Goal: Task Accomplishment & Management: Manage account settings

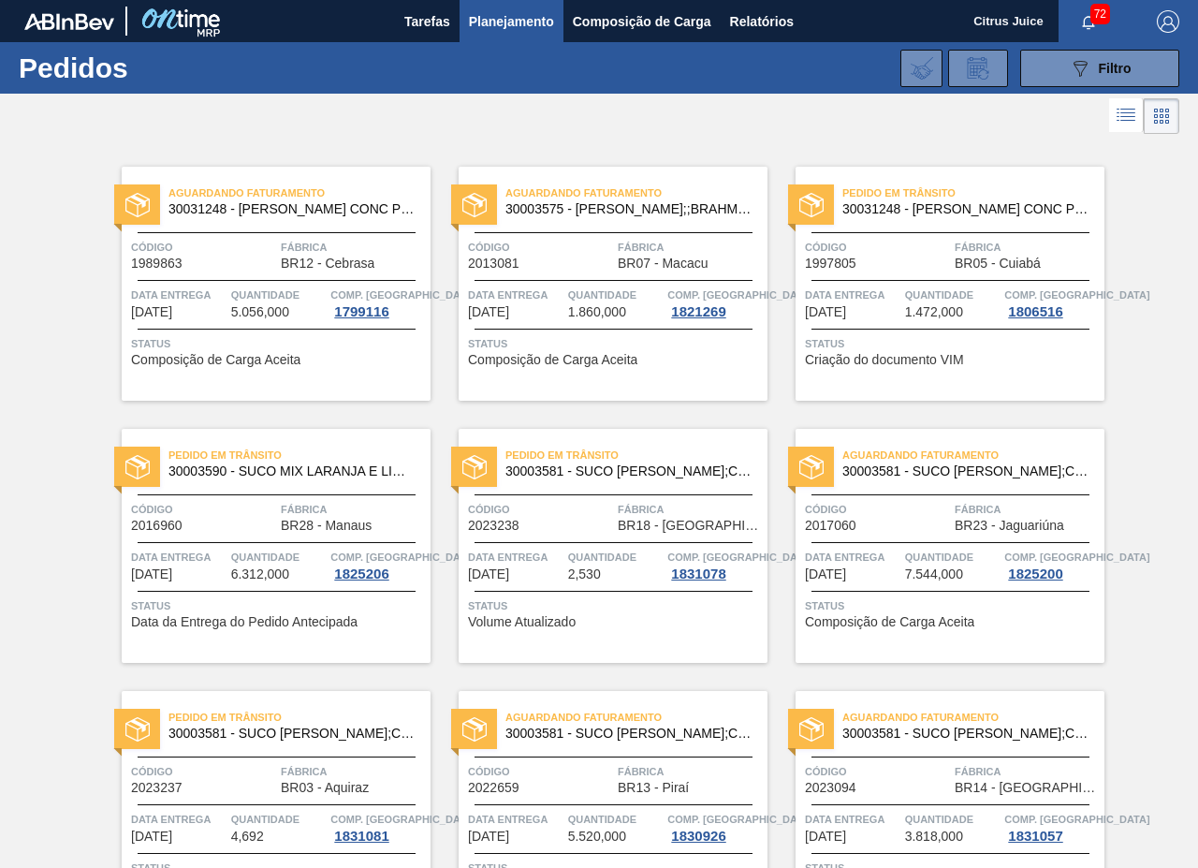
click at [490, 410] on div "Pedido em Trânsito 30003581 - SUCO CONCENT LIMAO;CLARIFIC.C/SO2;PEPSI; Código 2…" at bounding box center [599, 532] width 337 height 262
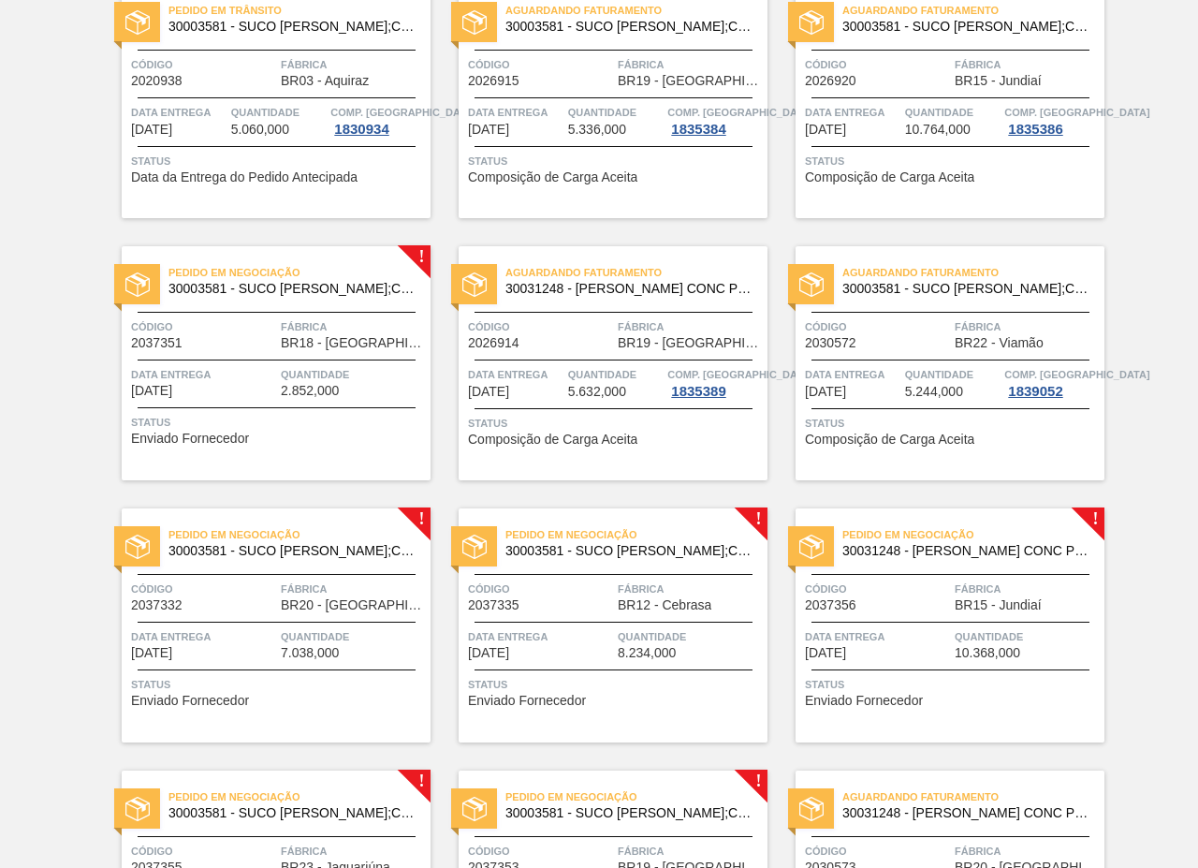
scroll to position [2766, 0]
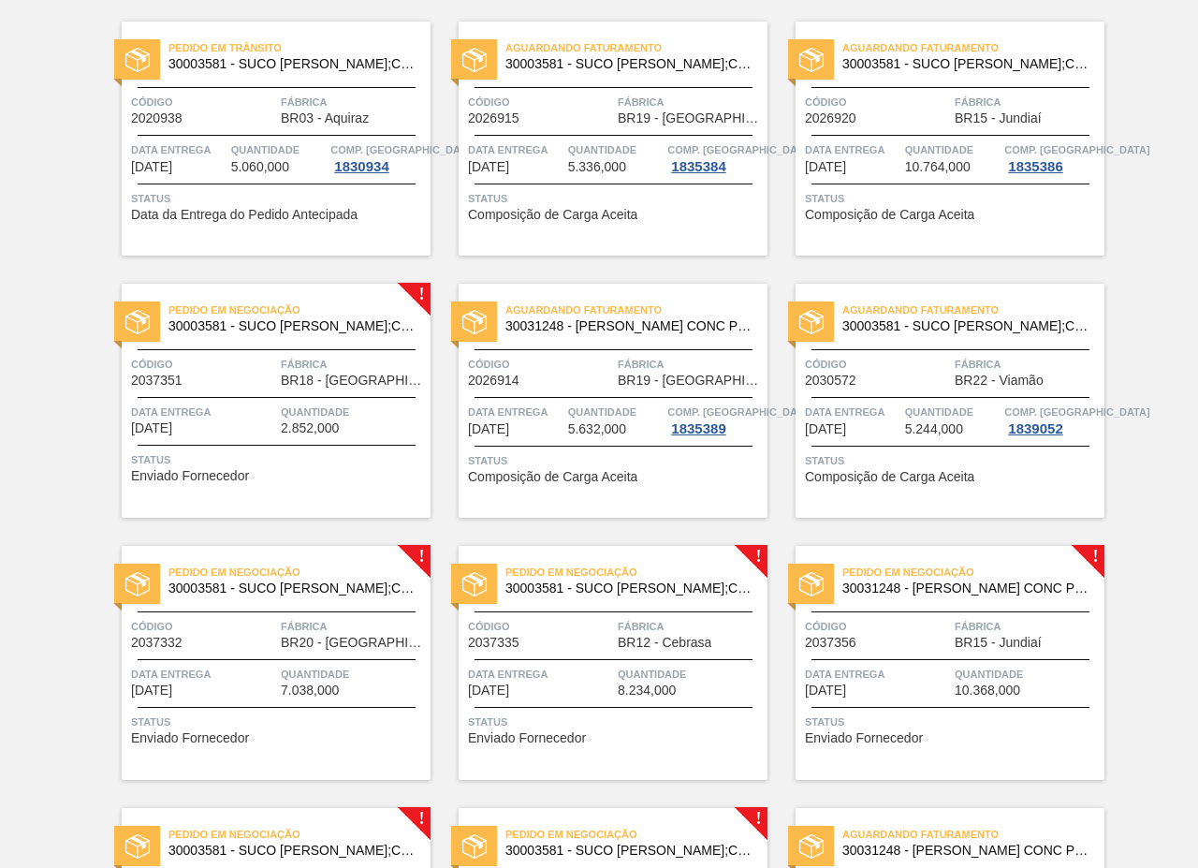
click at [263, 383] on div "Código 2037351" at bounding box center [203, 371] width 145 height 33
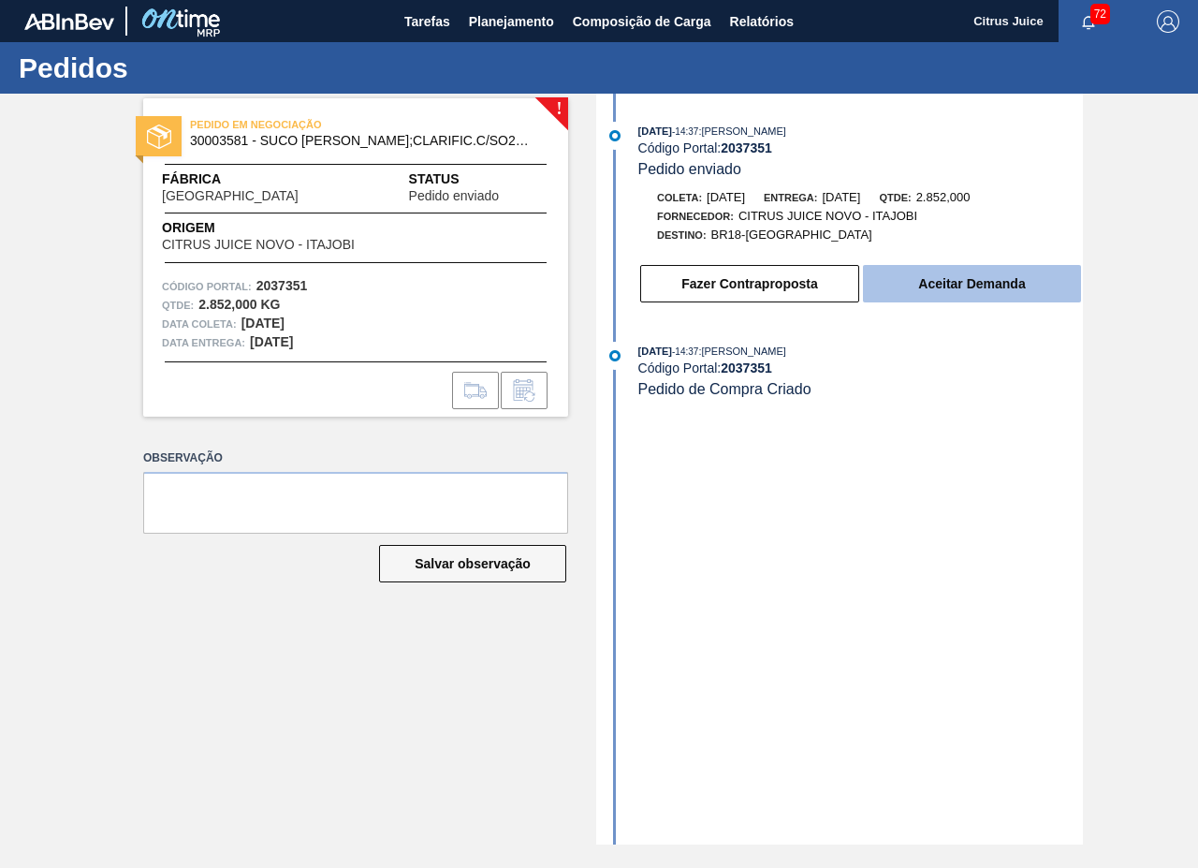
click at [963, 278] on button "Aceitar Demanda" at bounding box center [972, 283] width 218 height 37
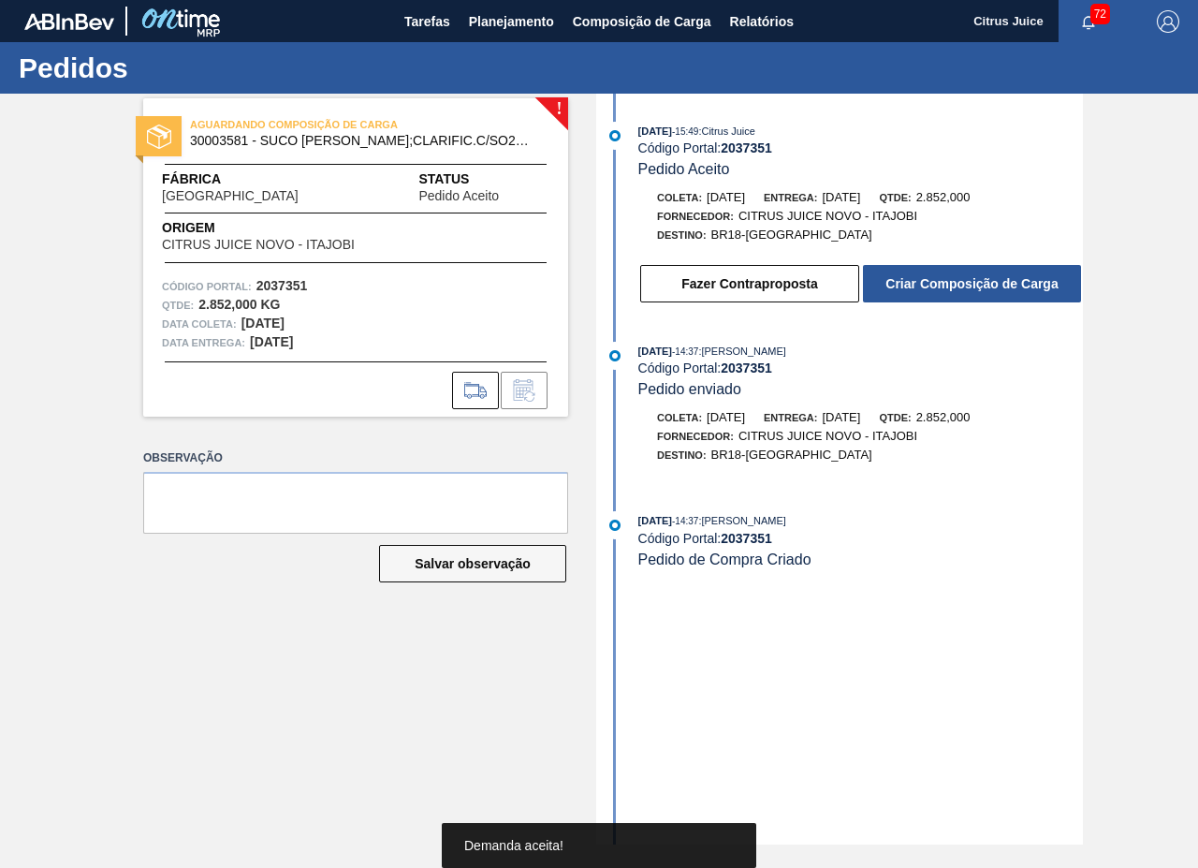
click at [960, 291] on button "Criar Composição de Carga" at bounding box center [972, 283] width 218 height 37
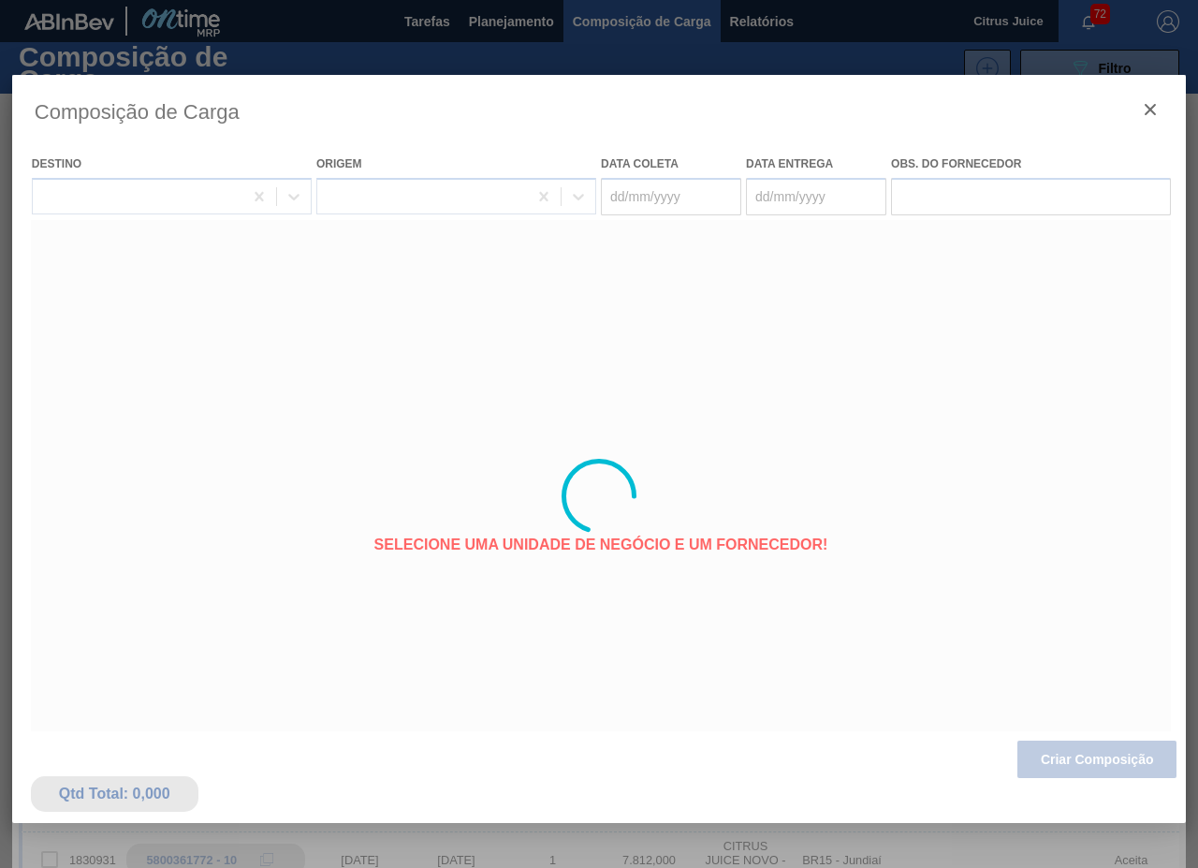
type coleta "[DATE]"
type entrega "[DATE]"
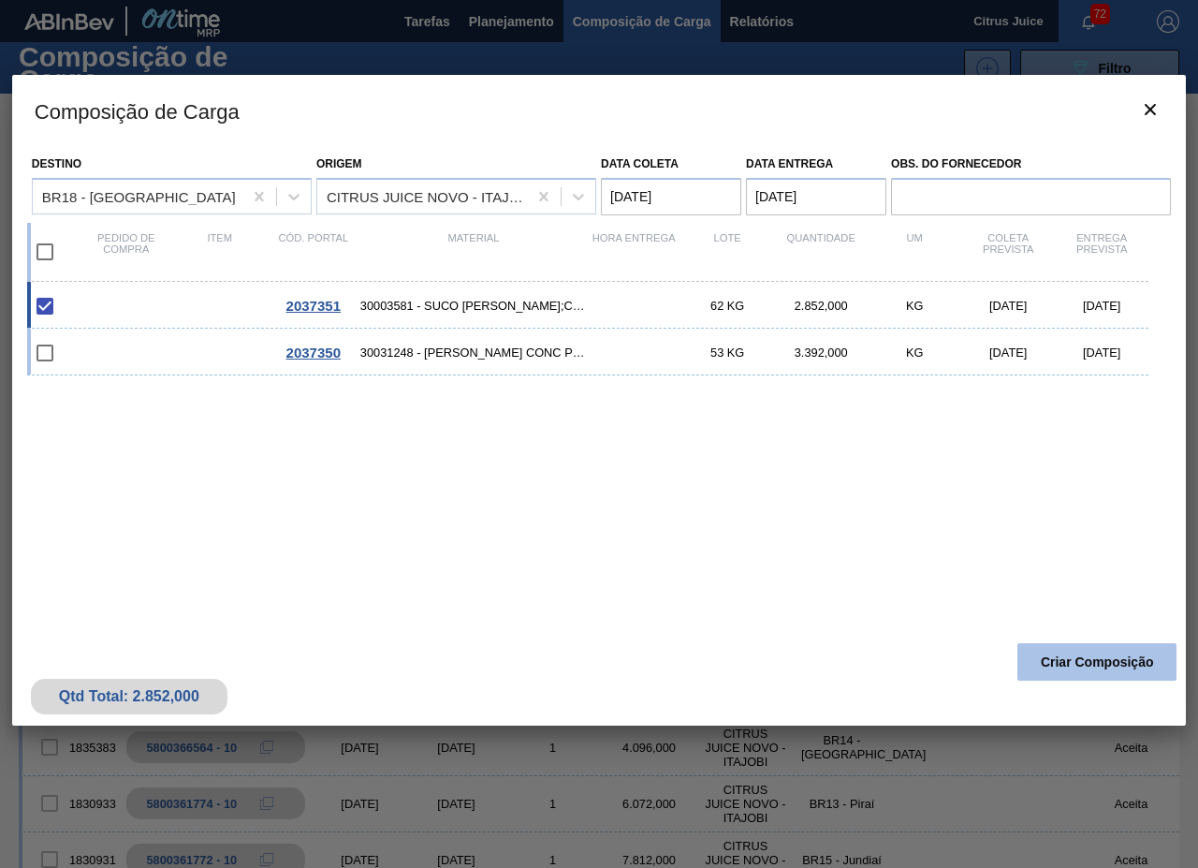
click at [1088, 660] on button "Criar Composição" at bounding box center [1097, 661] width 159 height 37
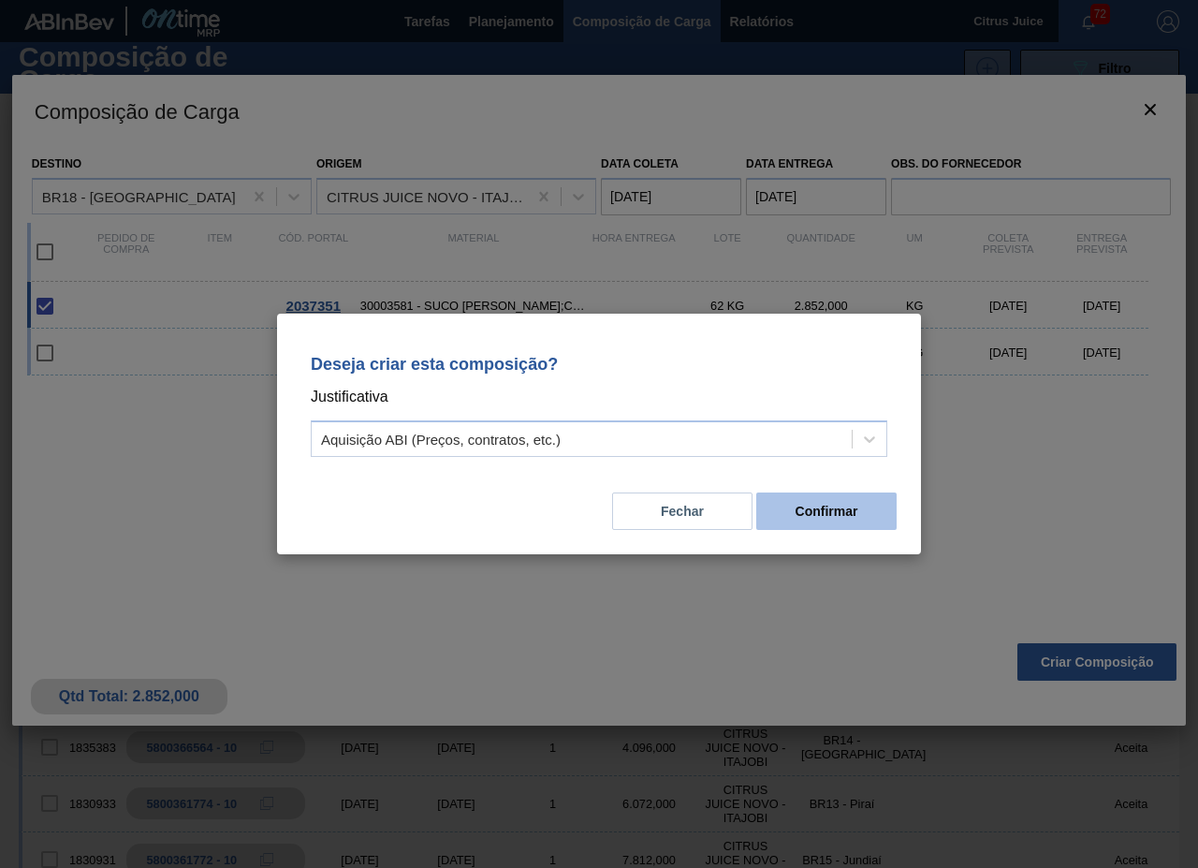
click at [854, 501] on button "Confirmar" at bounding box center [826, 510] width 140 height 37
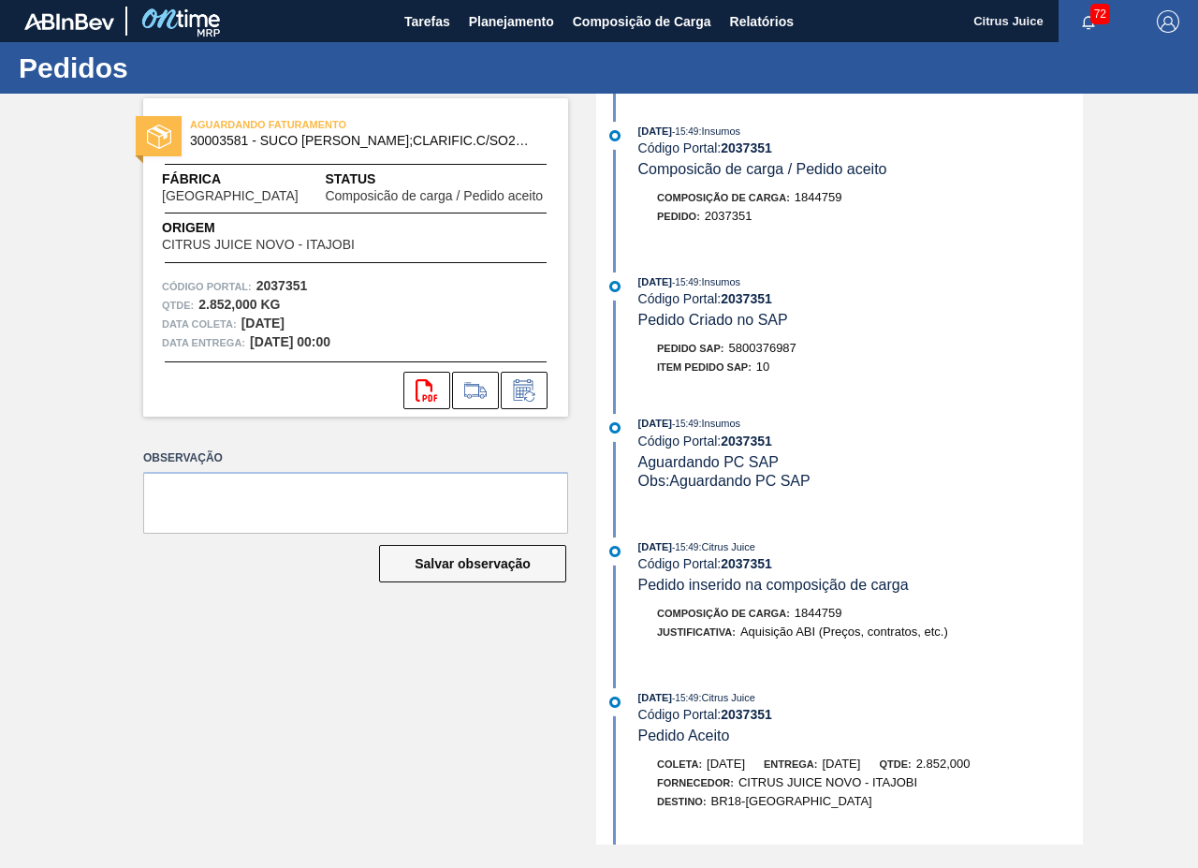
click at [766, 346] on span "5800376987" at bounding box center [762, 348] width 67 height 14
copy span "5800376987"
drag, startPoint x: 520, startPoint y: 11, endPoint x: 534, endPoint y: 48, distance: 38.8
click at [520, 11] on span "Planejamento" at bounding box center [511, 21] width 85 height 22
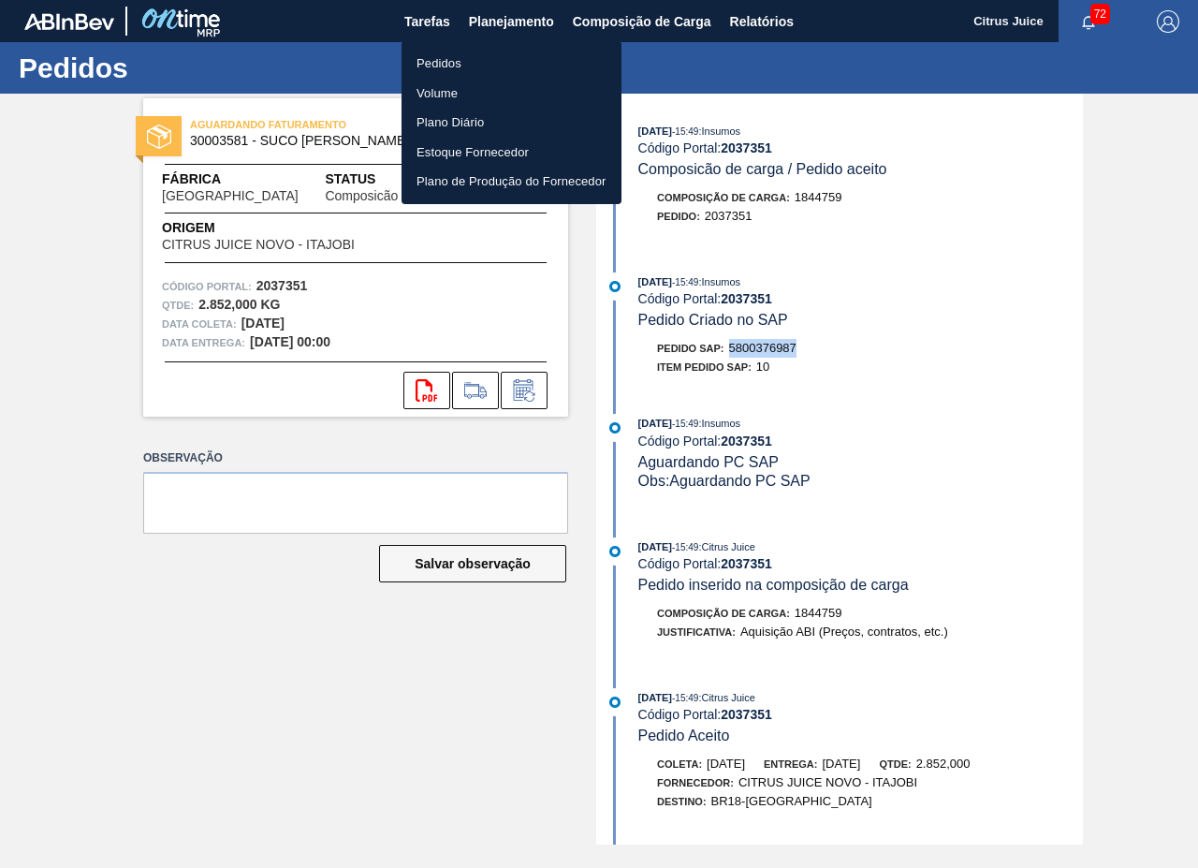
click at [503, 67] on li "Pedidos" at bounding box center [512, 64] width 220 height 30
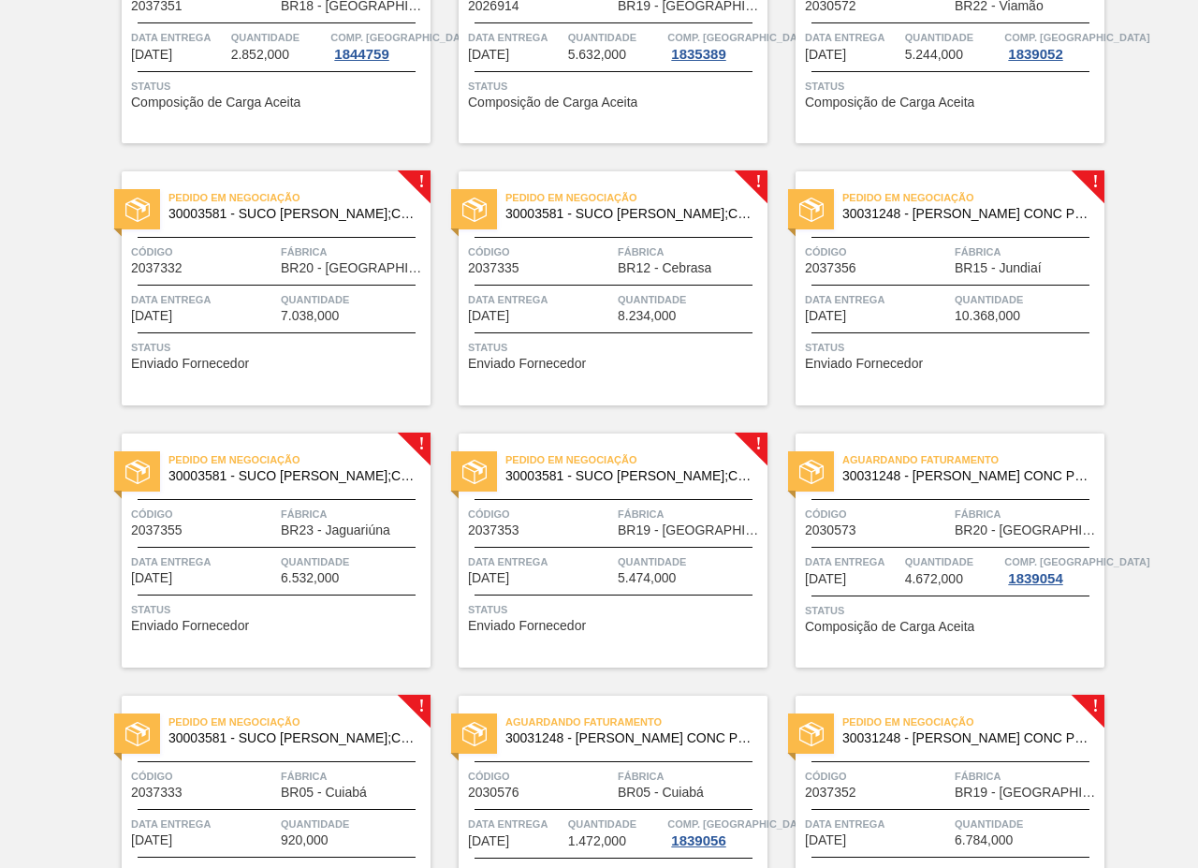
scroll to position [3047, 0]
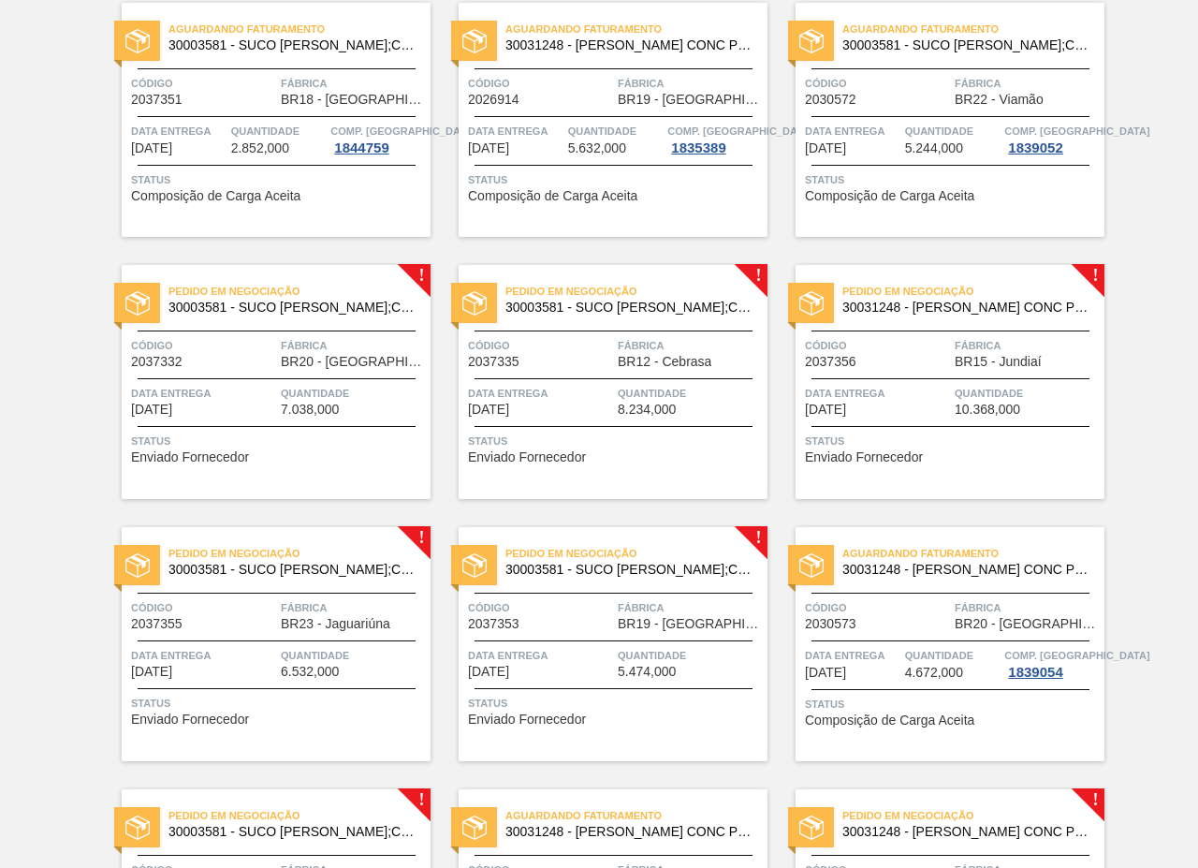
click at [290, 343] on span "Fábrica" at bounding box center [353, 345] width 145 height 19
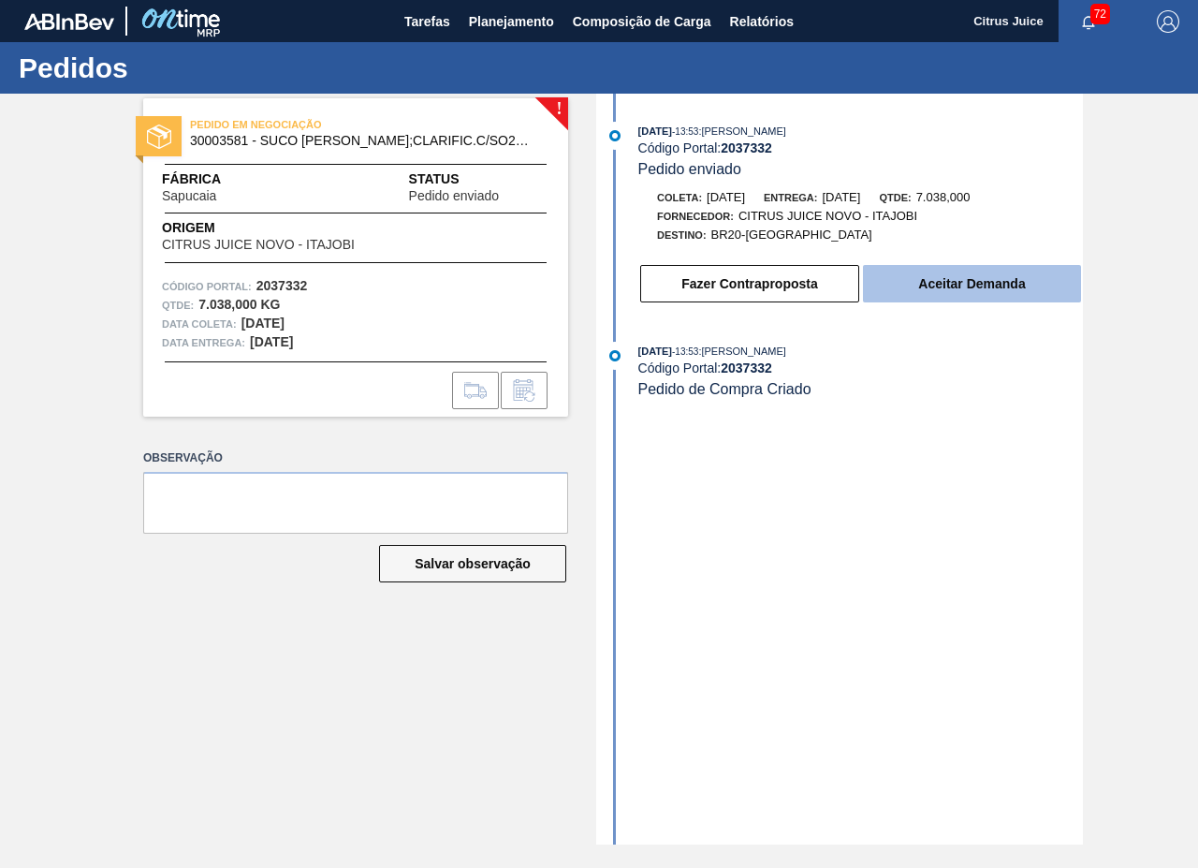
click at [985, 275] on button "Aceitar Demanda" at bounding box center [972, 283] width 218 height 37
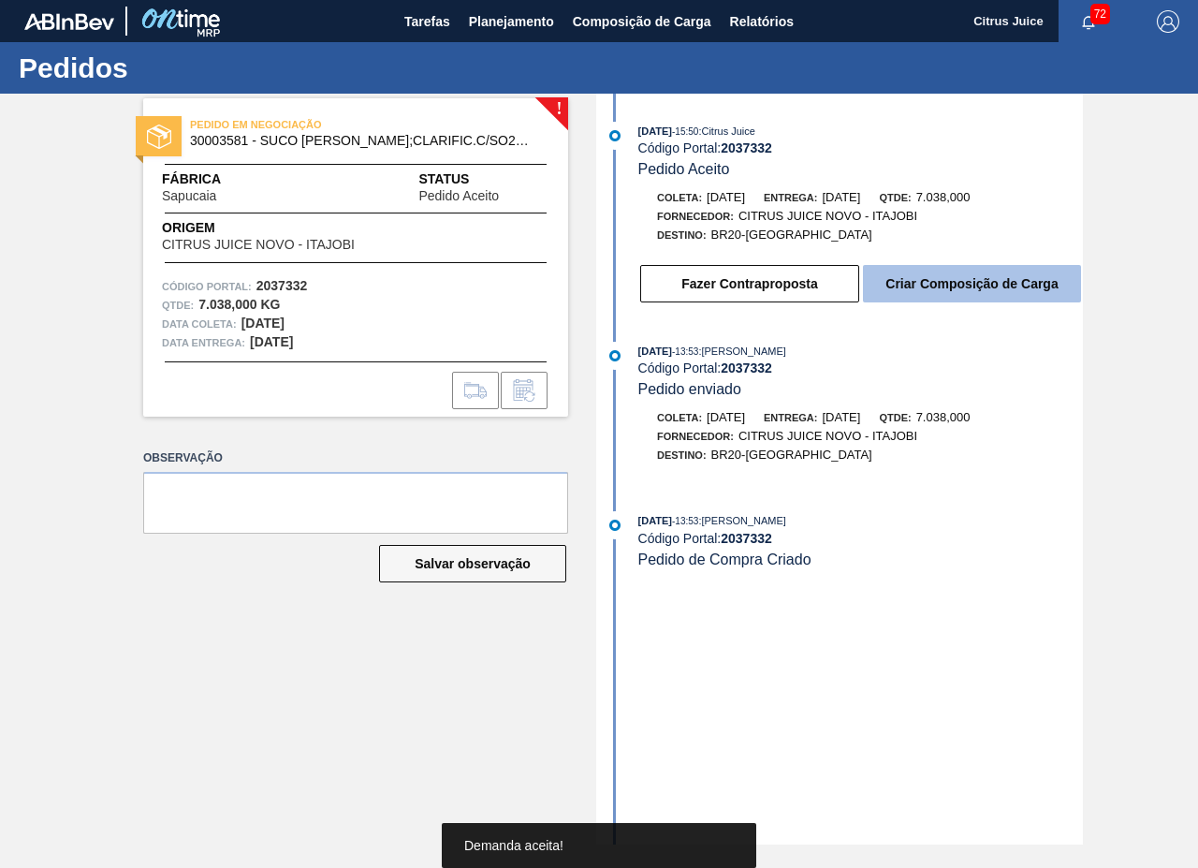
click at [936, 292] on button "Criar Composição de Carga" at bounding box center [972, 283] width 218 height 37
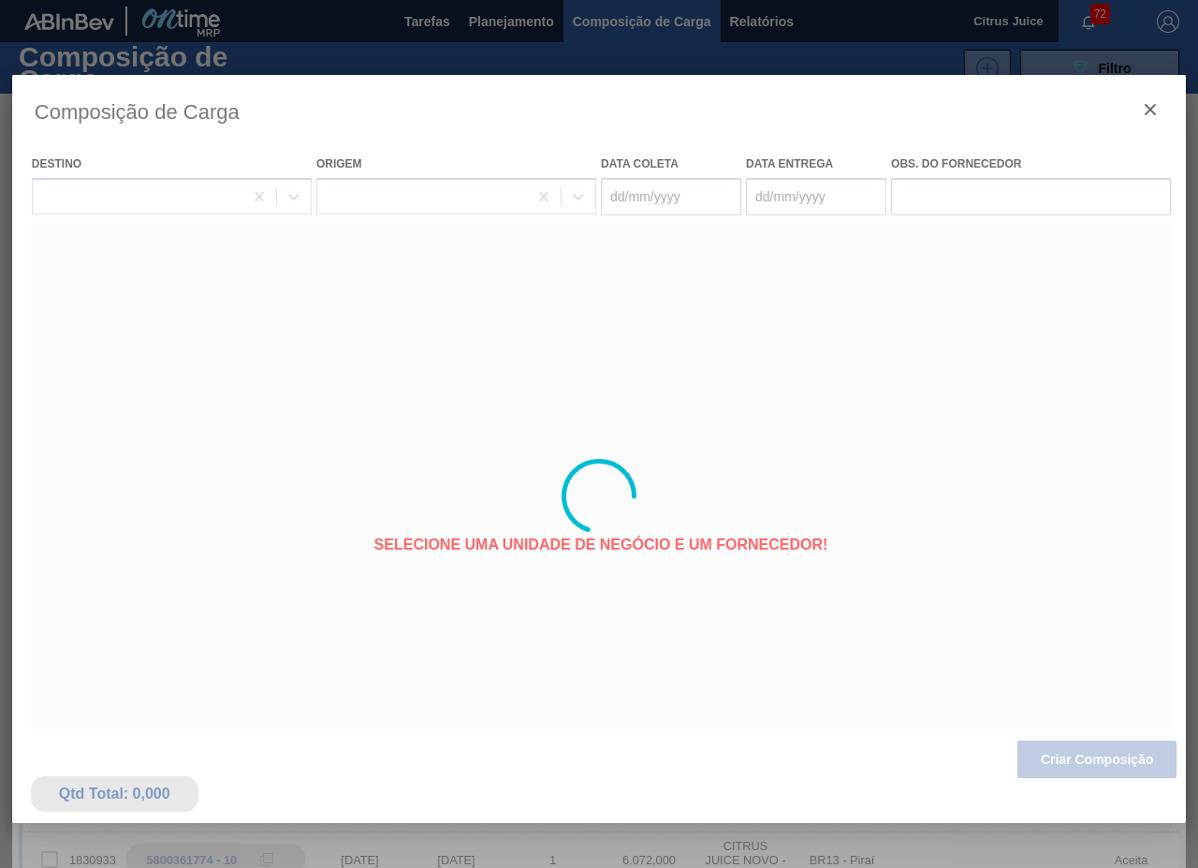
type coleta "08/10/2025"
type entrega "09/10/2025"
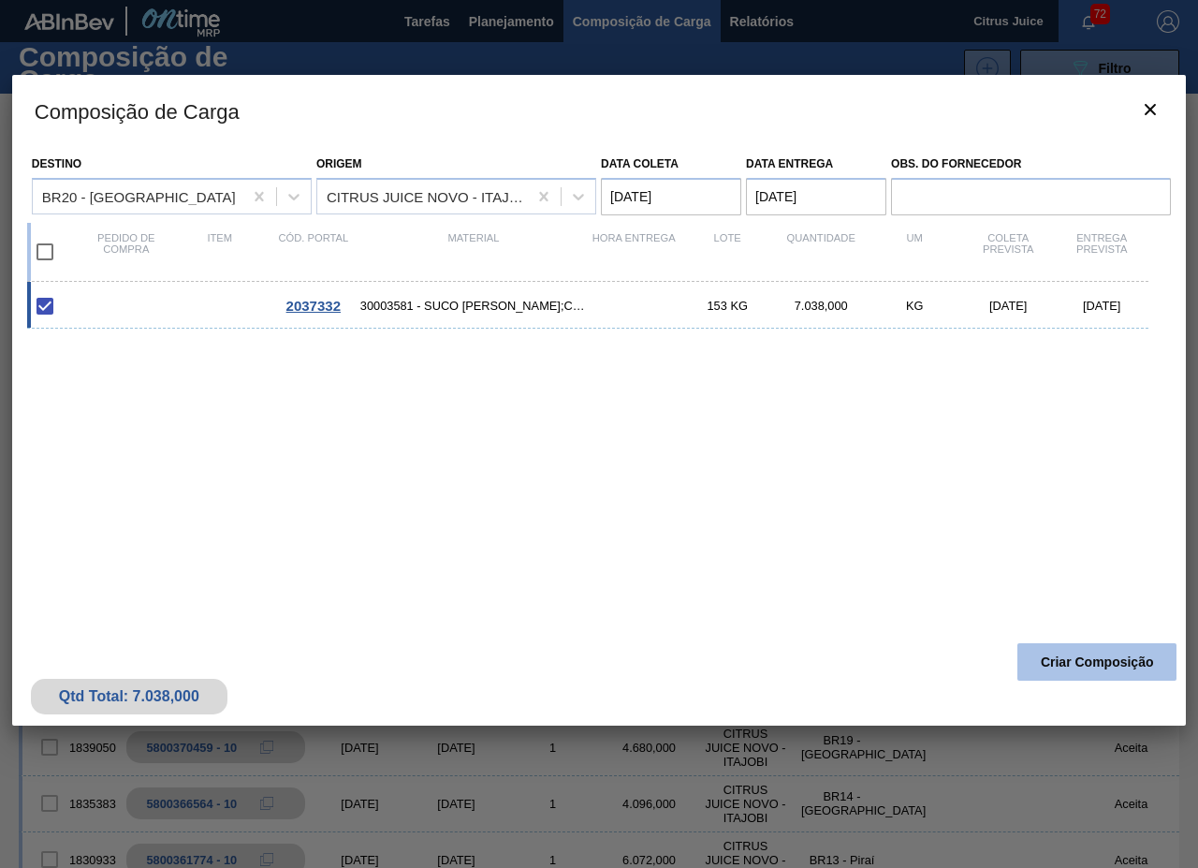
drag, startPoint x: 1064, startPoint y: 642, endPoint x: 1067, endPoint y: 664, distance: 21.7
click at [1064, 642] on div "Qtd Total: 7.038,000 Criar Composição" at bounding box center [599, 680] width 1174 height 92
click at [1067, 664] on button "Criar Composição" at bounding box center [1097, 661] width 159 height 37
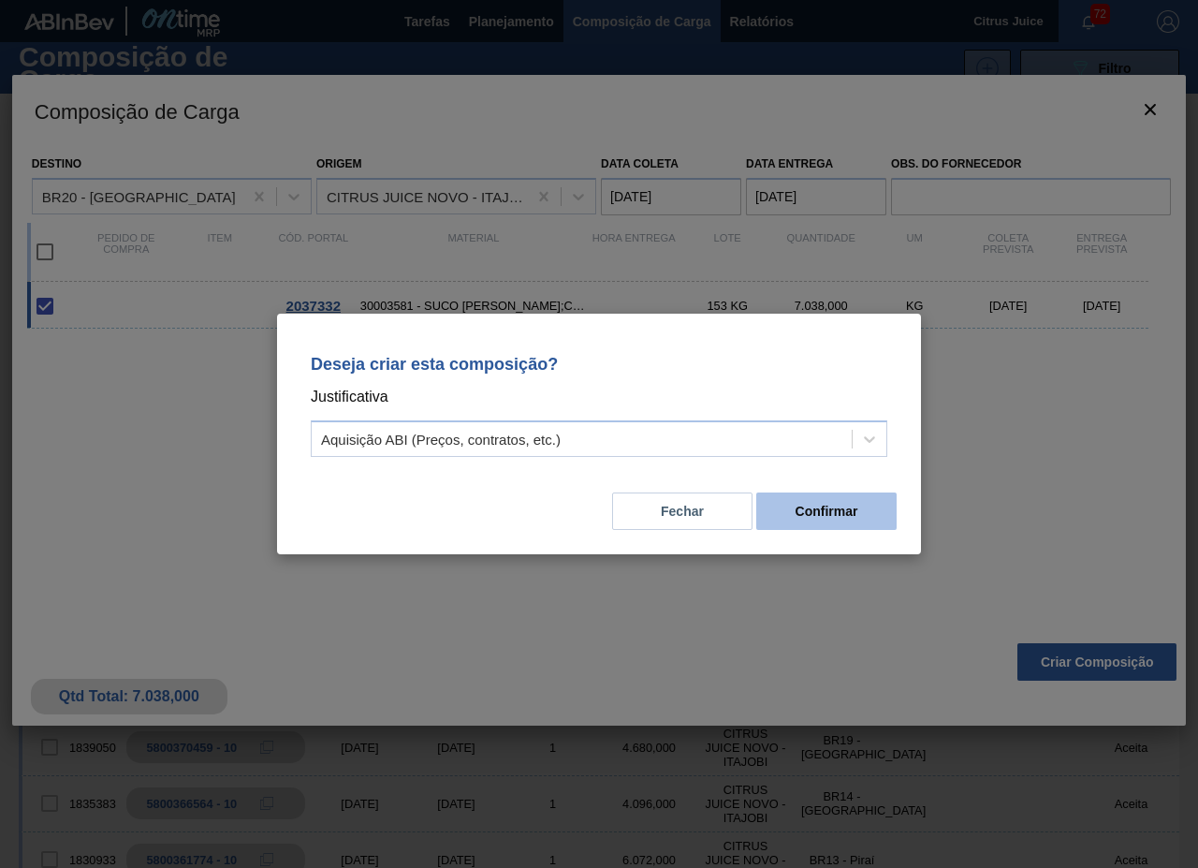
click at [866, 501] on button "Confirmar" at bounding box center [826, 510] width 140 height 37
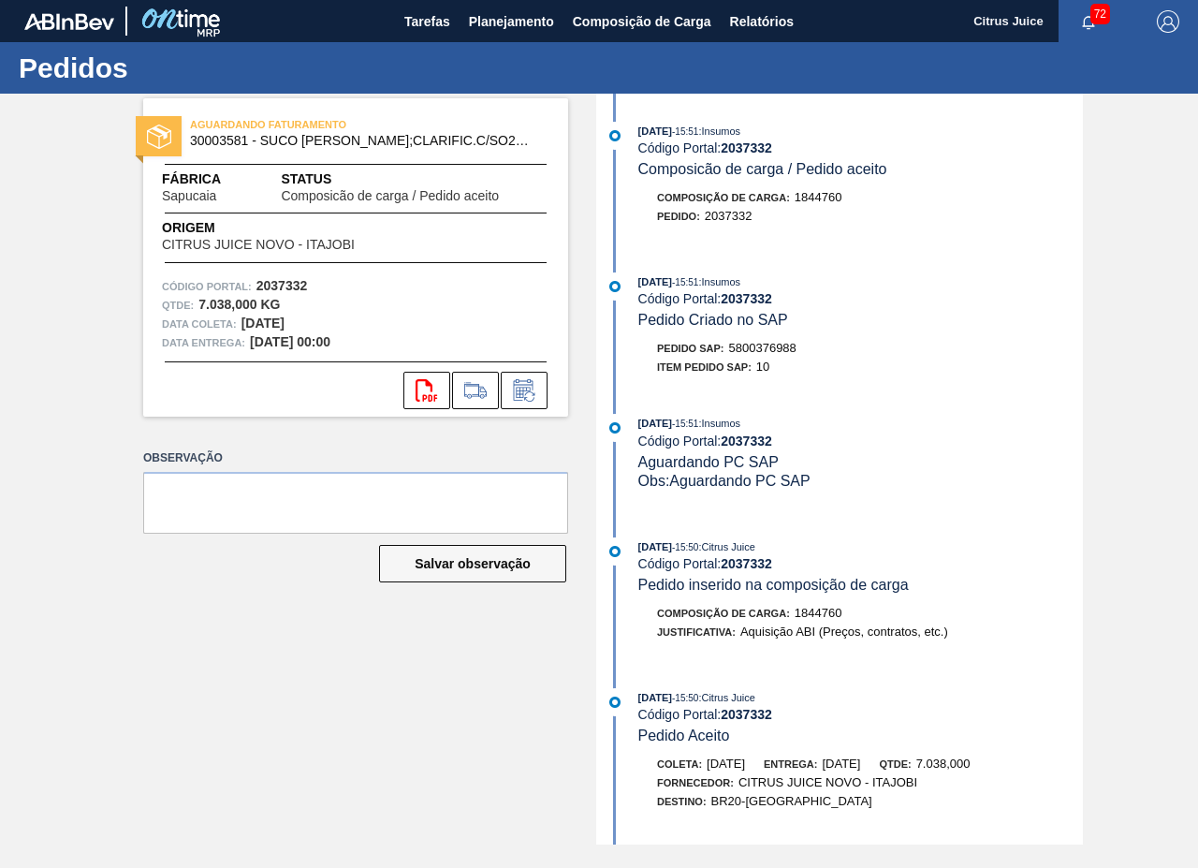
click at [780, 346] on span "5800376988" at bounding box center [762, 348] width 67 height 14
copy span "5800376988"
drag, startPoint x: 498, startPoint y: 21, endPoint x: 491, endPoint y: 60, distance: 40.0
click at [498, 21] on span "Planejamento" at bounding box center [511, 21] width 85 height 22
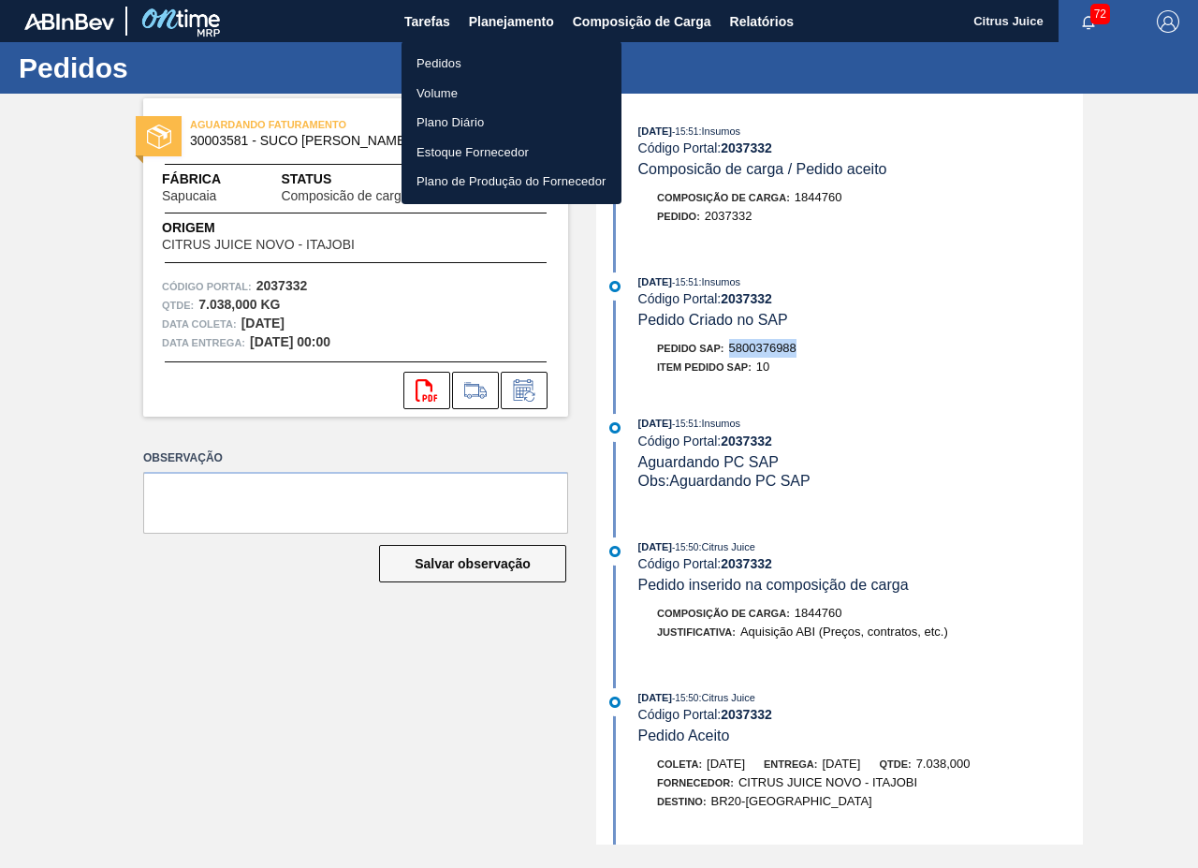
click at [430, 60] on li "Pedidos" at bounding box center [512, 64] width 220 height 30
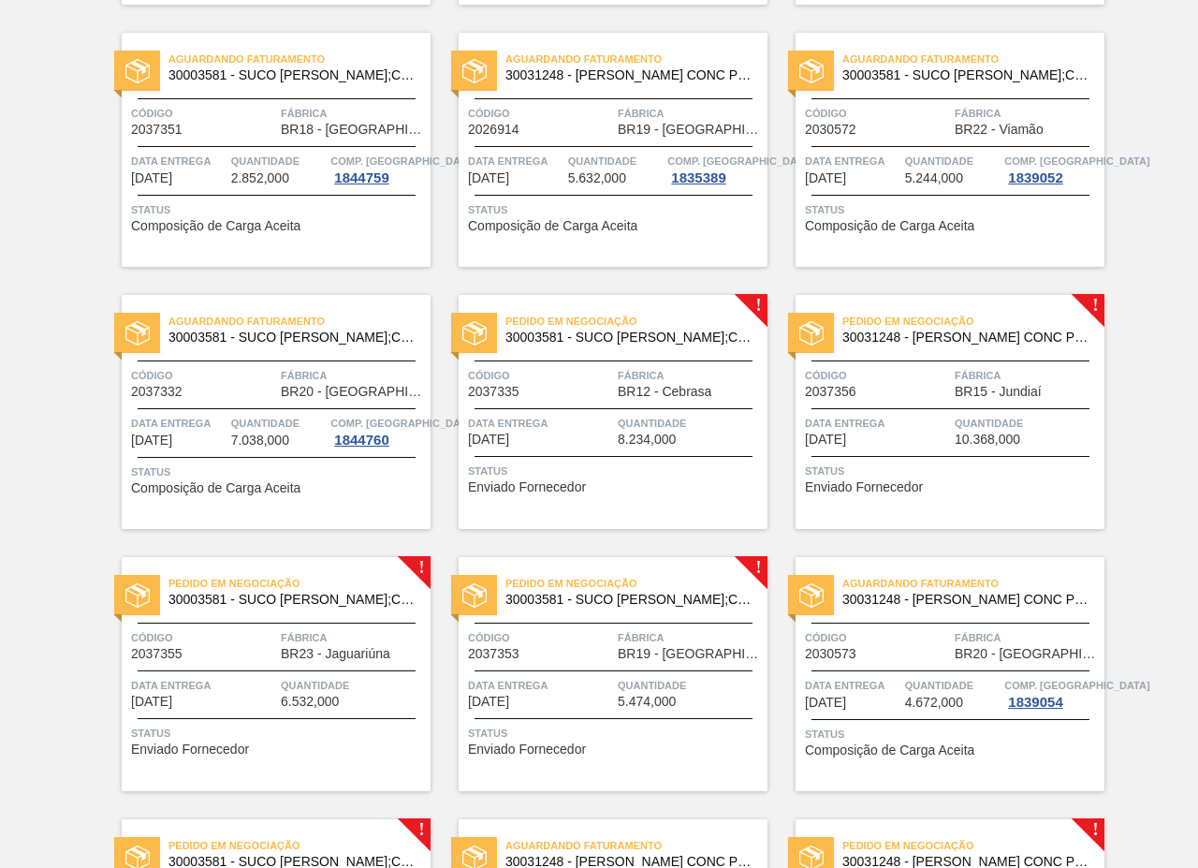
scroll to position [2995, 0]
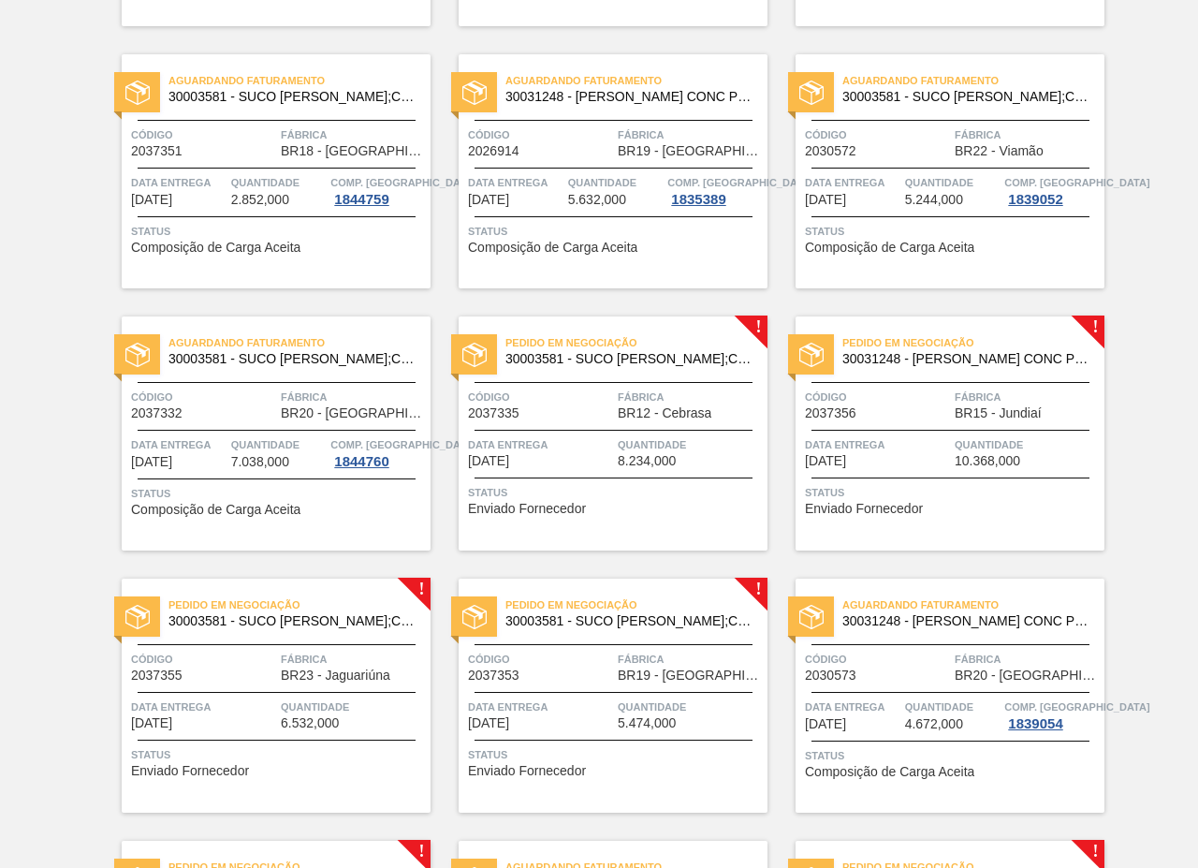
click at [629, 398] on span "Fábrica" at bounding box center [690, 397] width 145 height 19
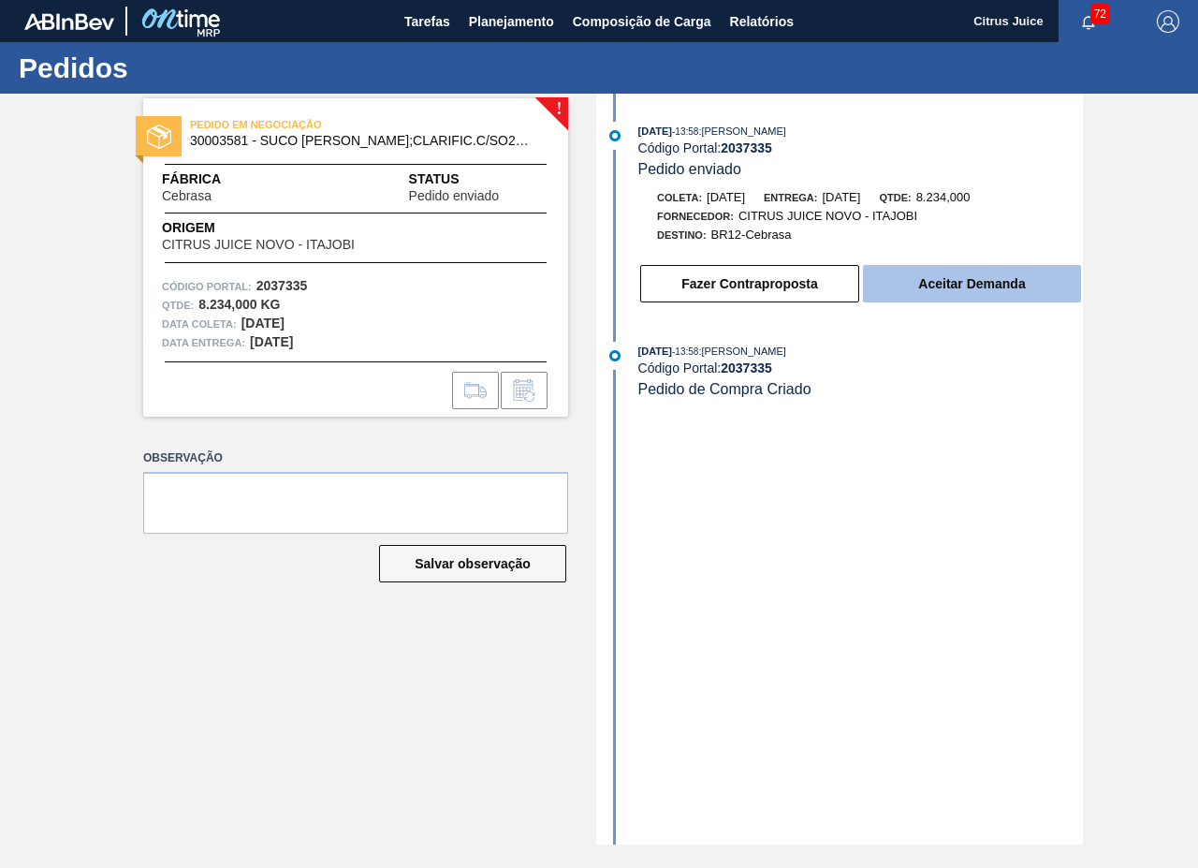
click at [932, 293] on button "Aceitar Demanda" at bounding box center [972, 283] width 218 height 37
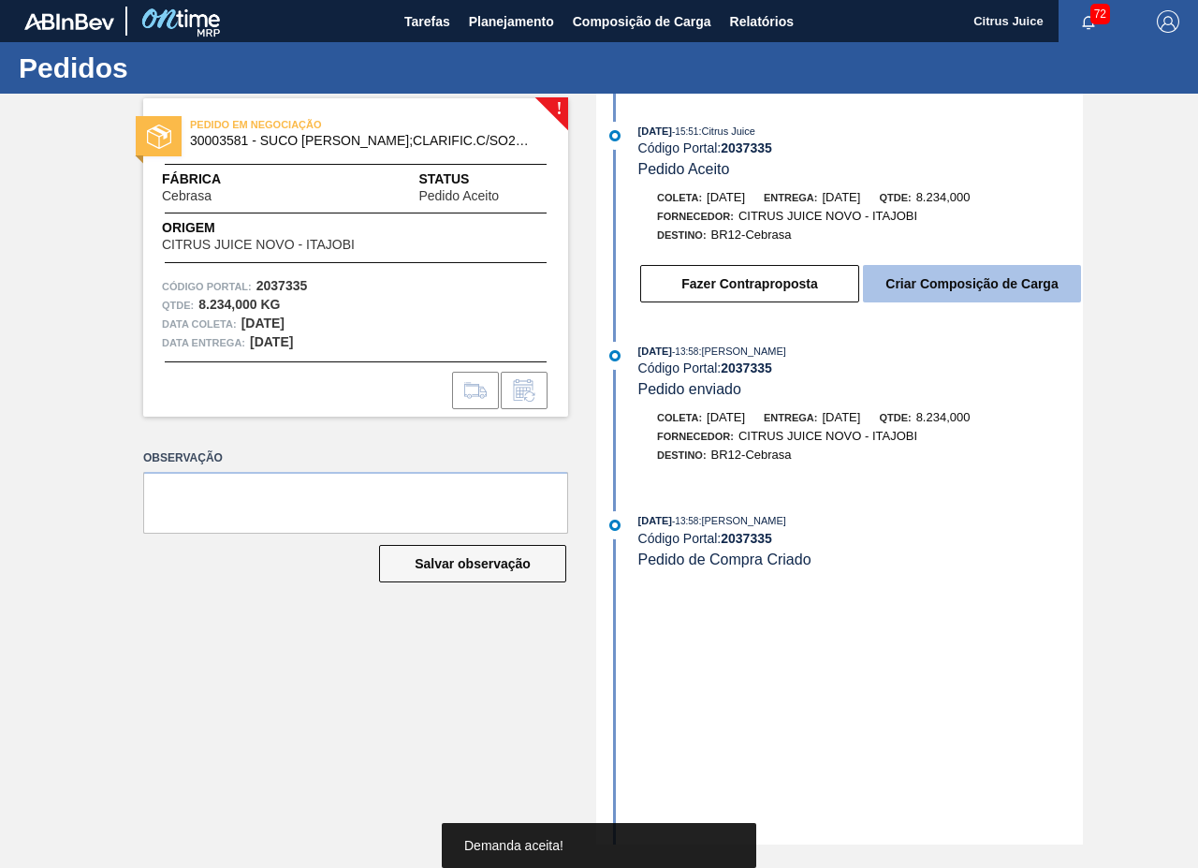
click at [930, 295] on button "Criar Composição de Carga" at bounding box center [972, 283] width 218 height 37
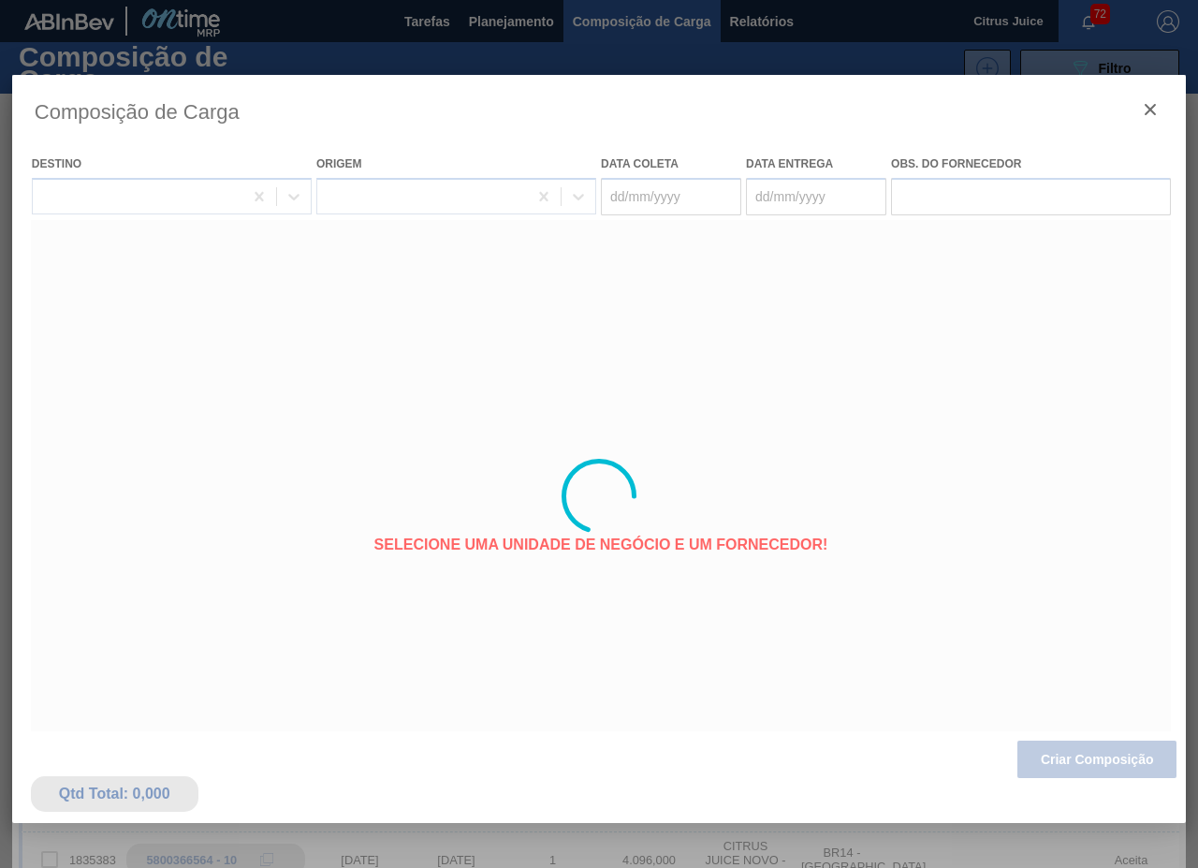
type coleta "[DATE]"
type entrega "[DATE]"
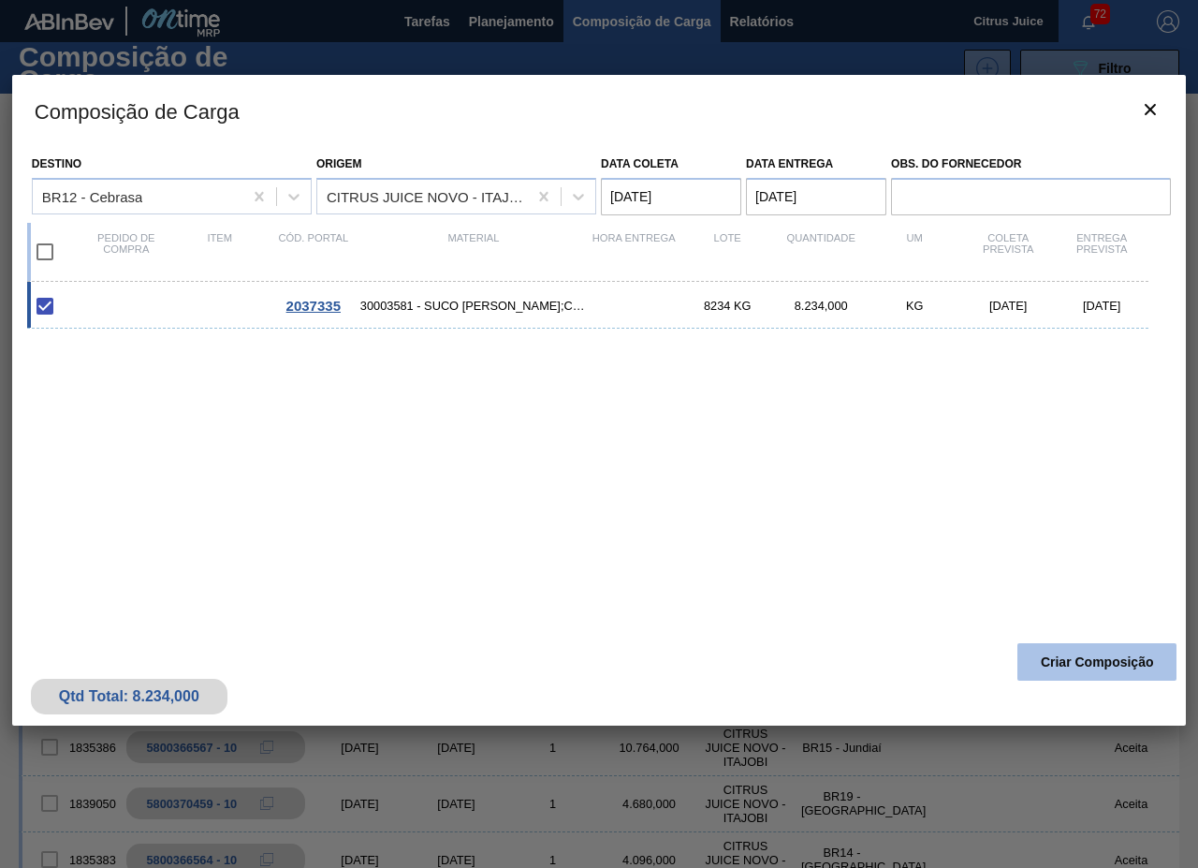
click at [1077, 646] on button "Criar Composição" at bounding box center [1097, 661] width 159 height 37
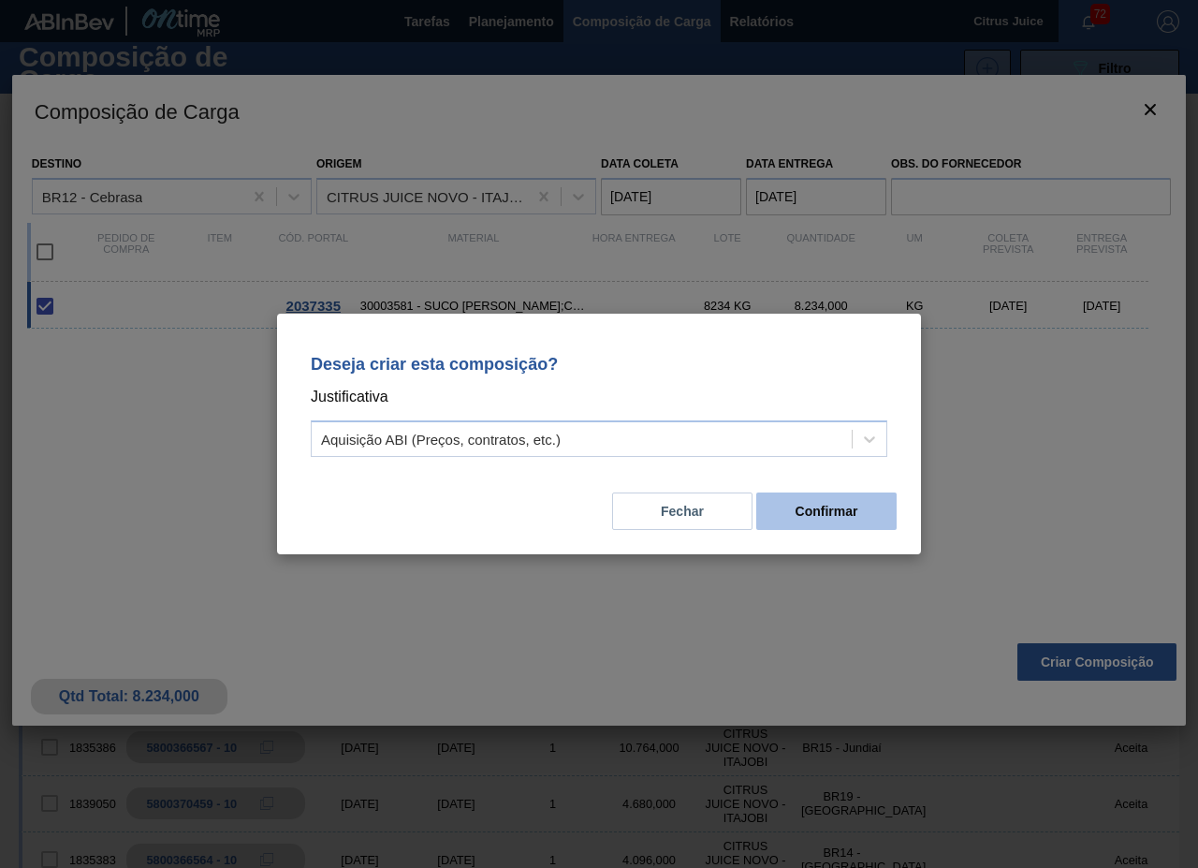
click at [878, 517] on button "Confirmar" at bounding box center [826, 510] width 140 height 37
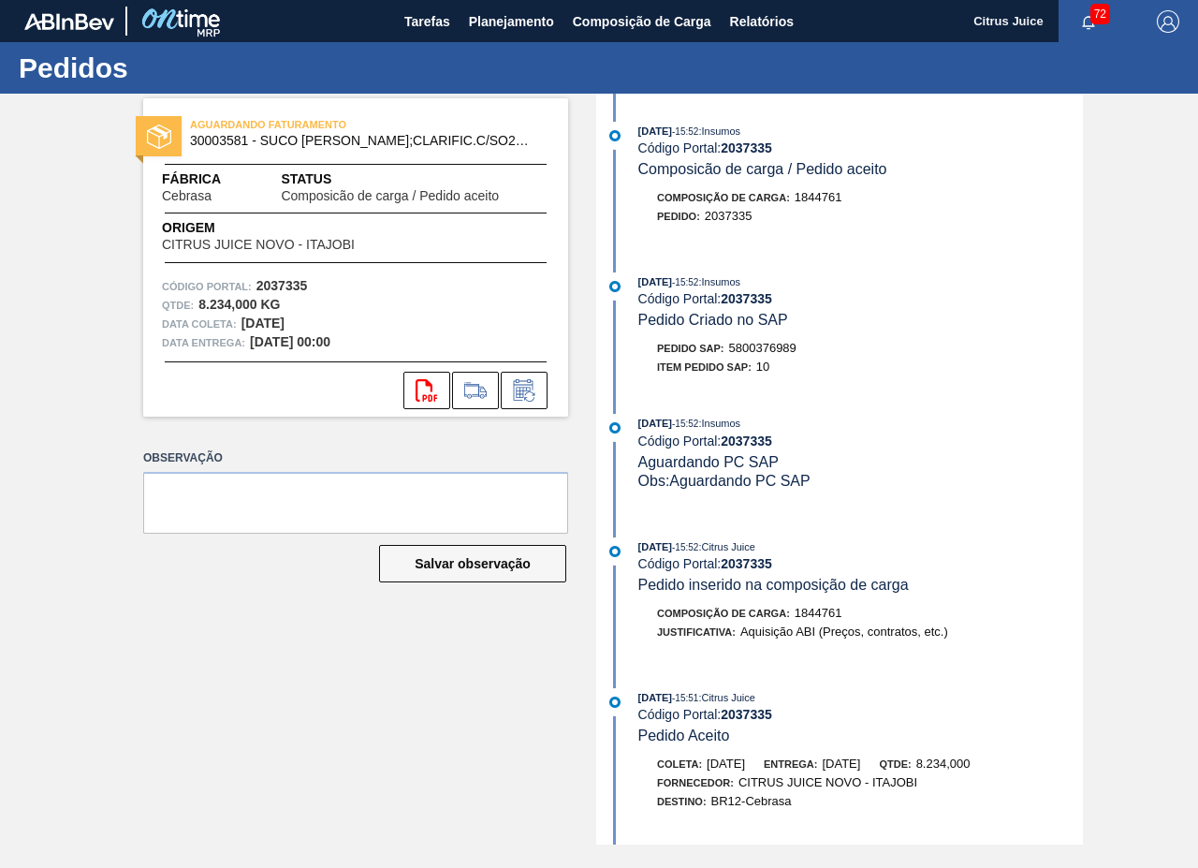
click at [744, 340] on div "Pedido SAP: 5800376989" at bounding box center [726, 348] width 139 height 19
copy span "5800376989"
drag, startPoint x: 445, startPoint y: 13, endPoint x: 469, endPoint y: 22, distance: 25.8
click at [446, 13] on span "Tarefas" at bounding box center [427, 21] width 46 height 22
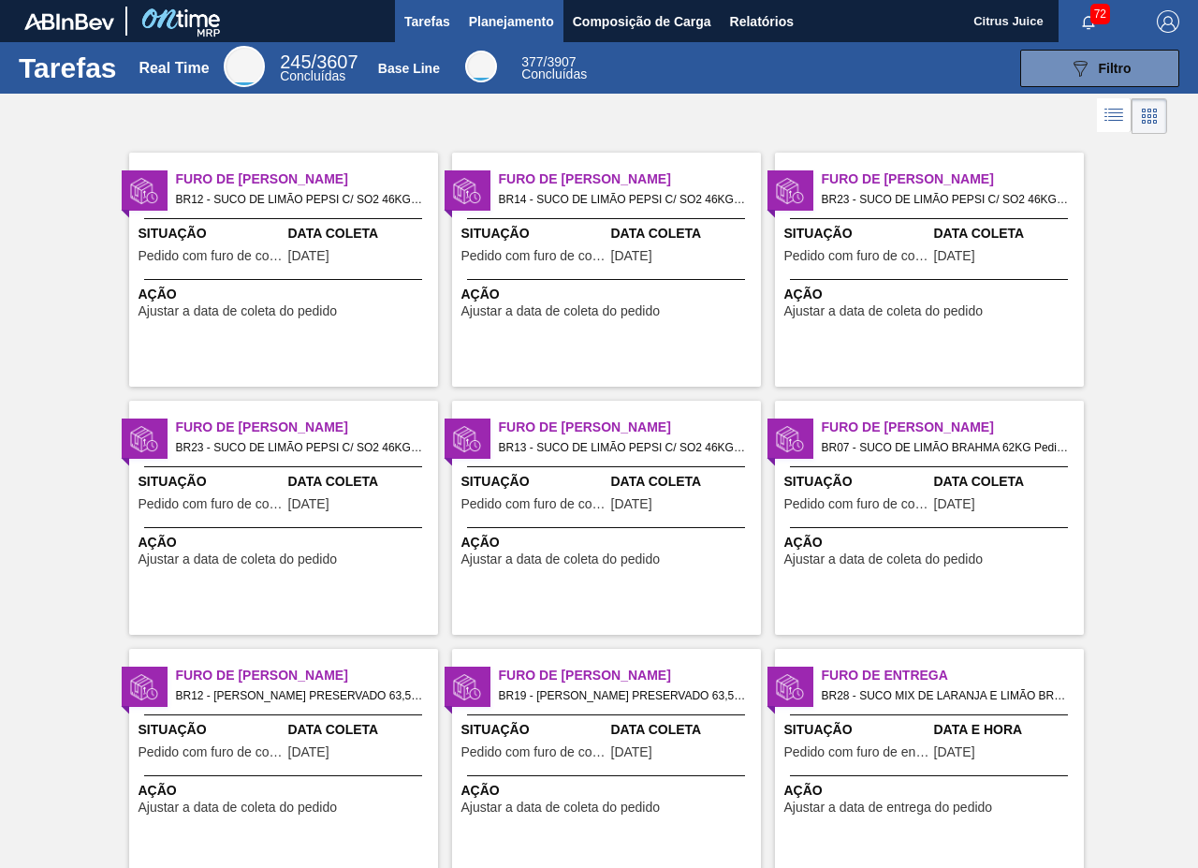
click at [483, 18] on span "Planejamento" at bounding box center [511, 21] width 85 height 22
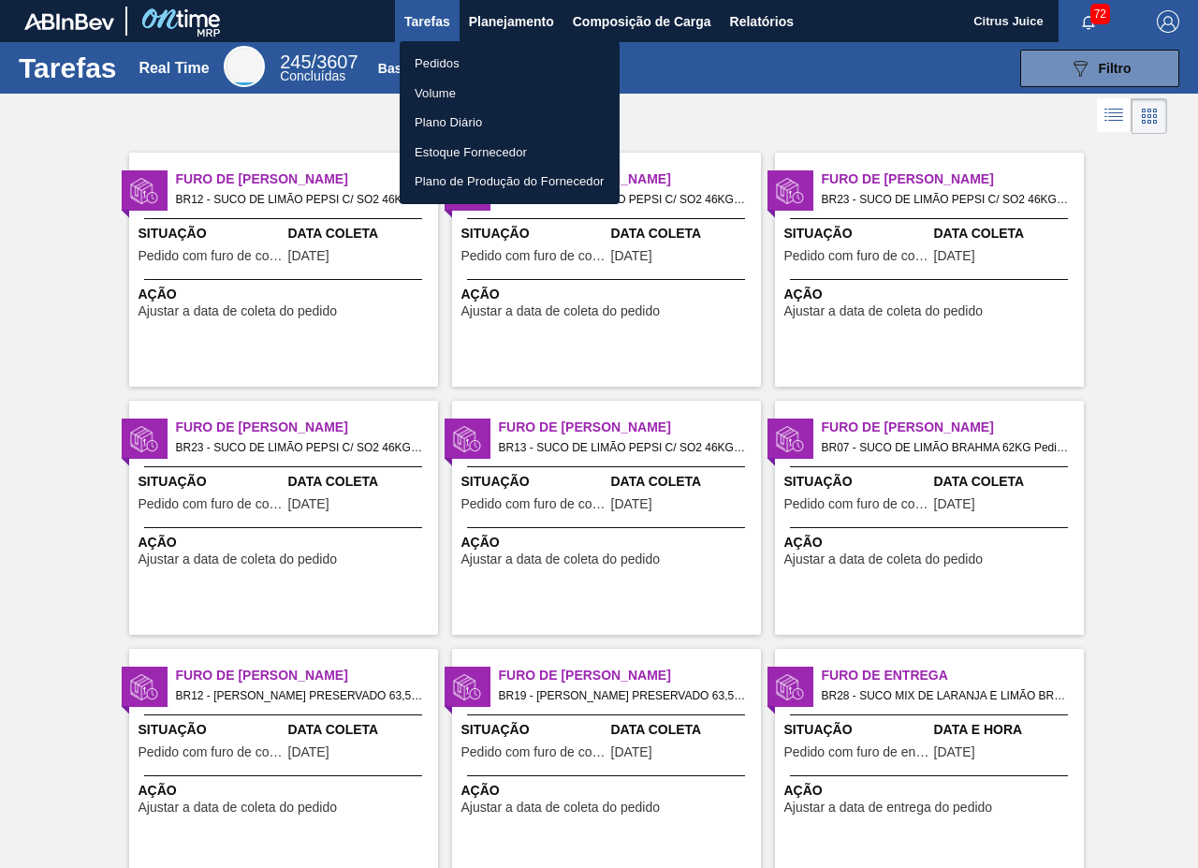
click at [476, 55] on li "Pedidos" at bounding box center [510, 64] width 220 height 30
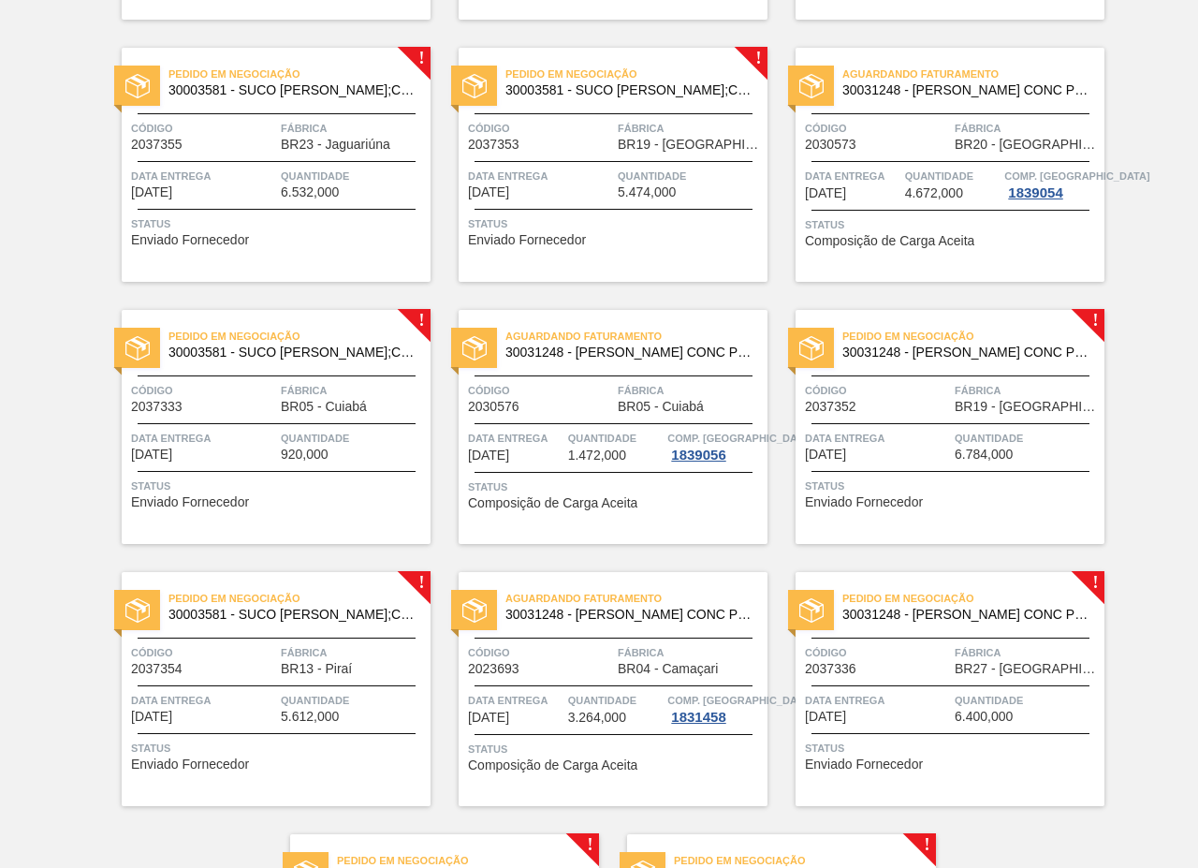
scroll to position [3047, 0]
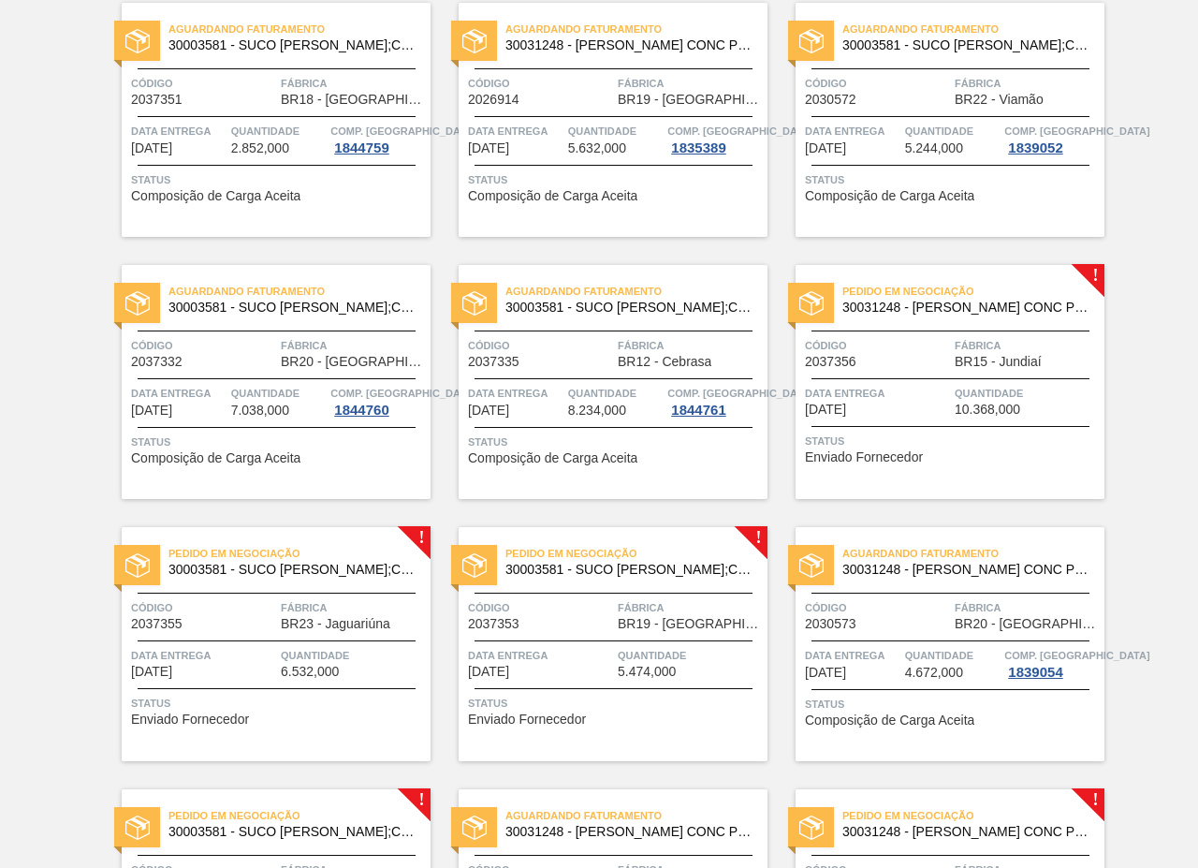
click at [995, 327] on div "Pedido em Negociação 30031248 - SUCO LARANJA CONC PRESV 63 5 KG Código 2037356 …" at bounding box center [950, 382] width 309 height 234
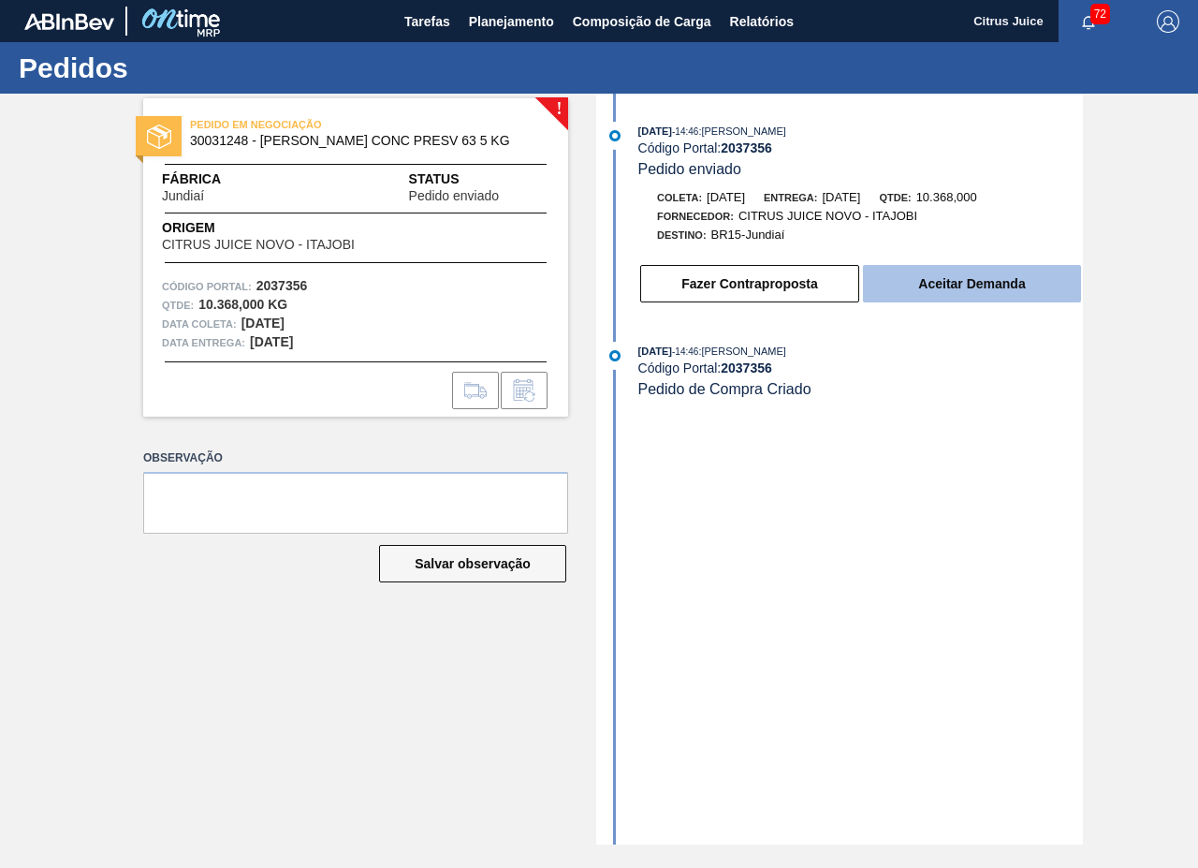
click at [910, 299] on button "Aceitar Demanda" at bounding box center [972, 283] width 218 height 37
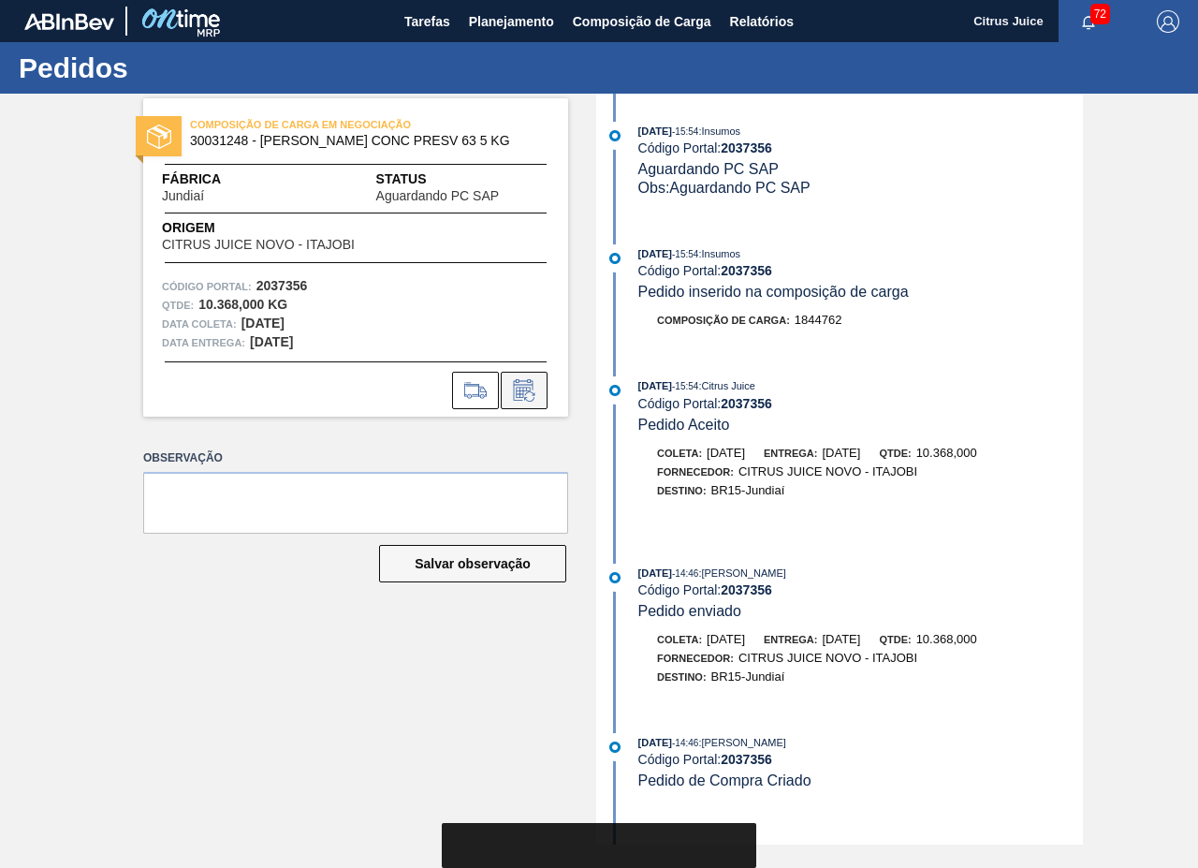
click at [515, 388] on icon at bounding box center [524, 390] width 30 height 22
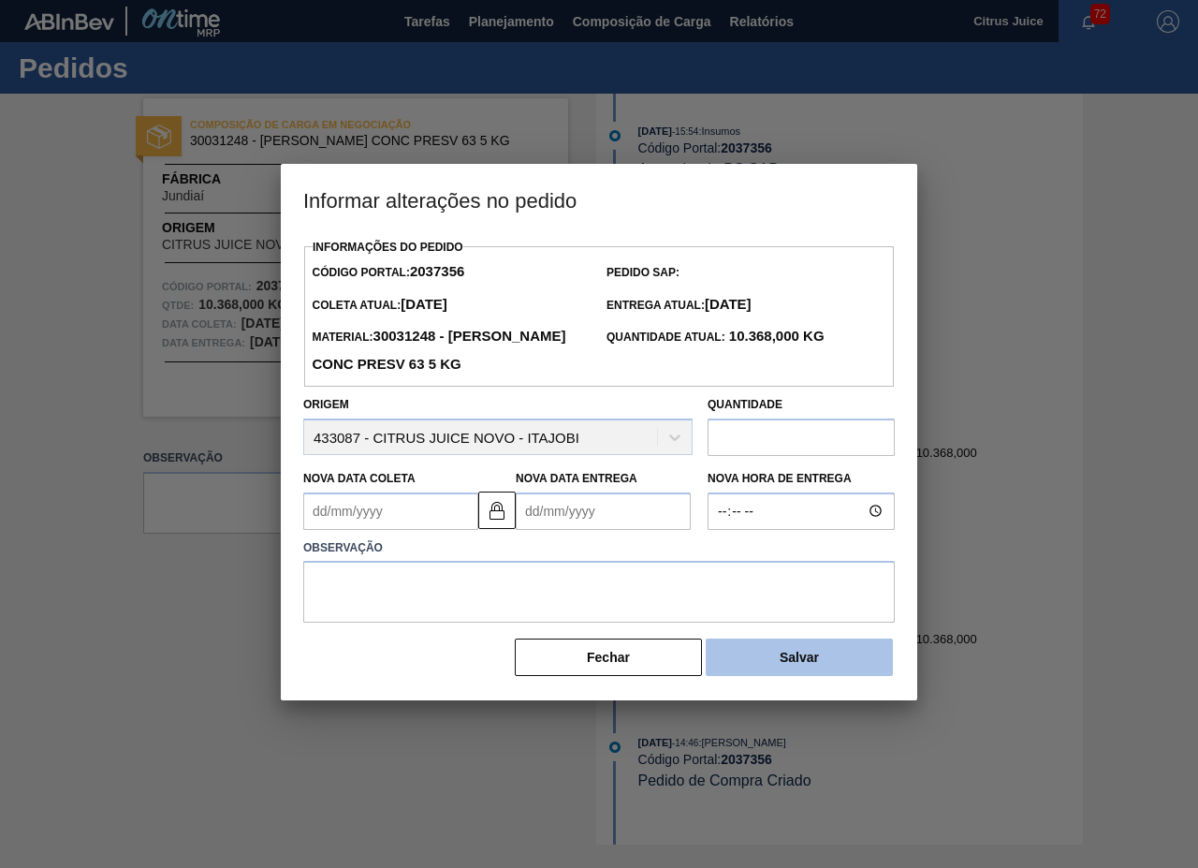
click at [861, 652] on button "Salvar" at bounding box center [799, 656] width 187 height 37
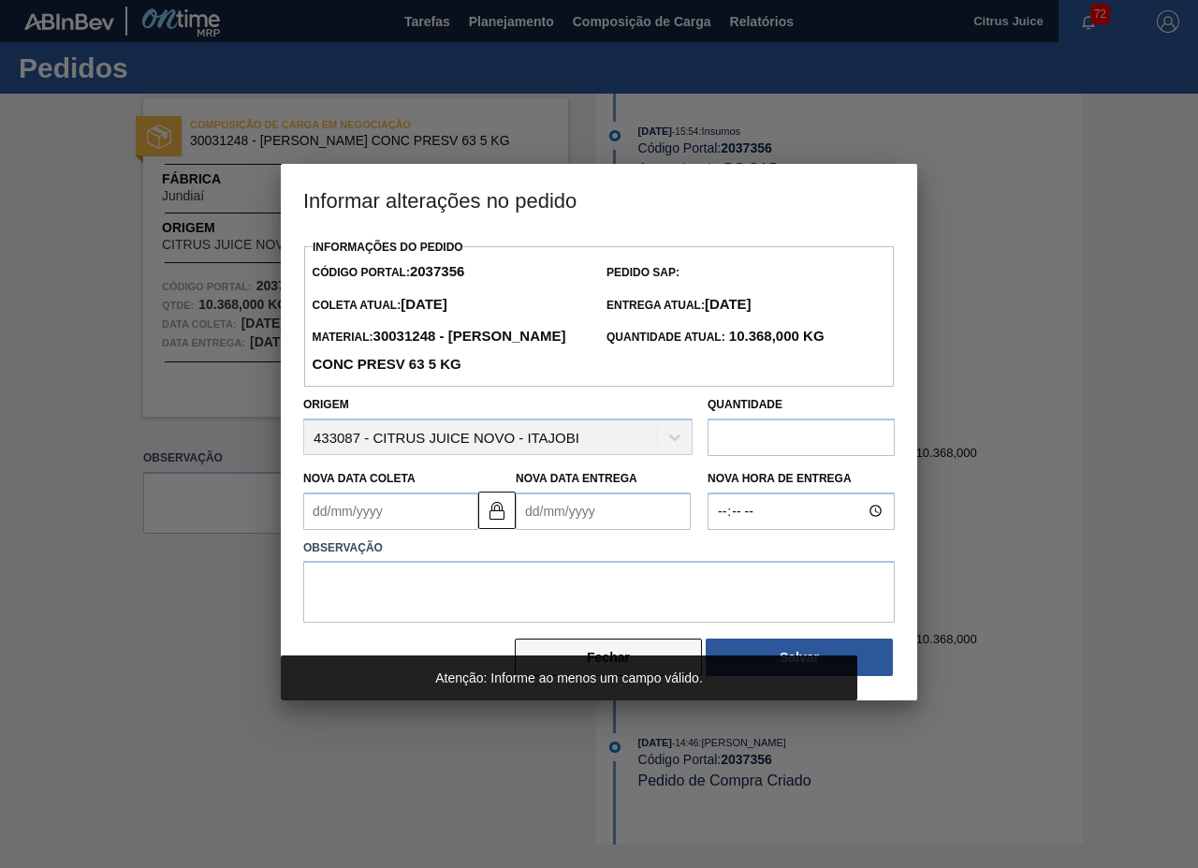
click at [633, 650] on button "Fechar" at bounding box center [608, 656] width 187 height 37
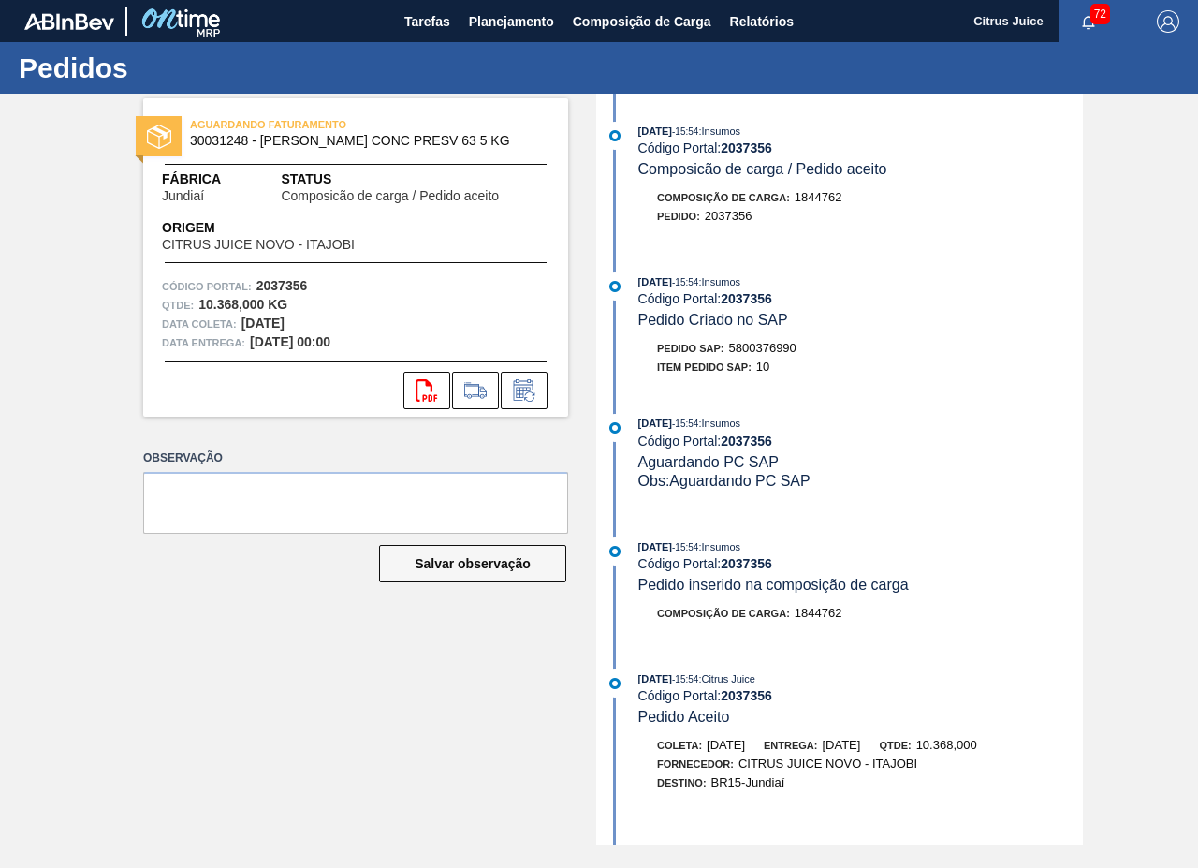
click at [754, 342] on span "5800376990" at bounding box center [762, 348] width 67 height 14
copy span "5800376990"
click at [501, 14] on span "Planejamento" at bounding box center [511, 21] width 85 height 22
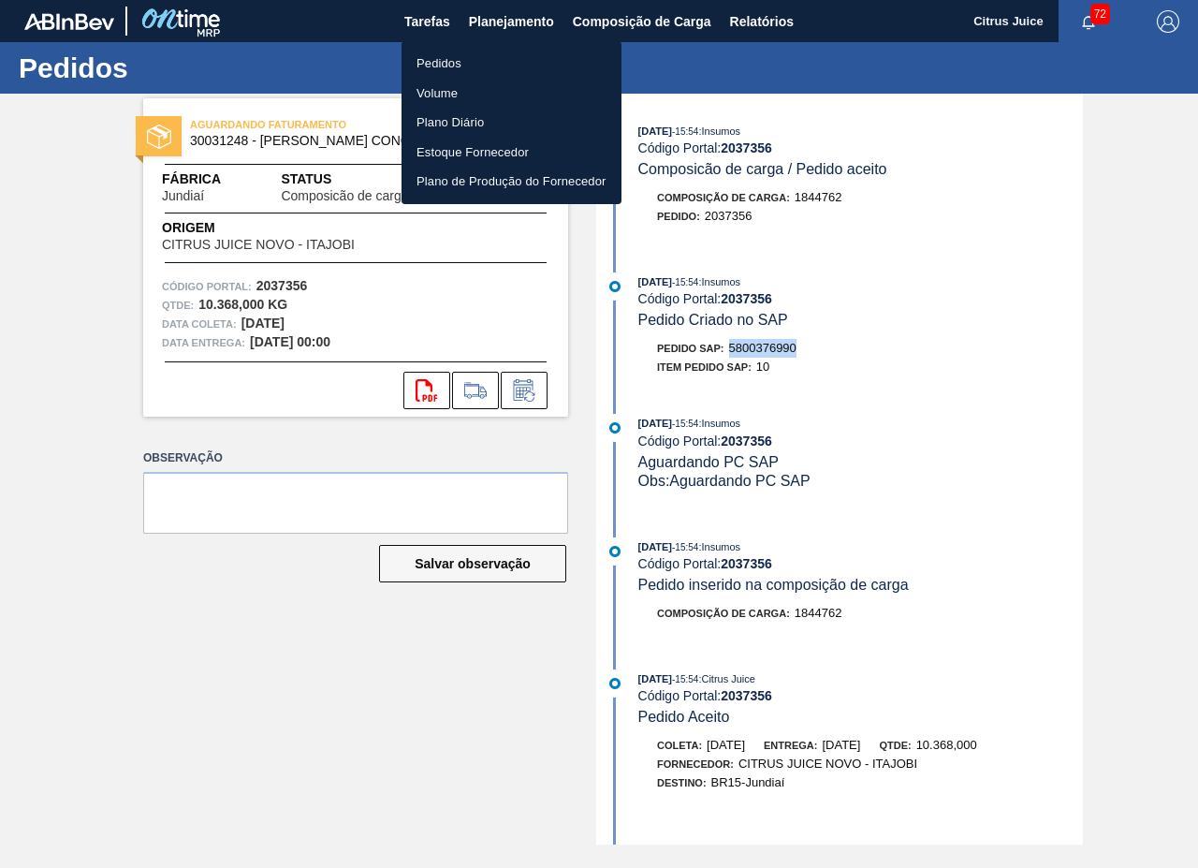
click at [446, 61] on li "Pedidos" at bounding box center [512, 64] width 220 height 30
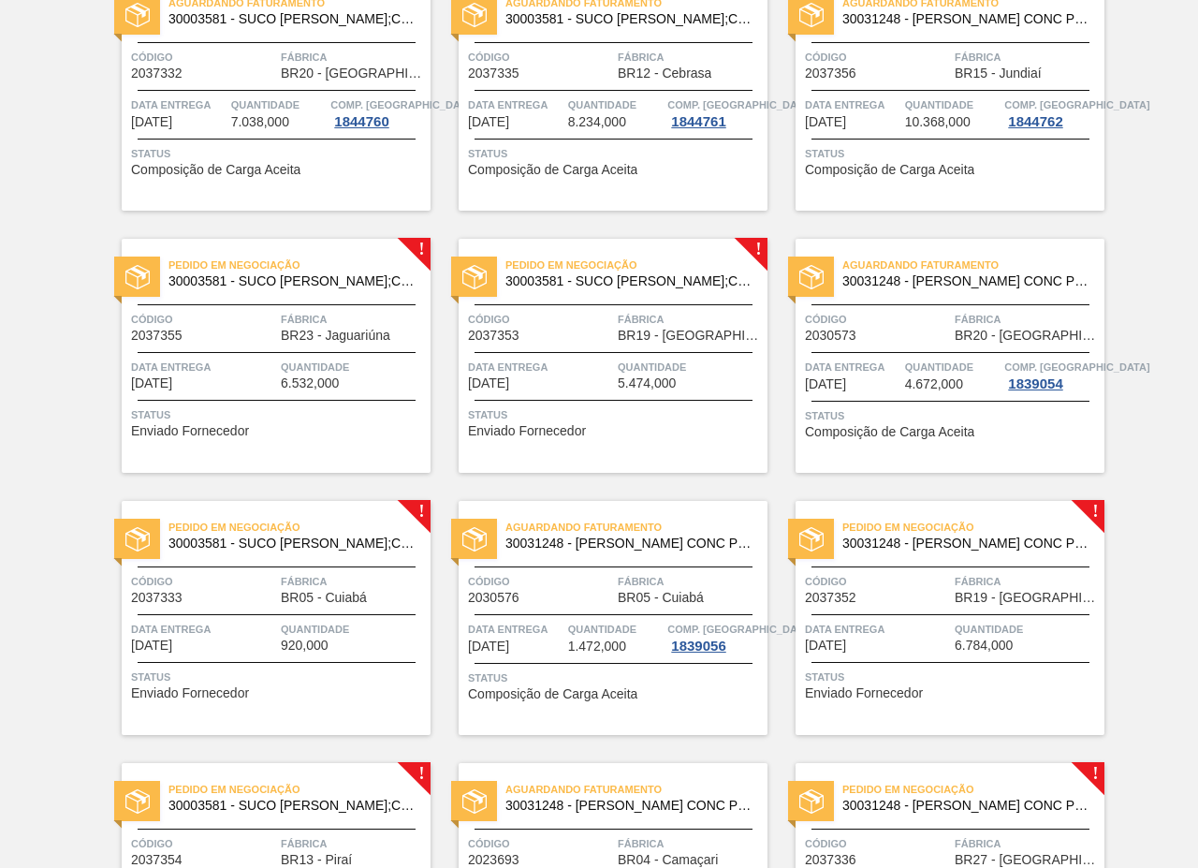
scroll to position [3328, 0]
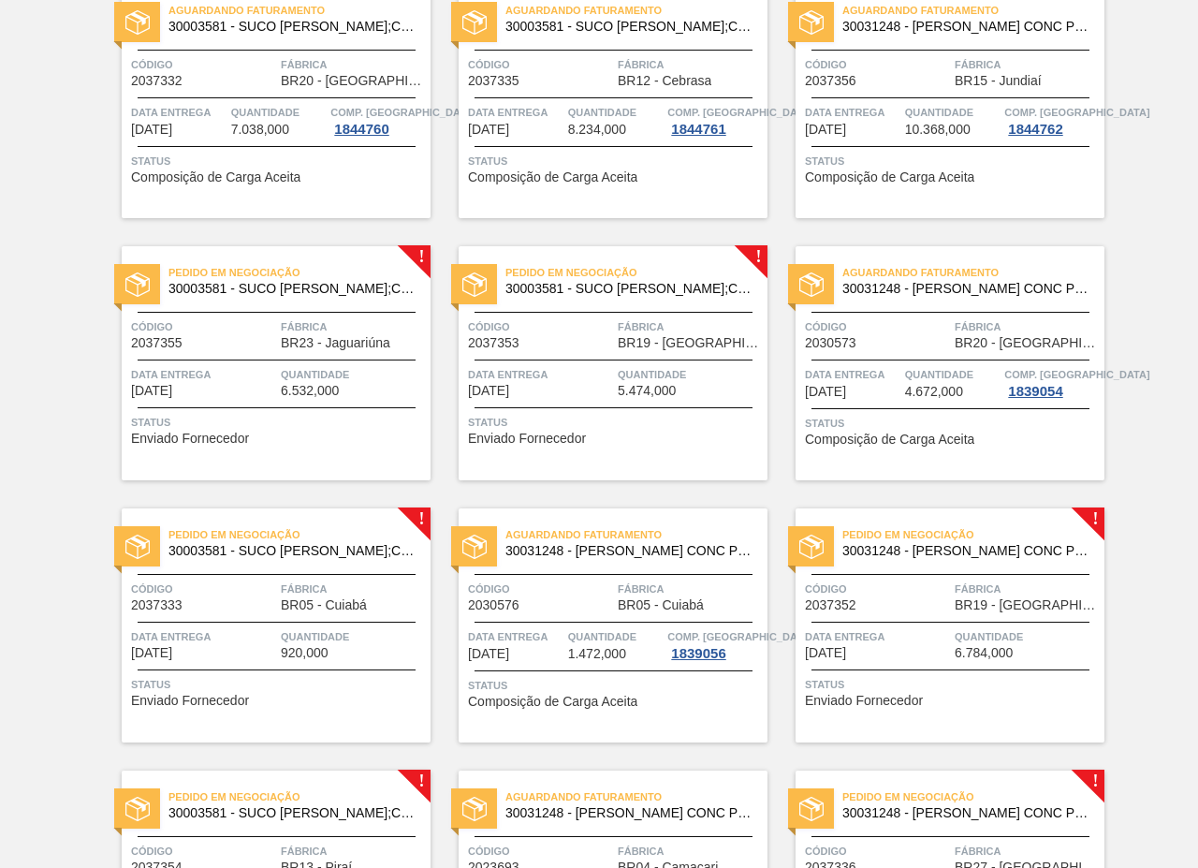
click at [350, 297] on div "Pedido em Negociação 30003581 - SUCO CONCENT LIMAO;CLARIFIC.C/SO2;PEPSI;" at bounding box center [276, 281] width 309 height 42
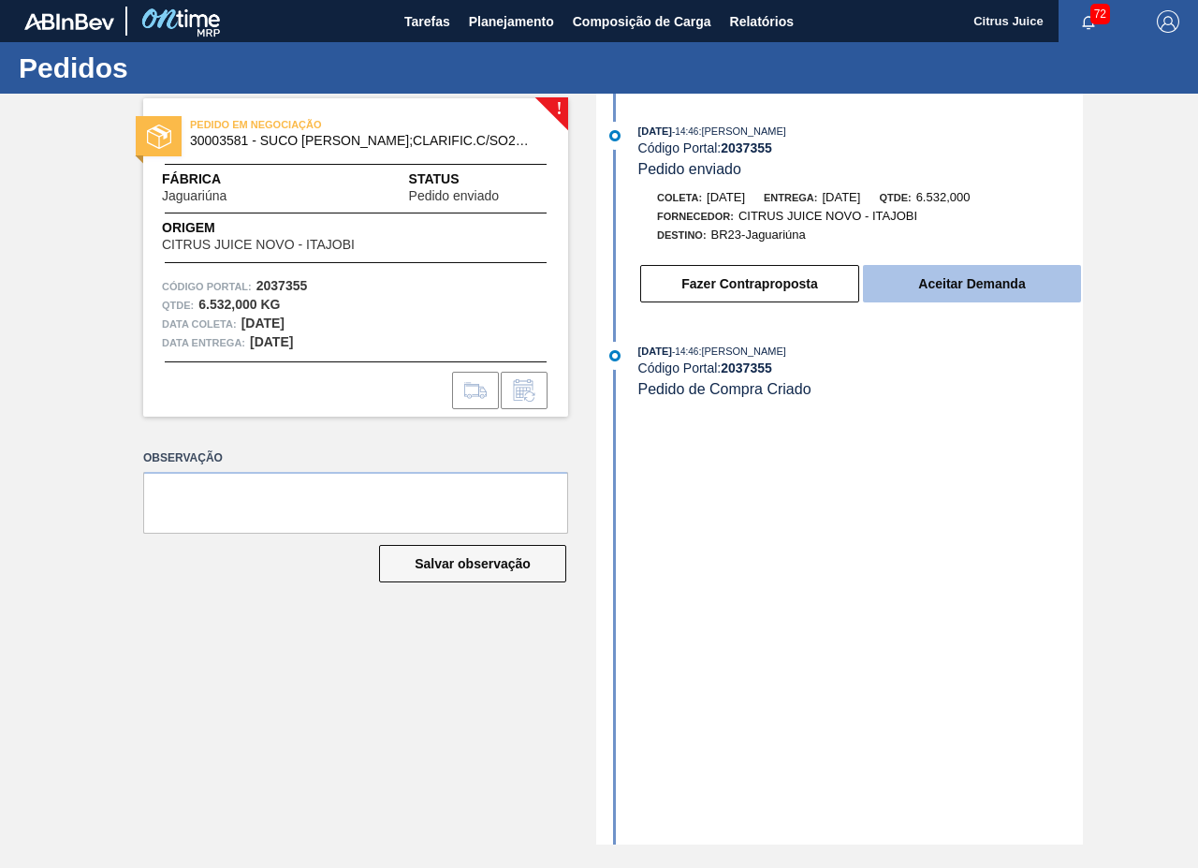
click at [966, 284] on button "Aceitar Demanda" at bounding box center [972, 283] width 218 height 37
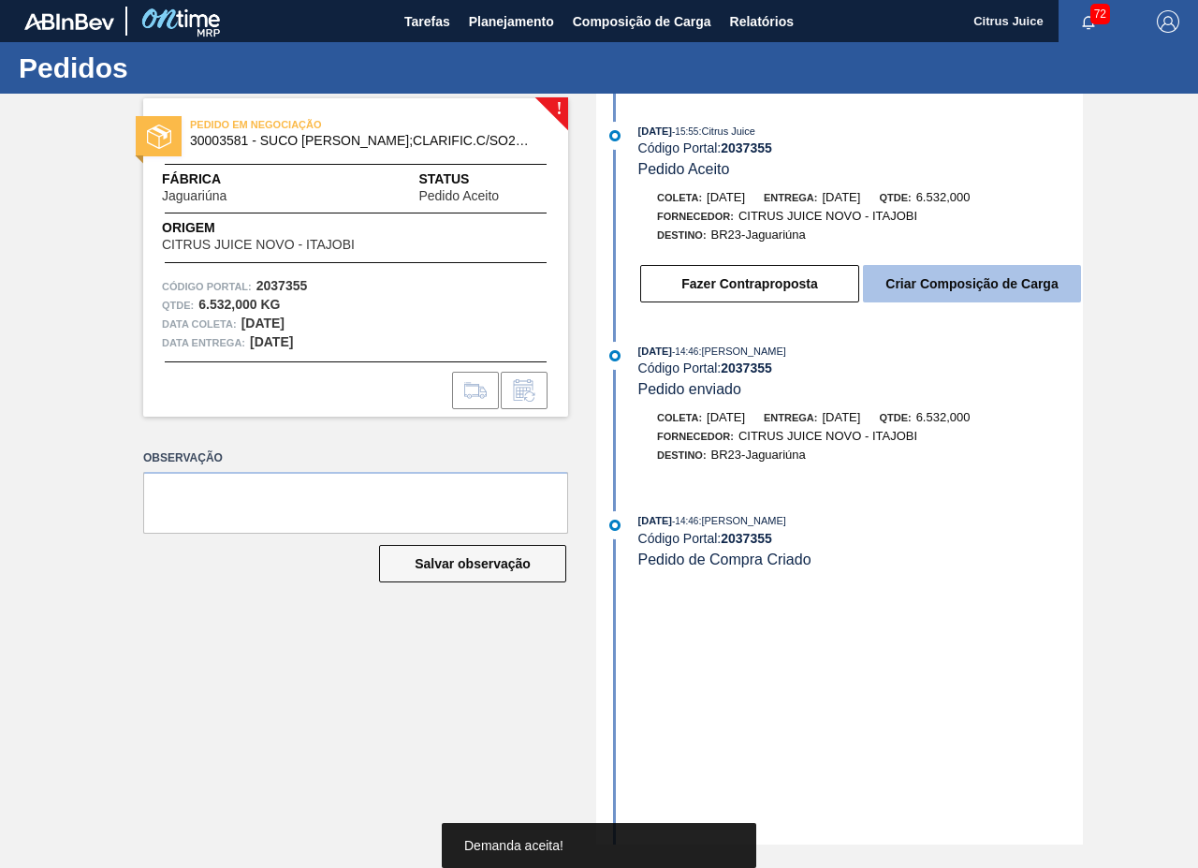
click at [937, 278] on button "Criar Composição de Carga" at bounding box center [972, 283] width 218 height 37
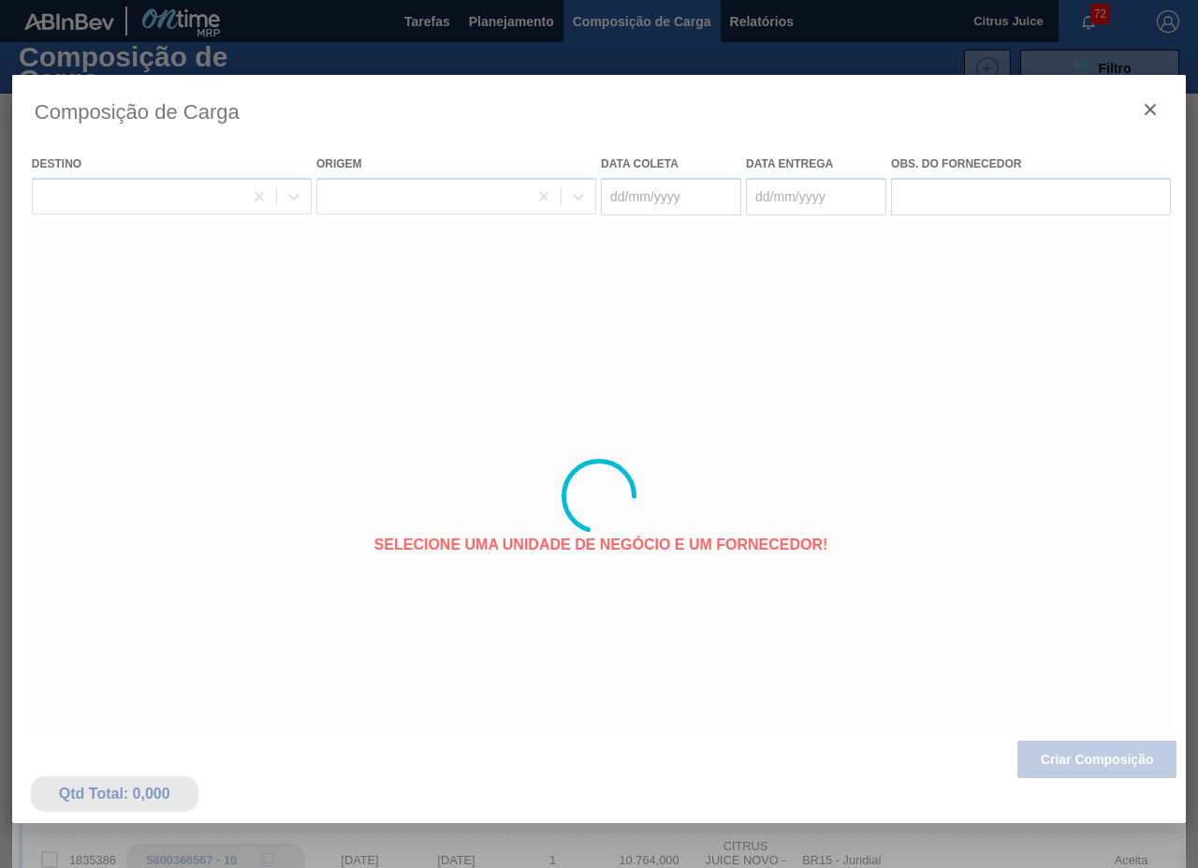
type coleta "[DATE]"
type entrega "[DATE]"
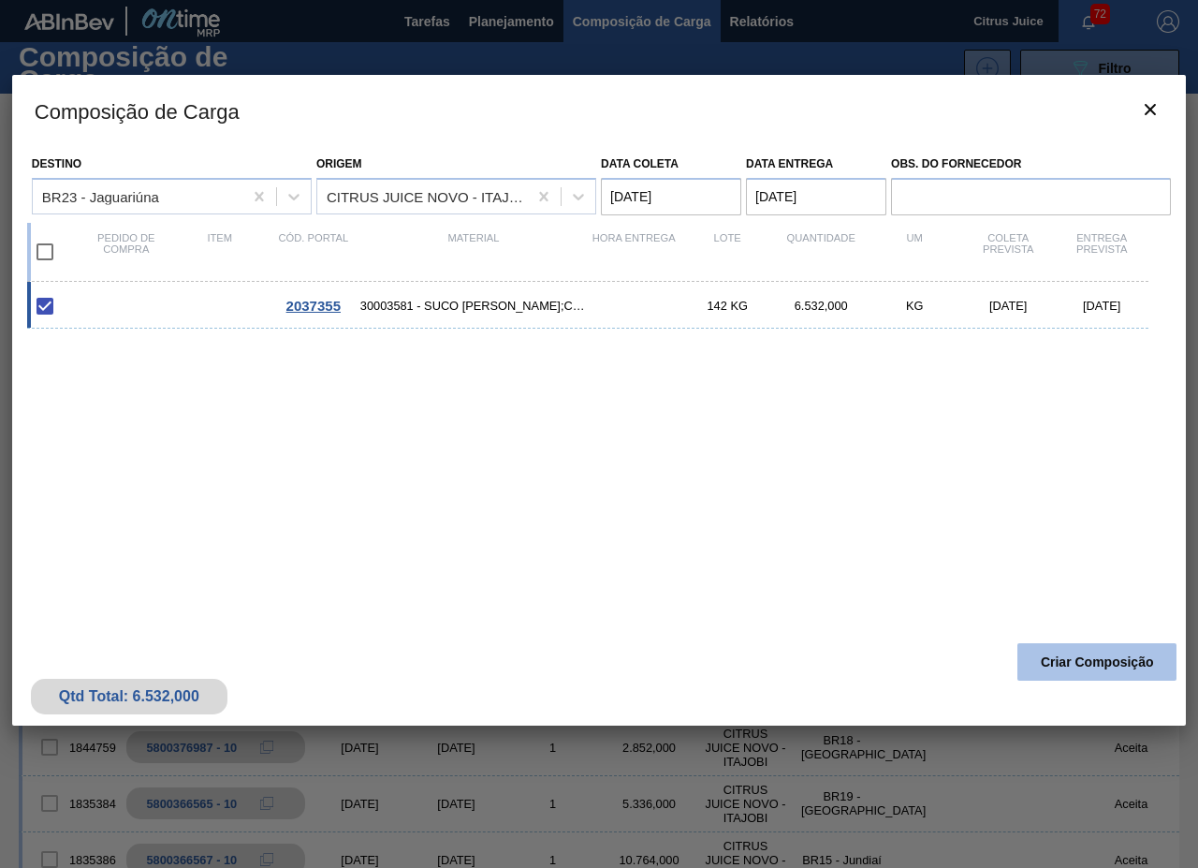
click at [1105, 678] on button "Criar Composição" at bounding box center [1097, 661] width 159 height 37
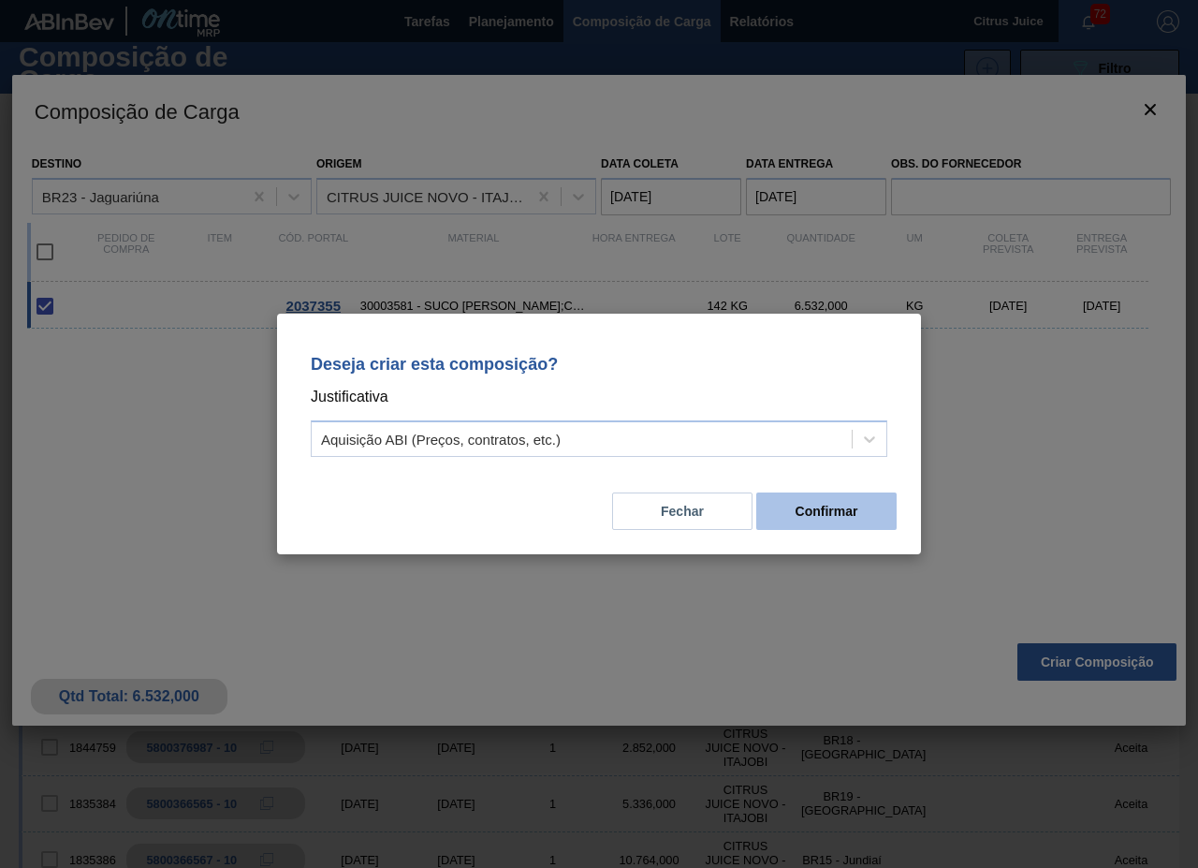
click at [822, 512] on button "Confirmar" at bounding box center [826, 510] width 140 height 37
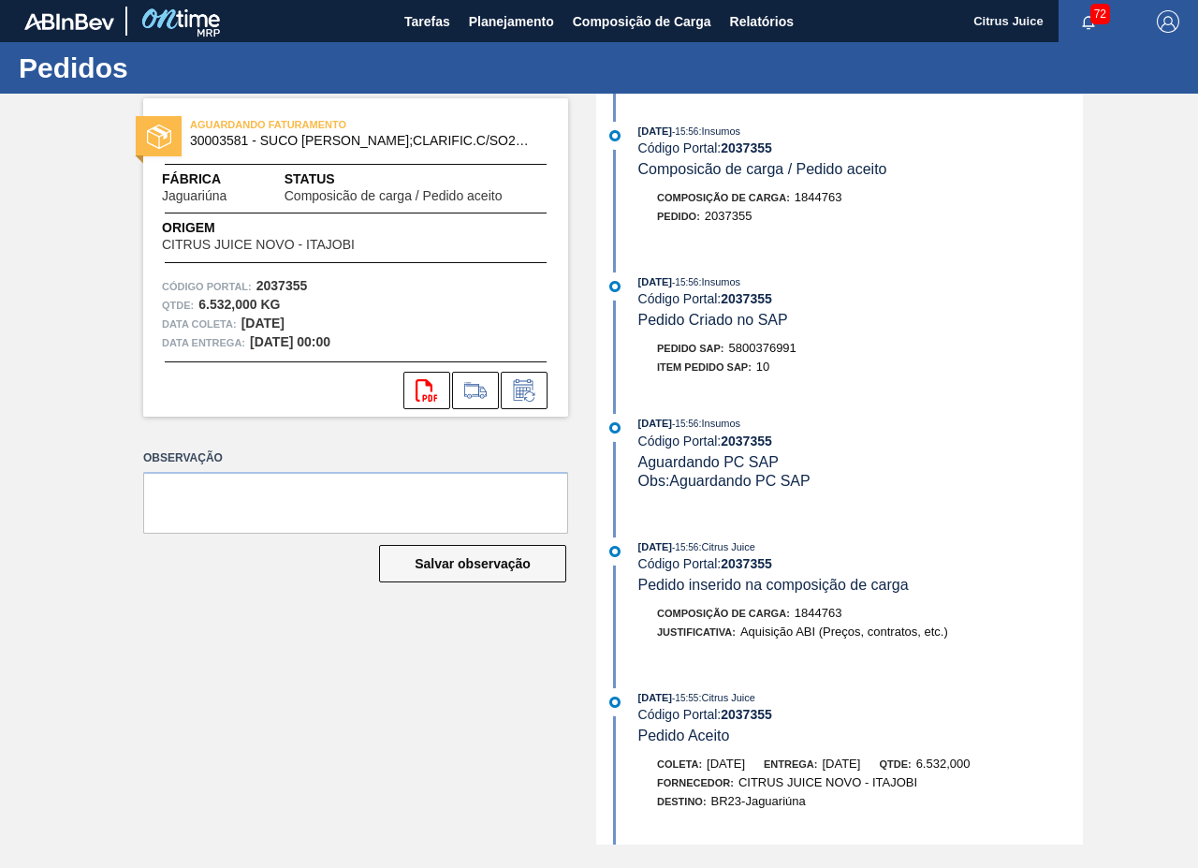
click at [791, 346] on span "5800376991" at bounding box center [762, 348] width 67 height 14
copy span "5800376991"
click at [478, 15] on span "Planejamento" at bounding box center [511, 21] width 85 height 22
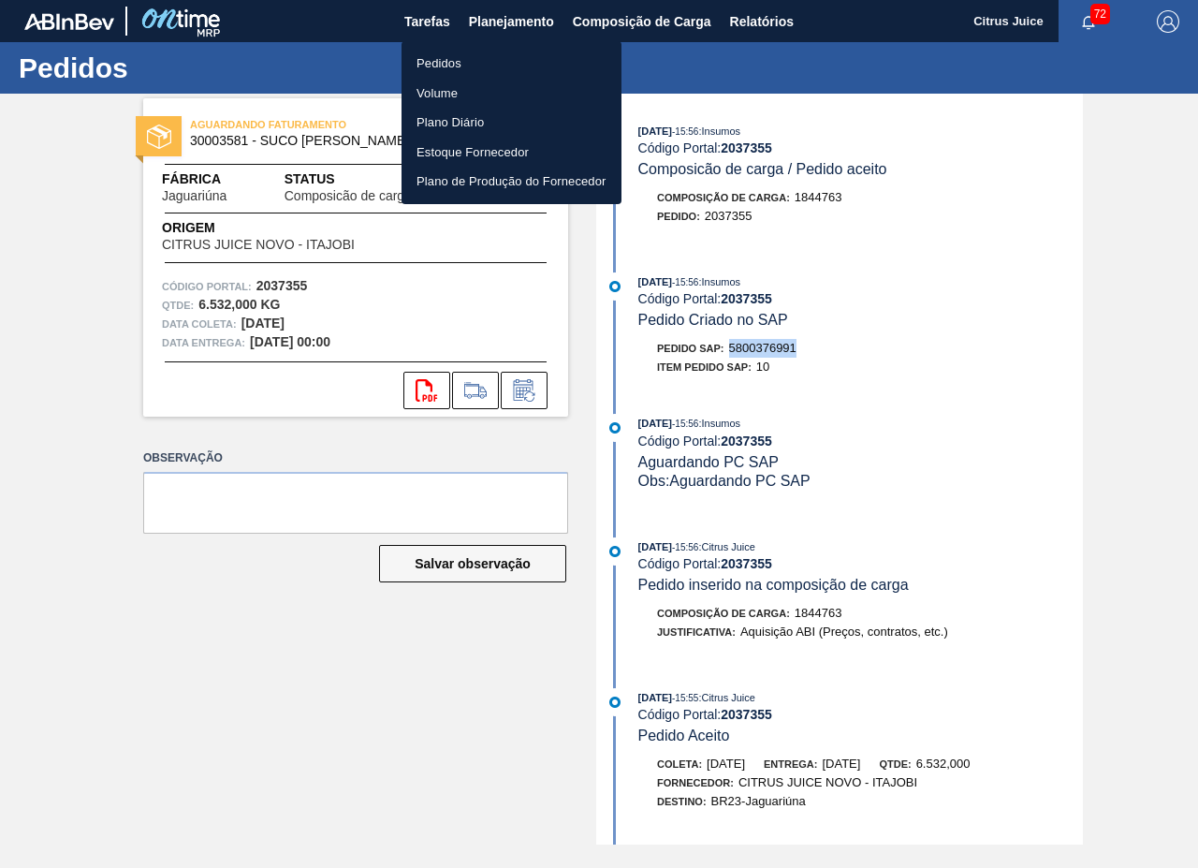
click at [491, 60] on li "Pedidos" at bounding box center [512, 64] width 220 height 30
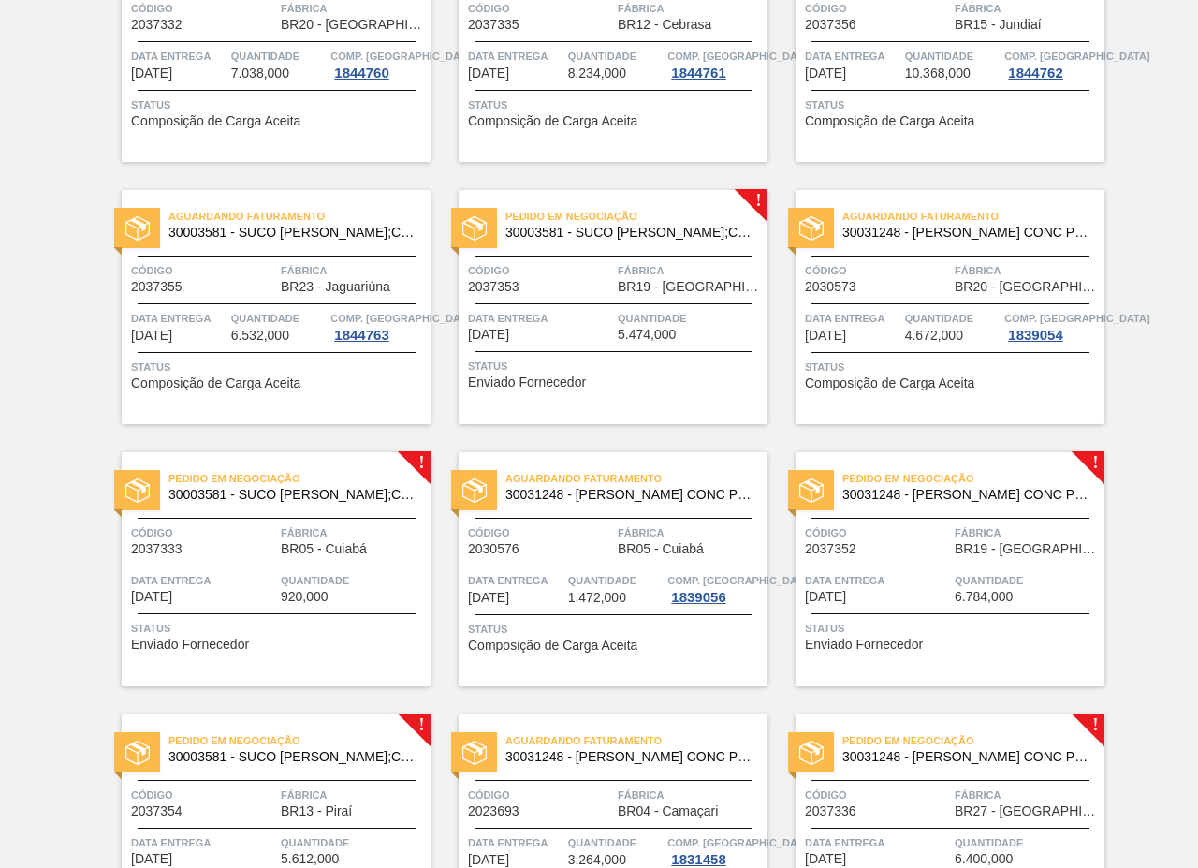
scroll to position [3328, 0]
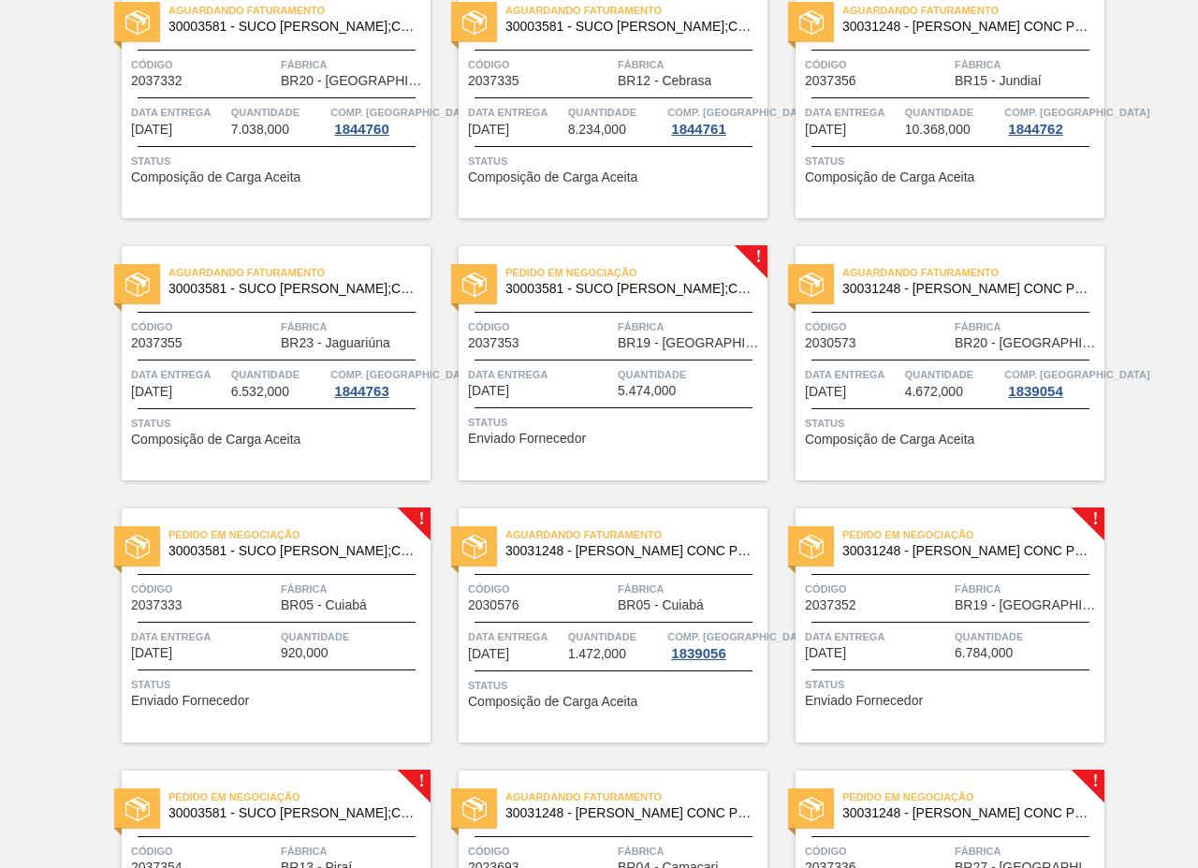
click at [655, 306] on div "Pedido em Negociação 30003581 - SUCO CONCENT LIMAO;CLARIFIC.C/SO2;PEPSI; Código…" at bounding box center [613, 363] width 309 height 234
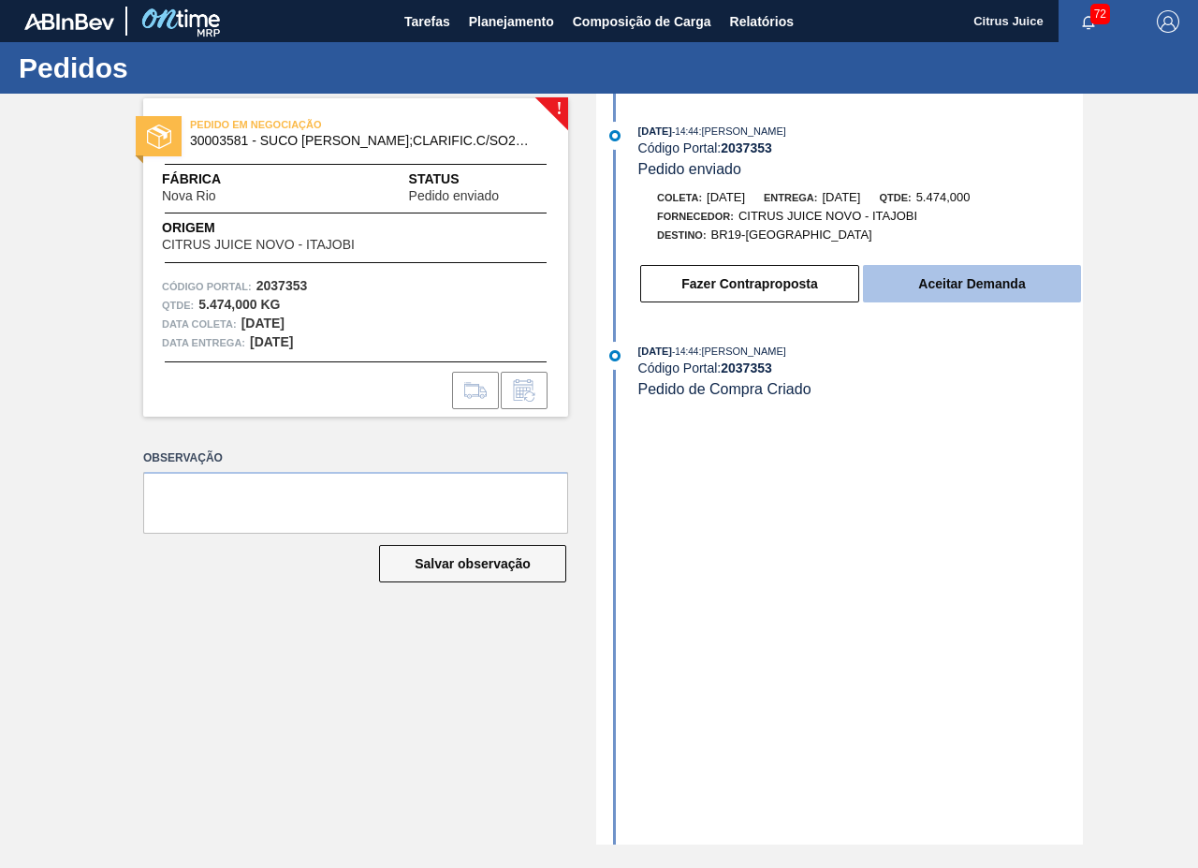
click at [951, 282] on button "Aceitar Demanda" at bounding box center [972, 283] width 218 height 37
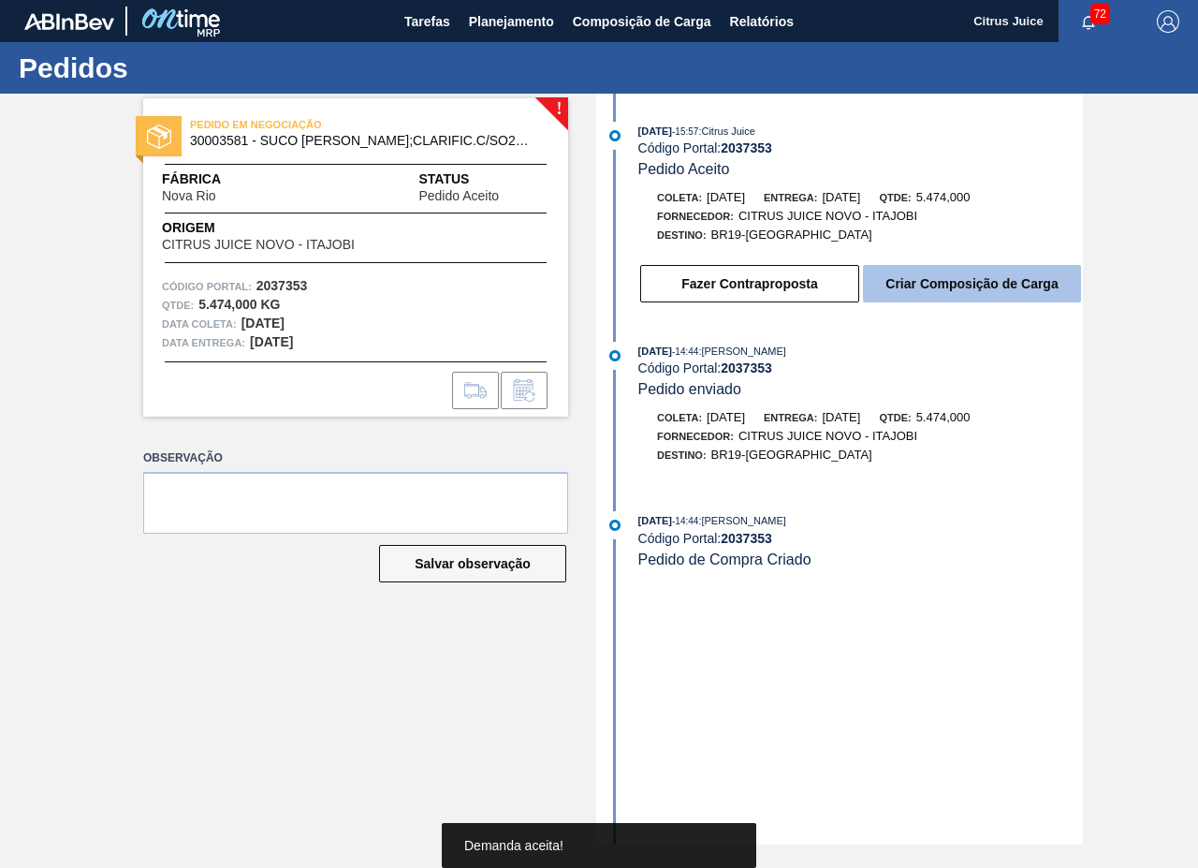
click at [947, 279] on button "Criar Composição de Carga" at bounding box center [972, 283] width 218 height 37
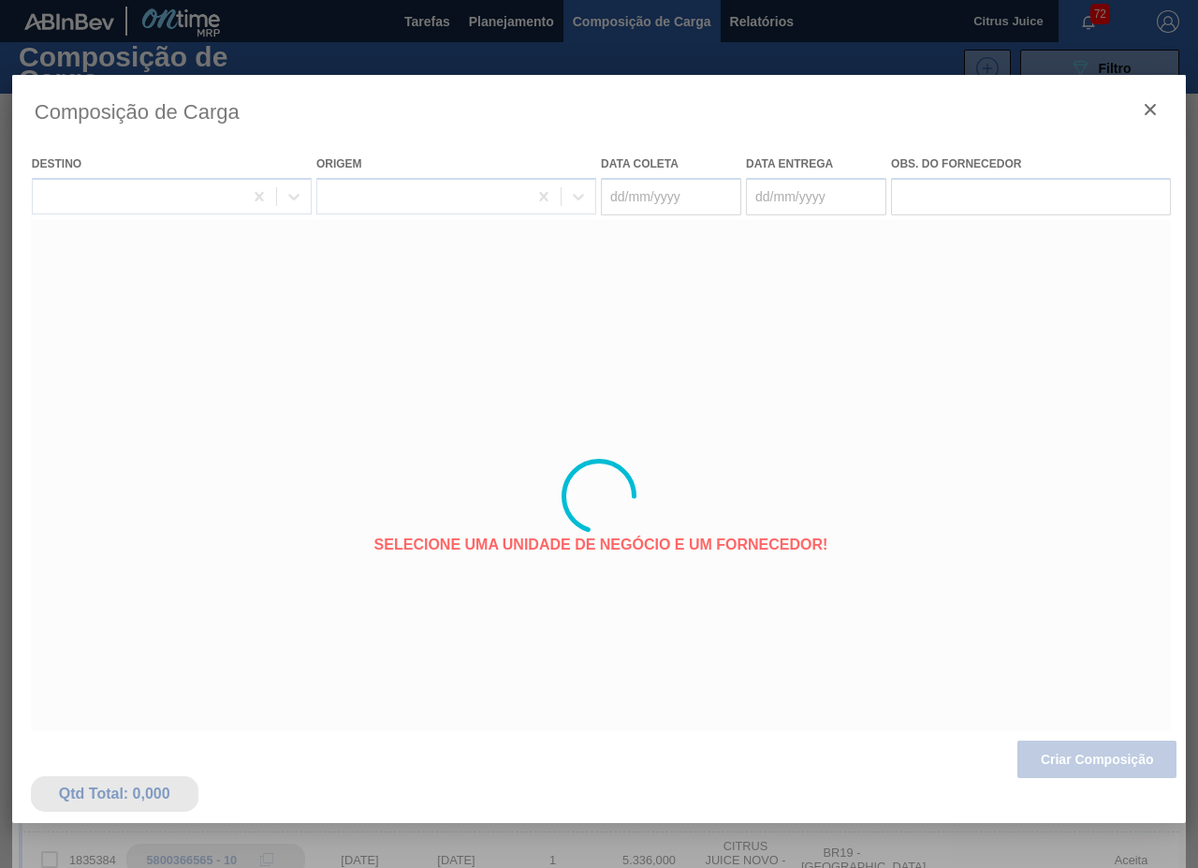
type coleta "[DATE]"
type entrega "15/10/2025"
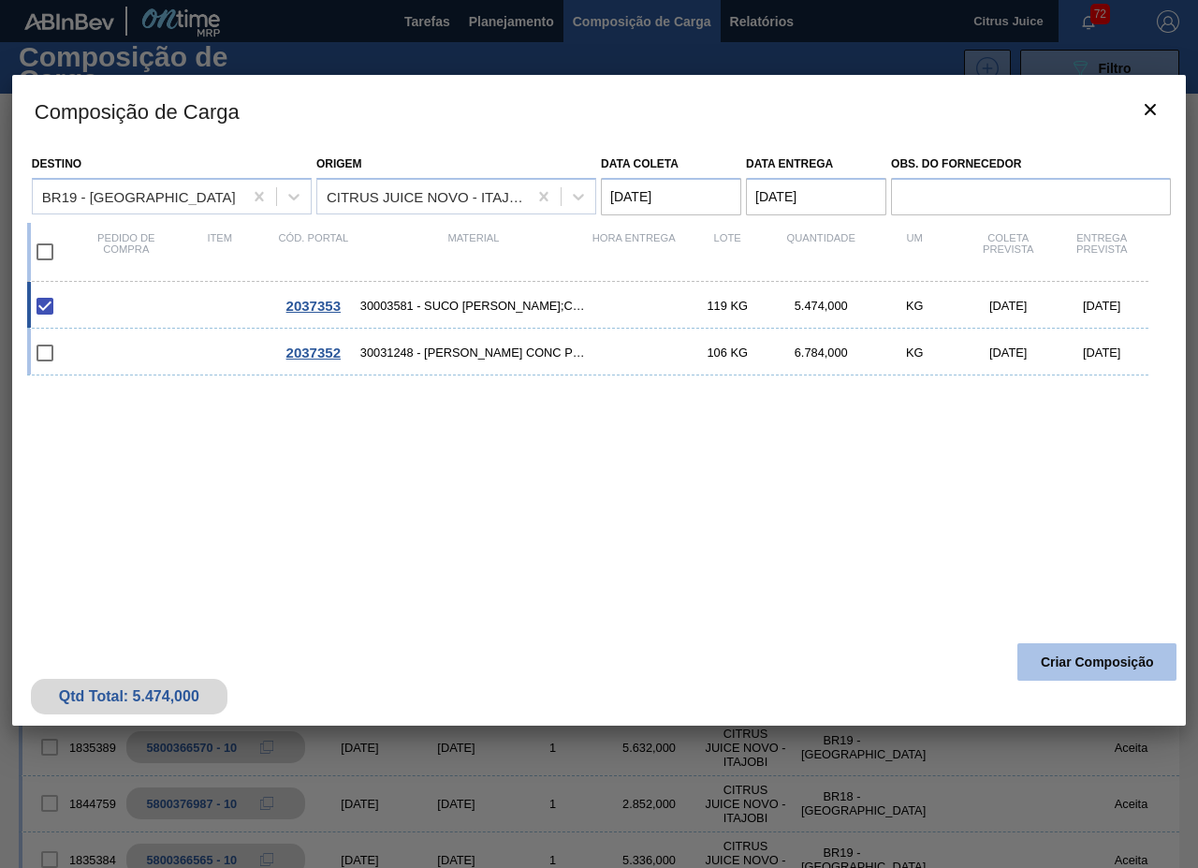
drag, startPoint x: 1086, startPoint y: 660, endPoint x: 1071, endPoint y: 658, distance: 15.1
click at [1071, 658] on button "Criar Composição" at bounding box center [1097, 661] width 159 height 37
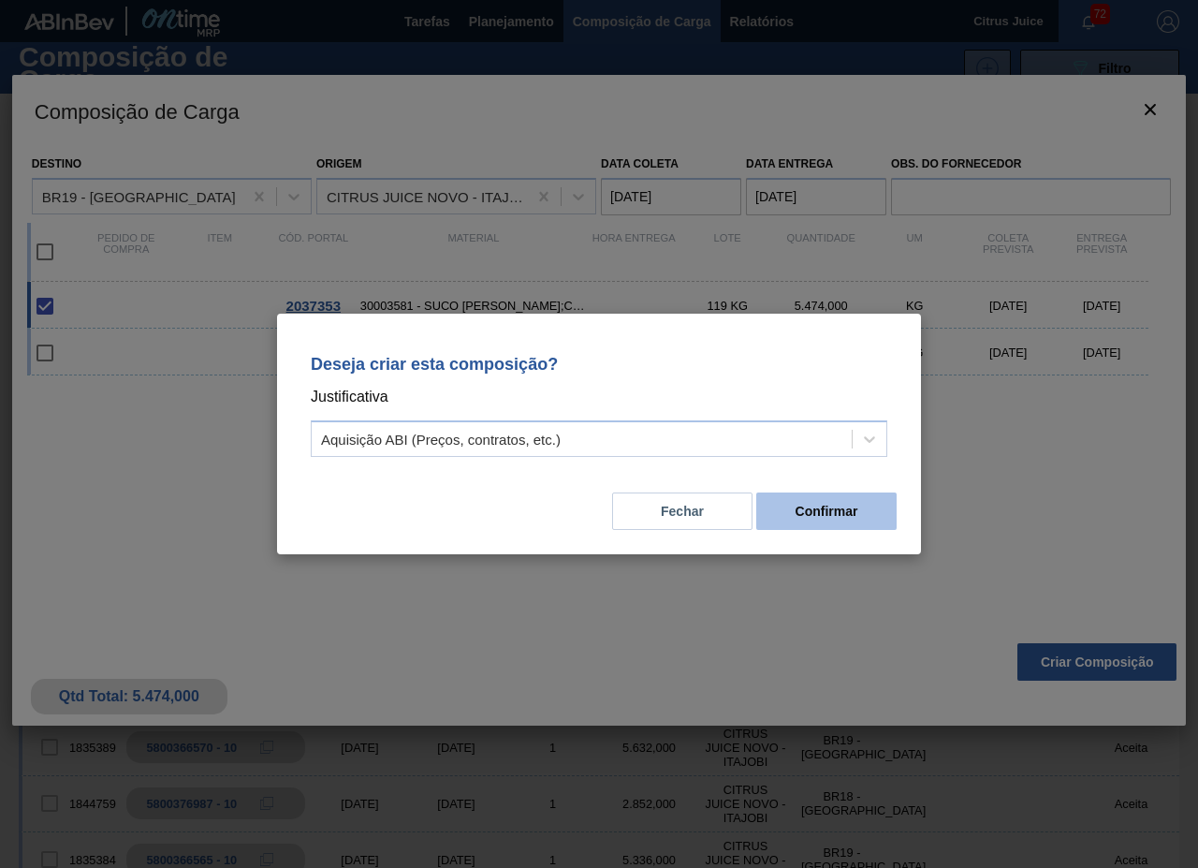
click at [876, 506] on button "Confirmar" at bounding box center [826, 510] width 140 height 37
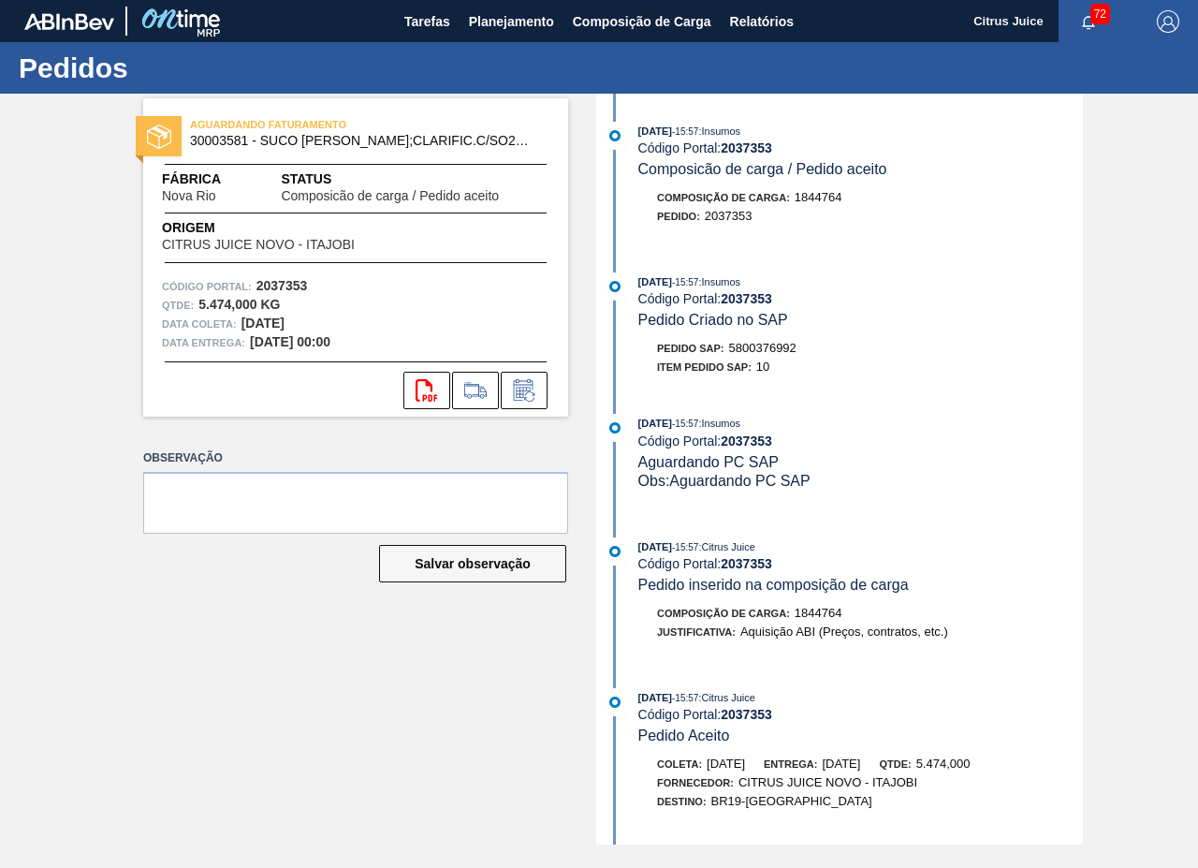
click at [757, 345] on span "5800376992" at bounding box center [762, 348] width 67 height 14
copy span "5800376992"
click at [516, 34] on button "Planejamento" at bounding box center [512, 21] width 104 height 42
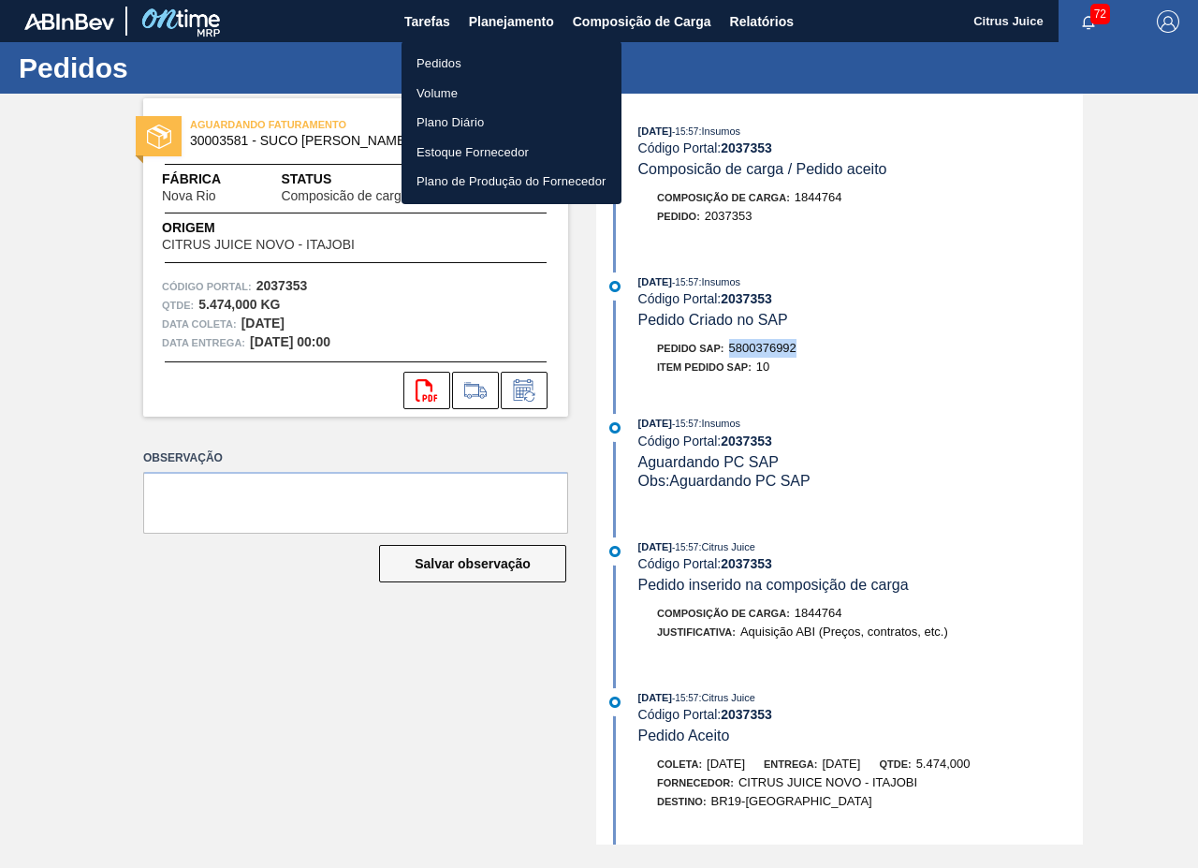
click at [479, 59] on li "Pedidos" at bounding box center [512, 64] width 220 height 30
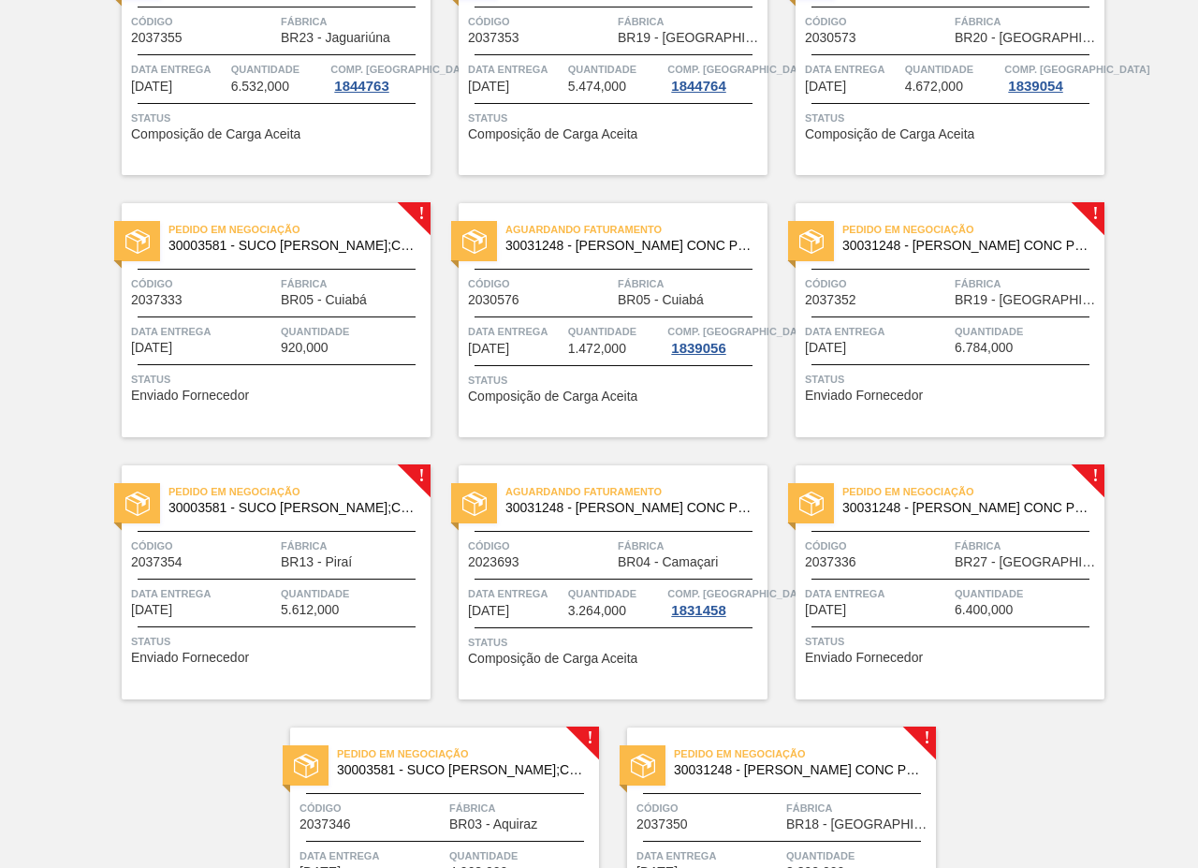
scroll to position [3796, 0]
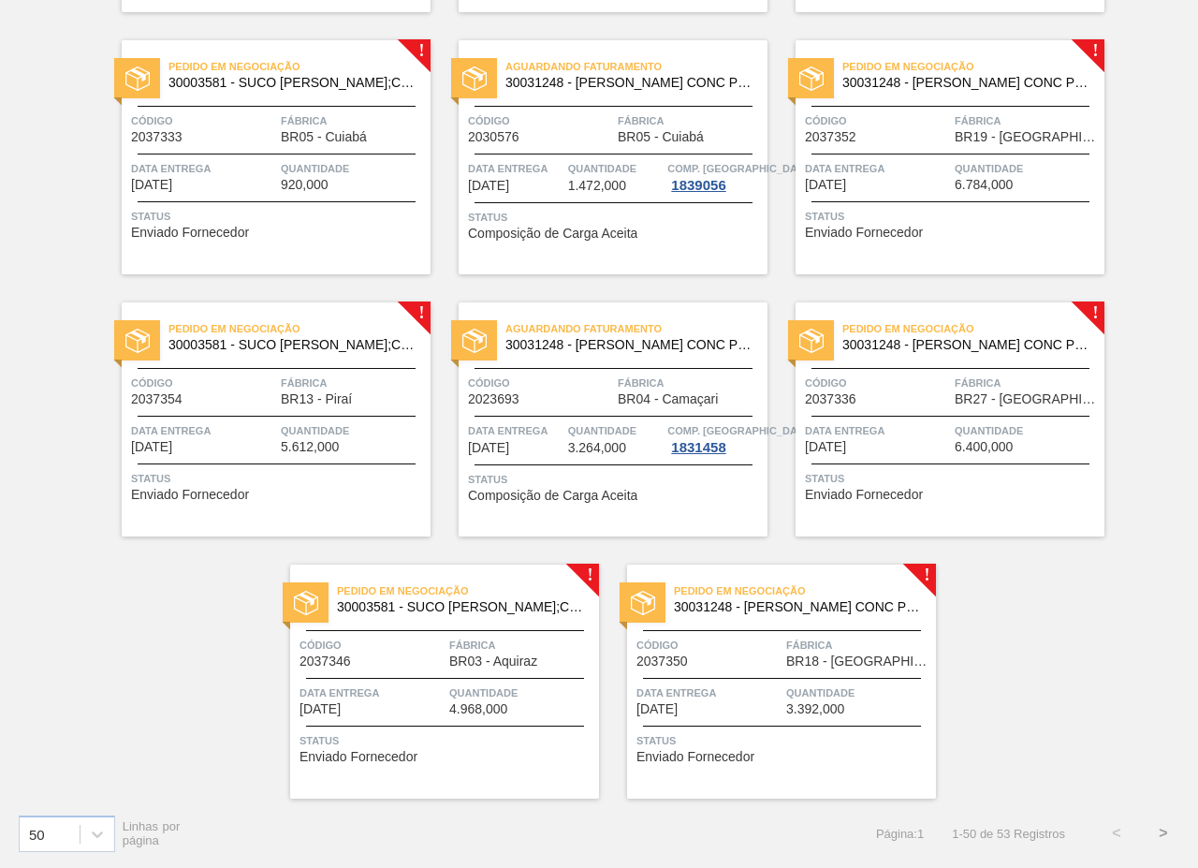
click at [1161, 831] on button ">" at bounding box center [1163, 833] width 47 height 47
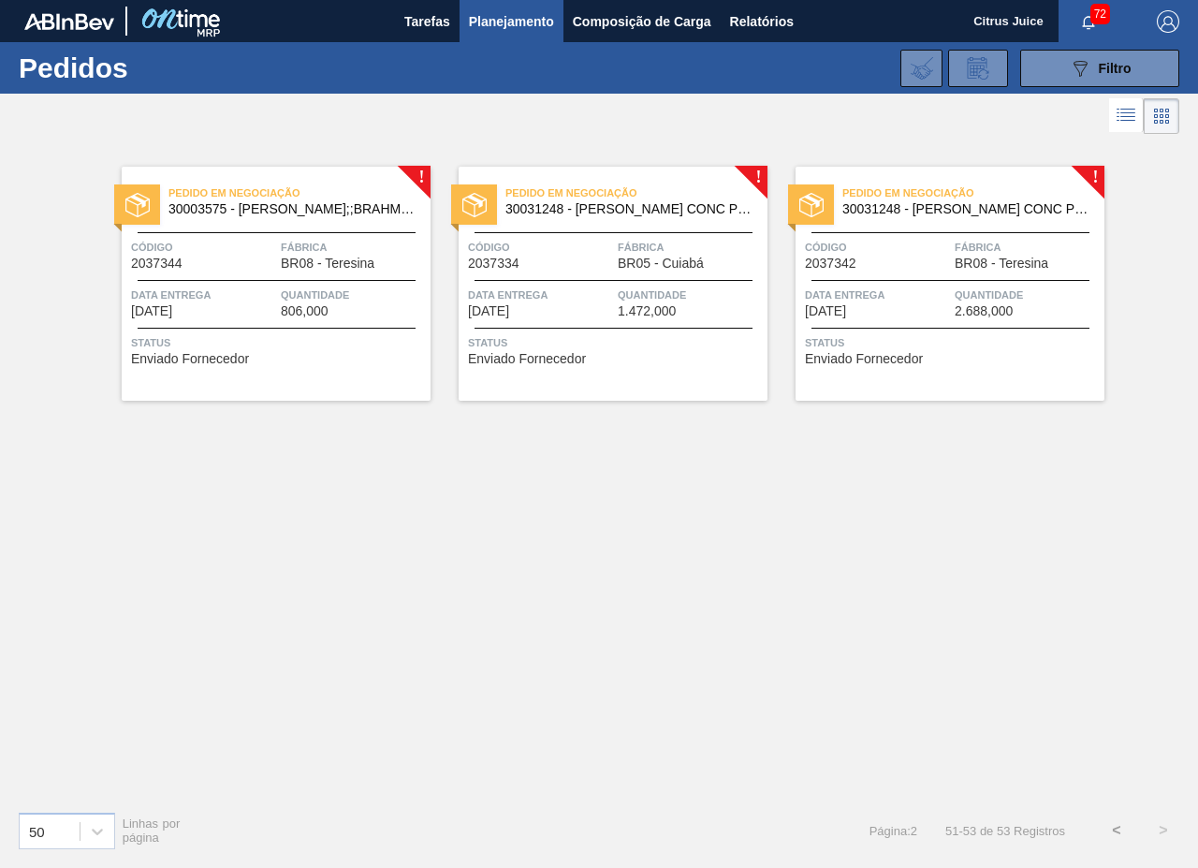
scroll to position [0, 0]
click at [1111, 823] on button "<" at bounding box center [1116, 830] width 47 height 47
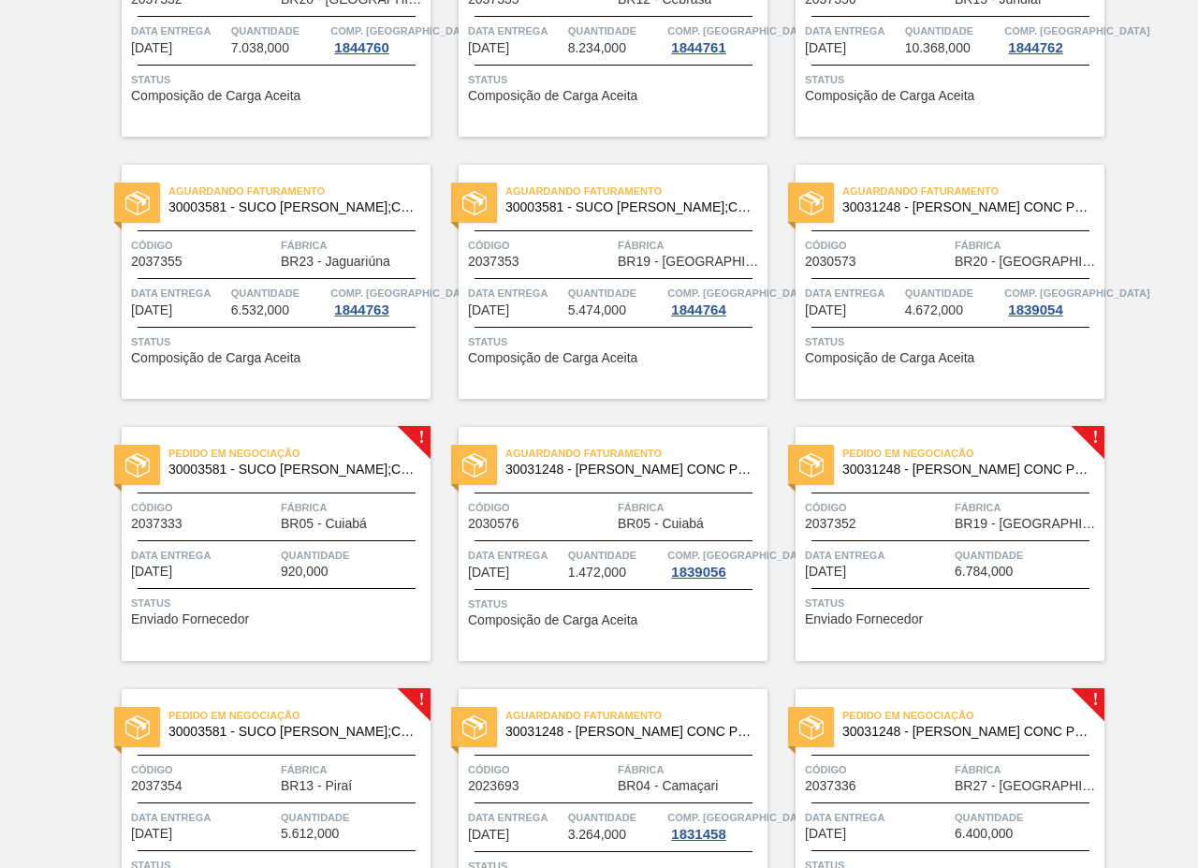
scroll to position [3651, 0]
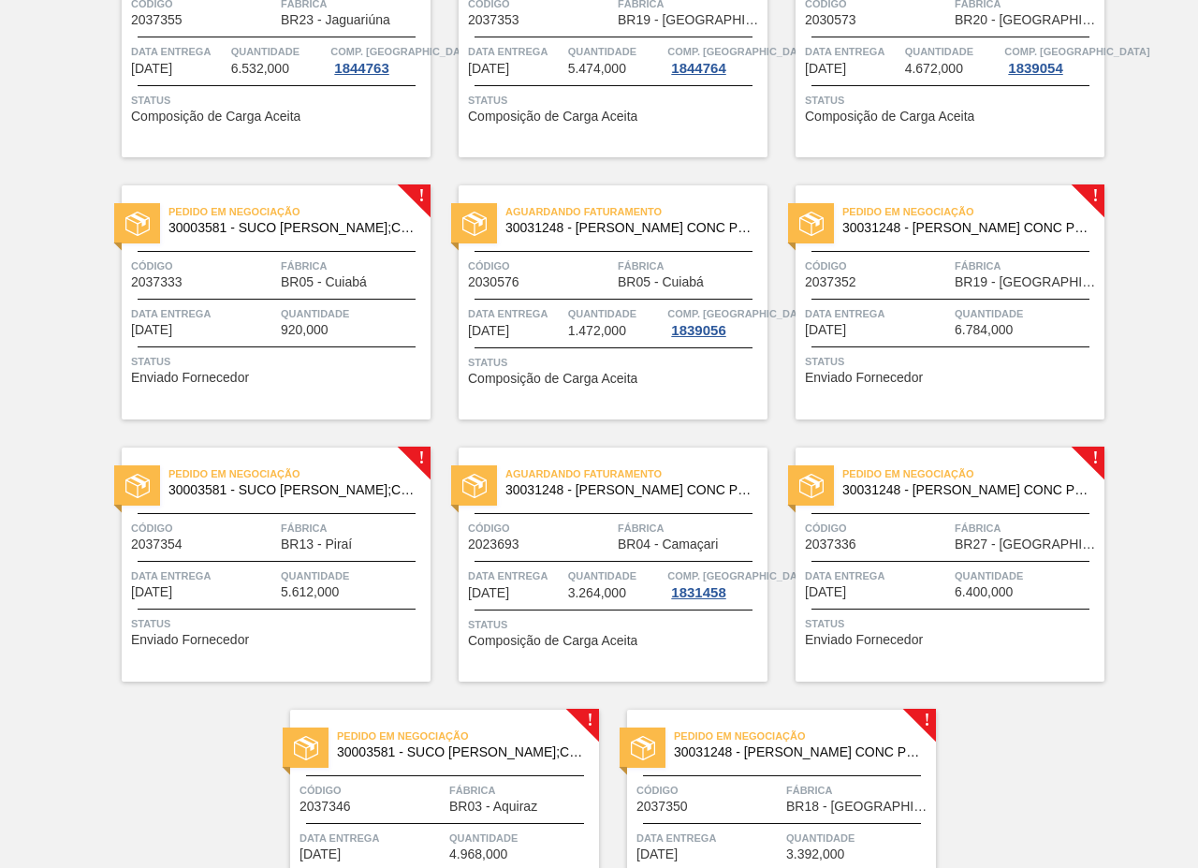
click at [243, 286] on div "Código 2037333" at bounding box center [203, 272] width 145 height 33
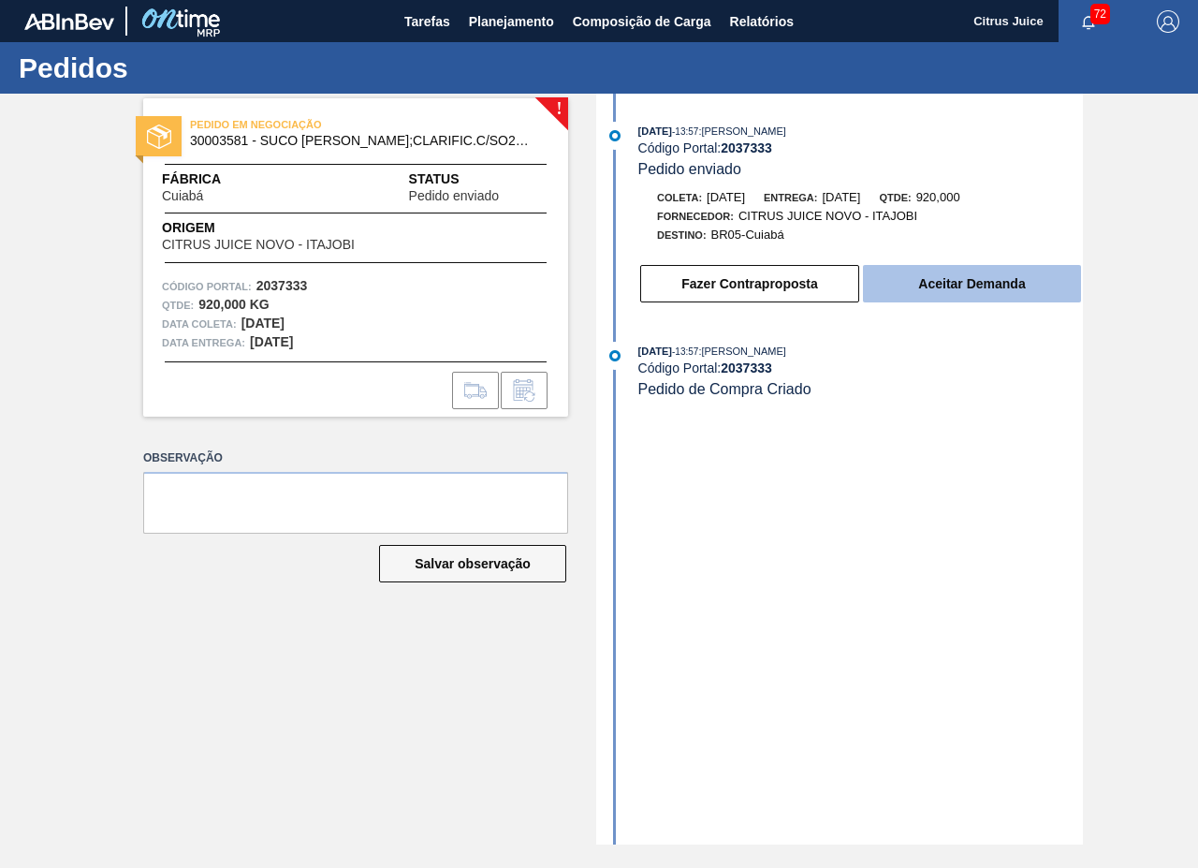
click at [945, 272] on div "Fazer Contraproposta Aceitar Demanda" at bounding box center [842, 279] width 482 height 51
click at [929, 280] on button "Aceitar Demanda" at bounding box center [972, 283] width 218 height 37
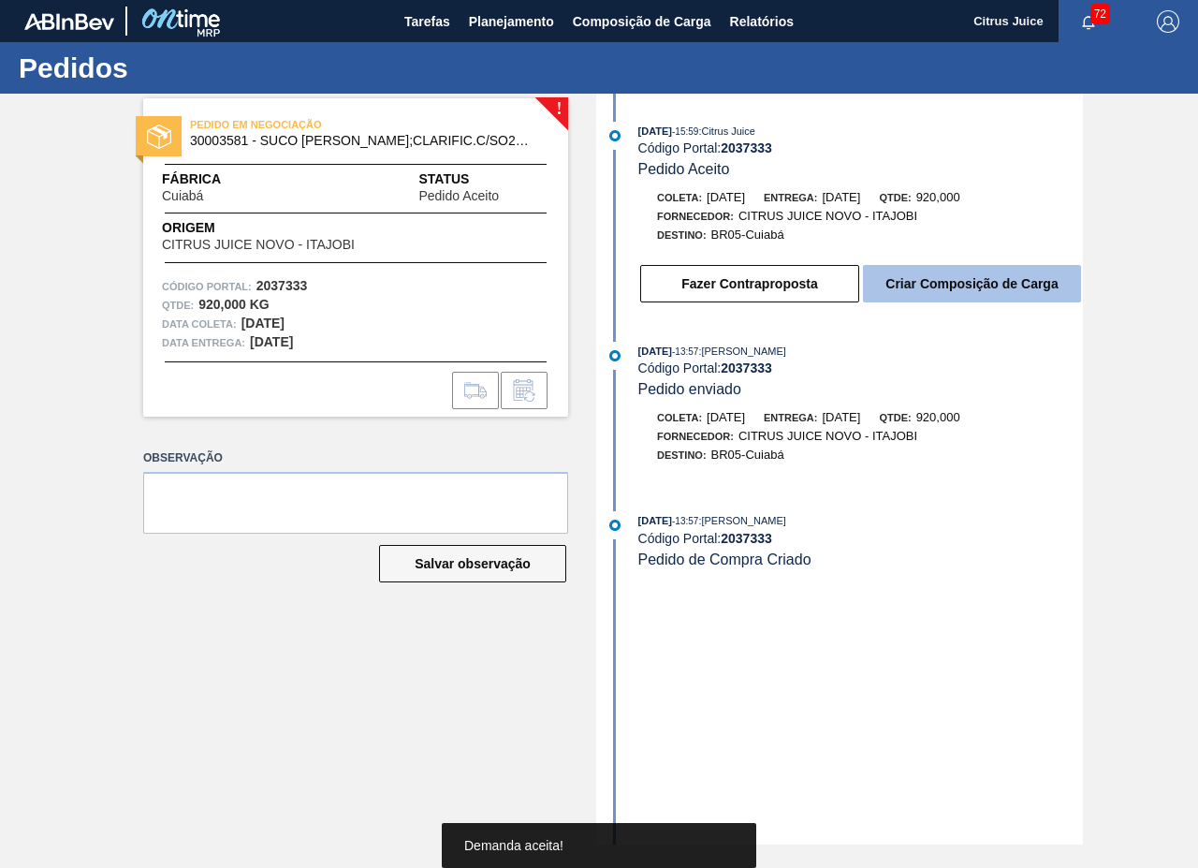
click at [920, 283] on button "Criar Composição de Carga" at bounding box center [972, 283] width 218 height 37
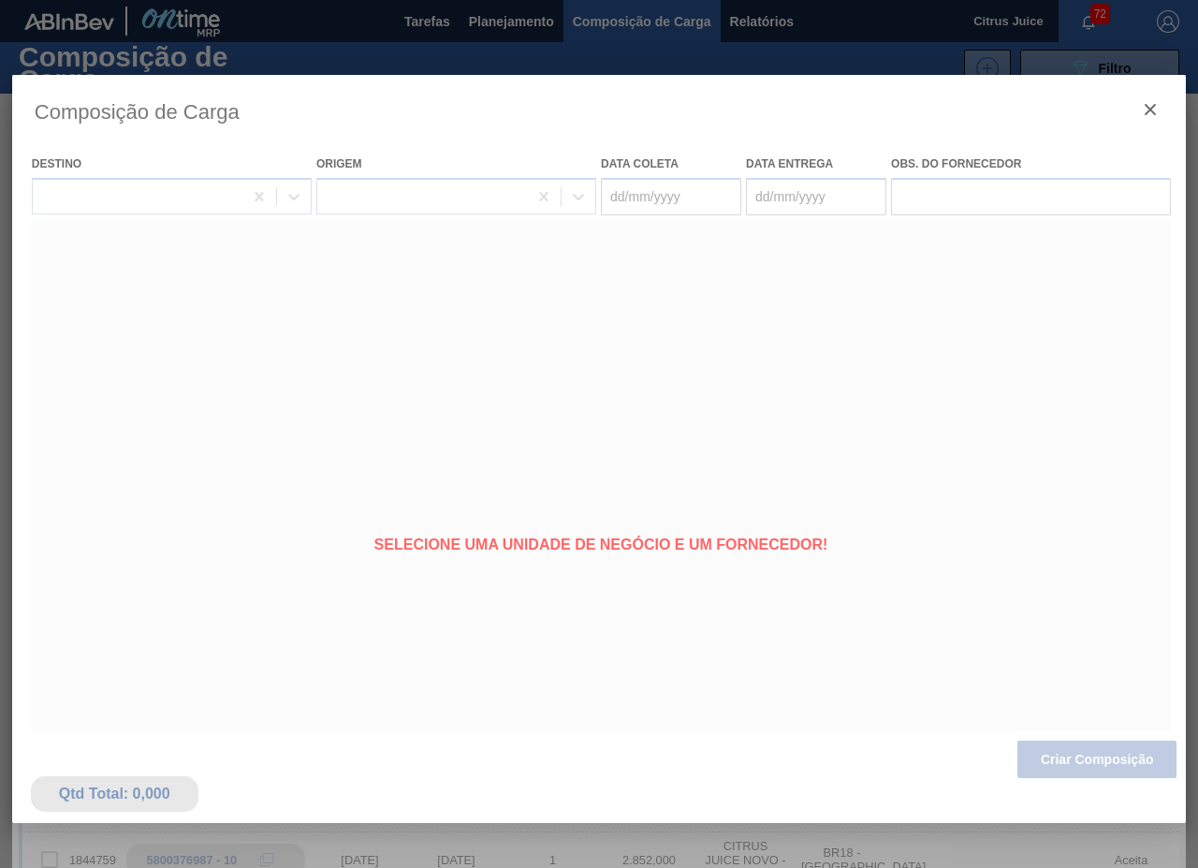
type coleta "[DATE]"
type entrega "[DATE]"
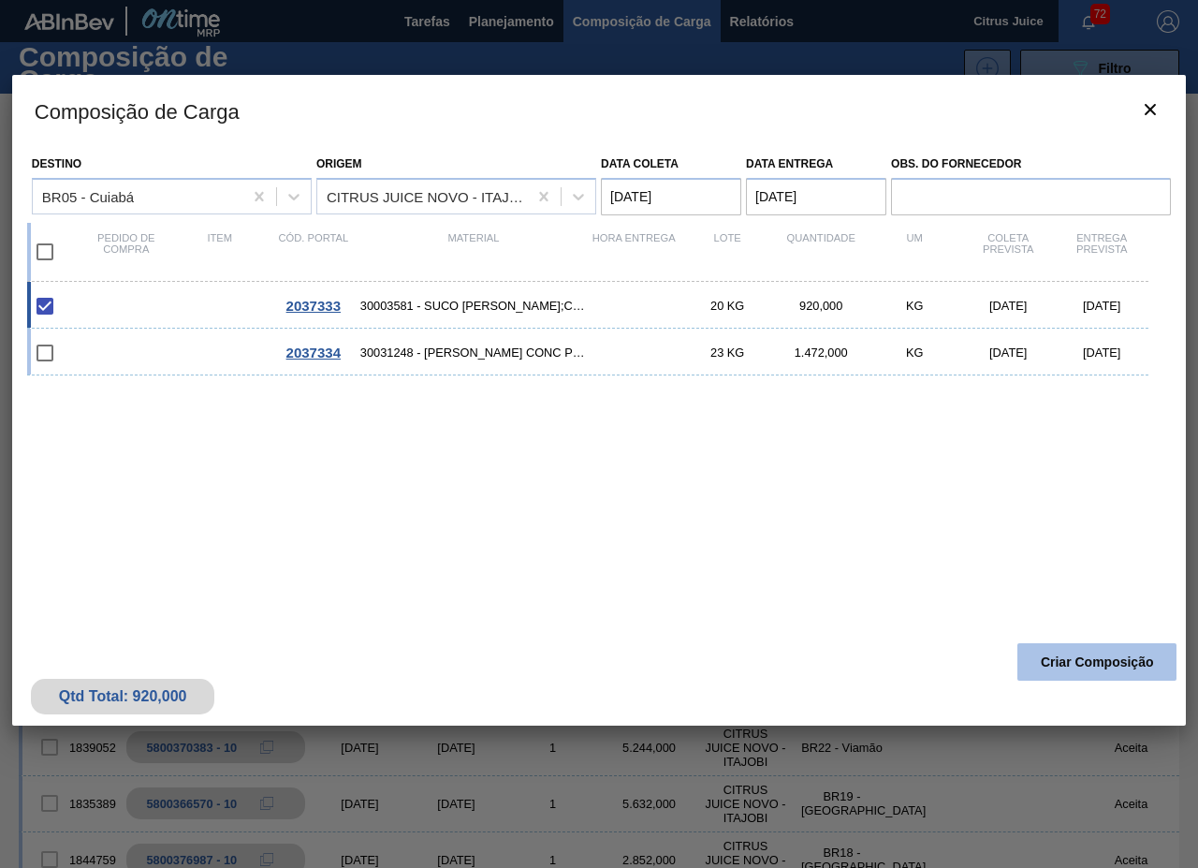
click at [1125, 674] on button "Criar Composição" at bounding box center [1097, 661] width 159 height 37
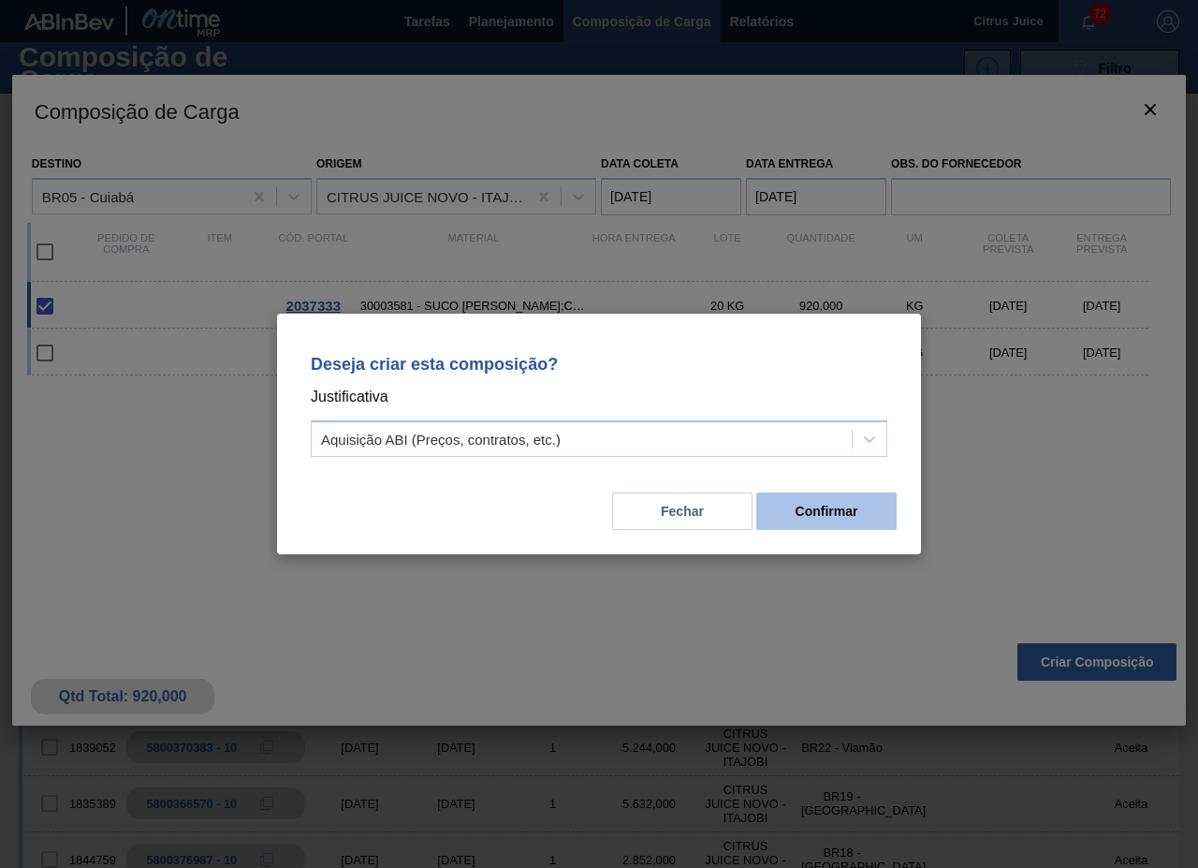
drag, startPoint x: 838, startPoint y: 531, endPoint x: 829, endPoint y: 522, distance: 11.9
click at [833, 525] on div "Fechar Confirmar" at bounding box center [599, 500] width 599 height 64
click at [827, 515] on button "Confirmar" at bounding box center [826, 510] width 140 height 37
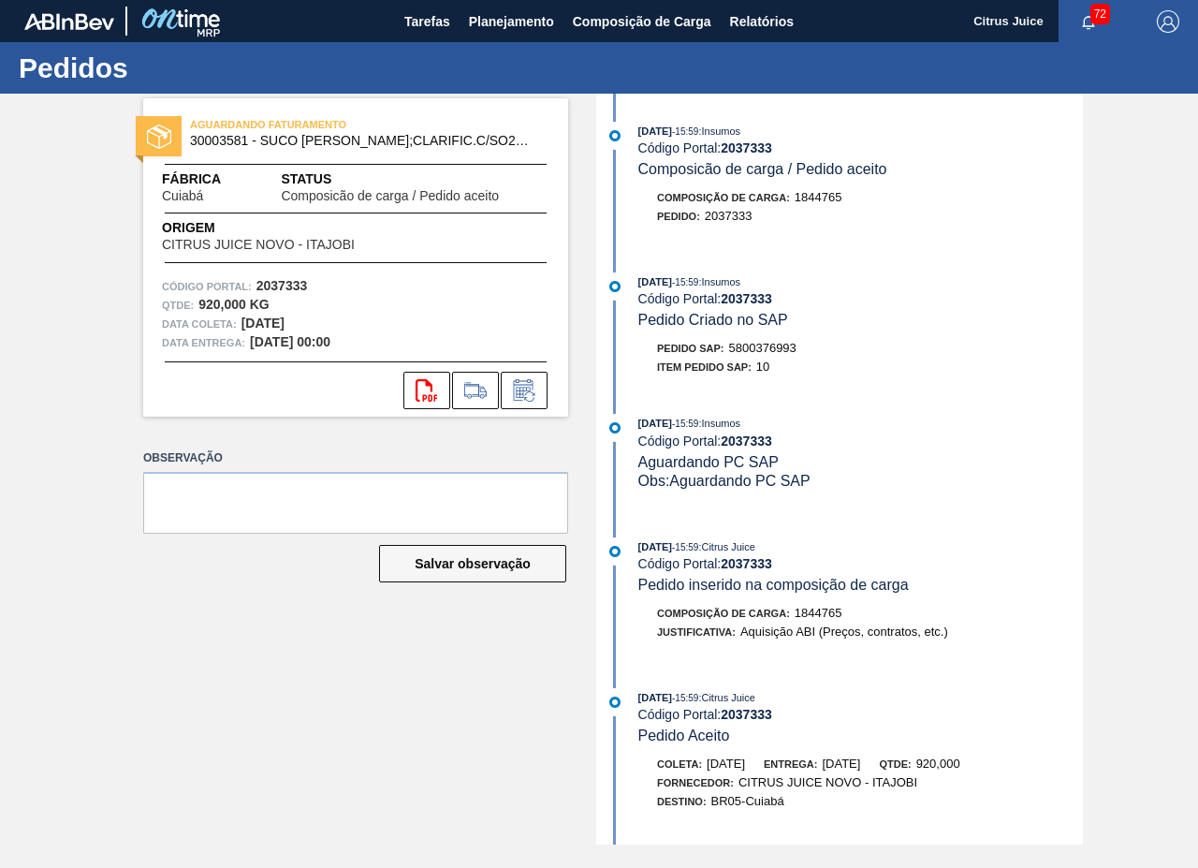
click at [752, 345] on span "5800376993" at bounding box center [762, 348] width 67 height 14
copy span "5800376993"
click at [503, 2] on button "Planejamento" at bounding box center [512, 21] width 104 height 42
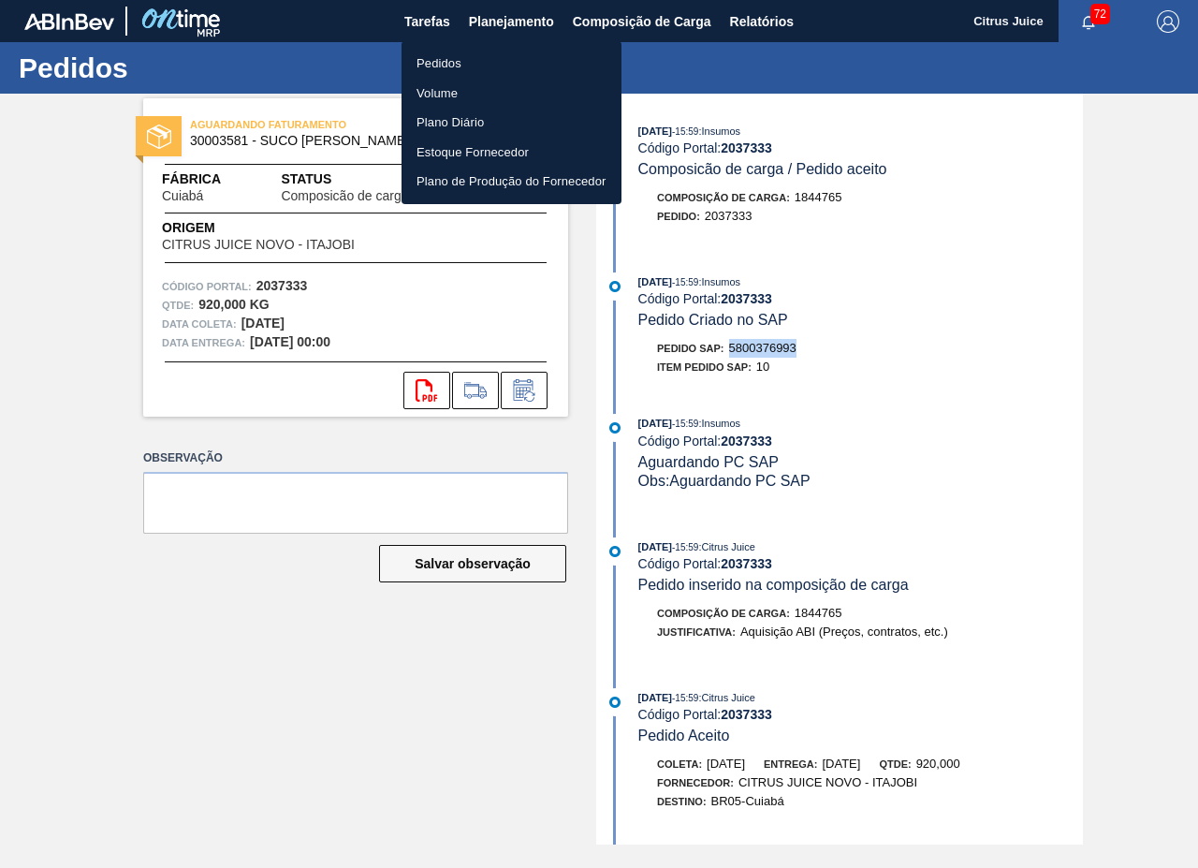
click at [474, 57] on li "Pedidos" at bounding box center [512, 64] width 220 height 30
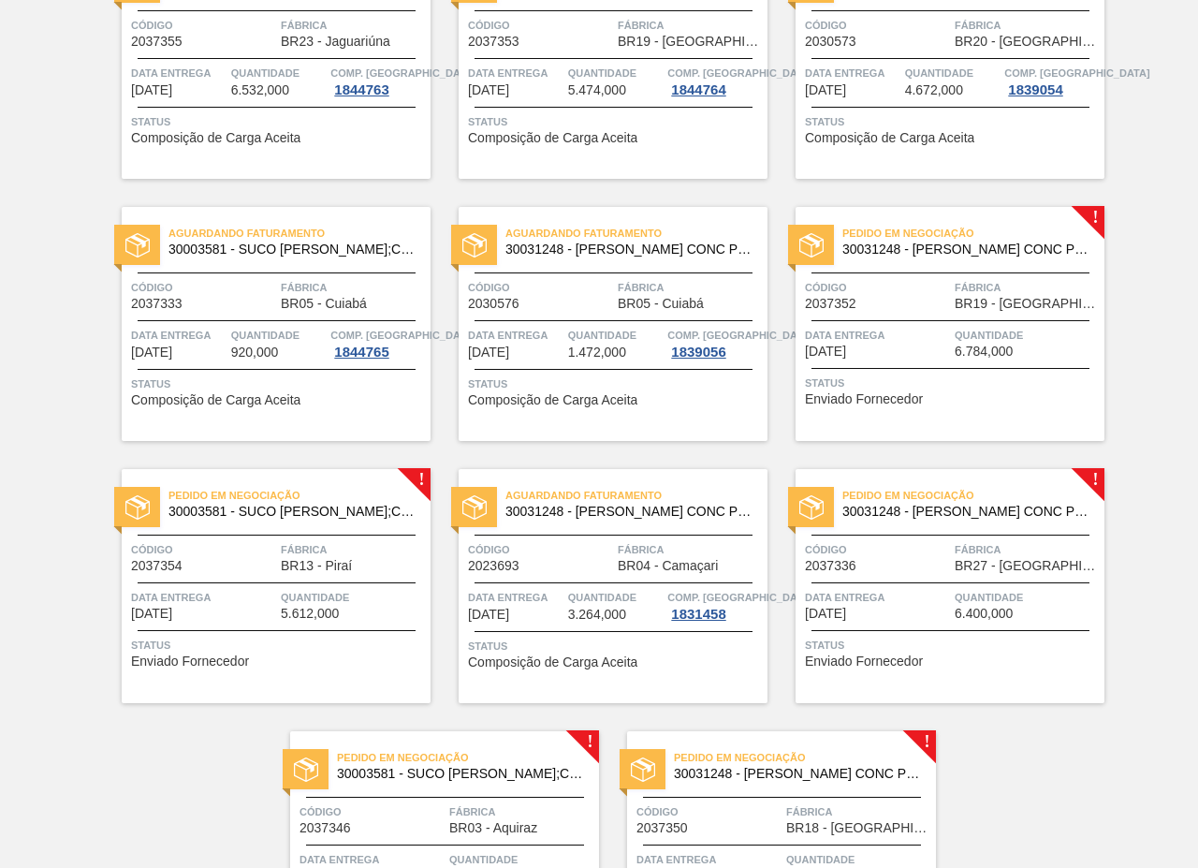
scroll to position [3702, 0]
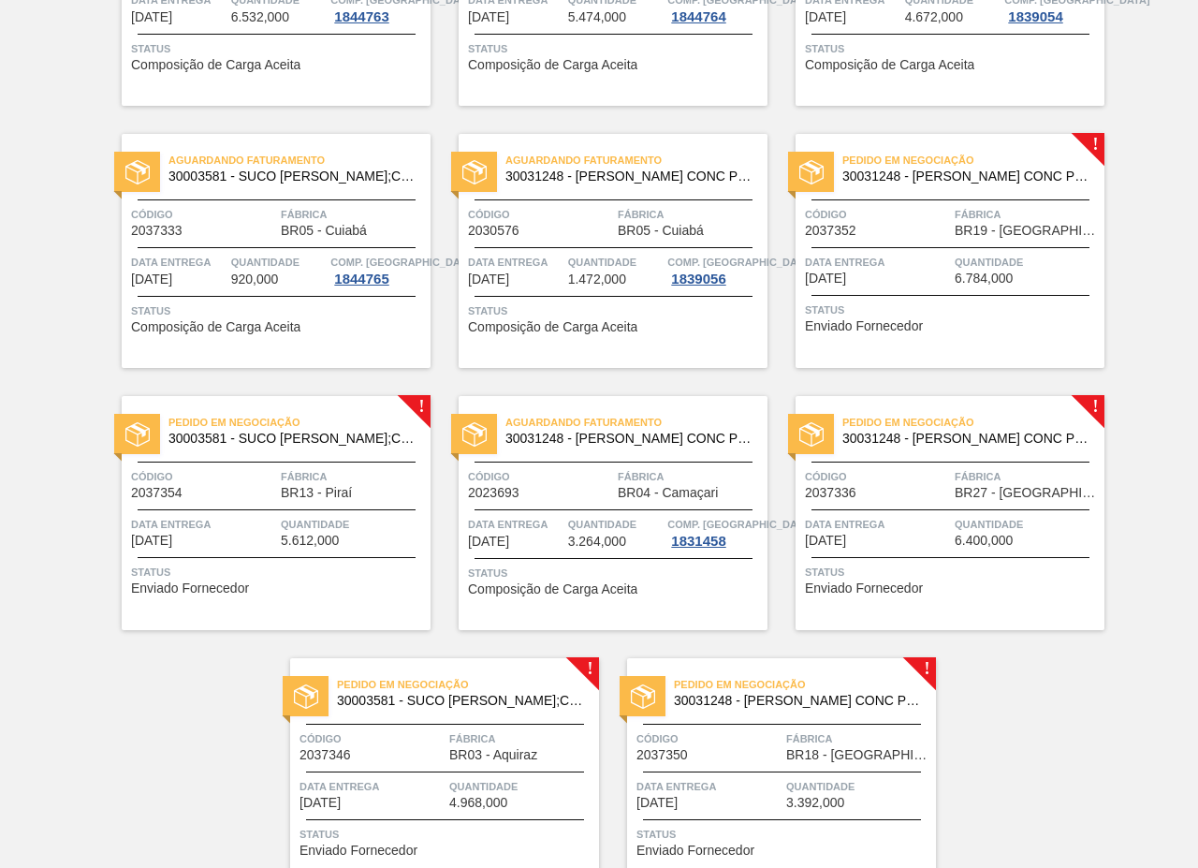
click at [930, 301] on span "Status" at bounding box center [952, 309] width 295 height 19
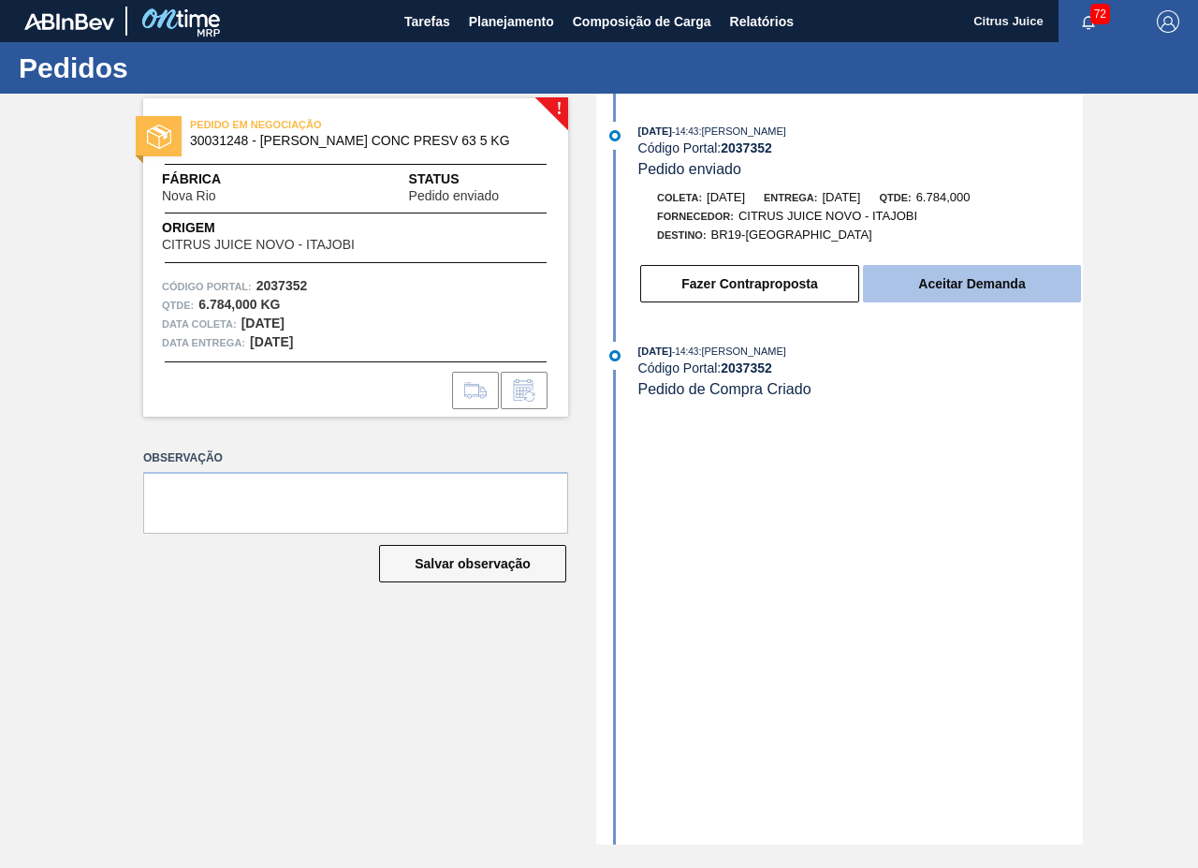
click at [949, 293] on button "Aceitar Demanda" at bounding box center [972, 283] width 218 height 37
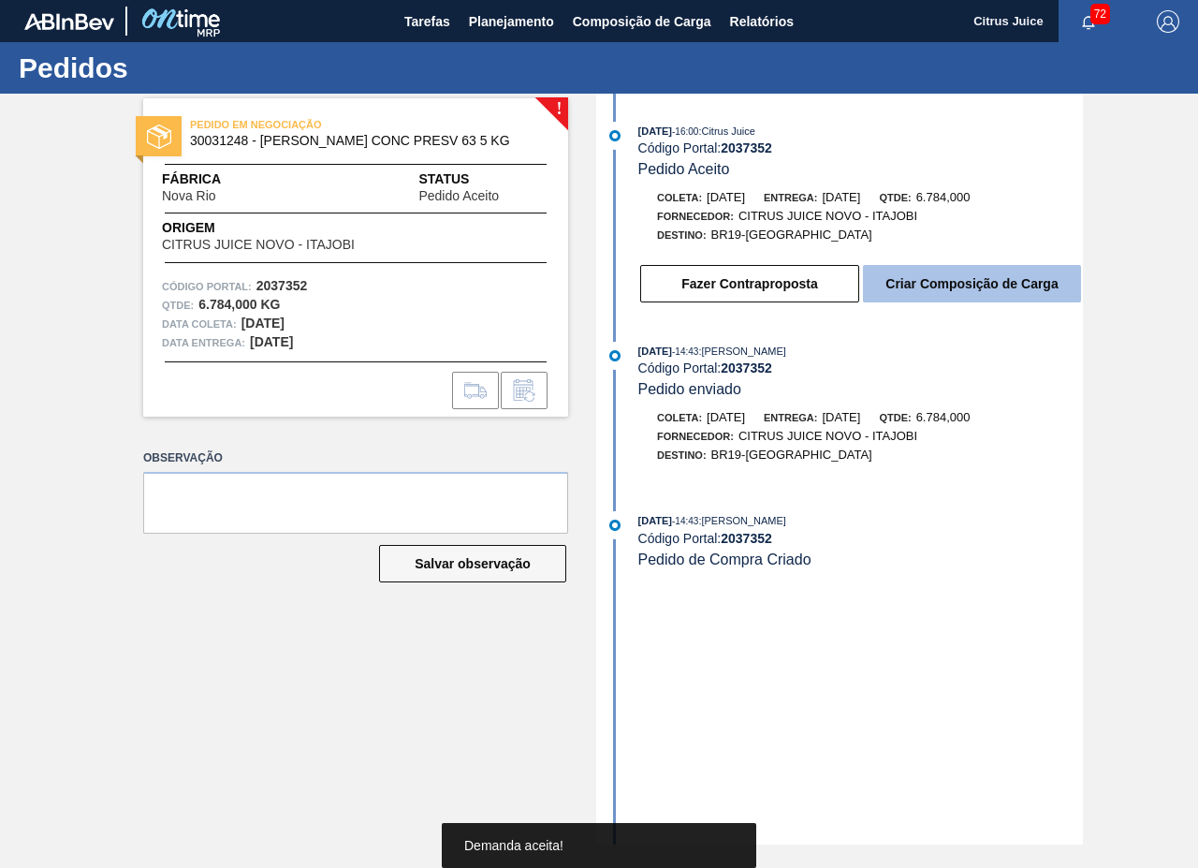
click at [947, 286] on button "Criar Composição de Carga" at bounding box center [972, 283] width 218 height 37
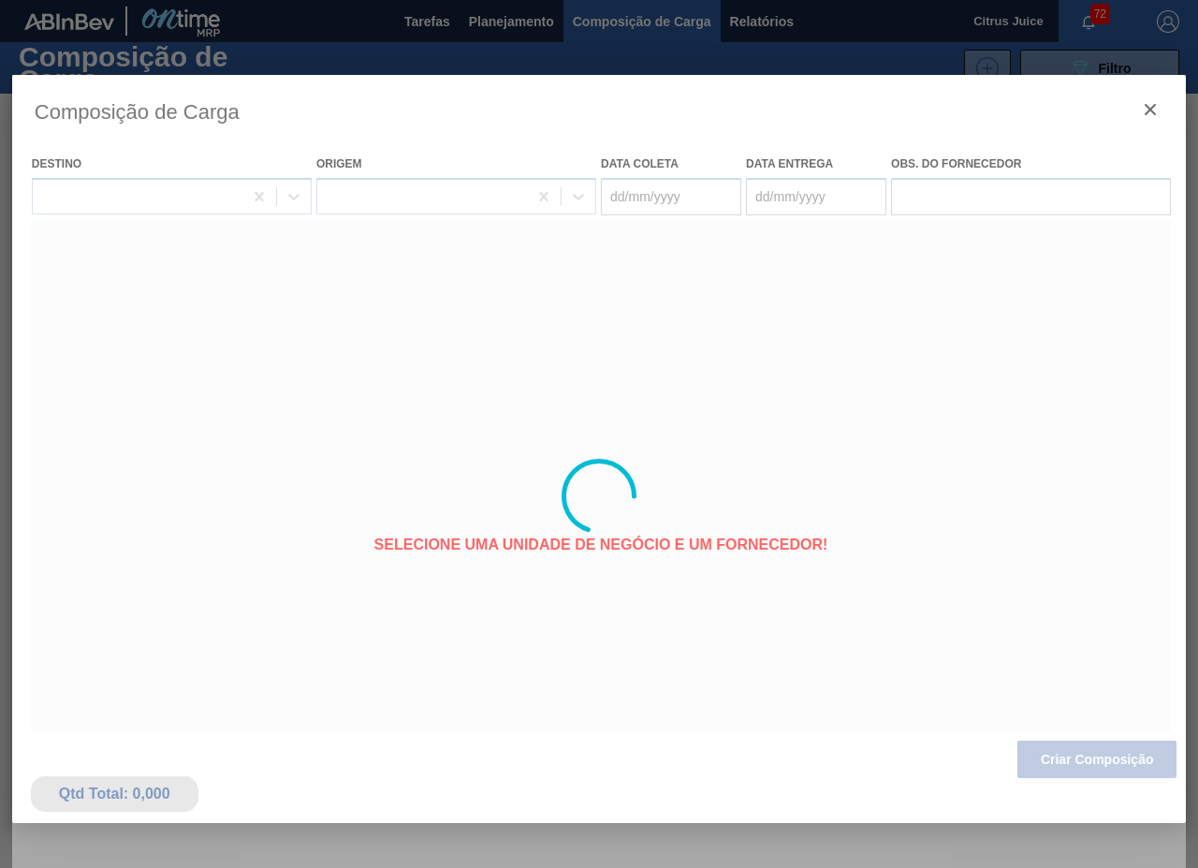
type coleta "[DATE]"
type entrega "[DATE]"
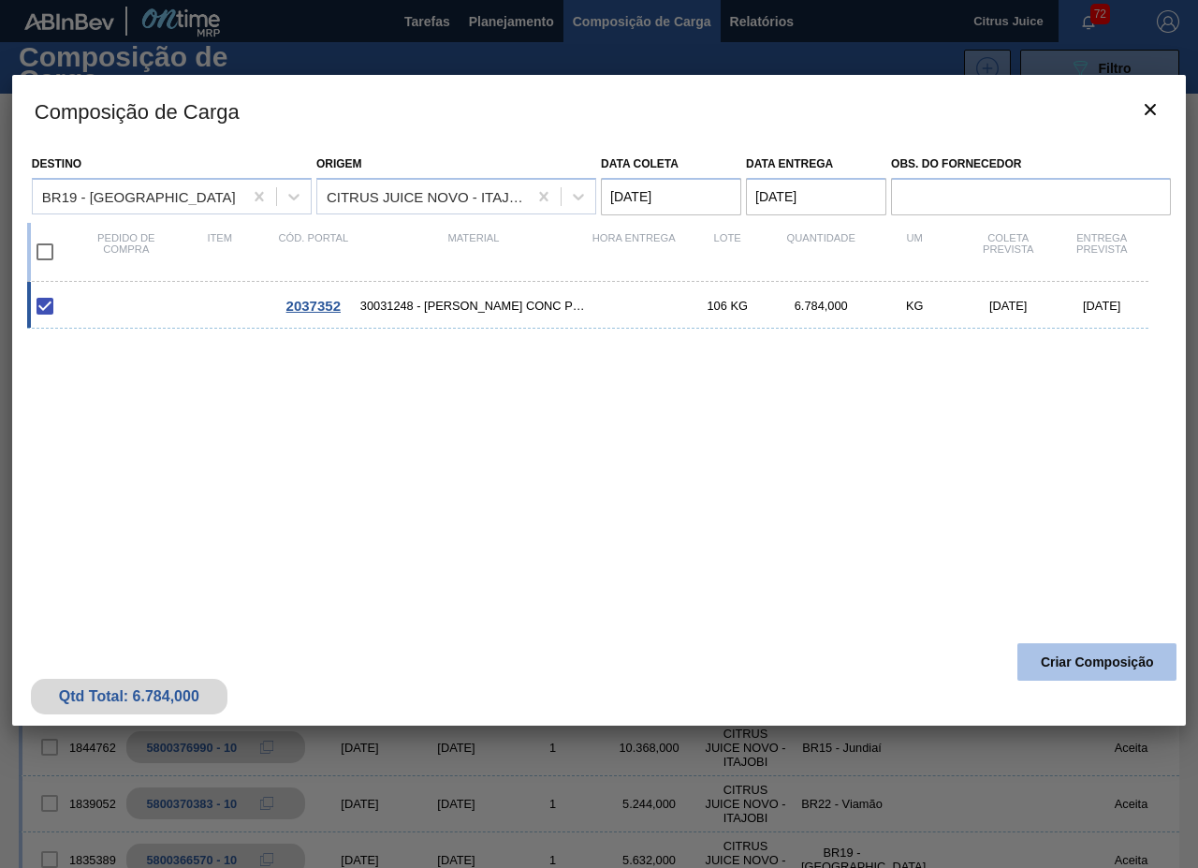
click at [1145, 667] on button "Criar Composição" at bounding box center [1097, 661] width 159 height 37
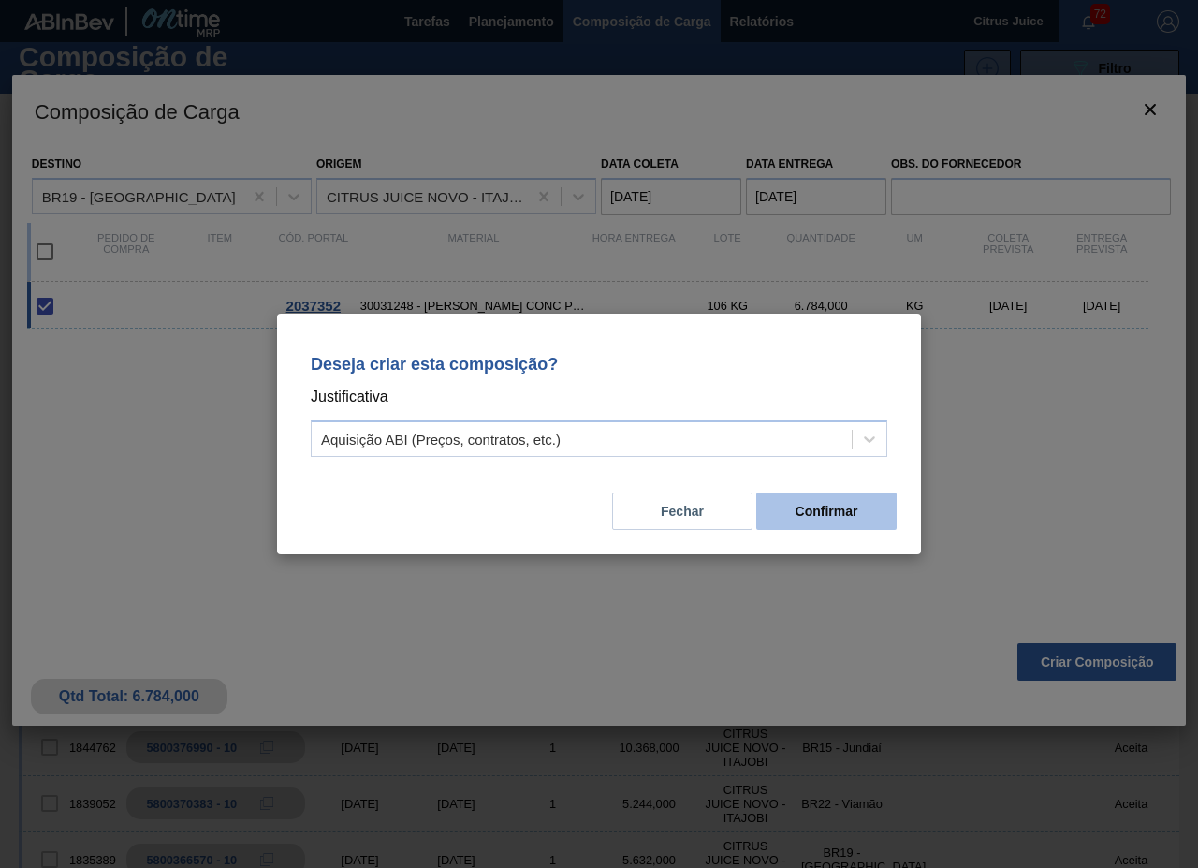
click at [861, 518] on button "Confirmar" at bounding box center [826, 510] width 140 height 37
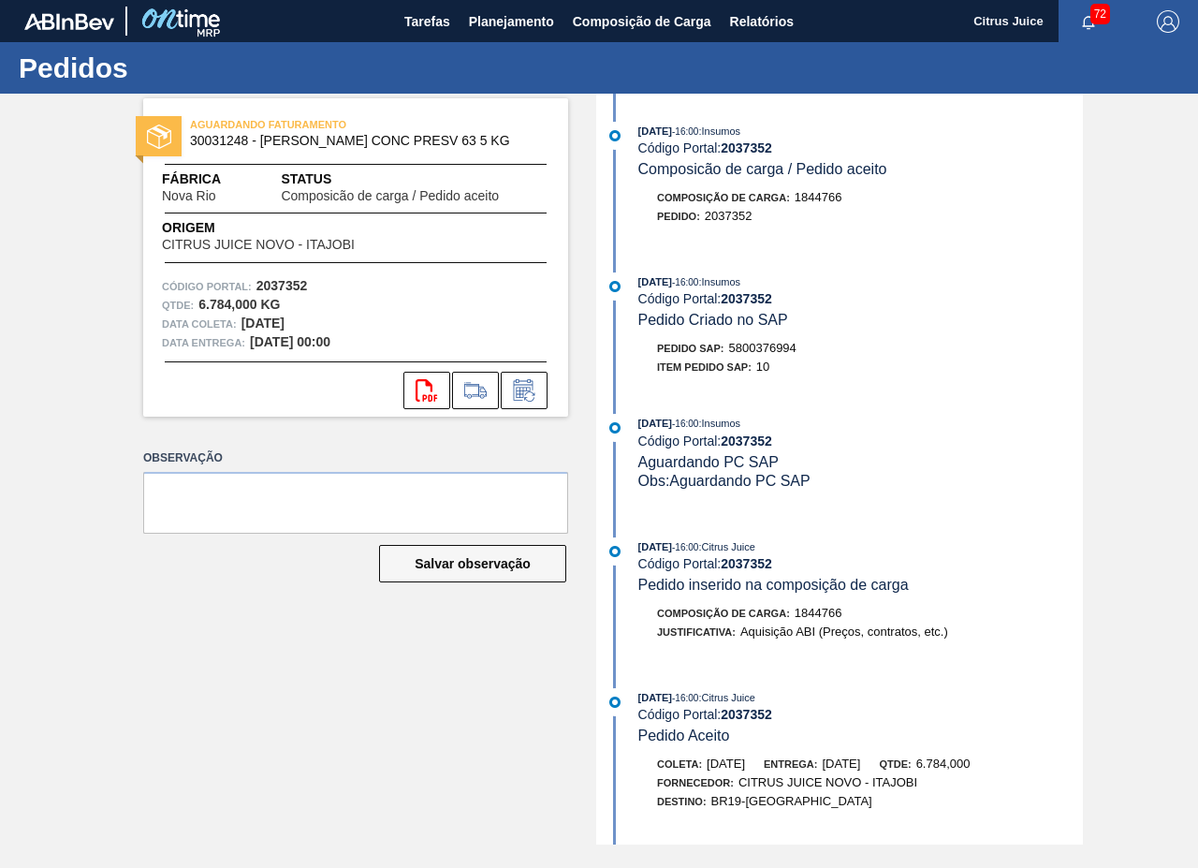
click at [753, 345] on span "5800376994" at bounding box center [762, 348] width 67 height 14
copy span "5800376994"
click at [505, 29] on span "Planejamento" at bounding box center [511, 21] width 85 height 22
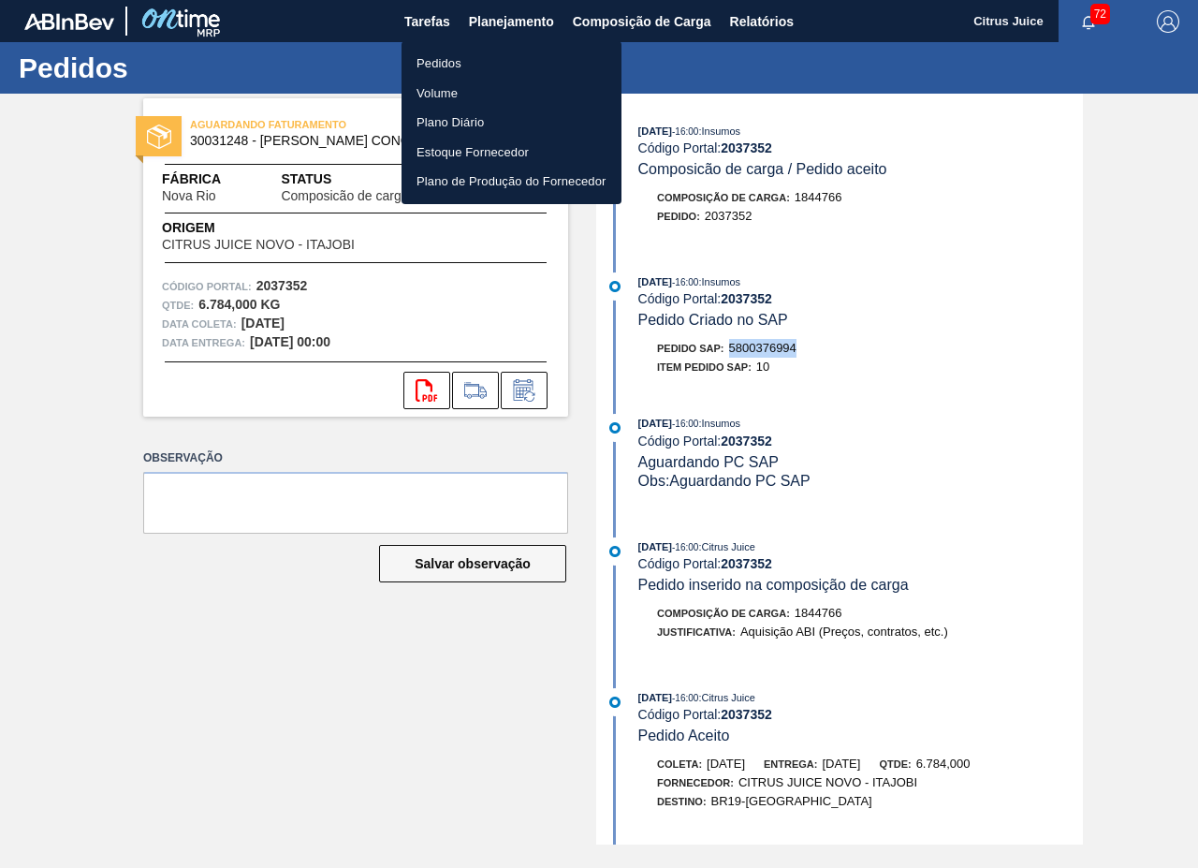
click at [455, 66] on li "Pedidos" at bounding box center [512, 64] width 220 height 30
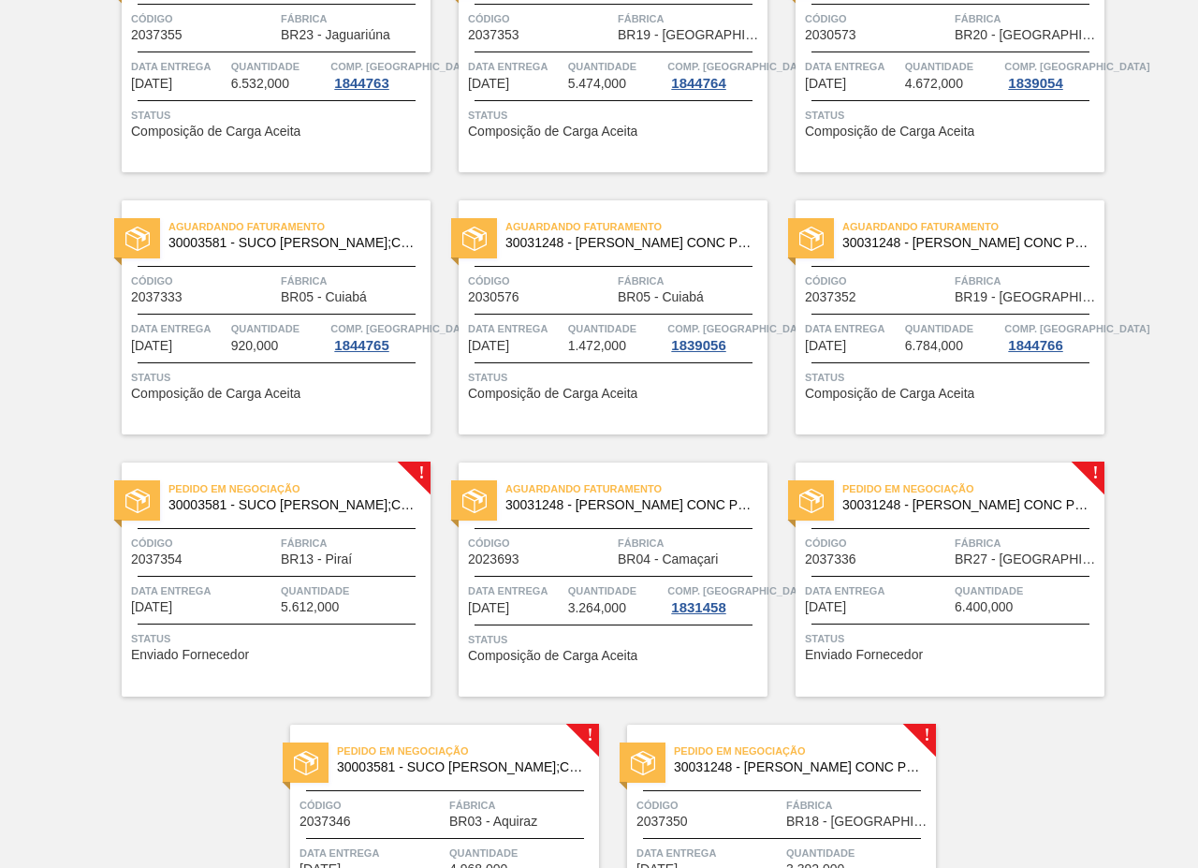
scroll to position [3796, 0]
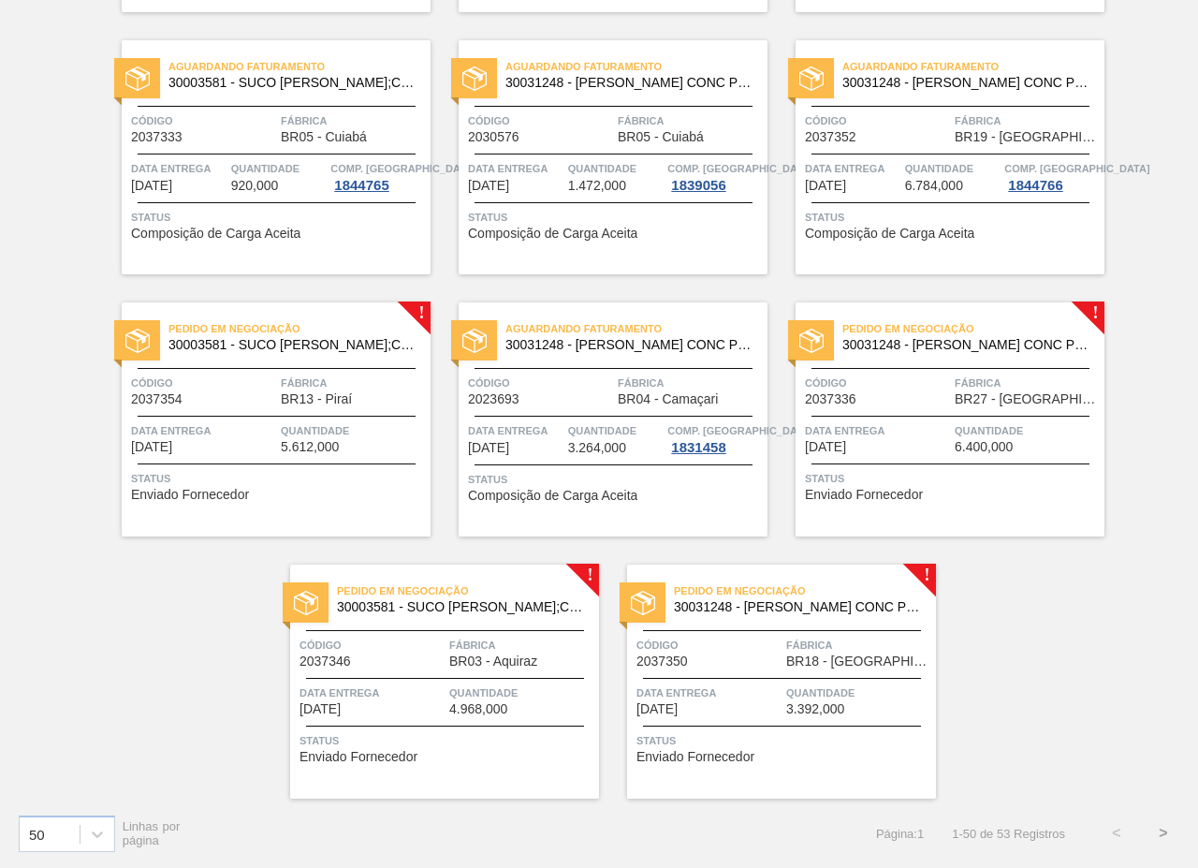
click at [256, 416] on div at bounding box center [277, 416] width 278 height 1
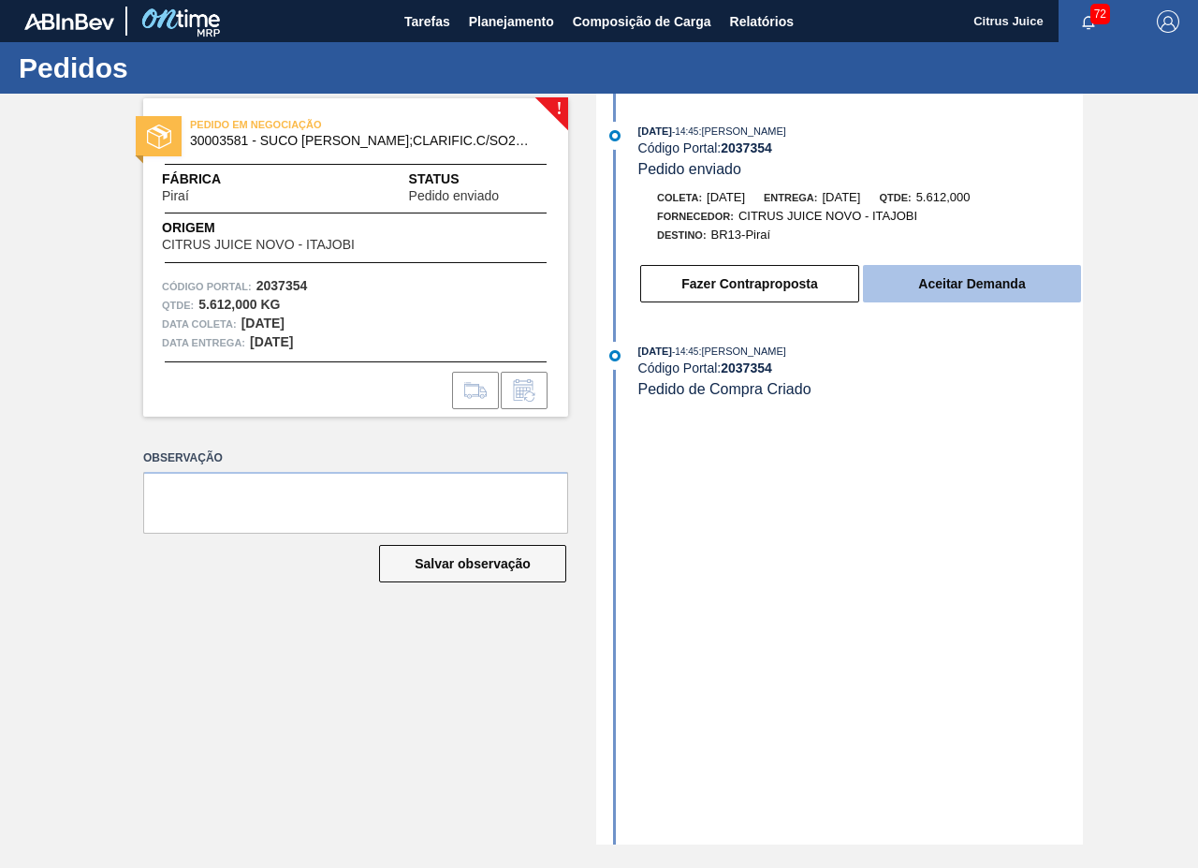
click at [974, 284] on button "Aceitar Demanda" at bounding box center [972, 283] width 218 height 37
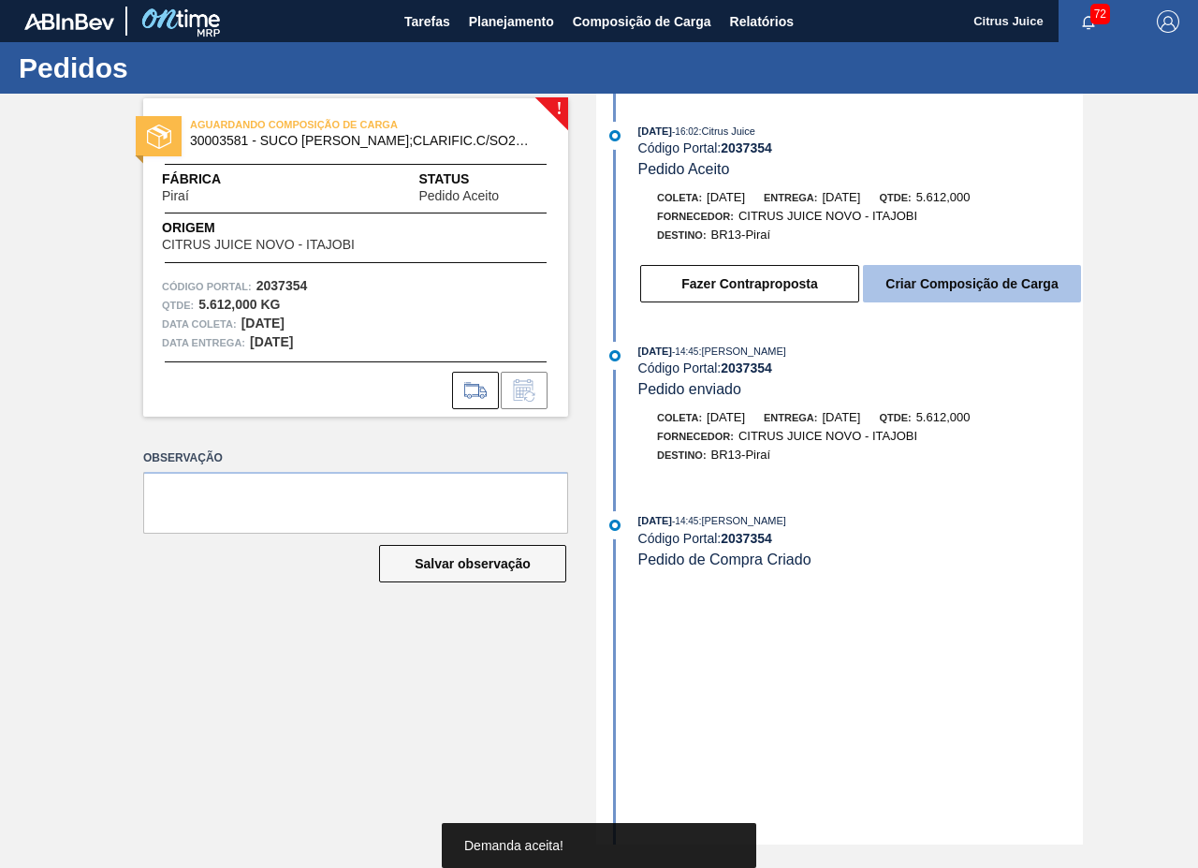
click at [946, 289] on button "Criar Composição de Carga" at bounding box center [972, 283] width 218 height 37
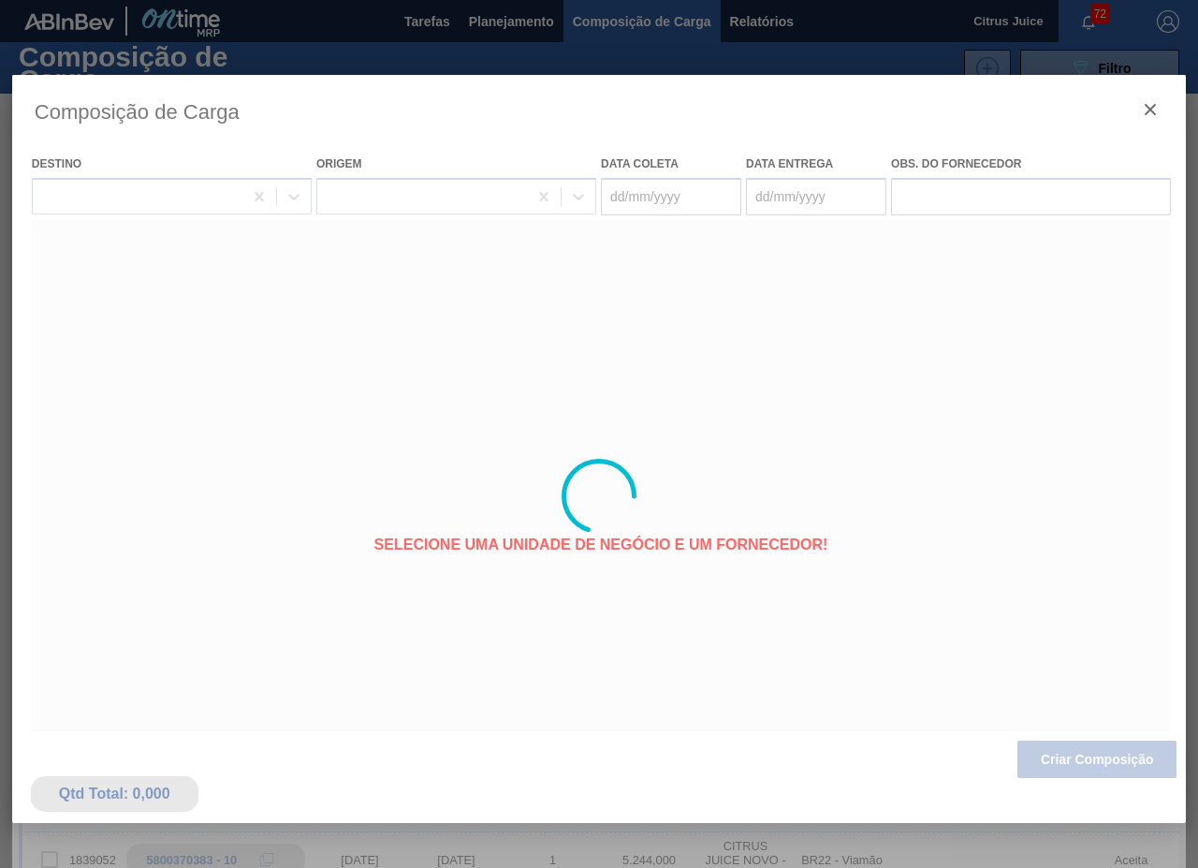
type coleta "[DATE]"
type entrega "[DATE]"
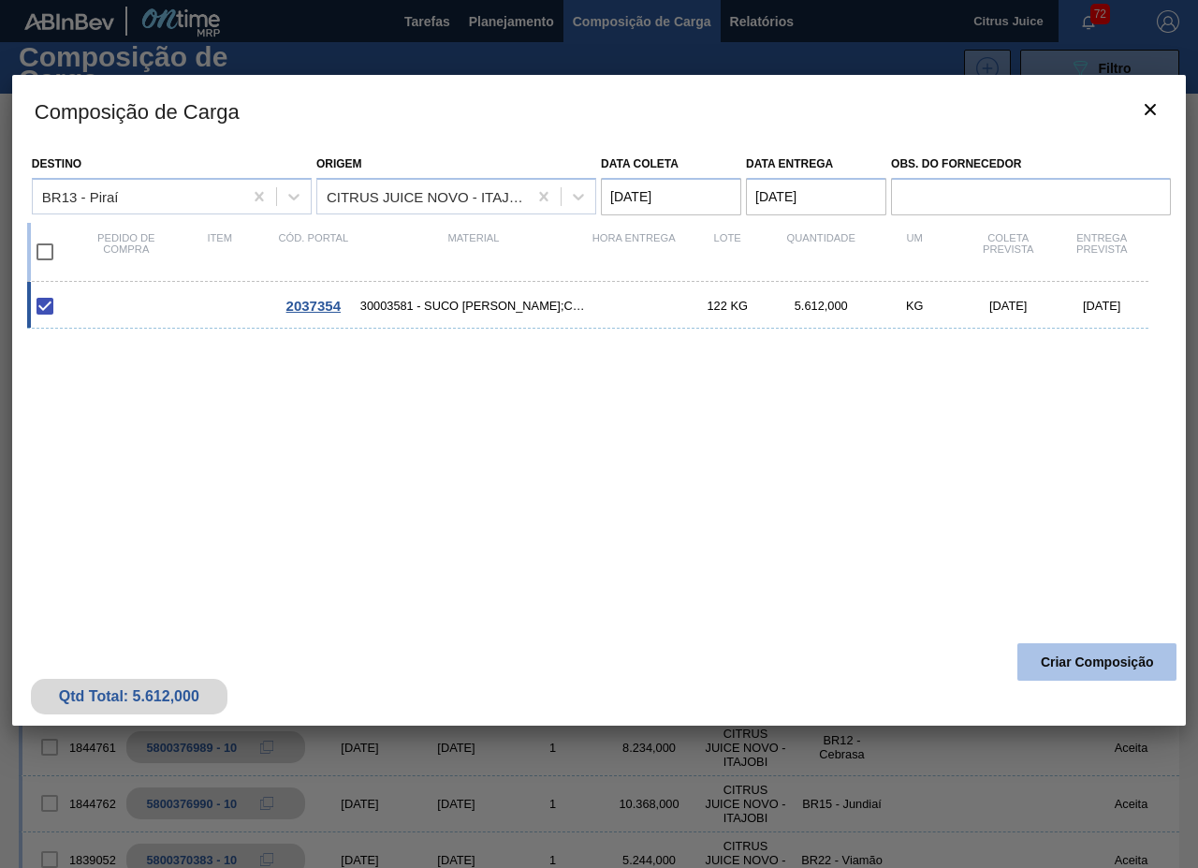
click at [1089, 669] on button "Criar Composição" at bounding box center [1097, 661] width 159 height 37
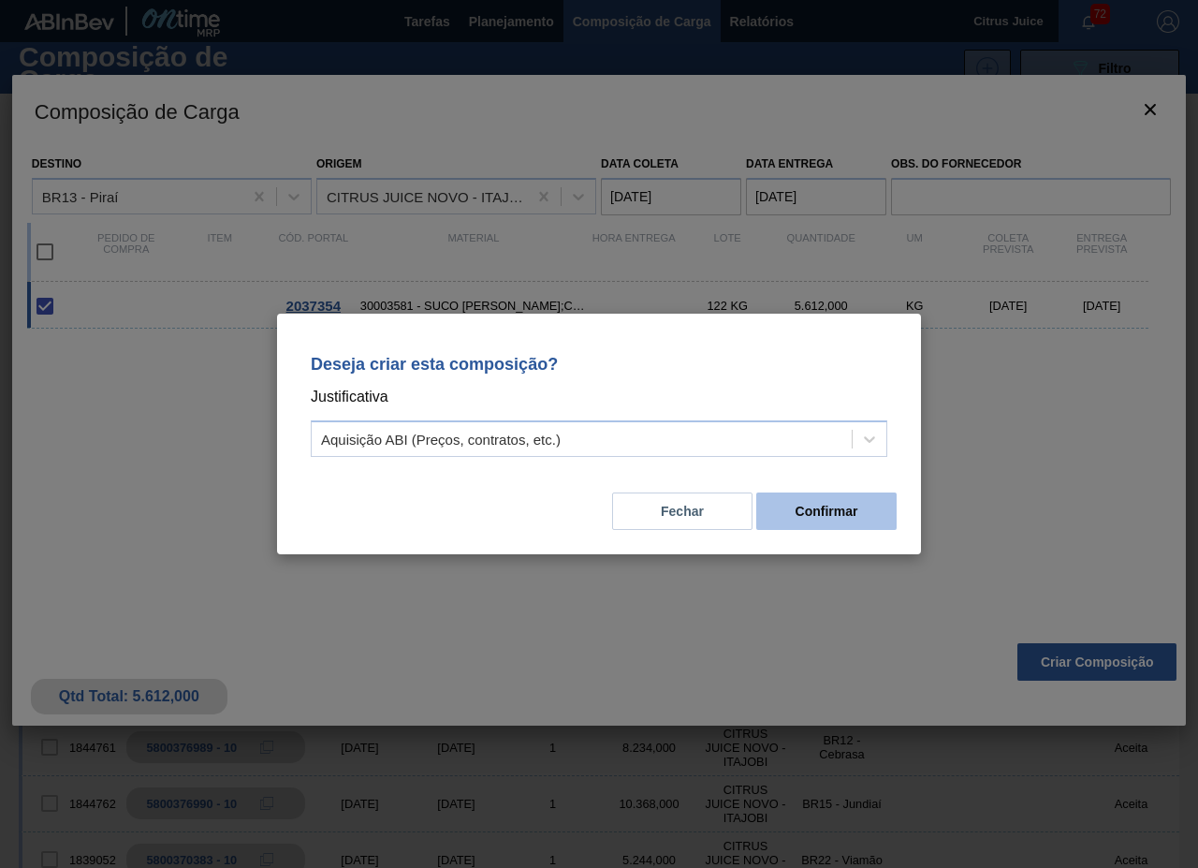
click at [804, 512] on button "Confirmar" at bounding box center [826, 510] width 140 height 37
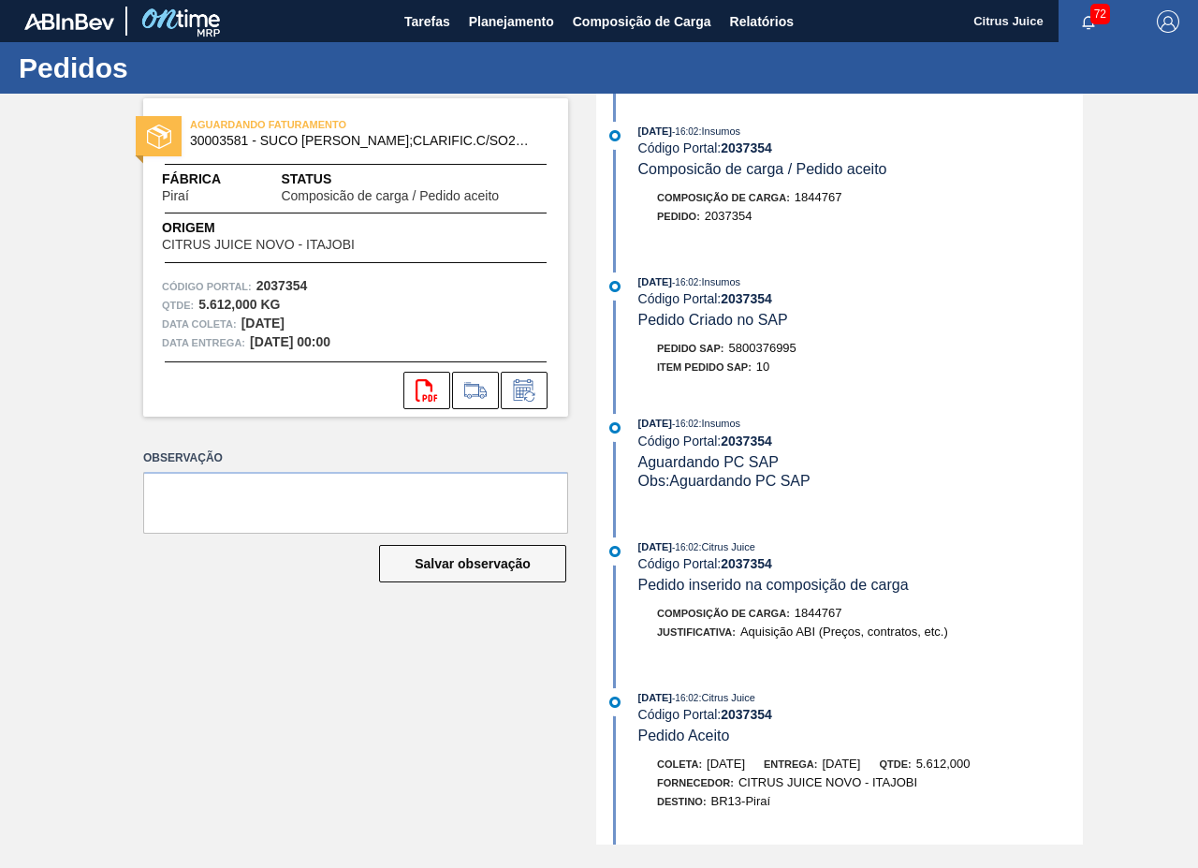
click at [769, 345] on span "5800376995" at bounding box center [762, 348] width 67 height 14
copy span "5800376995"
click at [484, 19] on span "Planejamento" at bounding box center [511, 21] width 85 height 22
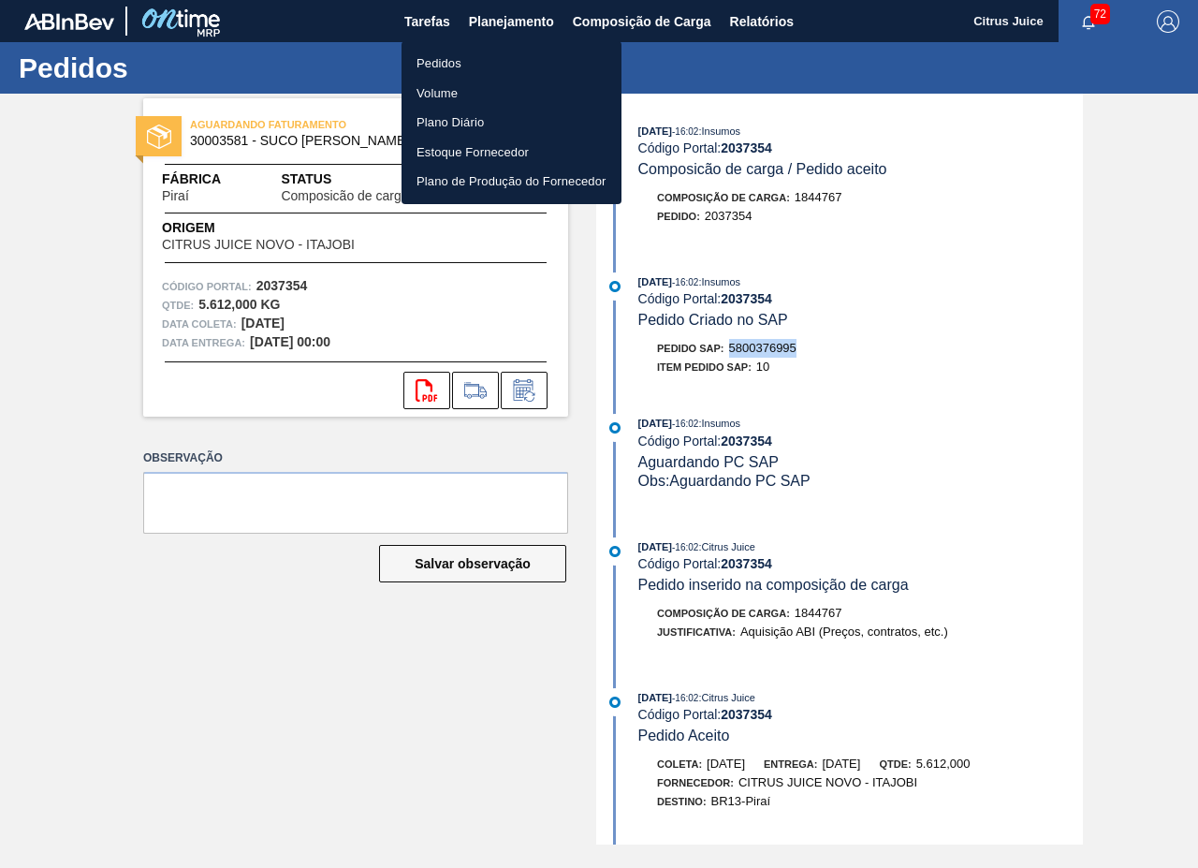
click at [460, 62] on li "Pedidos" at bounding box center [512, 64] width 220 height 30
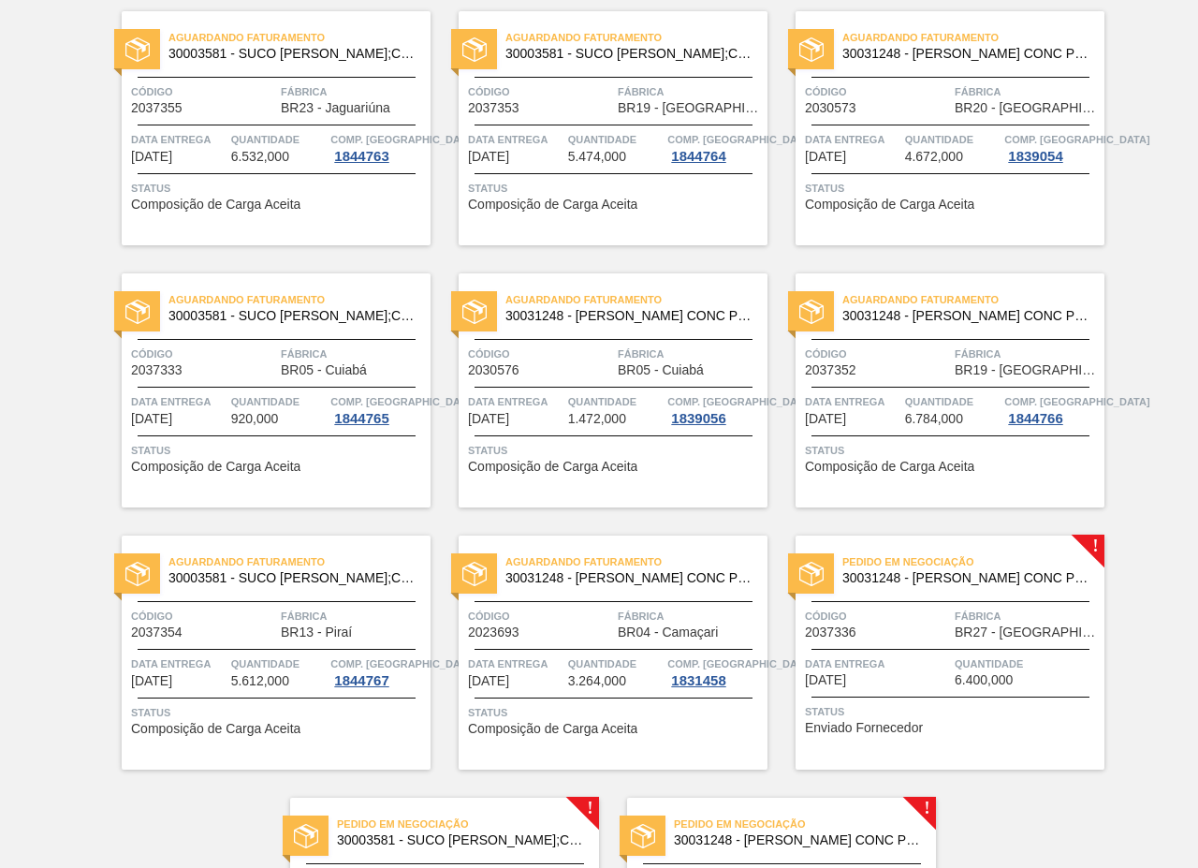
scroll to position [3796, 0]
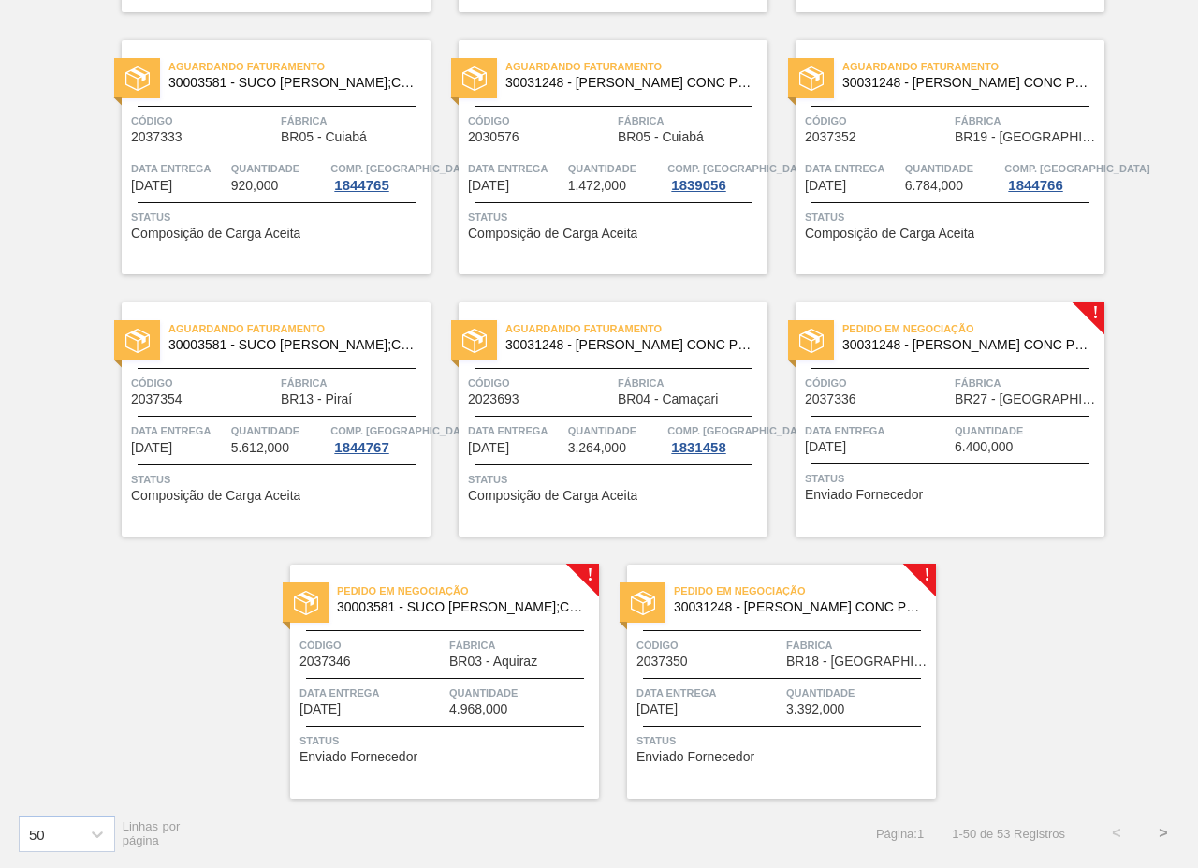
click at [1004, 395] on span "BR27 - Nova Minas" at bounding box center [1027, 399] width 145 height 14
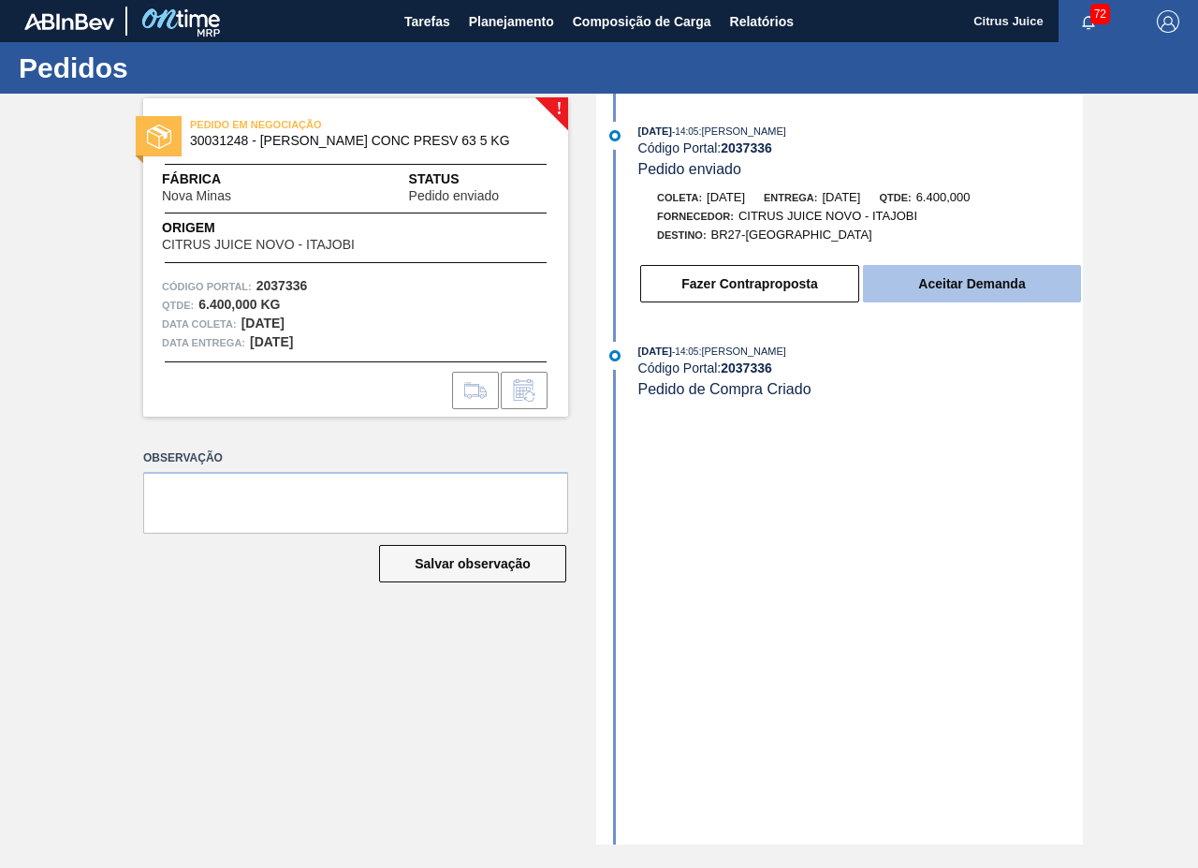
click at [967, 296] on button "Aceitar Demanda" at bounding box center [972, 283] width 218 height 37
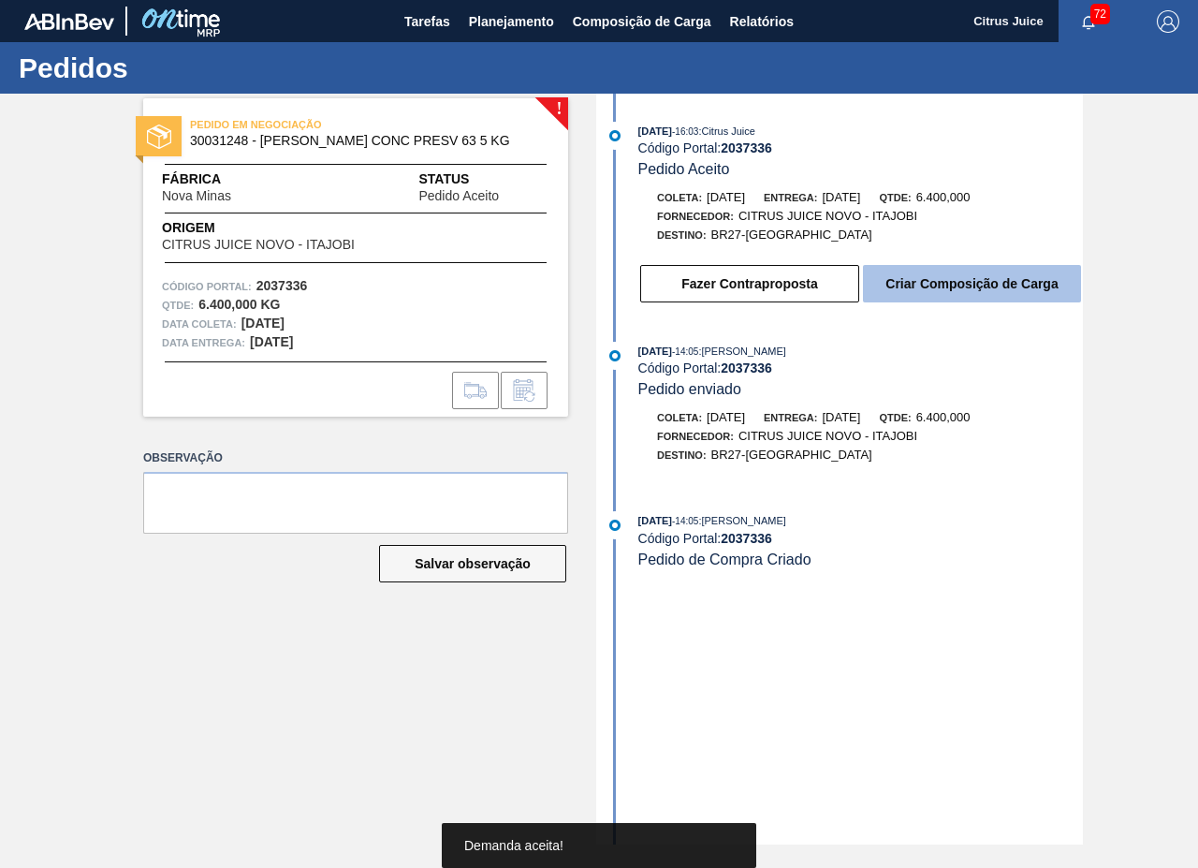
click at [957, 287] on button "Criar Composição de Carga" at bounding box center [972, 283] width 218 height 37
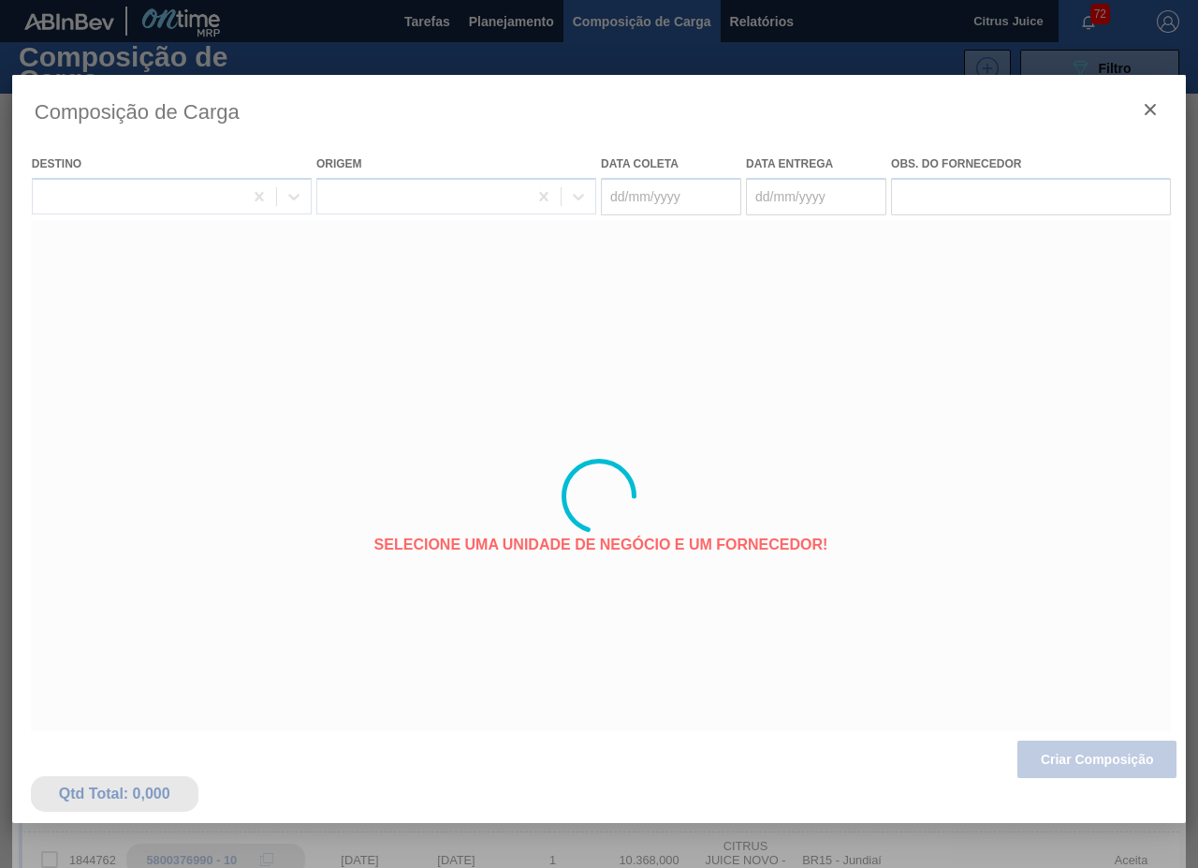
type coleta "[DATE]"
type entrega "[DATE]"
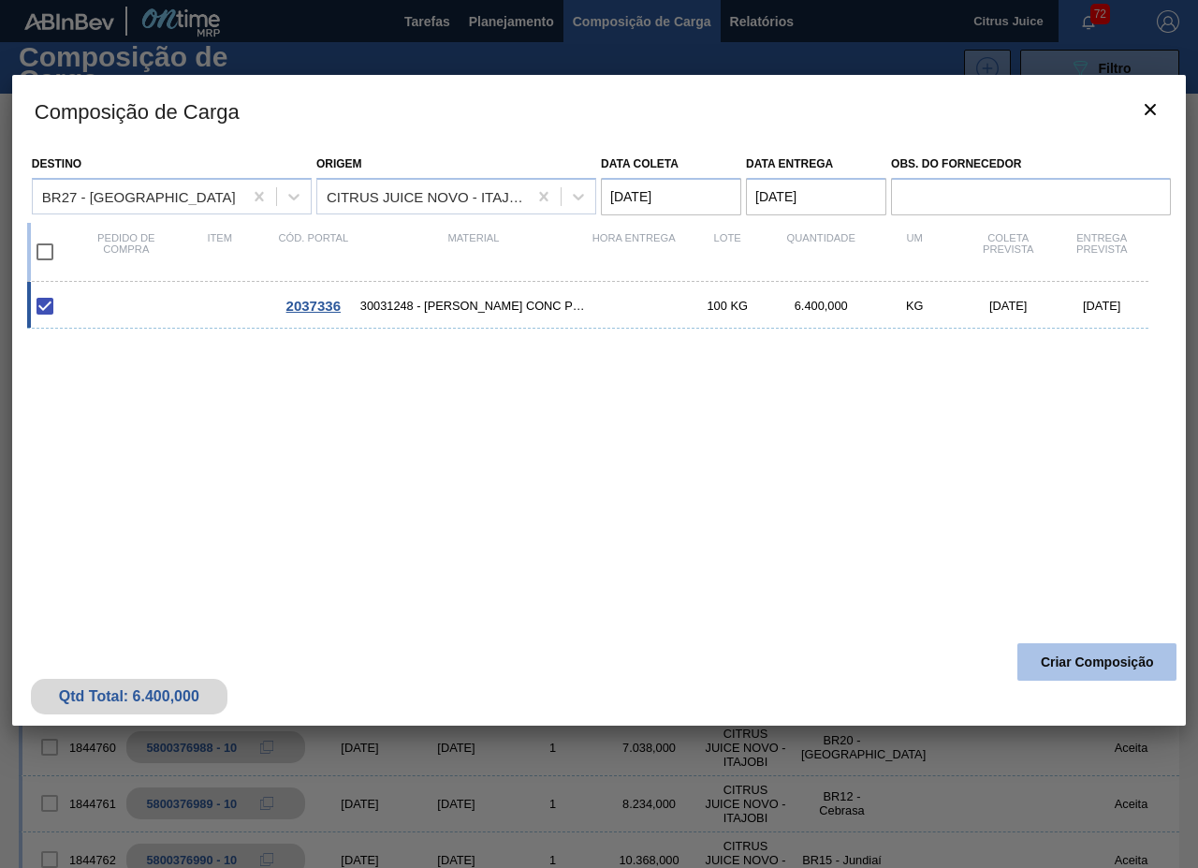
click at [1084, 656] on button "Criar Composição" at bounding box center [1097, 661] width 159 height 37
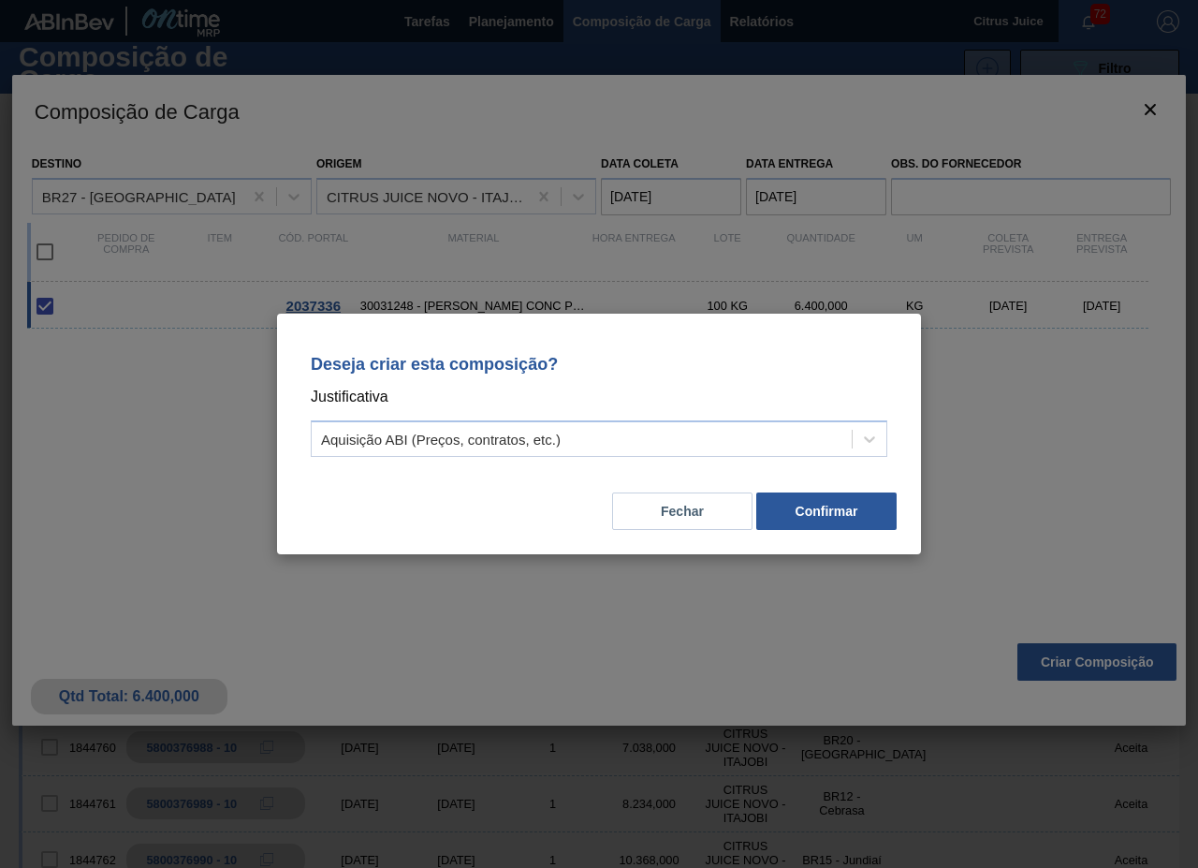
click at [818, 483] on div "Fechar Confirmar" at bounding box center [599, 500] width 599 height 64
click at [820, 505] on button "Confirmar" at bounding box center [826, 510] width 140 height 37
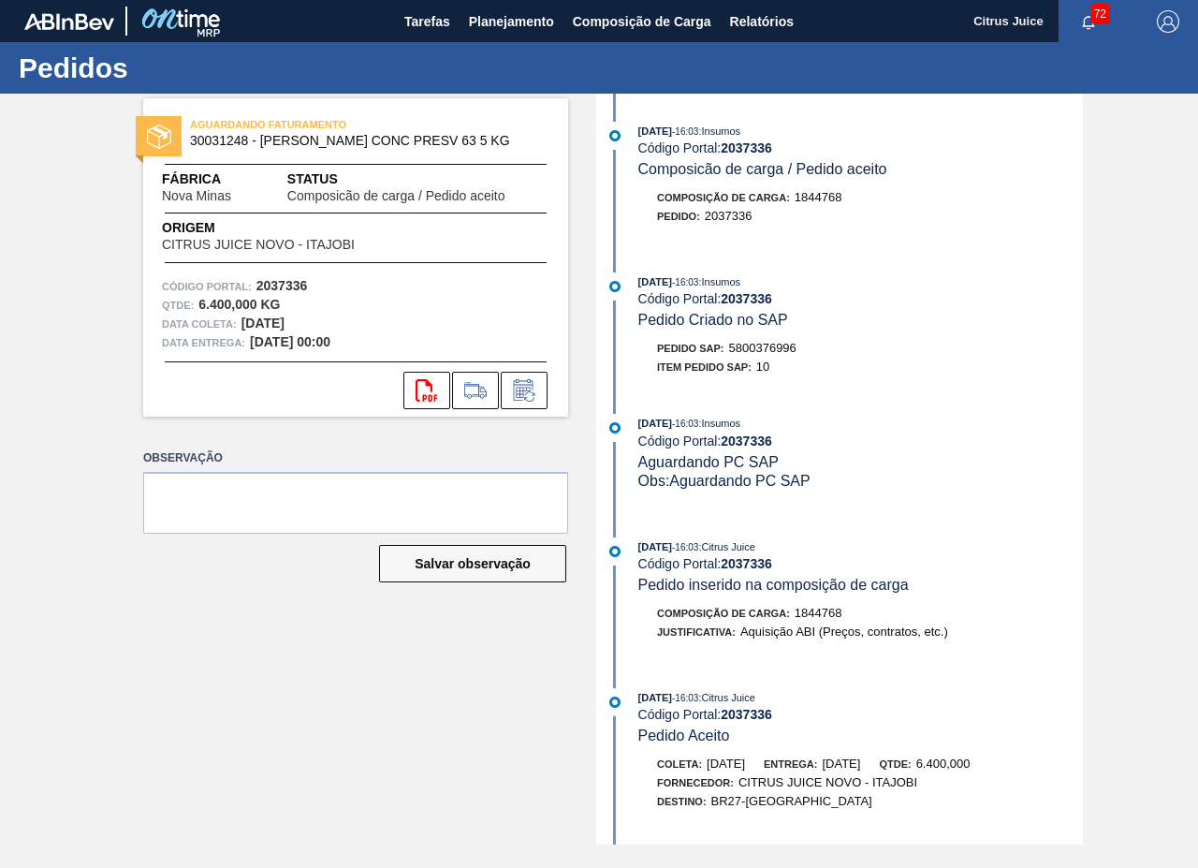
click at [788, 354] on span "5800376996" at bounding box center [762, 348] width 67 height 14
copy span "5800376996"
click at [505, 17] on span "Planejamento" at bounding box center [511, 21] width 85 height 22
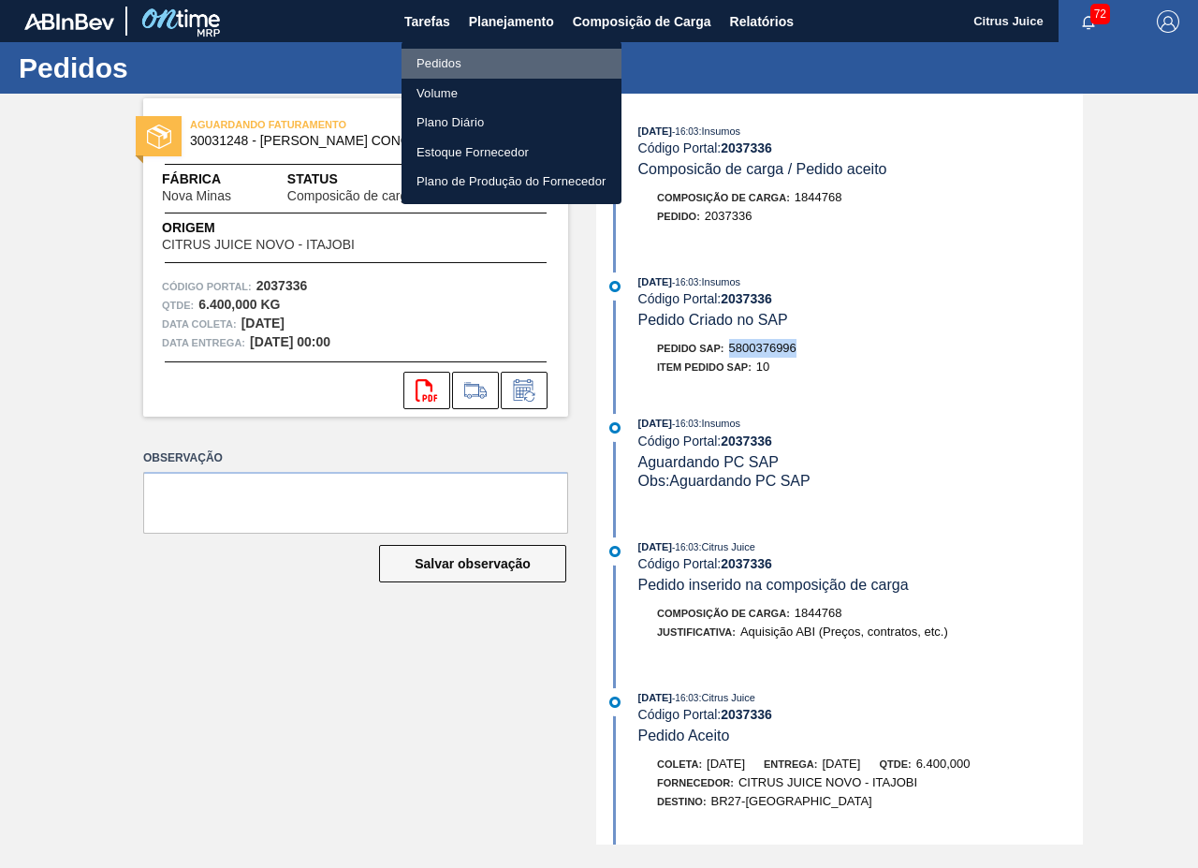
click at [477, 54] on li "Pedidos" at bounding box center [512, 64] width 220 height 30
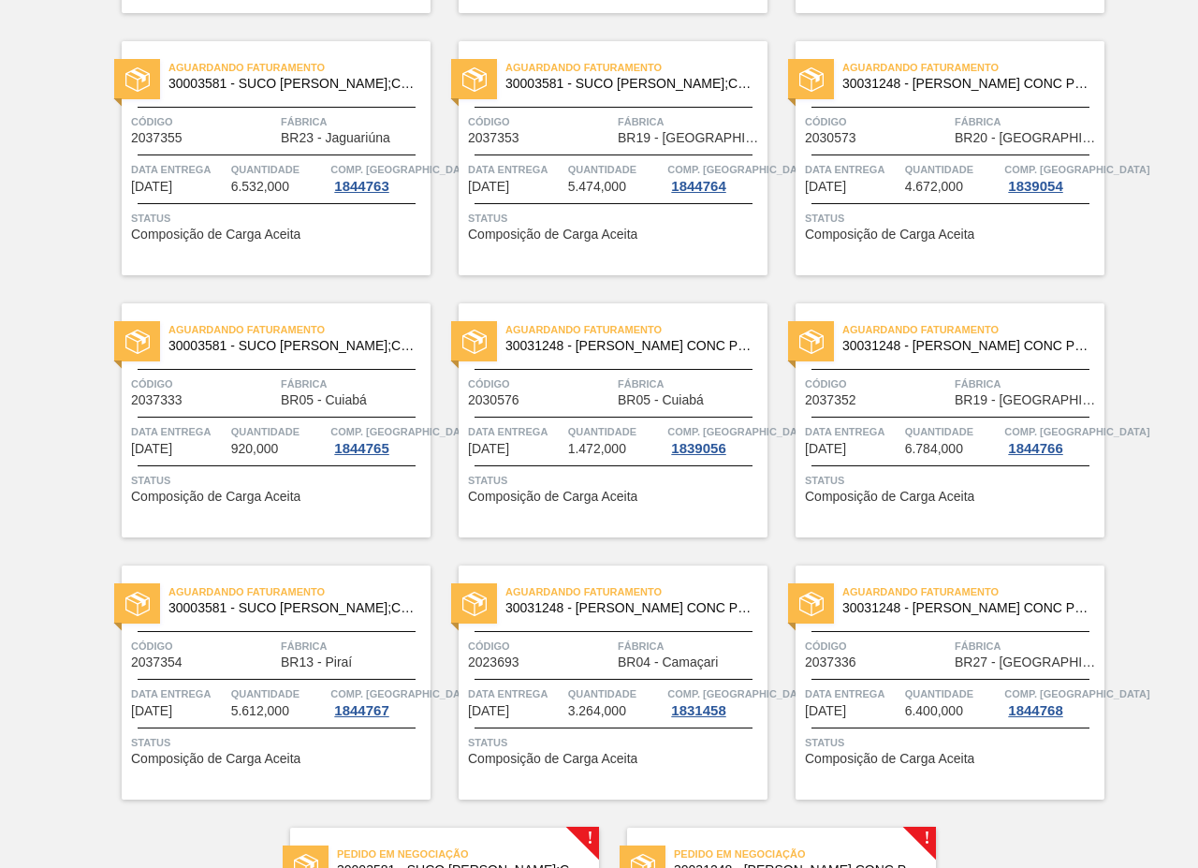
scroll to position [3796, 0]
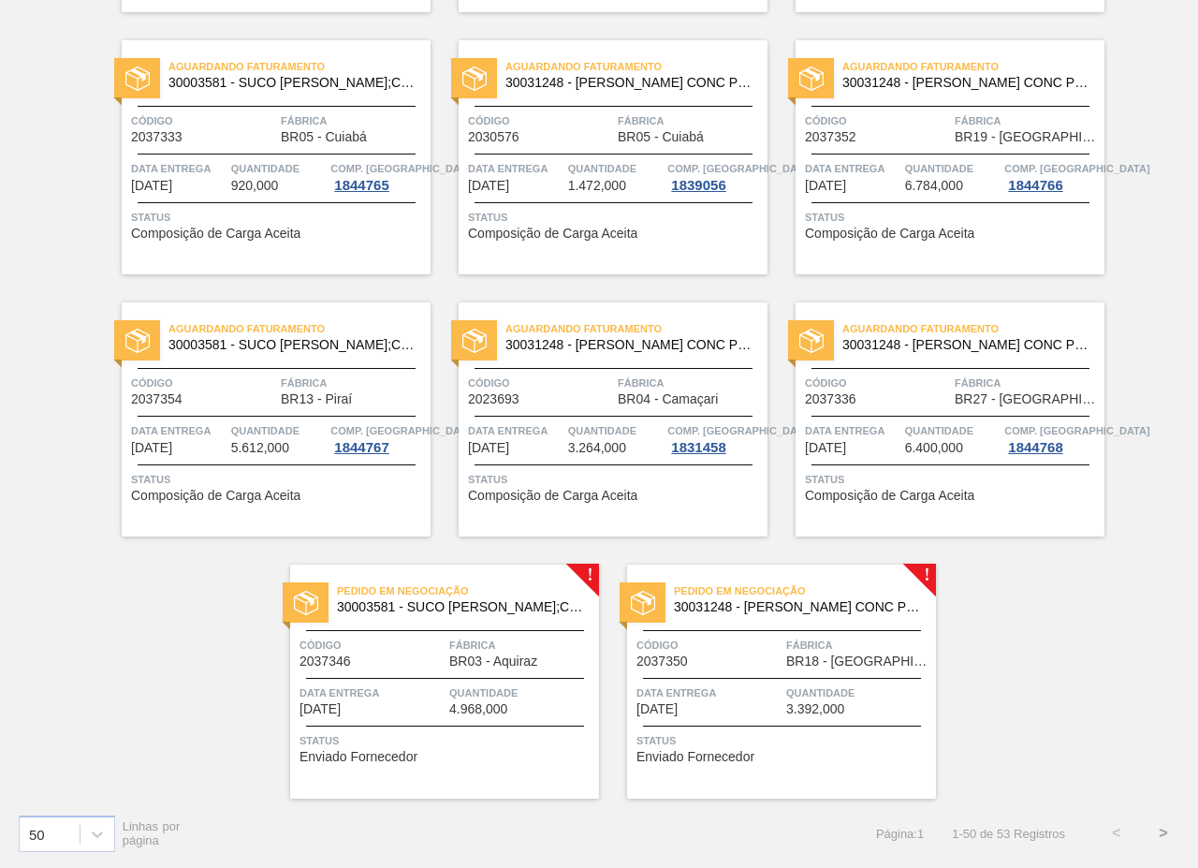
click at [498, 637] on span "Fábrica" at bounding box center [521, 645] width 145 height 19
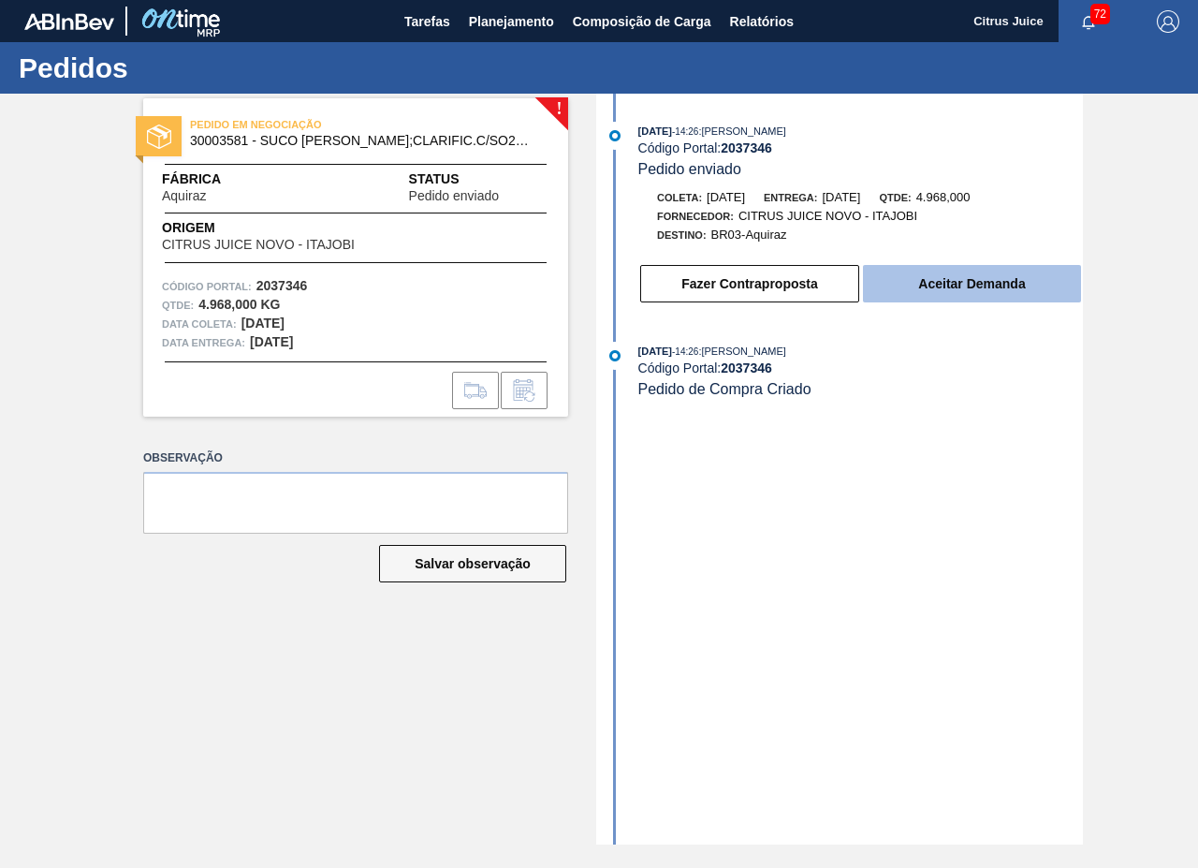
click at [959, 289] on button "Aceitar Demanda" at bounding box center [972, 283] width 218 height 37
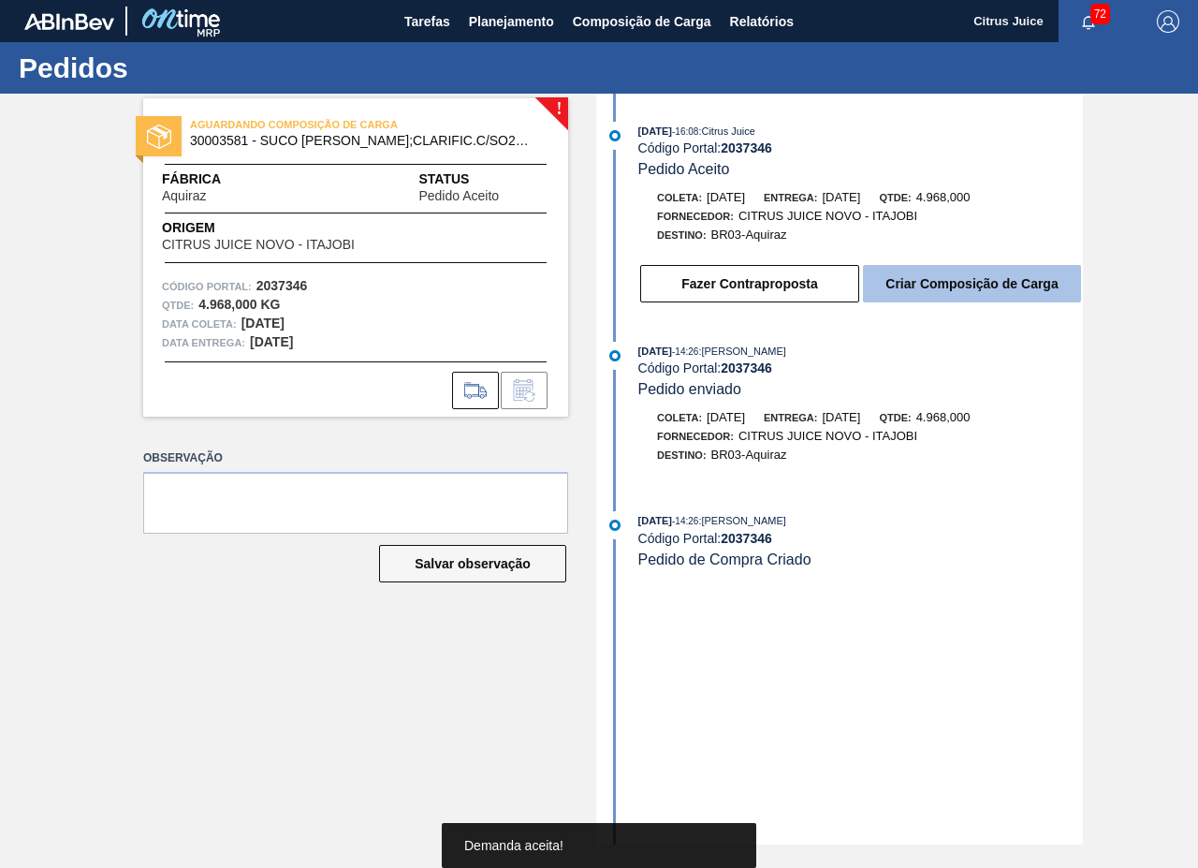
click at [959, 281] on button "Criar Composição de Carga" at bounding box center [972, 283] width 218 height 37
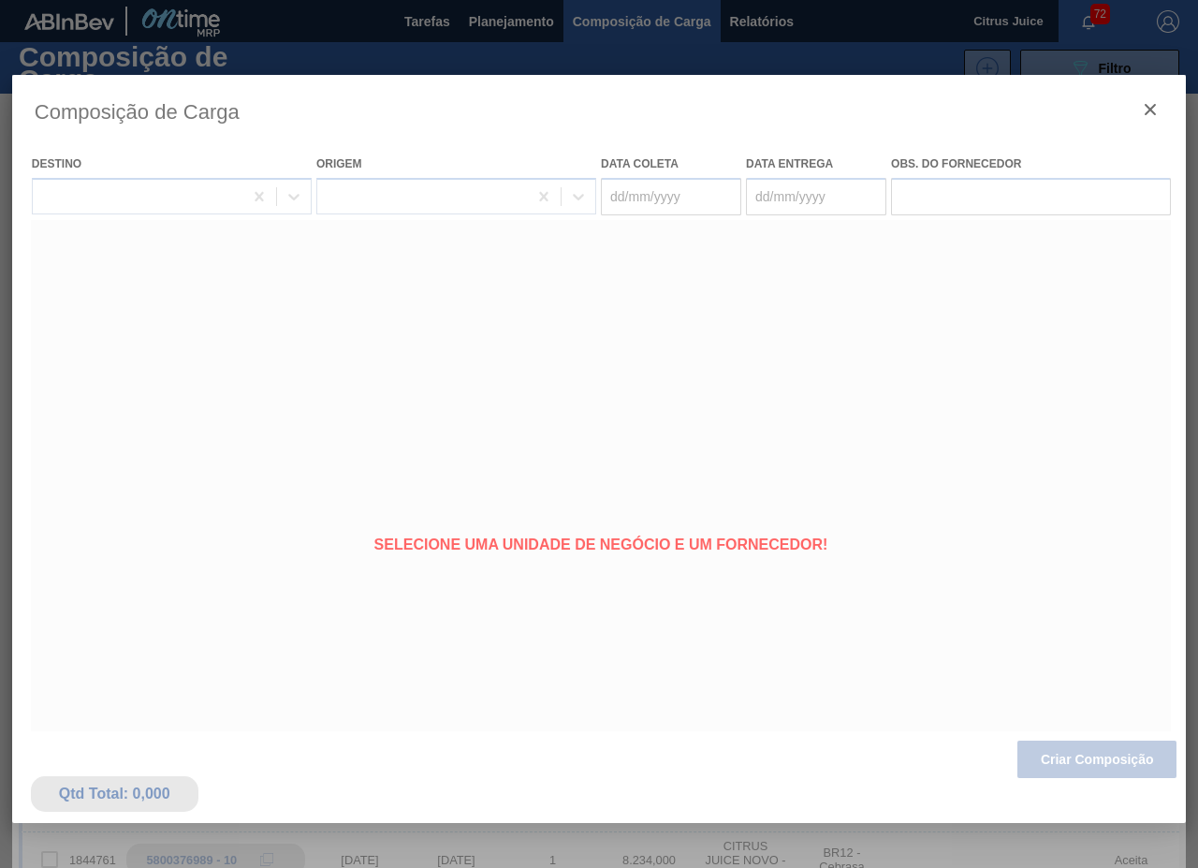
type coleta "[DATE]"
type entrega "[DATE]"
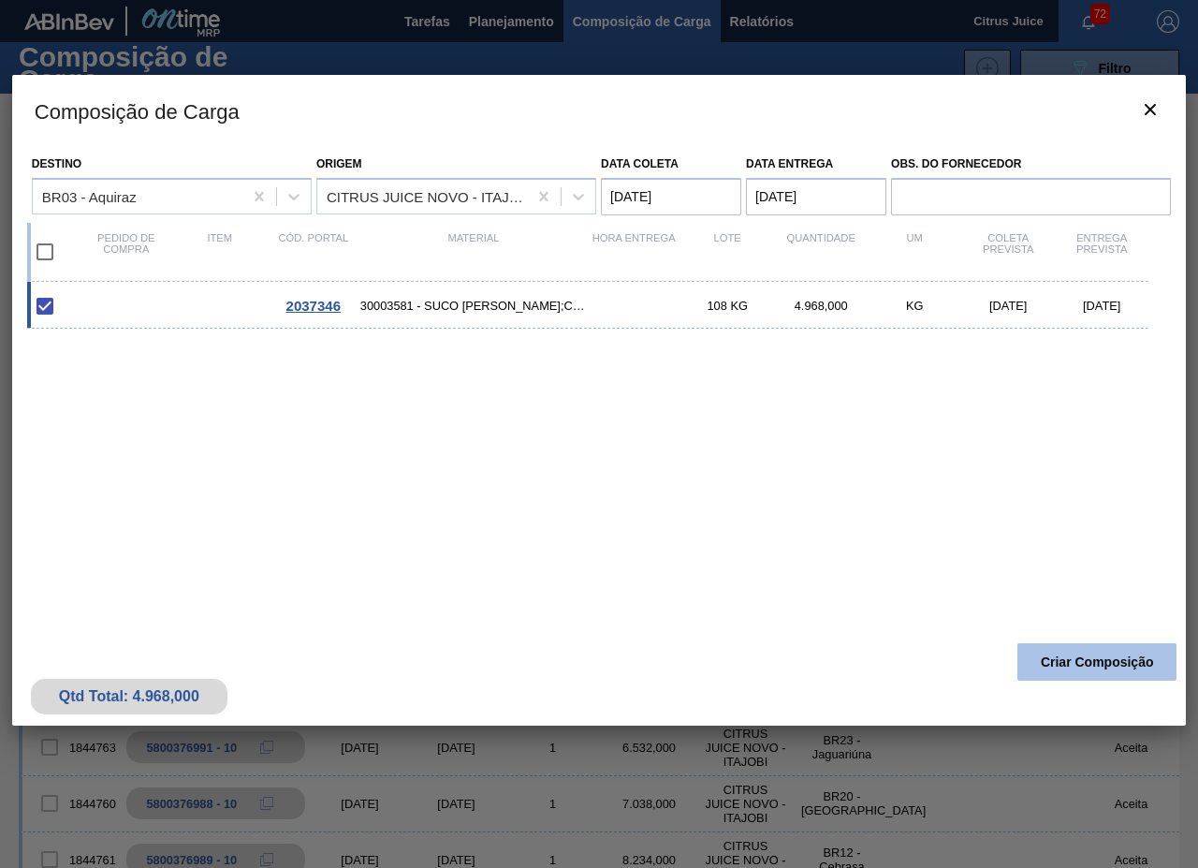
click at [1078, 654] on button "Criar Composição" at bounding box center [1097, 661] width 159 height 37
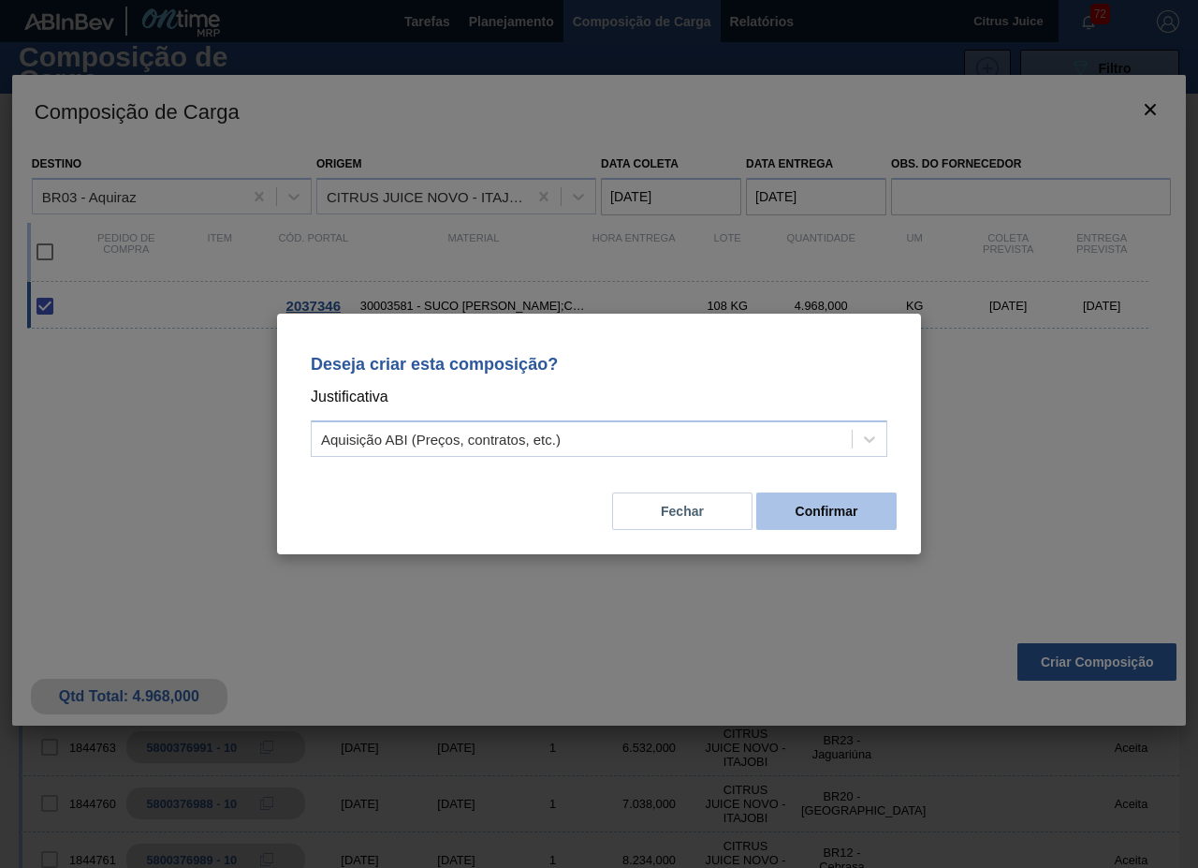
click at [839, 519] on button "Confirmar" at bounding box center [826, 510] width 140 height 37
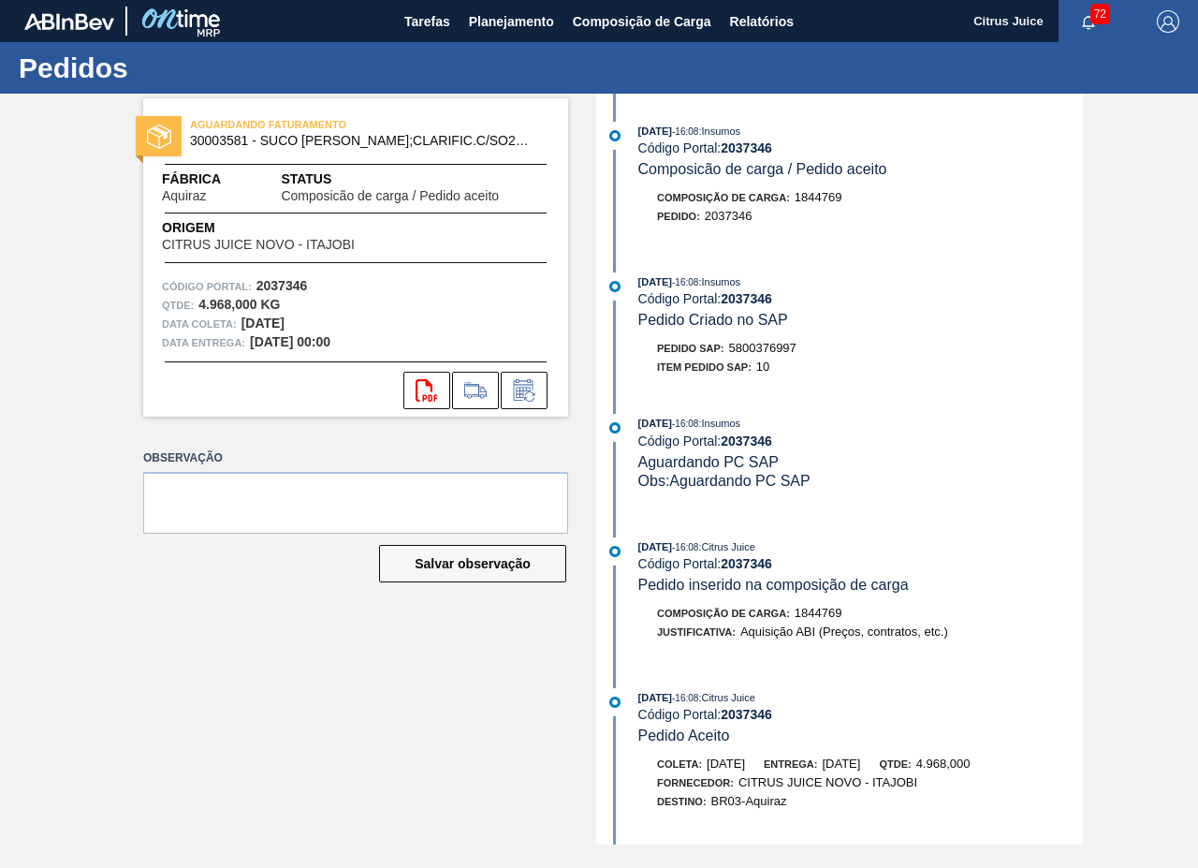
click at [765, 344] on span "5800376997" at bounding box center [762, 348] width 67 height 14
copy span "5800376997"
click at [500, 15] on span "Planejamento" at bounding box center [511, 21] width 85 height 22
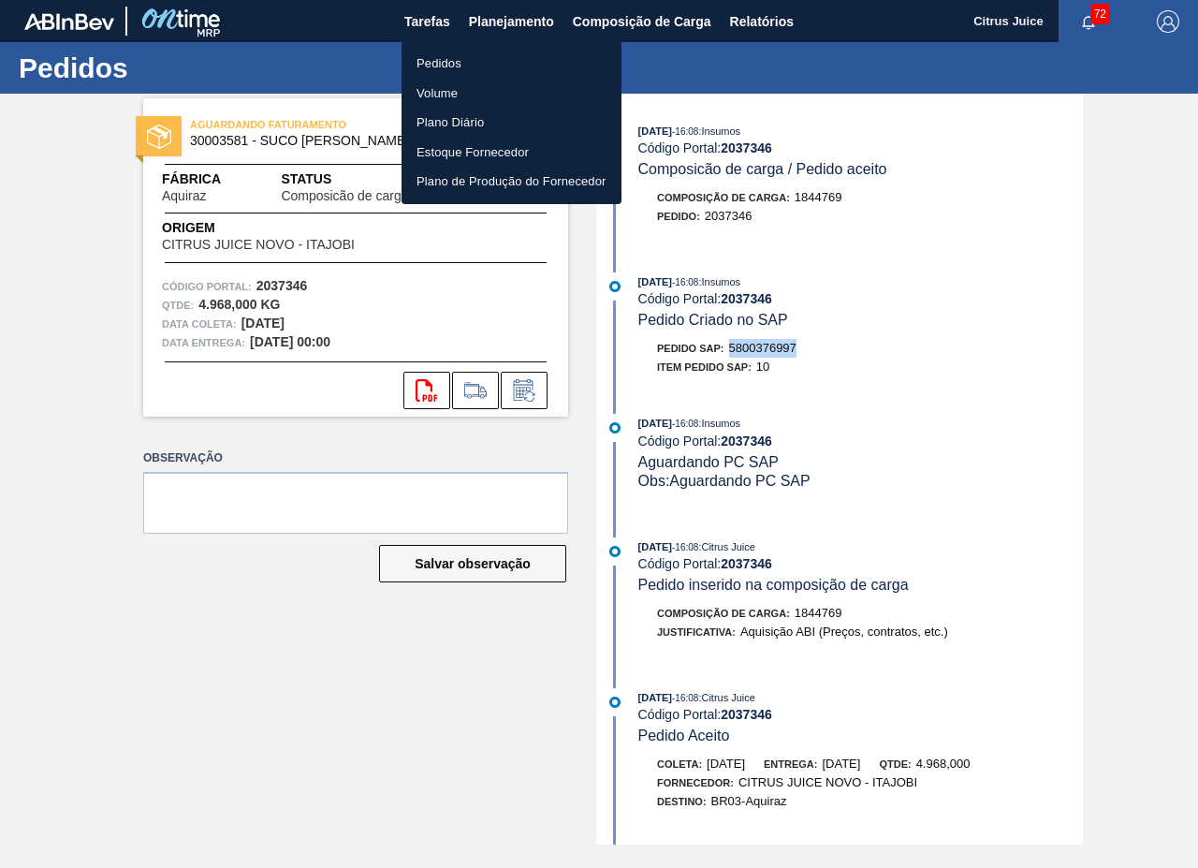
click at [430, 54] on li "Pedidos" at bounding box center [512, 64] width 220 height 30
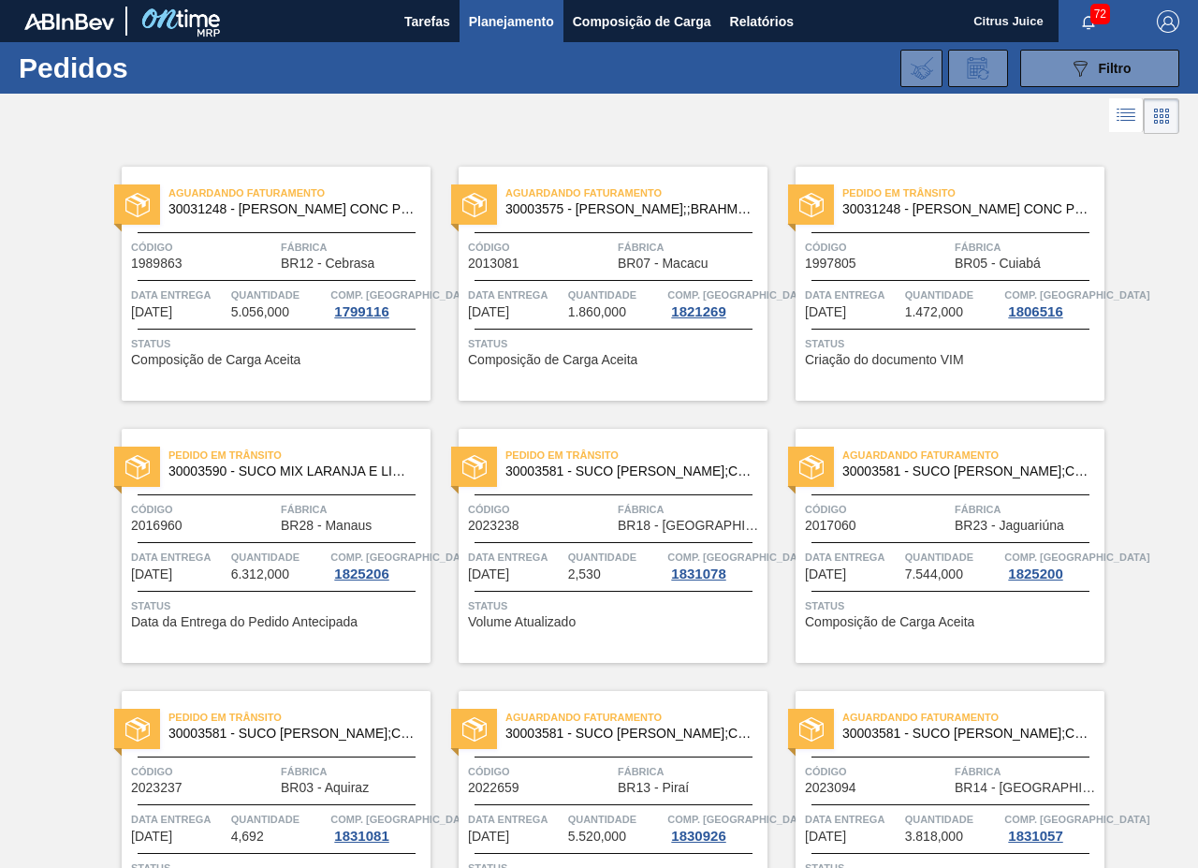
drag, startPoint x: 771, startPoint y: 403, endPoint x: 786, endPoint y: 369, distance: 37.7
click at [770, 403] on div "Aguardando Faturamento 30003581 - SUCO [PERSON_NAME];CLARIFIC.C/SO2;PEPSI; Códi…" at bounding box center [936, 532] width 337 height 262
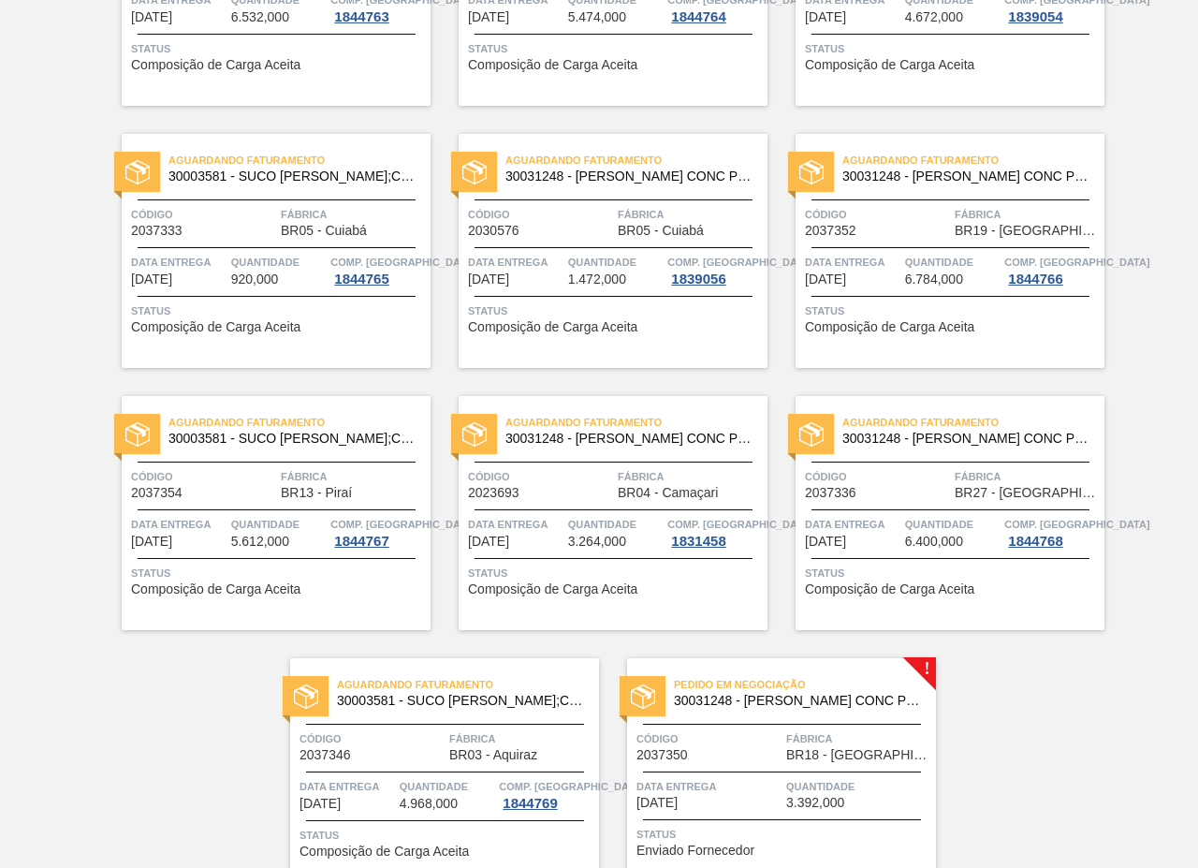
scroll to position [3796, 0]
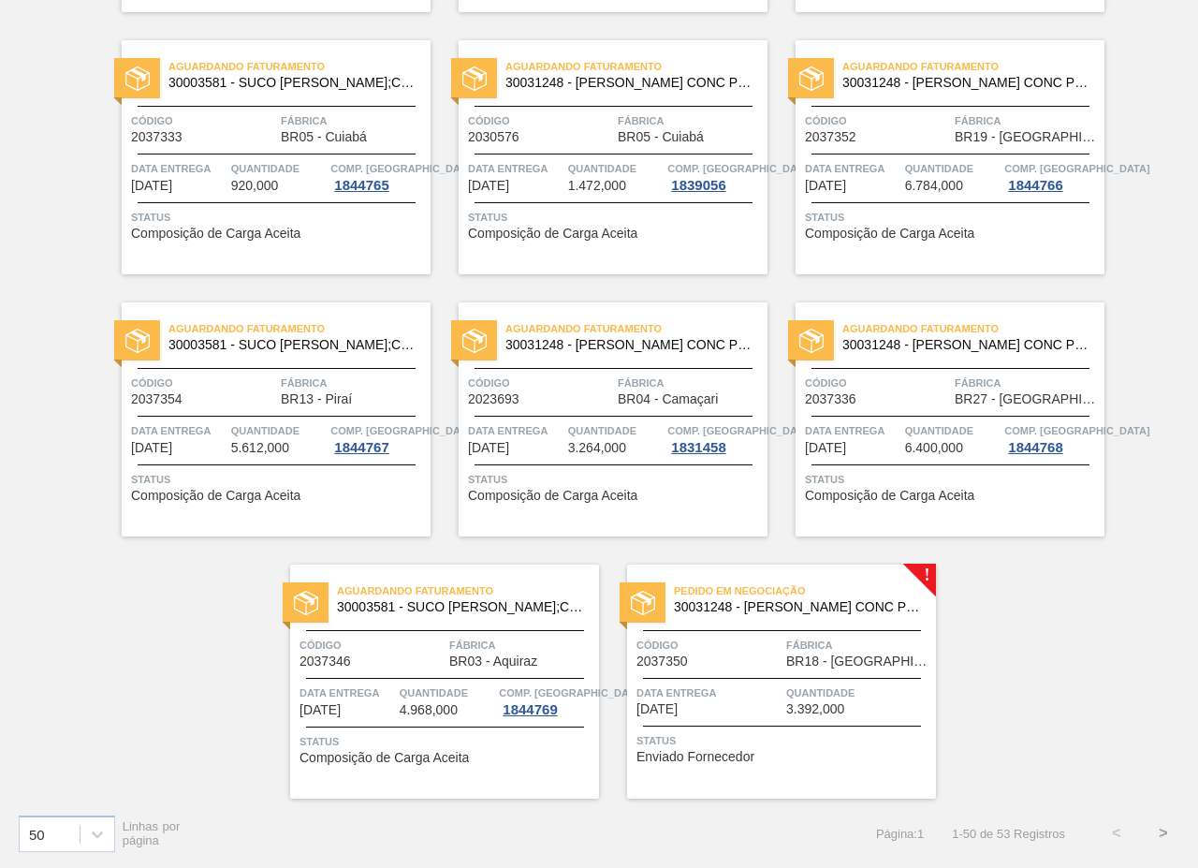
click at [1157, 826] on button ">" at bounding box center [1163, 833] width 47 height 47
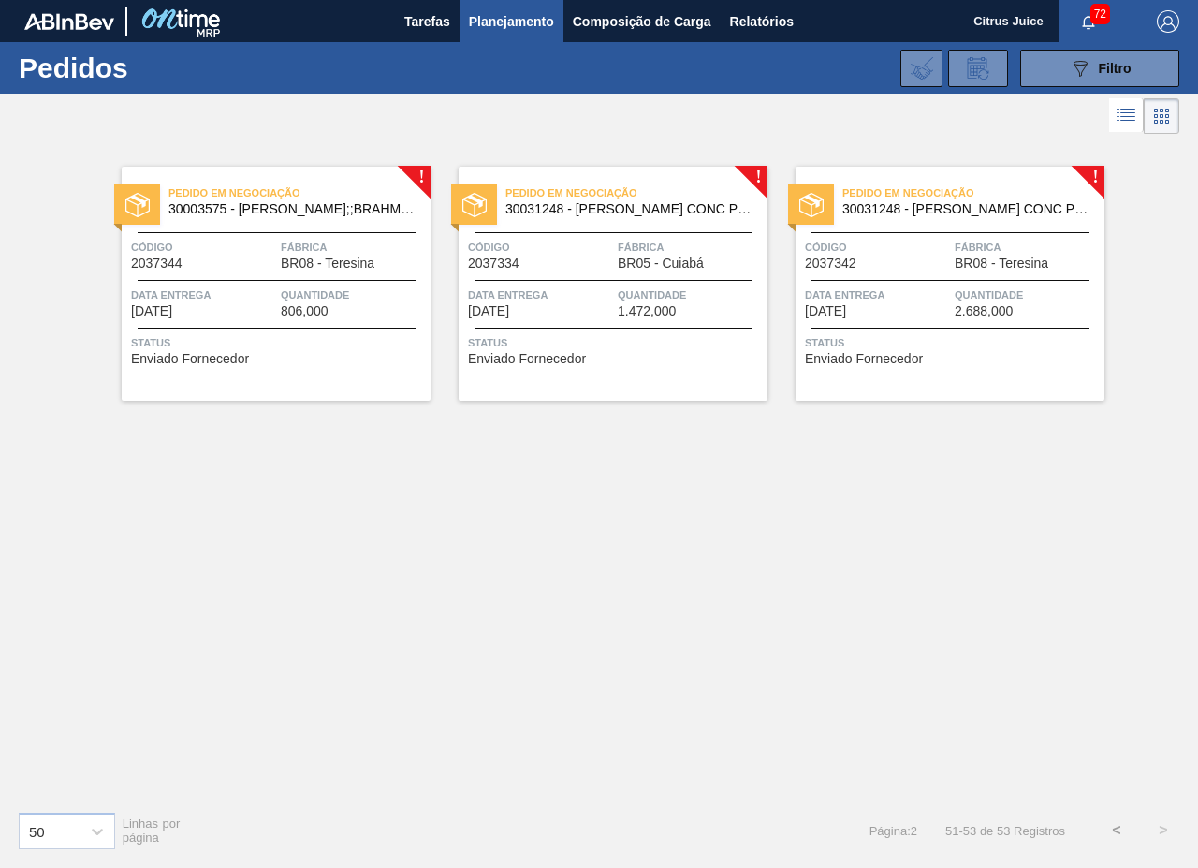
scroll to position [0, 0]
click at [1121, 833] on button "<" at bounding box center [1116, 830] width 47 height 47
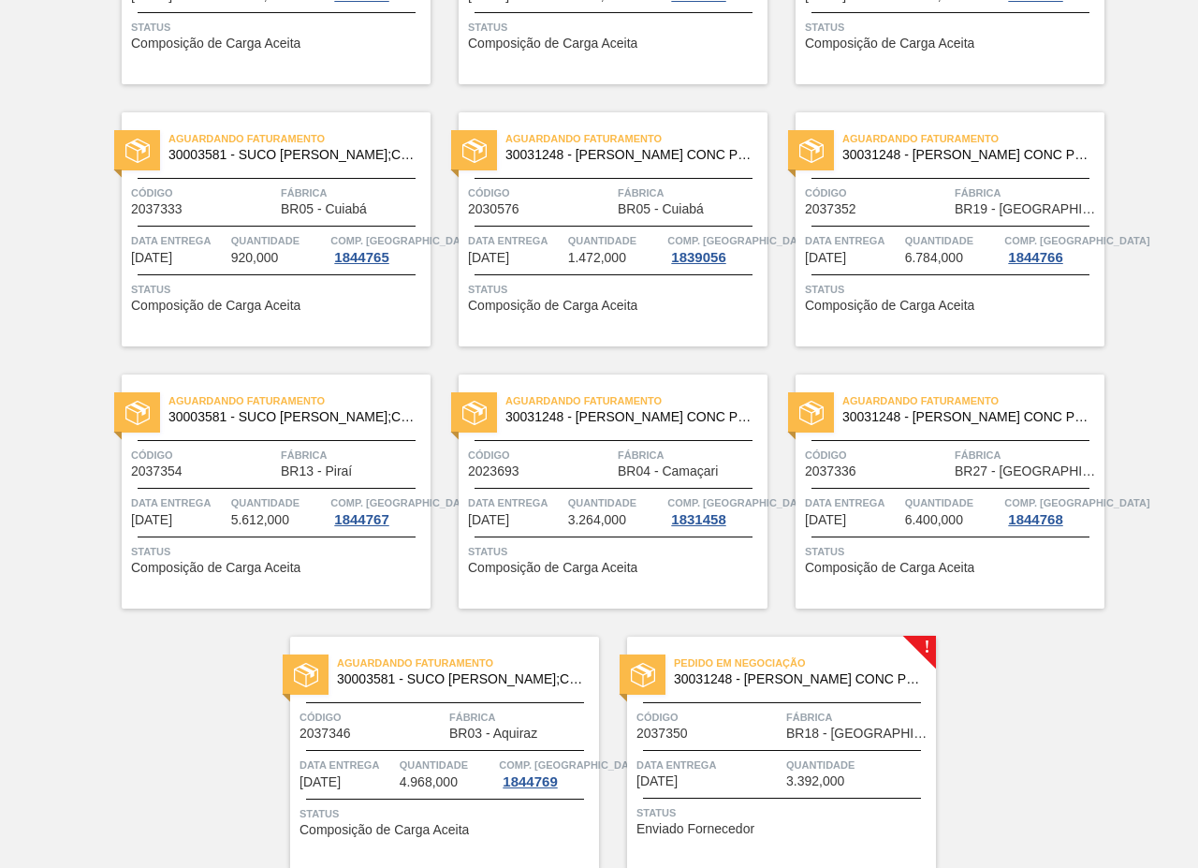
scroll to position [3796, 0]
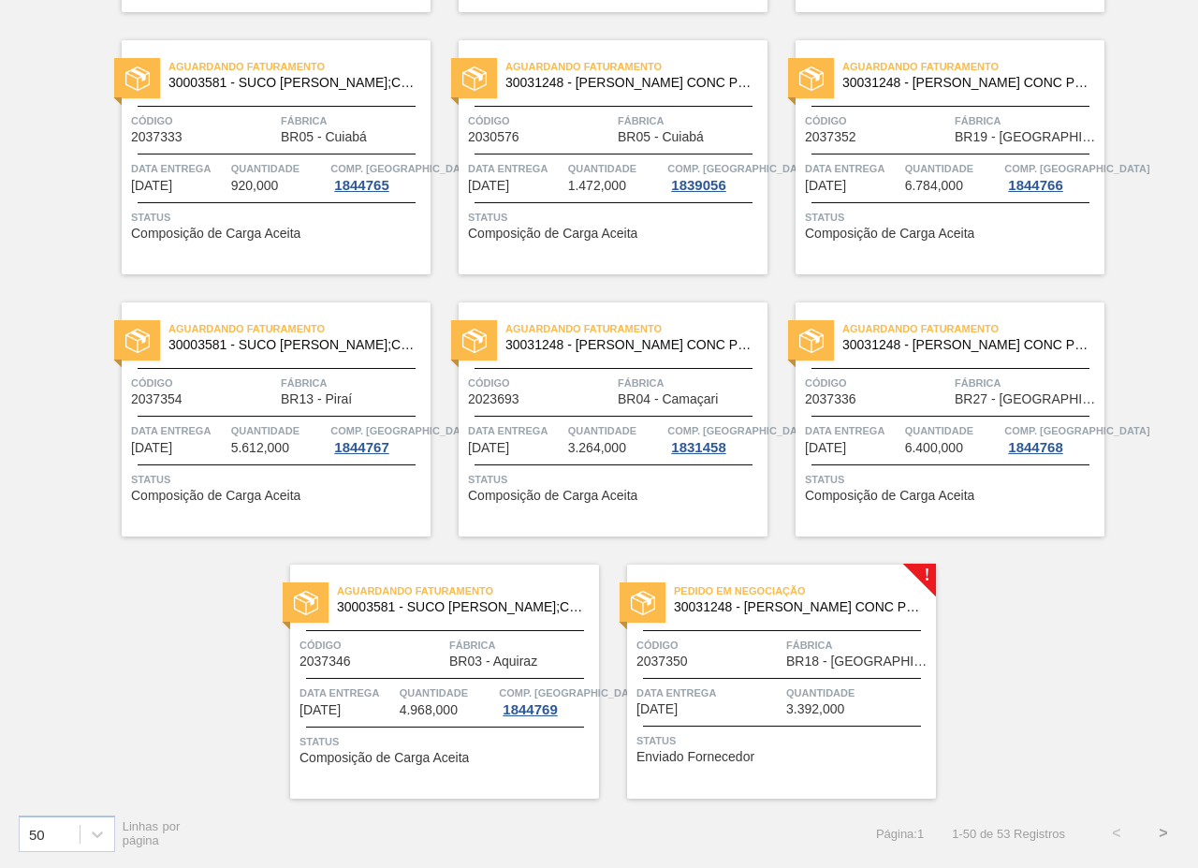
click at [837, 632] on div "Pedido em Negociação 30031248 - SUCO LARANJA CONC PRESV 63 5 KG Código 2037350 …" at bounding box center [781, 681] width 309 height 234
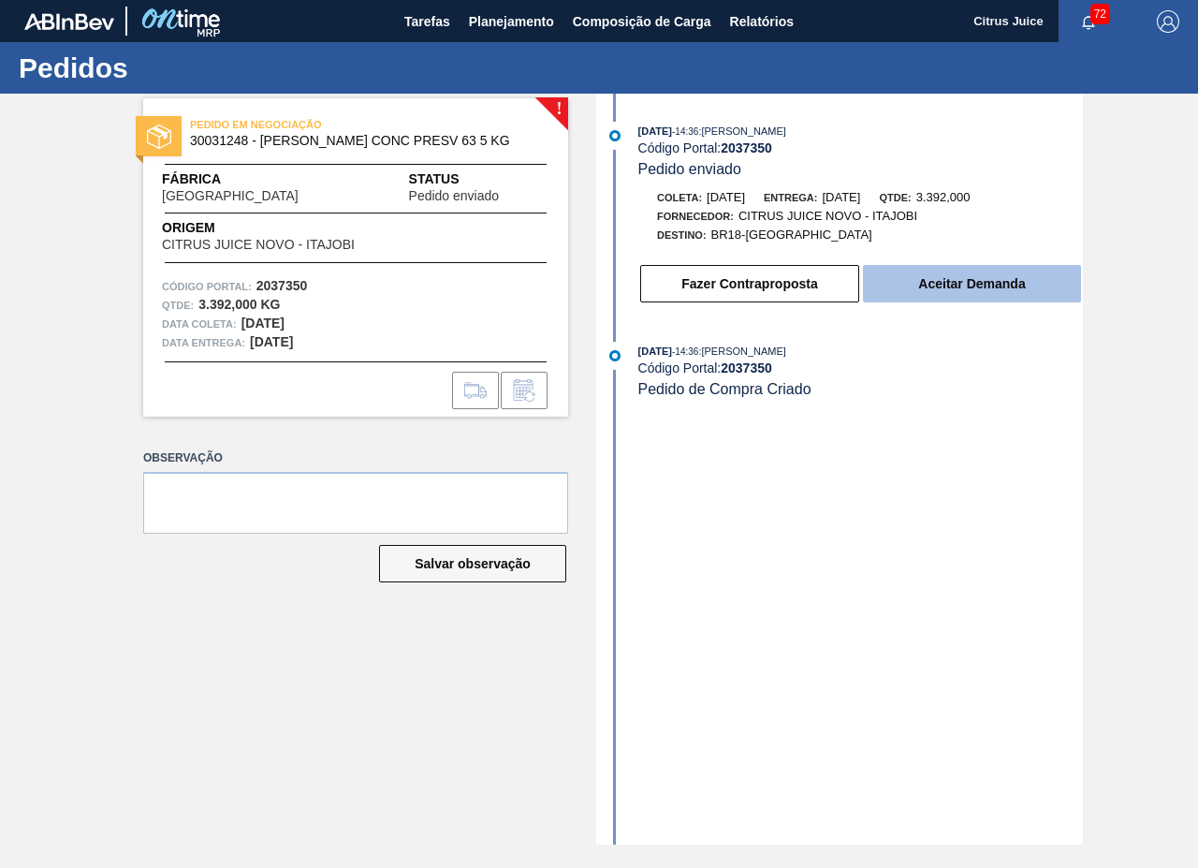
click at [932, 296] on button "Aceitar Demanda" at bounding box center [972, 283] width 218 height 37
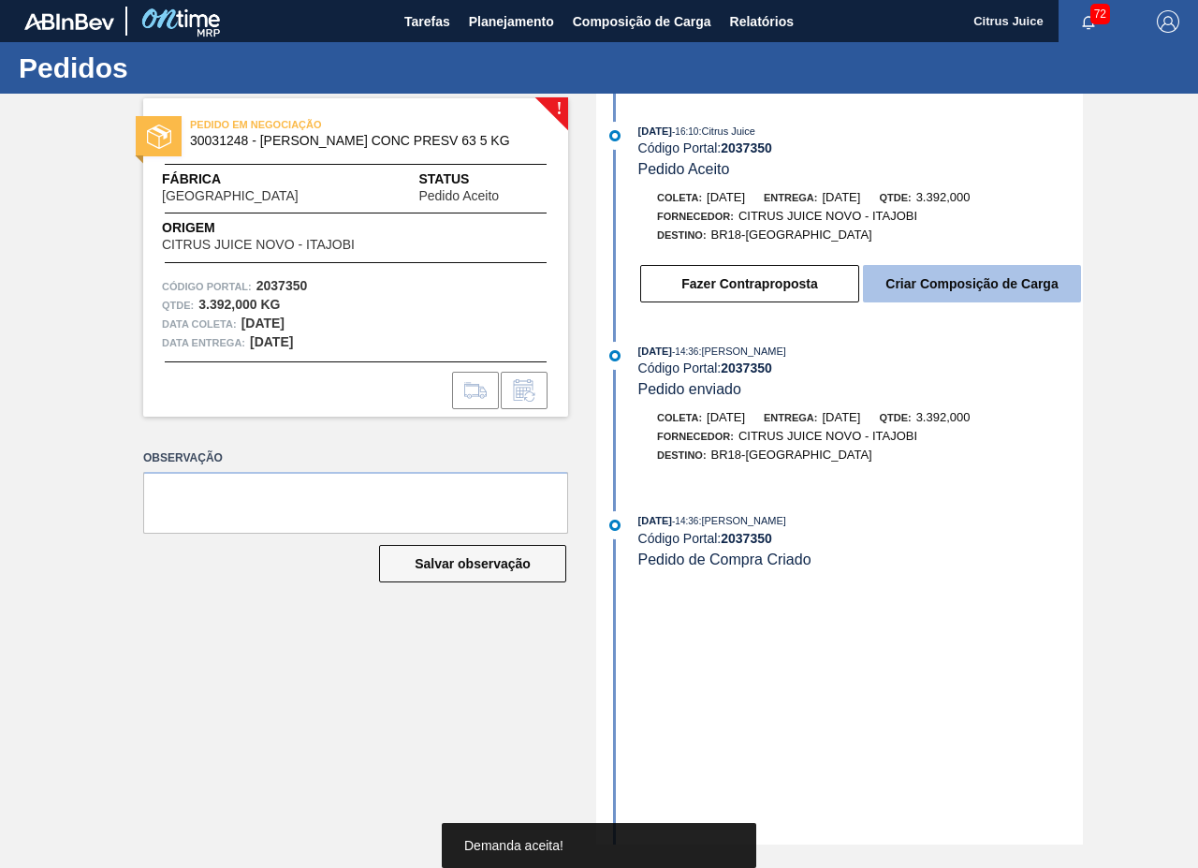
click at [921, 279] on button "Criar Composição de Carga" at bounding box center [972, 283] width 218 height 37
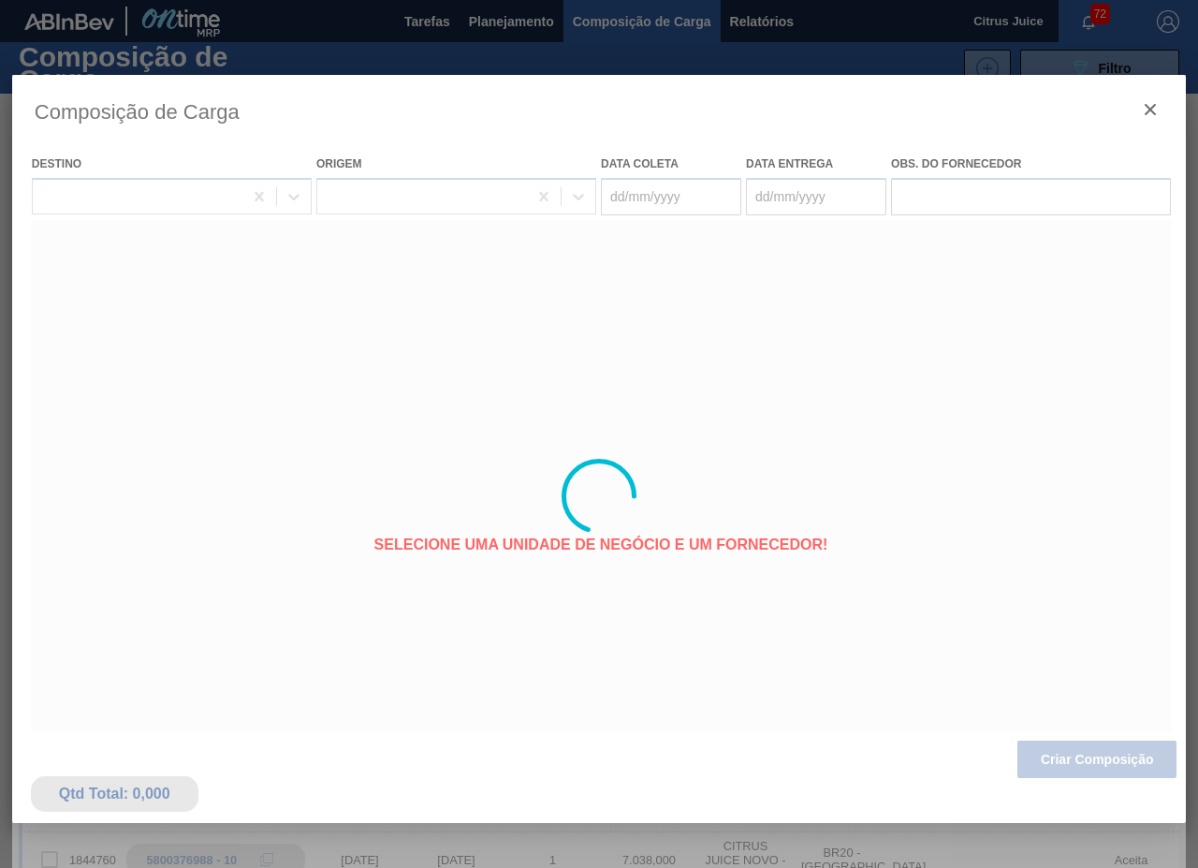
type coleta "[DATE]"
type entrega "[DATE]"
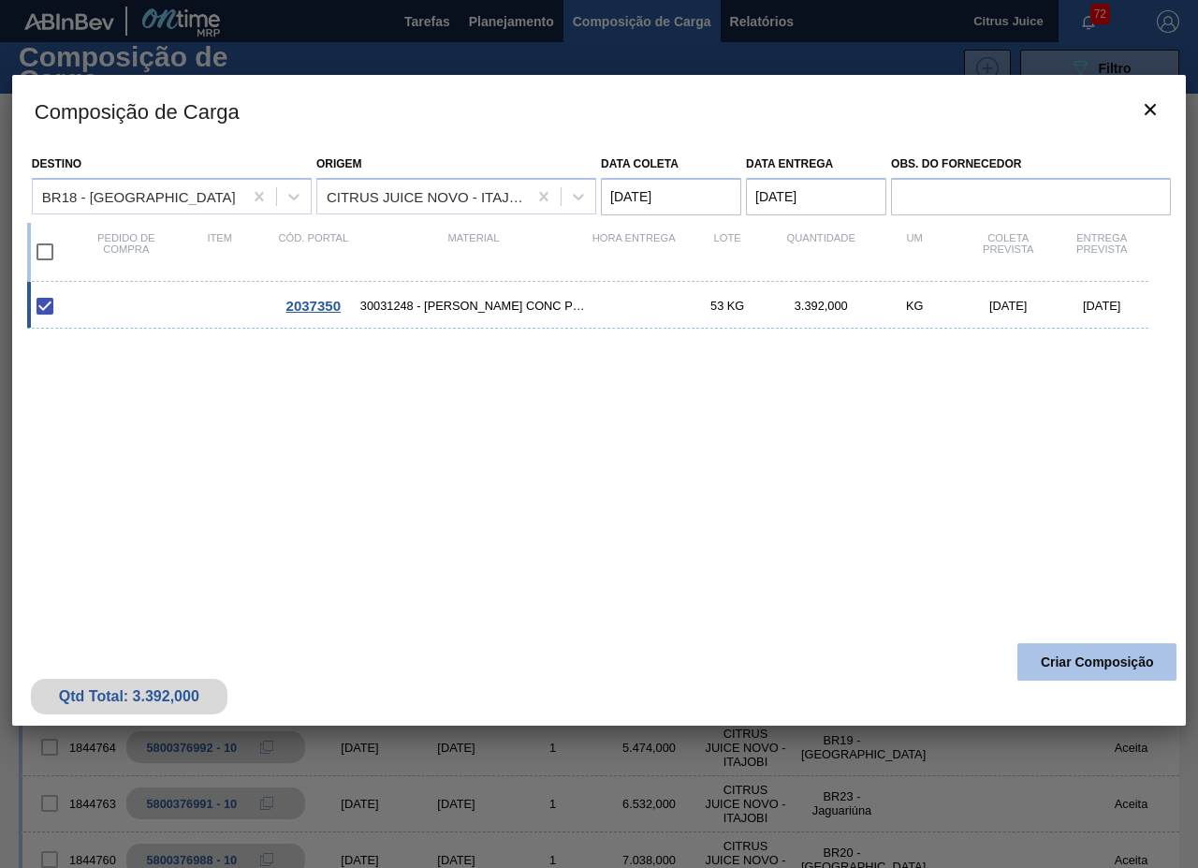
click at [1088, 669] on button "Criar Composição" at bounding box center [1097, 661] width 159 height 37
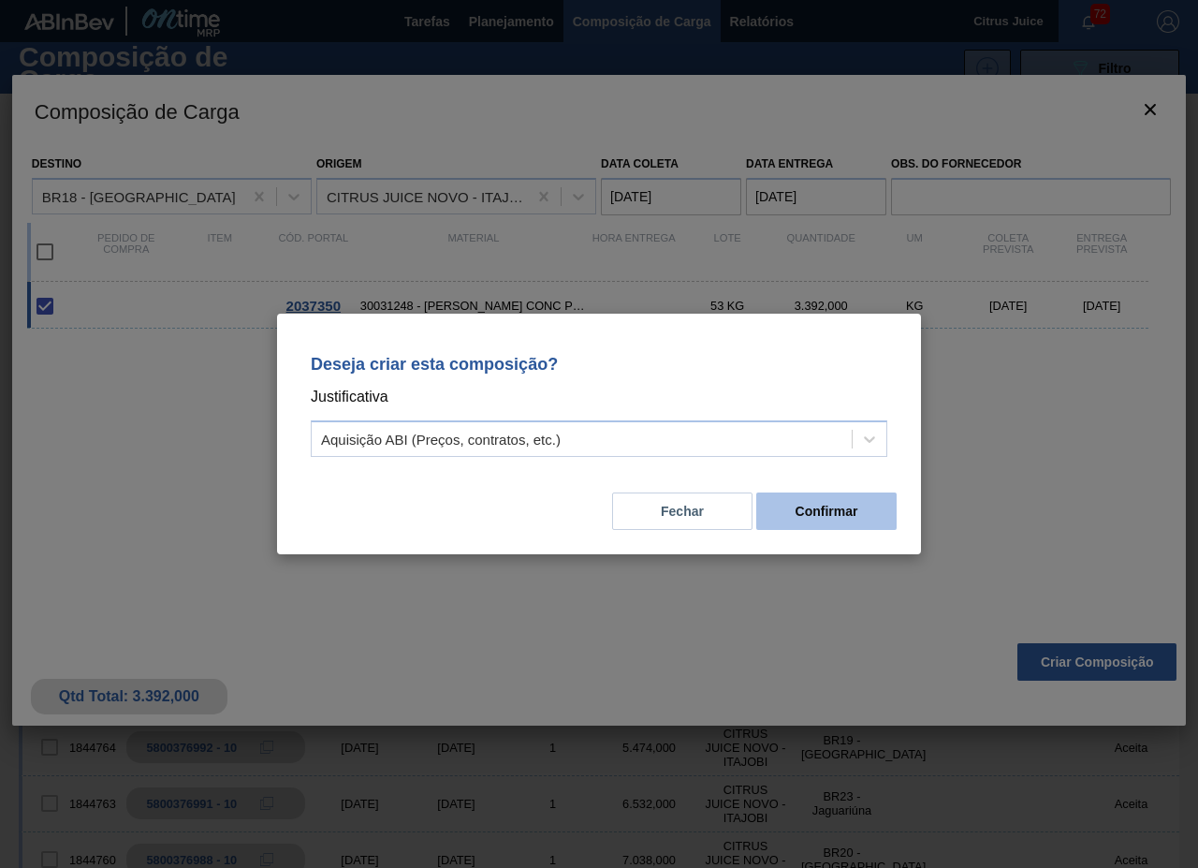
click at [827, 506] on button "Confirmar" at bounding box center [826, 510] width 140 height 37
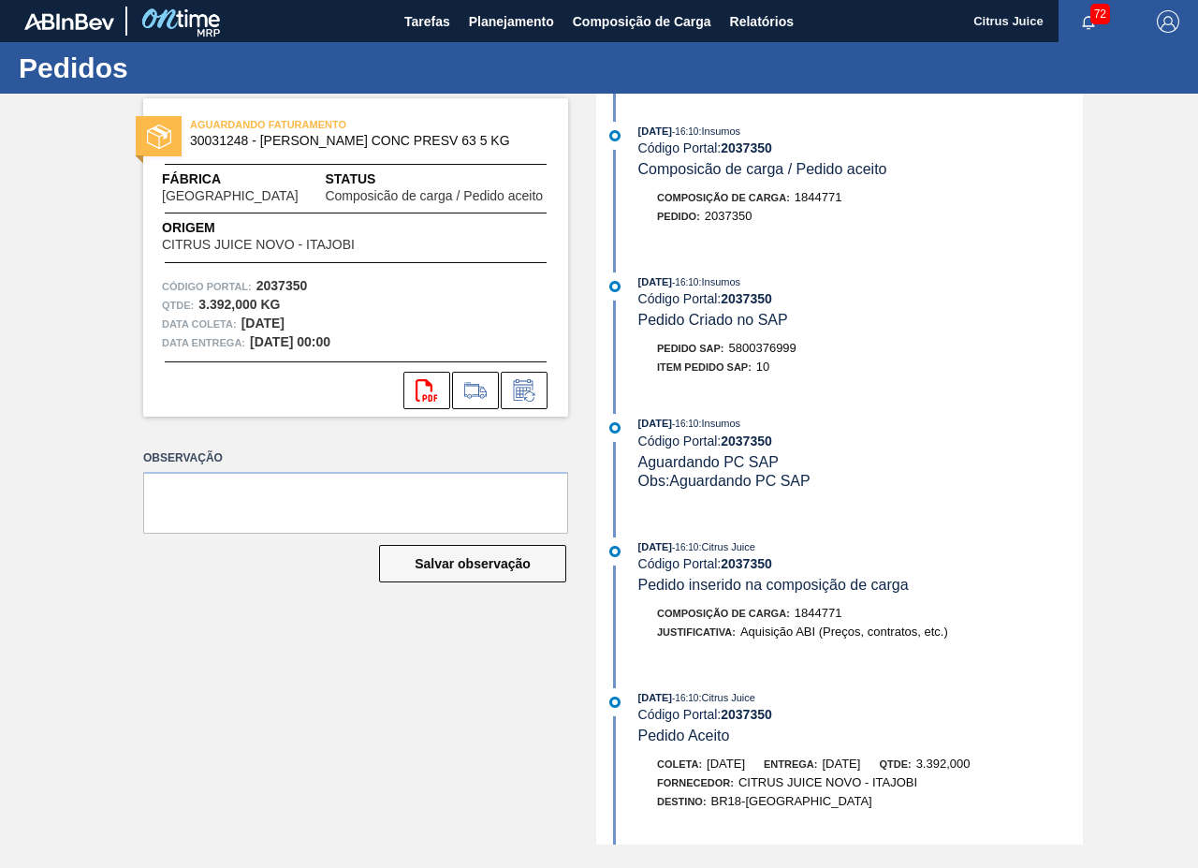
click at [729, 352] on div "Pedido SAP: 5800376999" at bounding box center [726, 348] width 139 height 19
click at [747, 350] on span "5800376999" at bounding box center [762, 348] width 67 height 14
copy span "5800376999"
click at [483, 17] on span "Planejamento" at bounding box center [511, 21] width 85 height 22
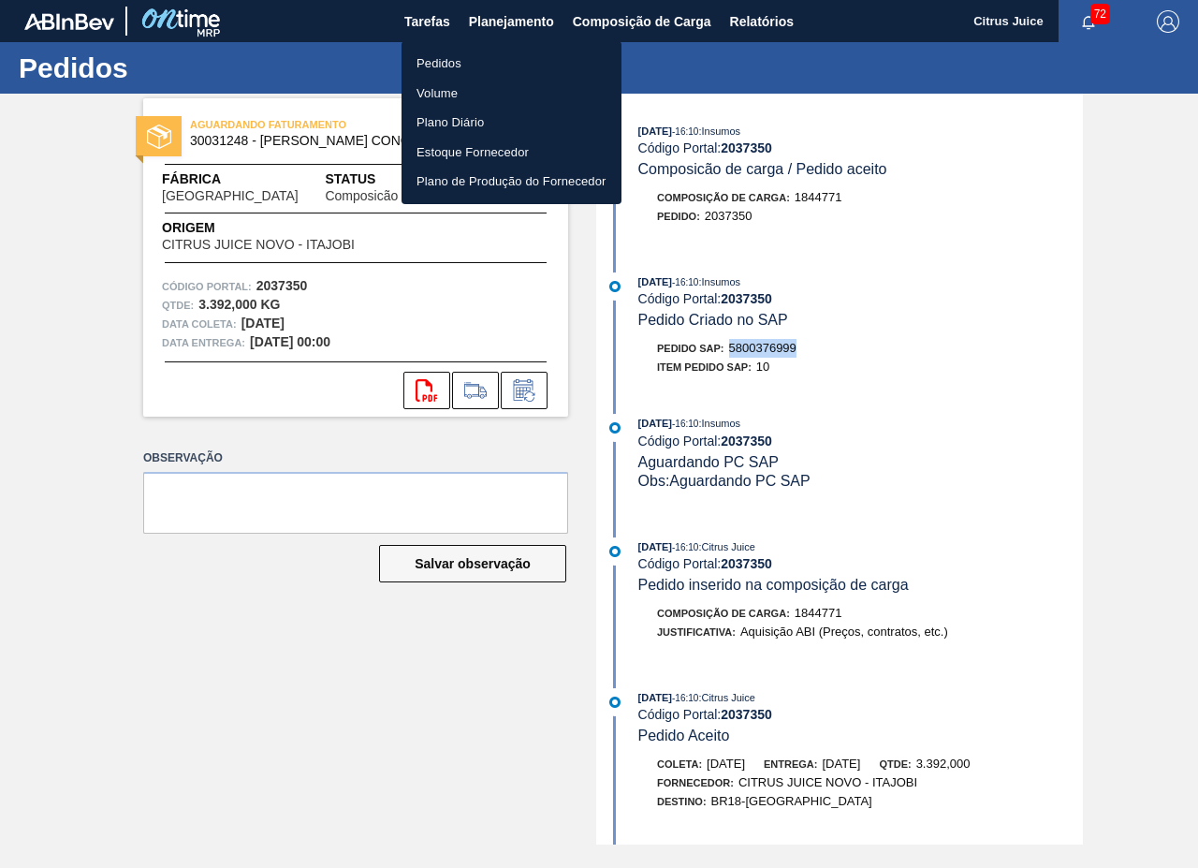
click at [432, 63] on li "Pedidos" at bounding box center [512, 64] width 220 height 30
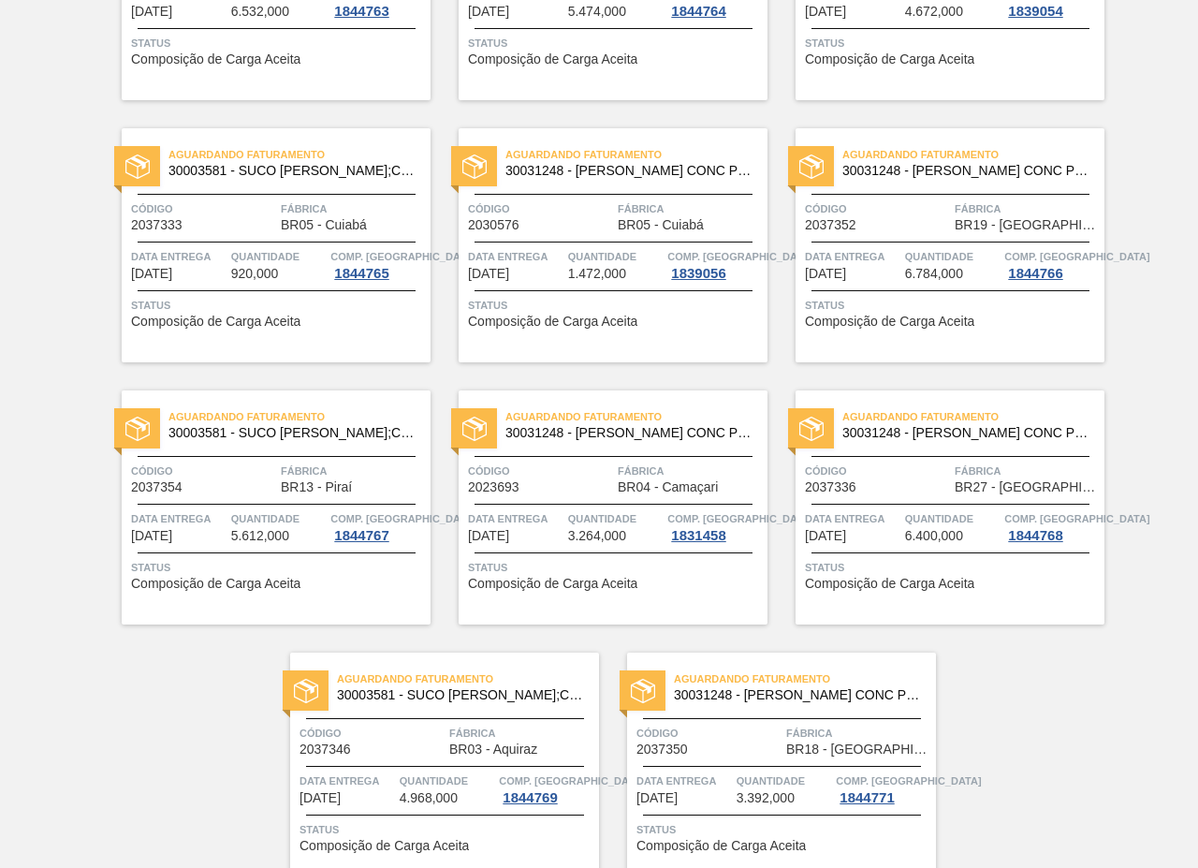
scroll to position [3796, 0]
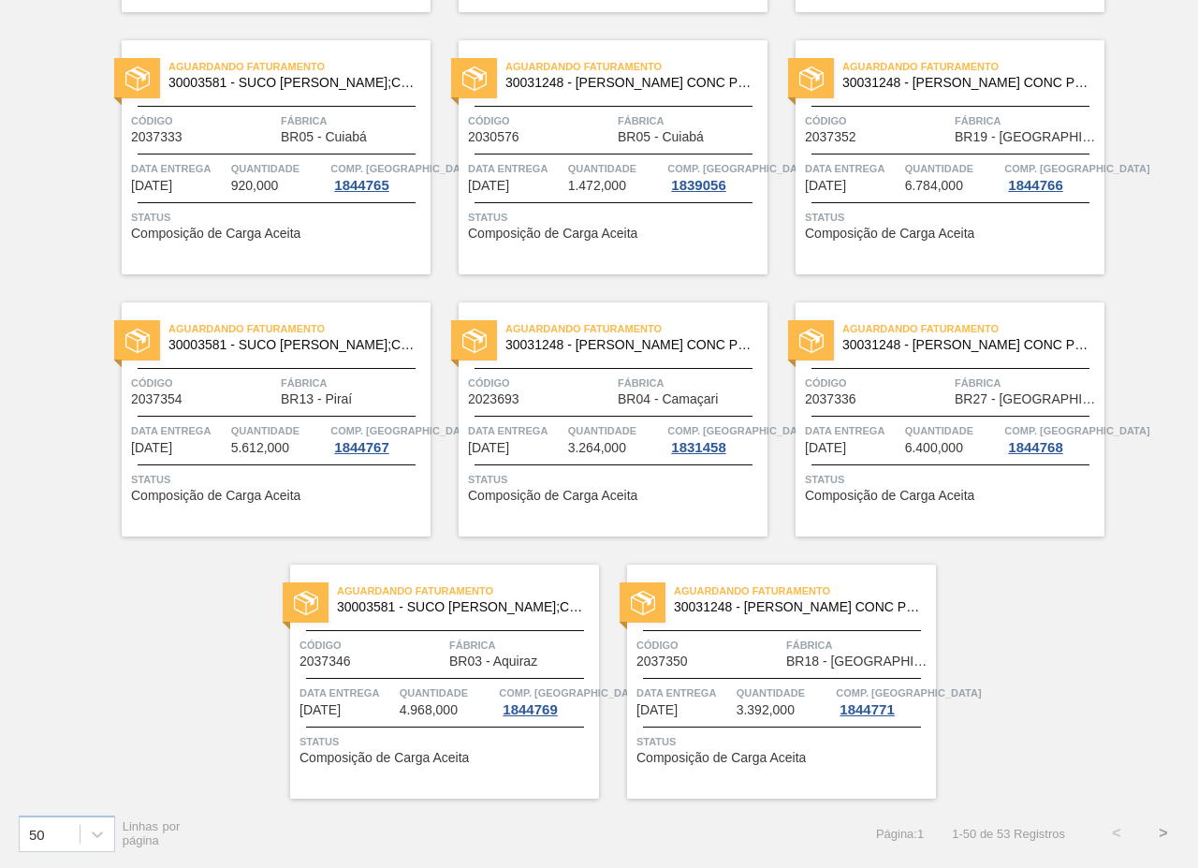
click at [1163, 831] on button ">" at bounding box center [1163, 833] width 47 height 47
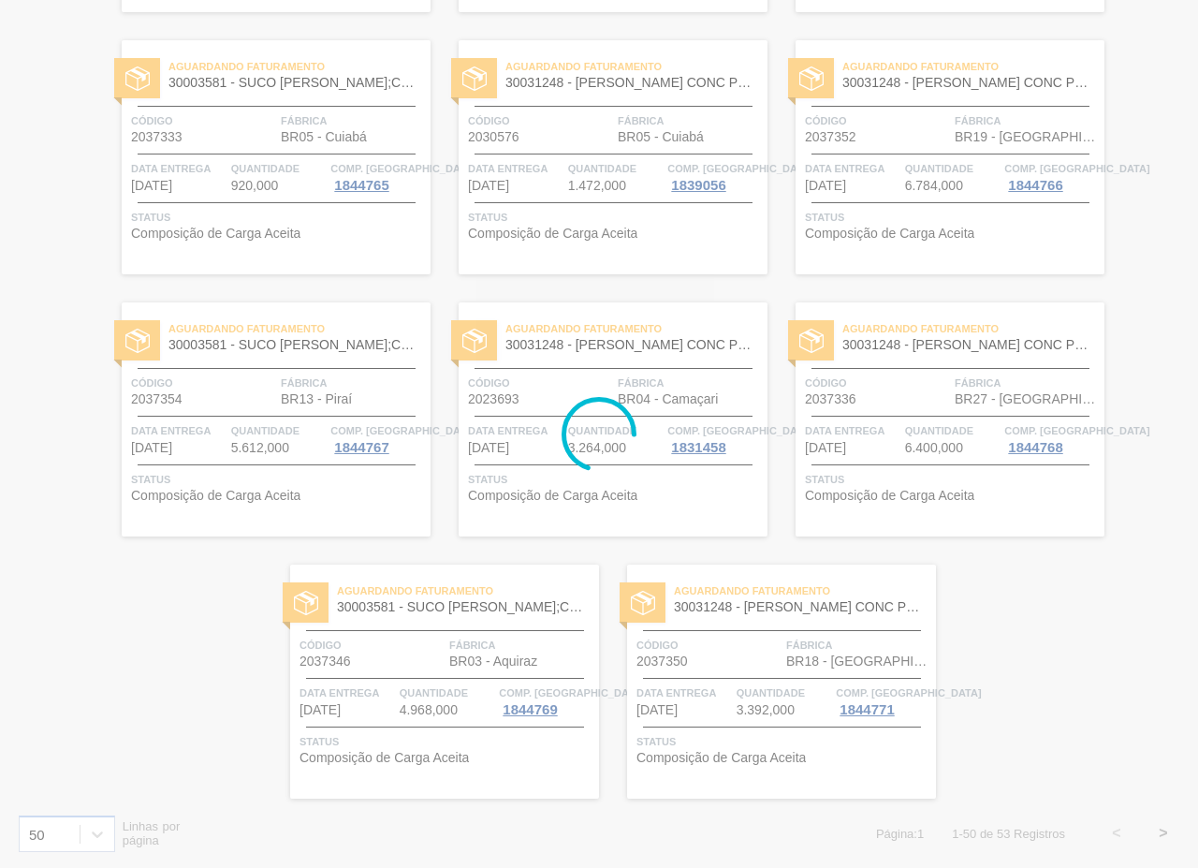
scroll to position [0, 0]
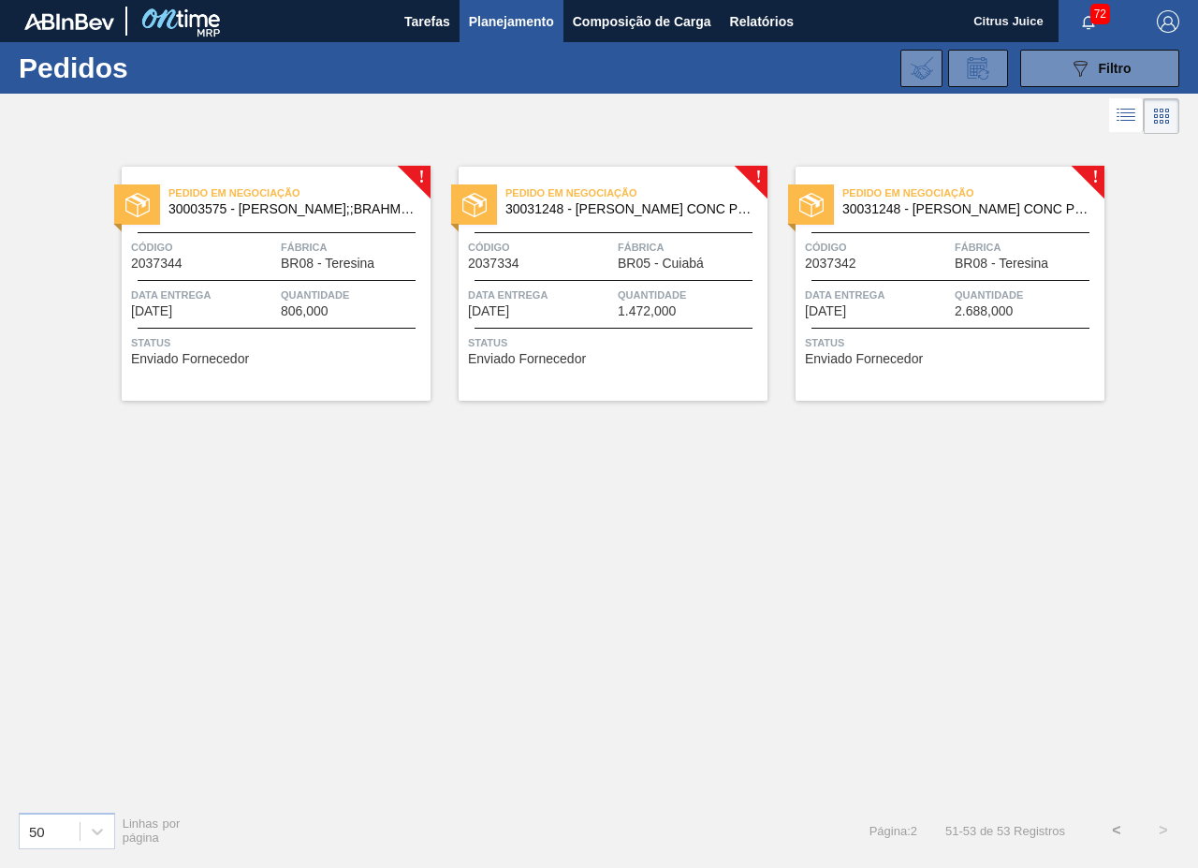
click at [342, 289] on span "Quantidade" at bounding box center [353, 295] width 145 height 19
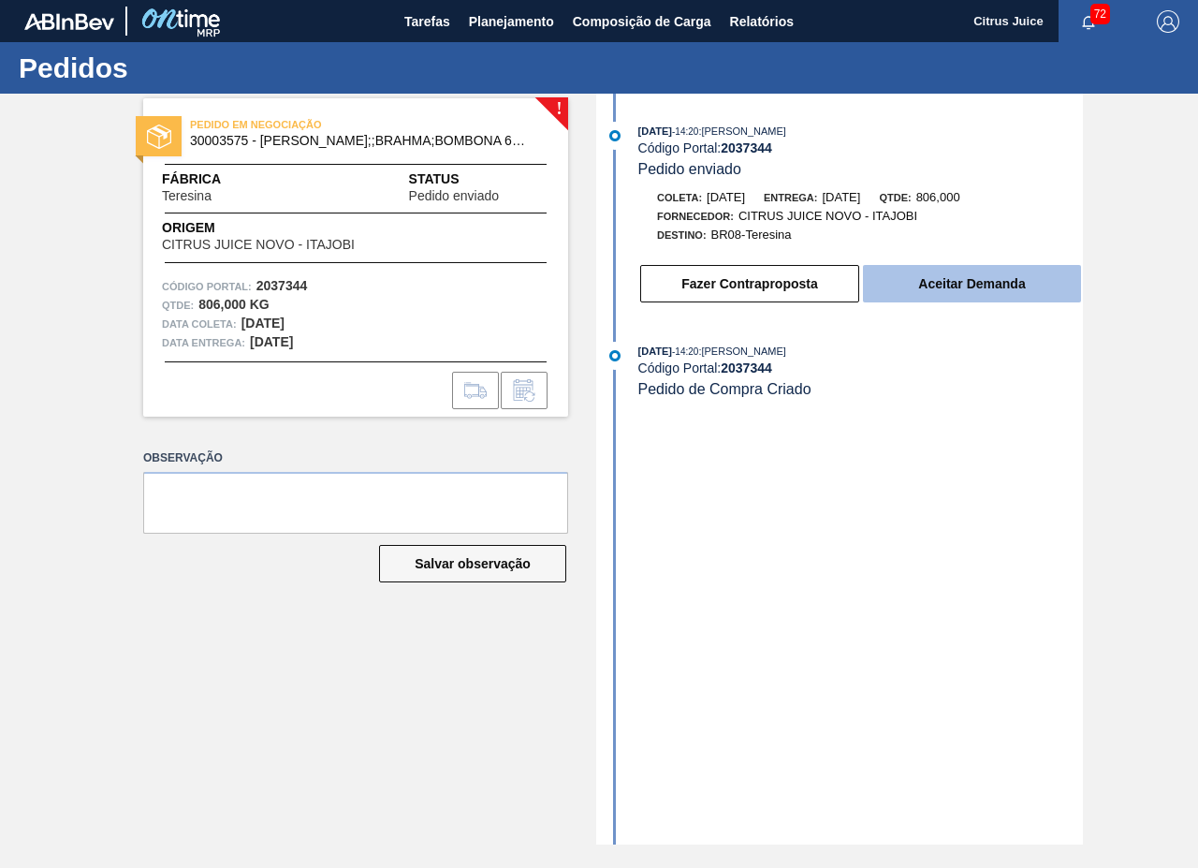
click at [944, 282] on button "Aceitar Demanda" at bounding box center [972, 283] width 218 height 37
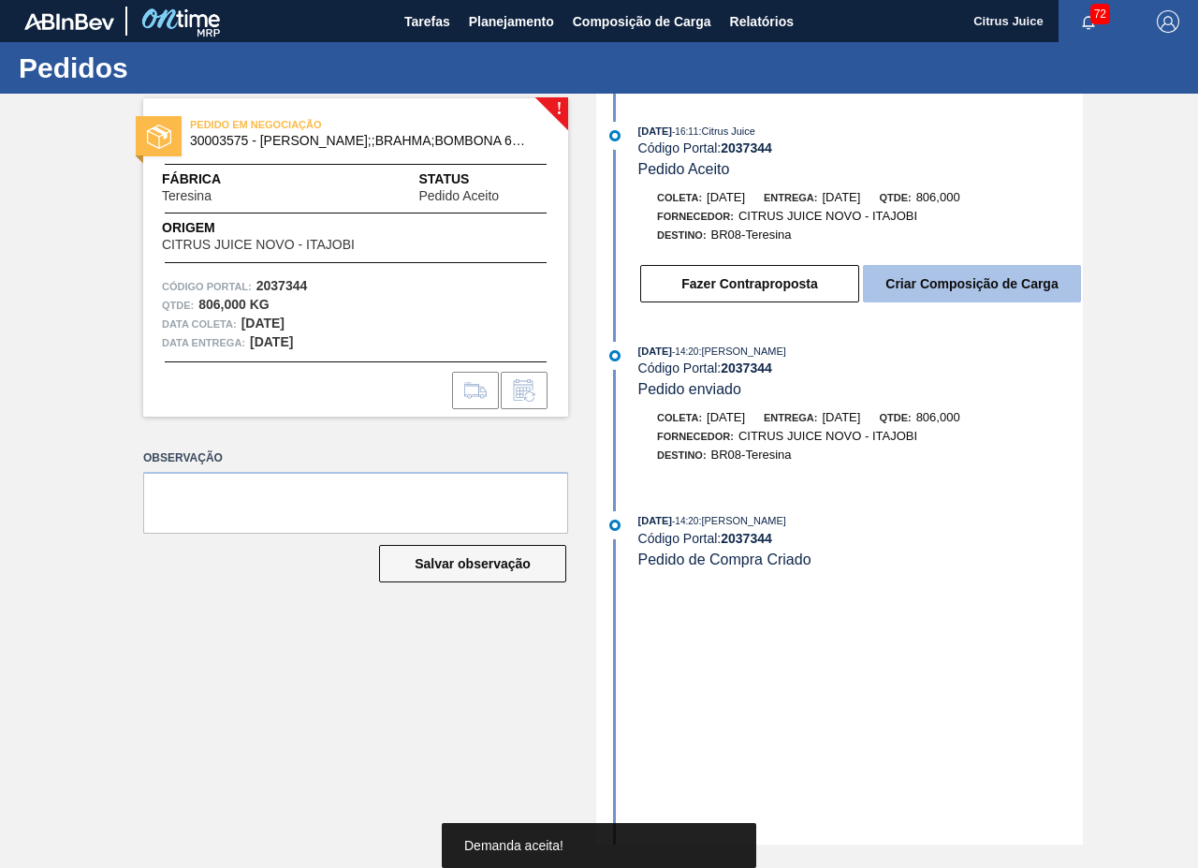
click at [915, 277] on button "Criar Composição de Carga" at bounding box center [972, 283] width 218 height 37
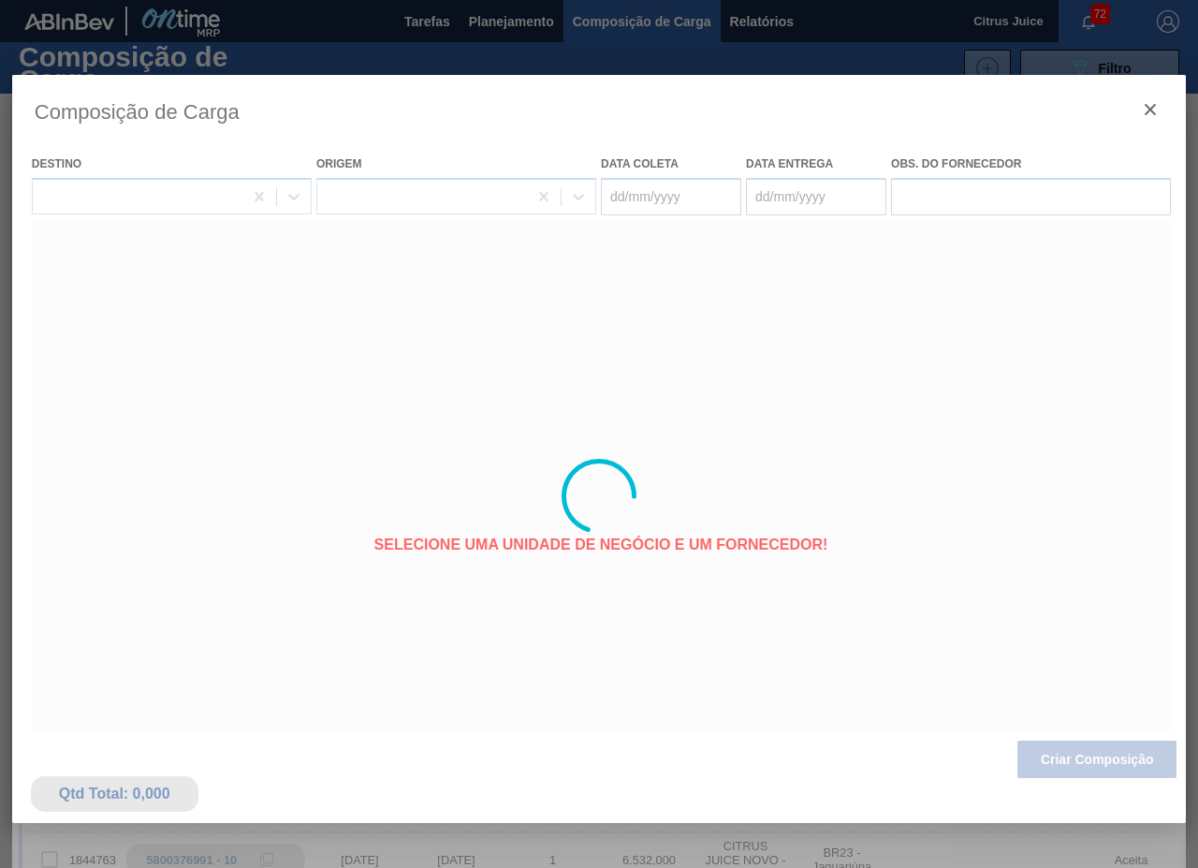
type coleta "22/10/2025"
type entrega "[DATE]"
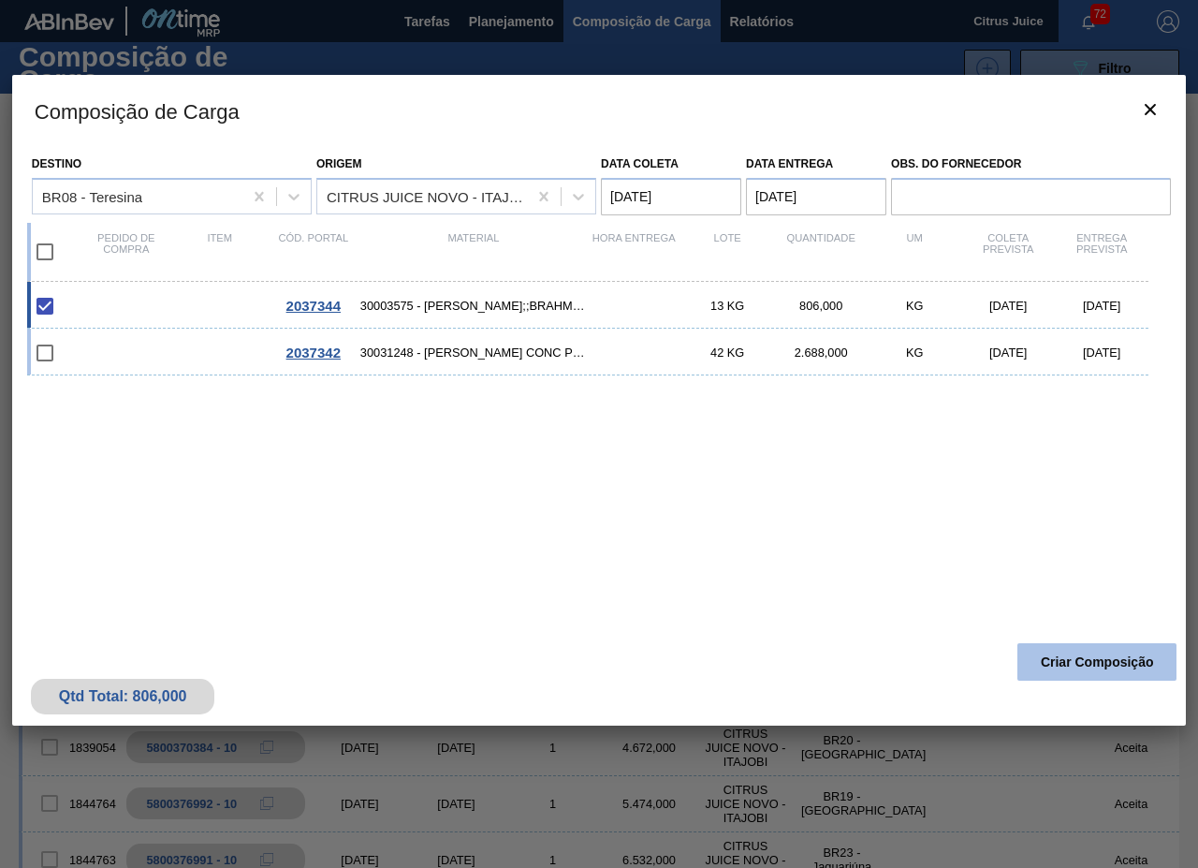
click at [1064, 660] on button "Criar Composição" at bounding box center [1097, 661] width 159 height 37
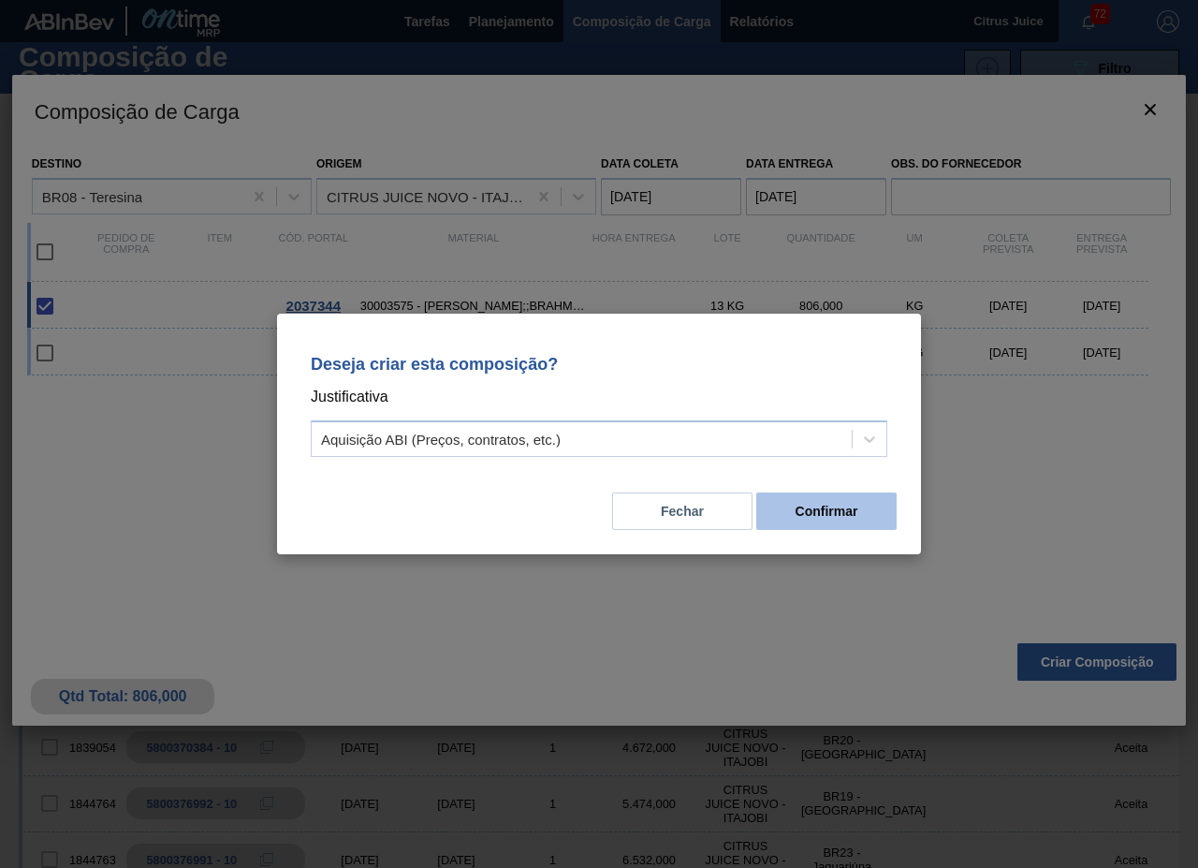
click at [839, 514] on button "Confirmar" at bounding box center [826, 510] width 140 height 37
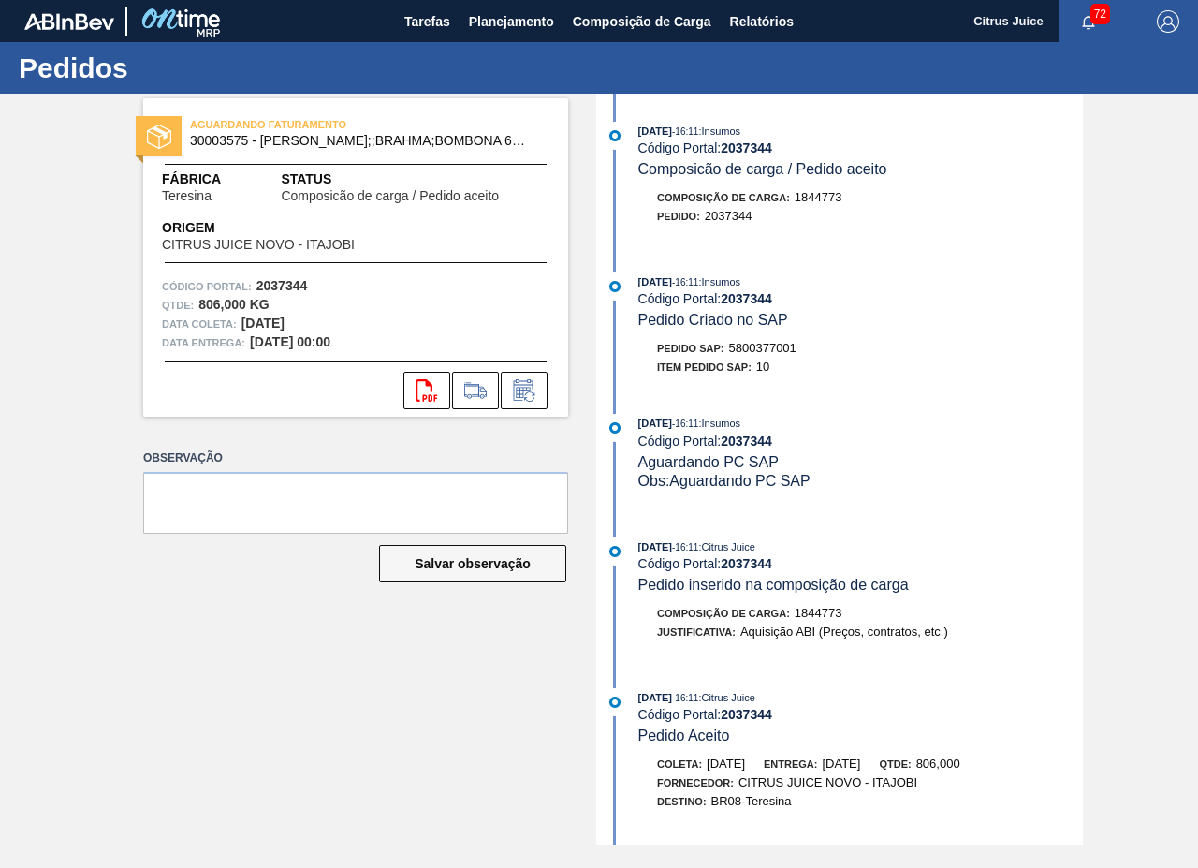
click at [752, 345] on span "5800377001" at bounding box center [762, 348] width 67 height 14
copy span "5800377001"
click at [482, 18] on span "Planejamento" at bounding box center [511, 21] width 85 height 22
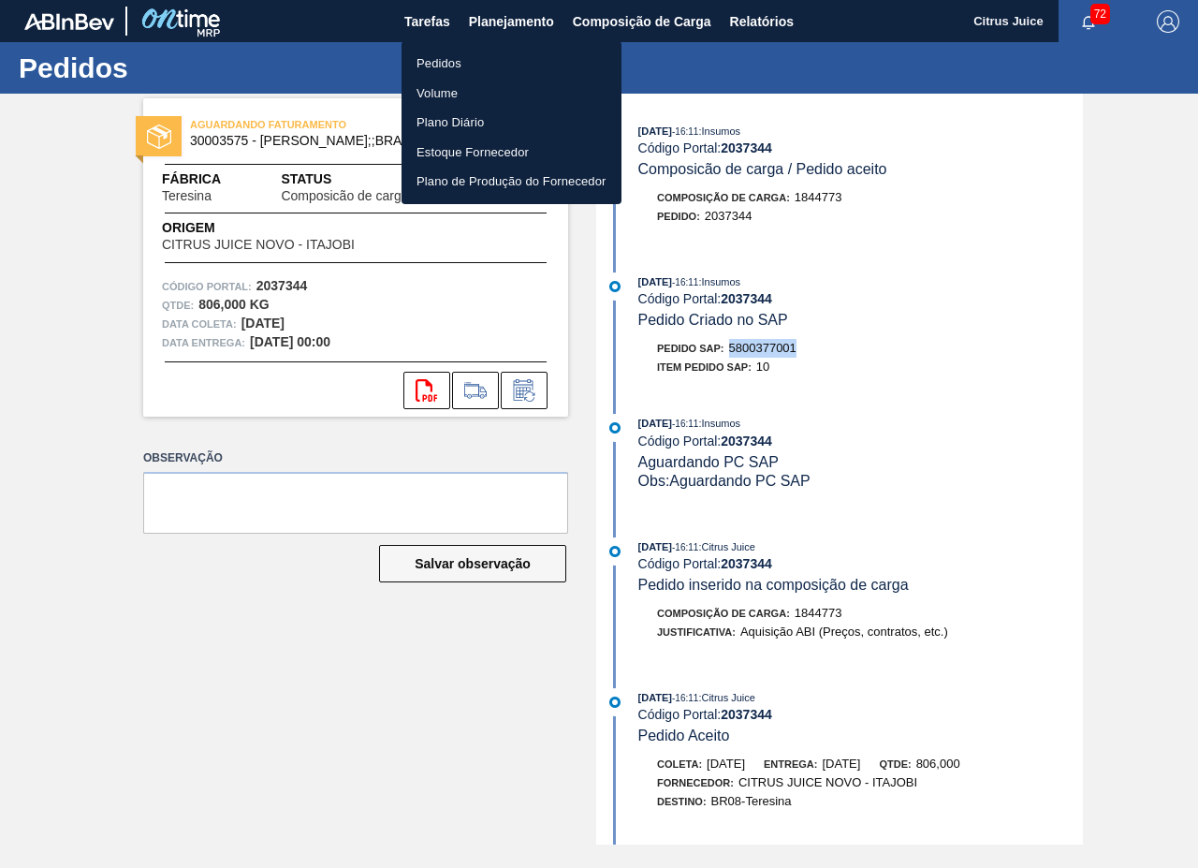
click at [465, 63] on li "Pedidos" at bounding box center [512, 64] width 220 height 30
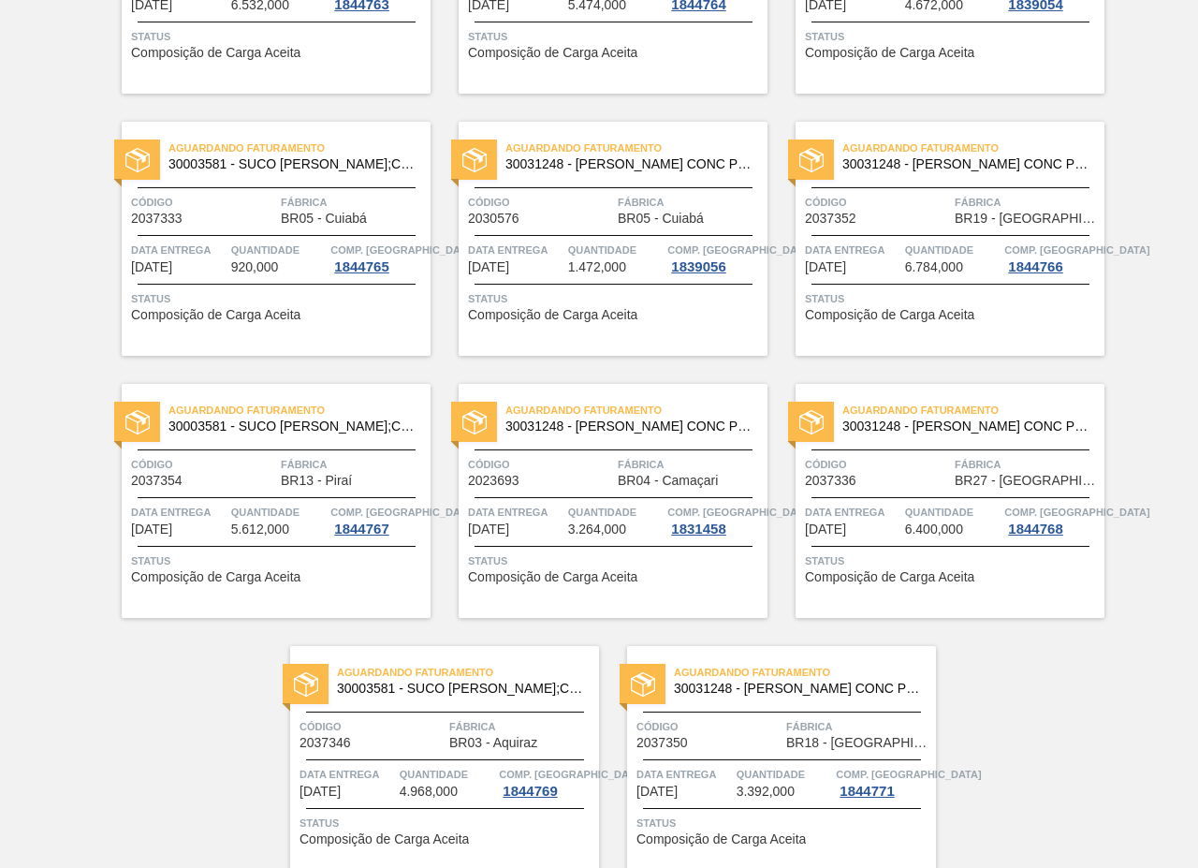
scroll to position [3796, 0]
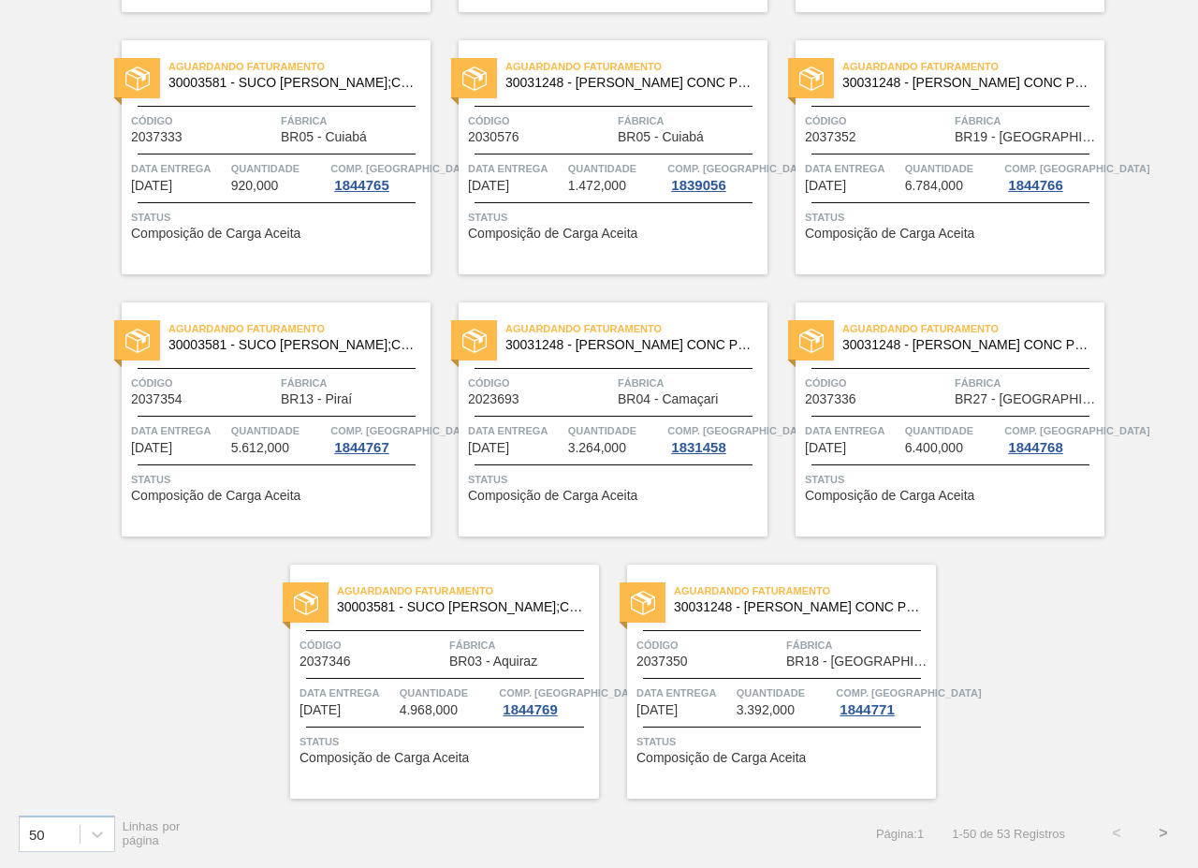
click at [1160, 838] on button ">" at bounding box center [1163, 833] width 47 height 47
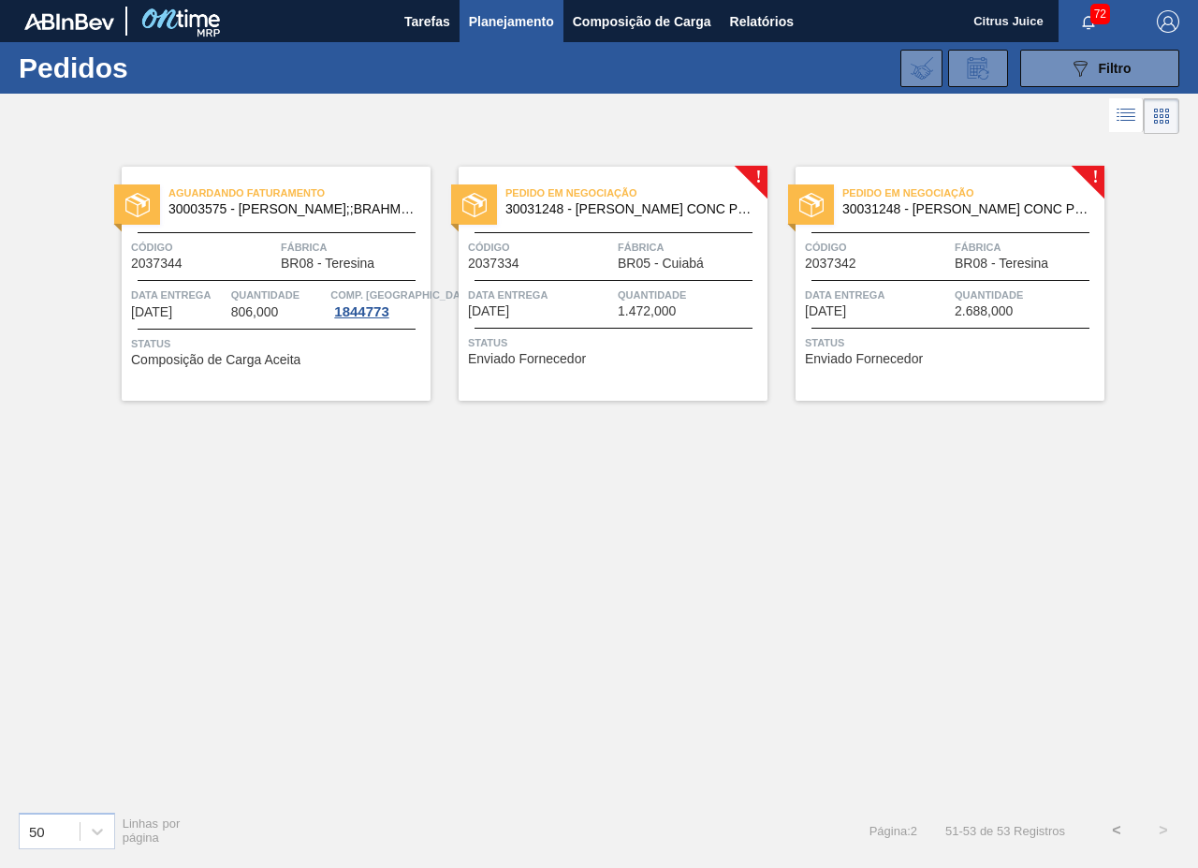
scroll to position [0, 0]
click at [660, 270] on span "BR05 - Cuiabá" at bounding box center [661, 263] width 86 height 14
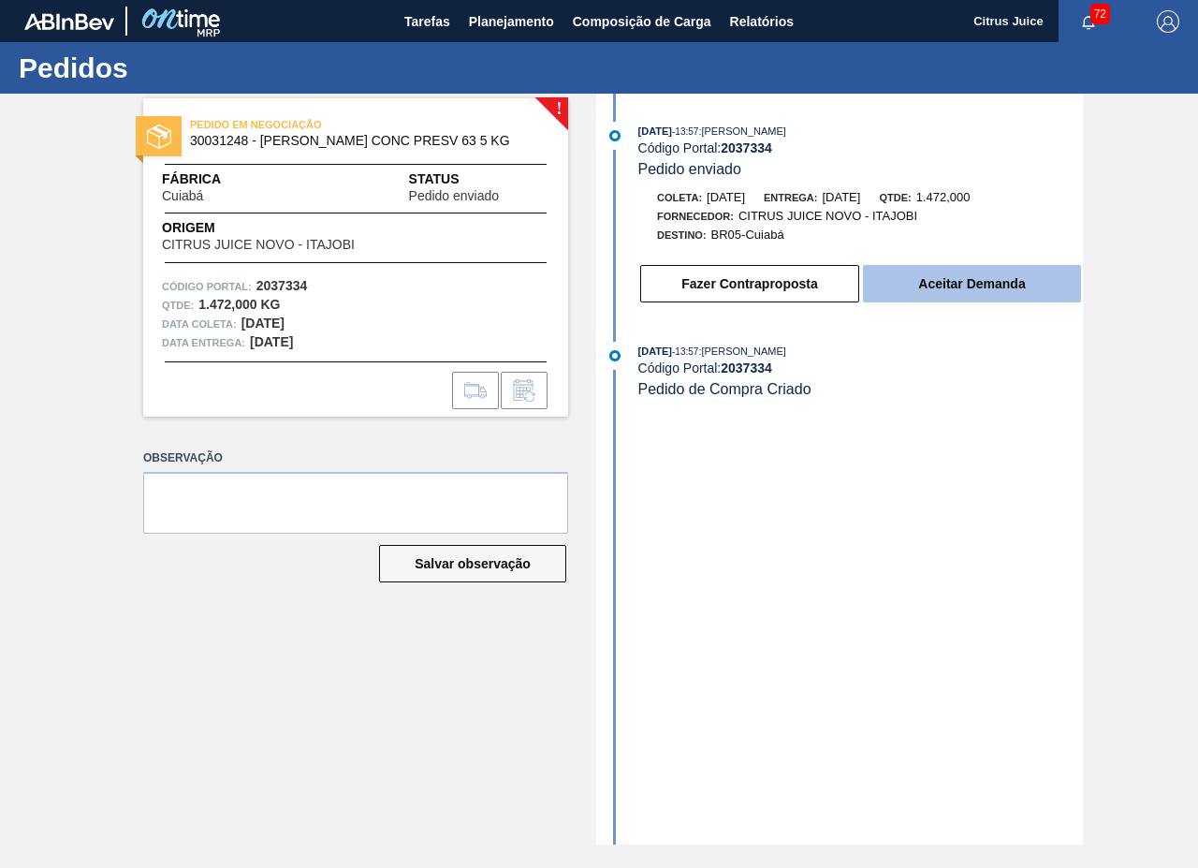
click at [962, 274] on button "Aceitar Demanda" at bounding box center [972, 283] width 218 height 37
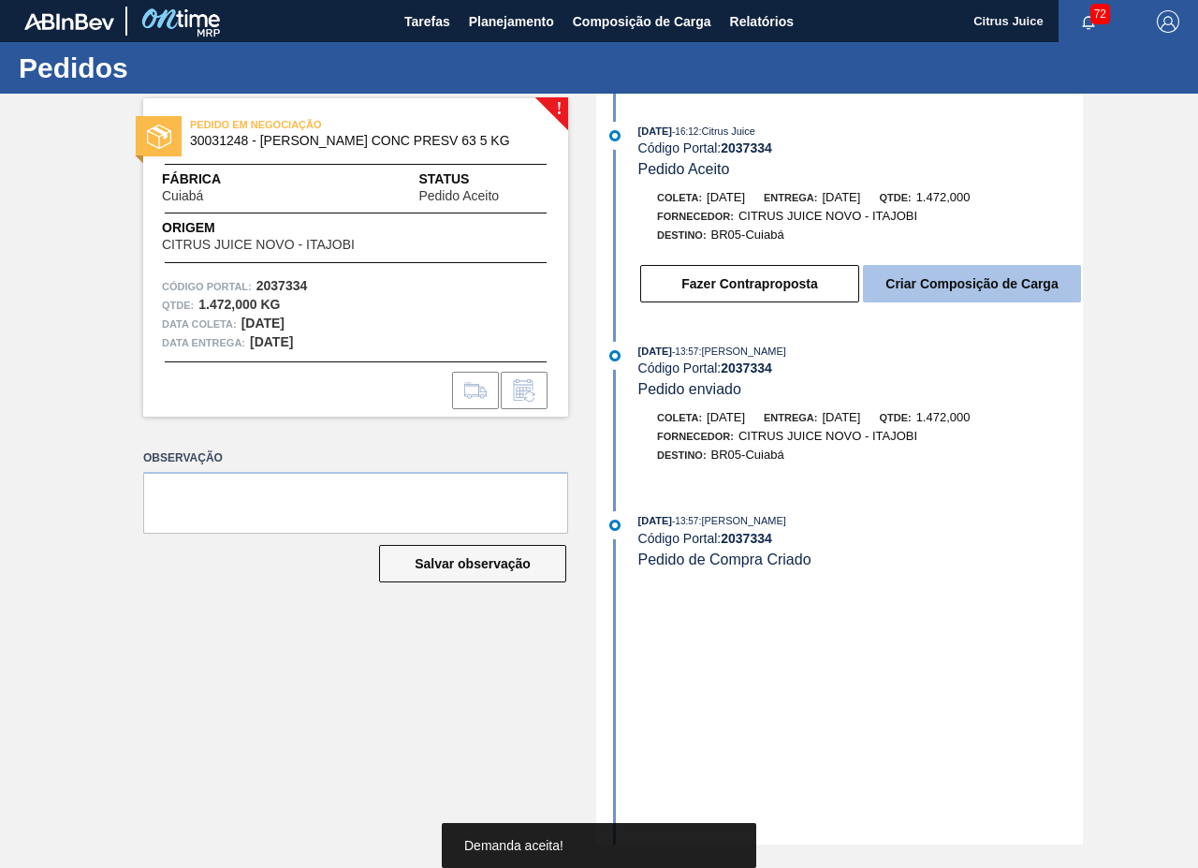
click at [949, 283] on button "Criar Composição de Carga" at bounding box center [972, 283] width 218 height 37
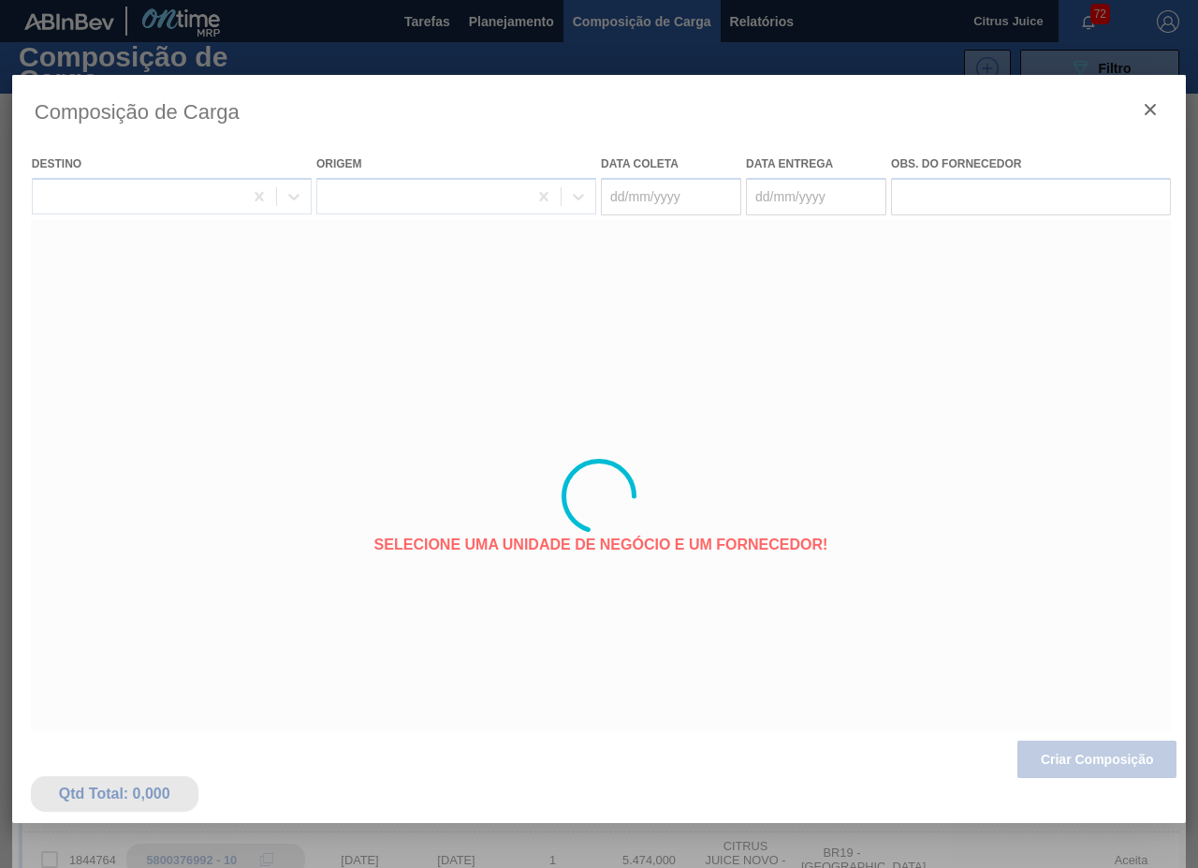
type coleta "29/10/2025"
type entrega "[DATE]"
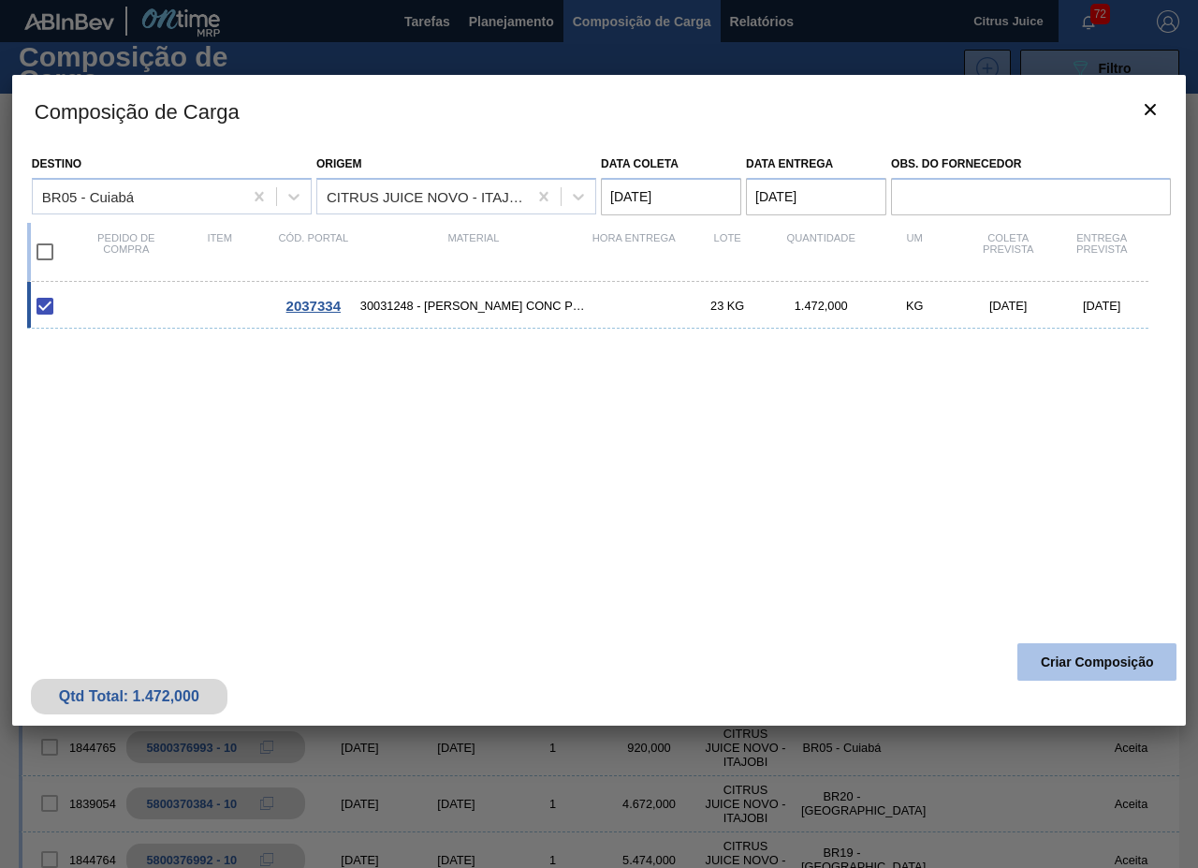
click at [1132, 665] on button "Criar Composição" at bounding box center [1097, 661] width 159 height 37
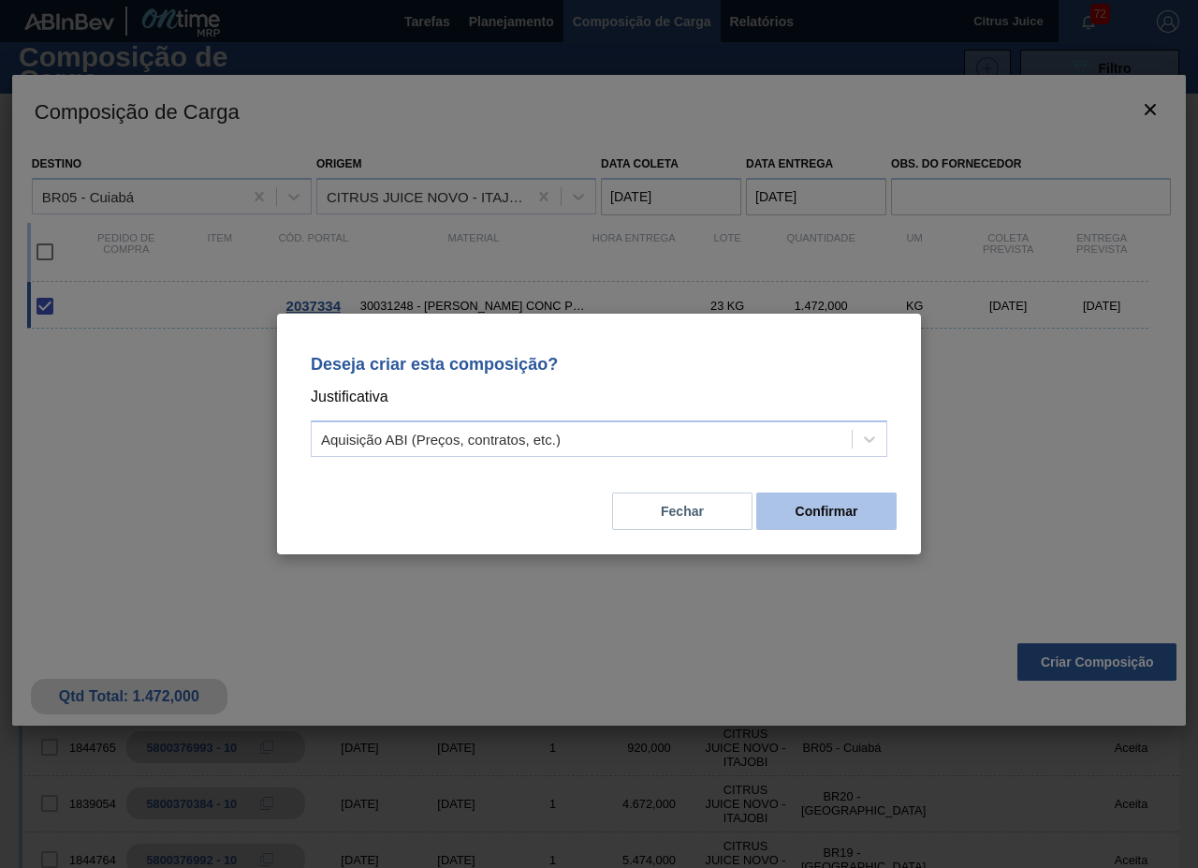
click at [815, 505] on button "Confirmar" at bounding box center [826, 510] width 140 height 37
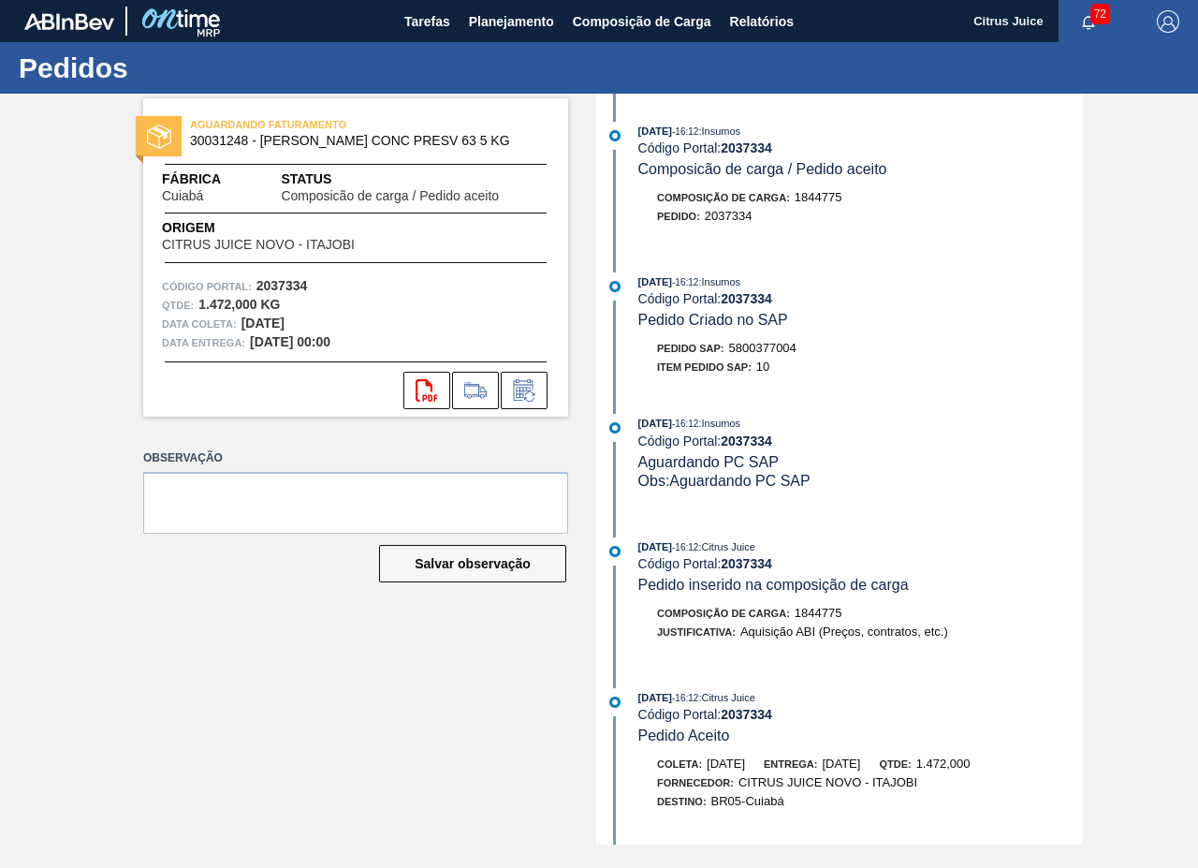
click at [755, 340] on div "Pedido SAP: 5800377004" at bounding box center [726, 348] width 139 height 19
drag, startPoint x: 755, startPoint y: 340, endPoint x: 764, endPoint y: 344, distance: 9.6
click at [757, 341] on div "Pedido SAP: 5800377004" at bounding box center [726, 348] width 139 height 19
copy span "5800377004"
click at [497, 31] on span "Planejamento" at bounding box center [511, 21] width 85 height 22
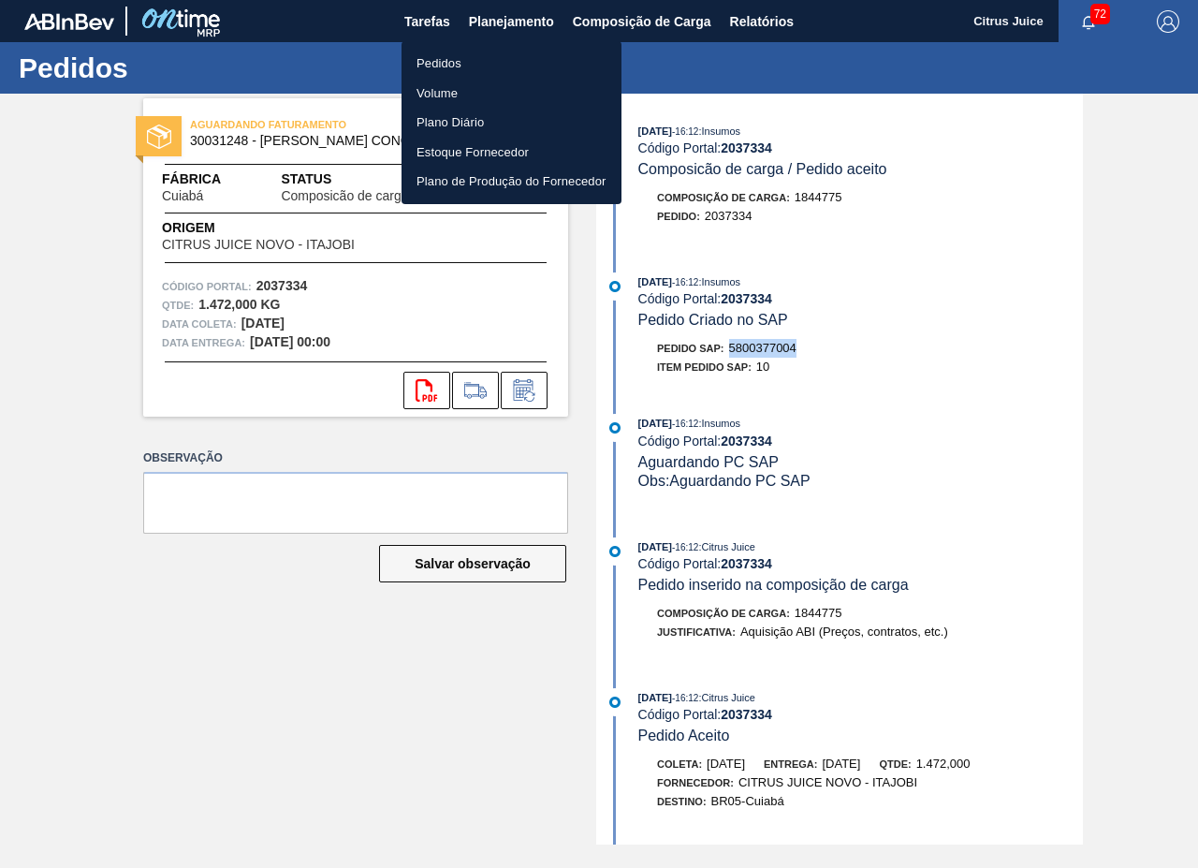
click at [441, 61] on li "Pedidos" at bounding box center [512, 64] width 220 height 30
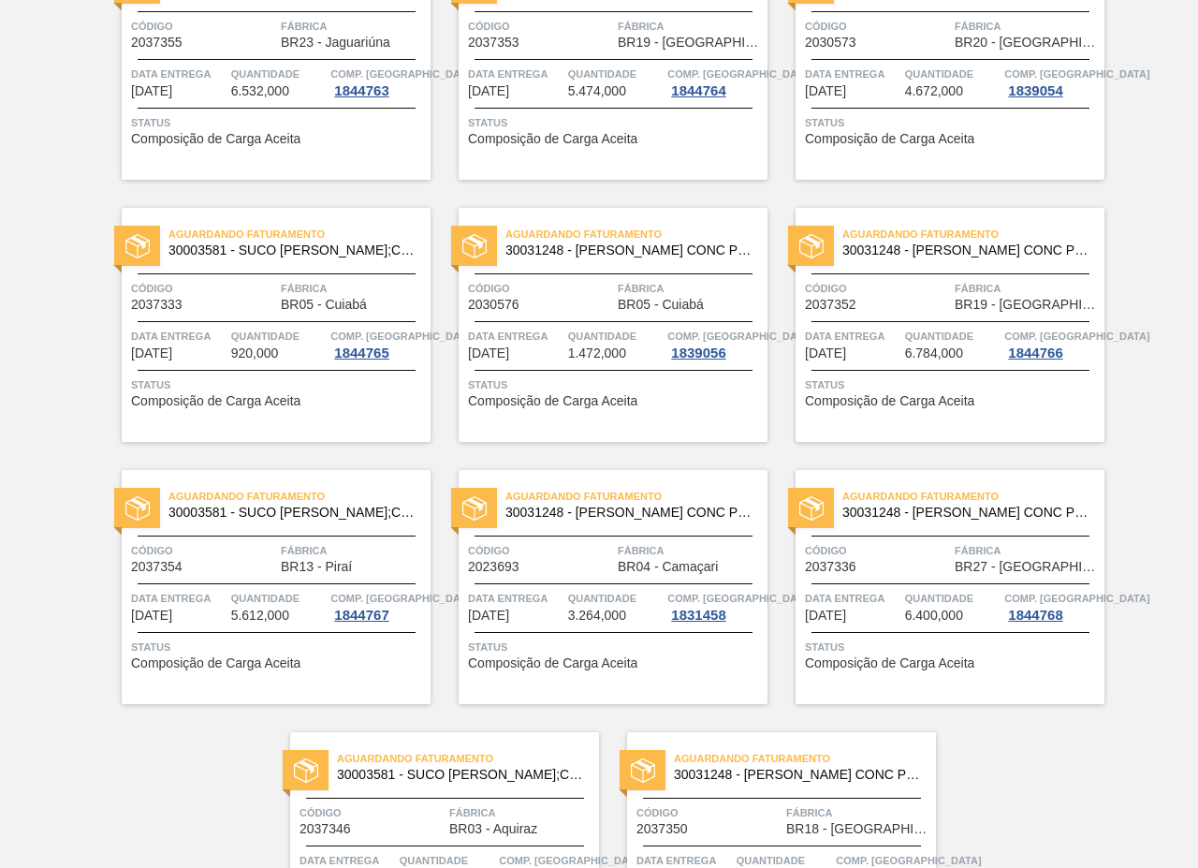
scroll to position [3796, 0]
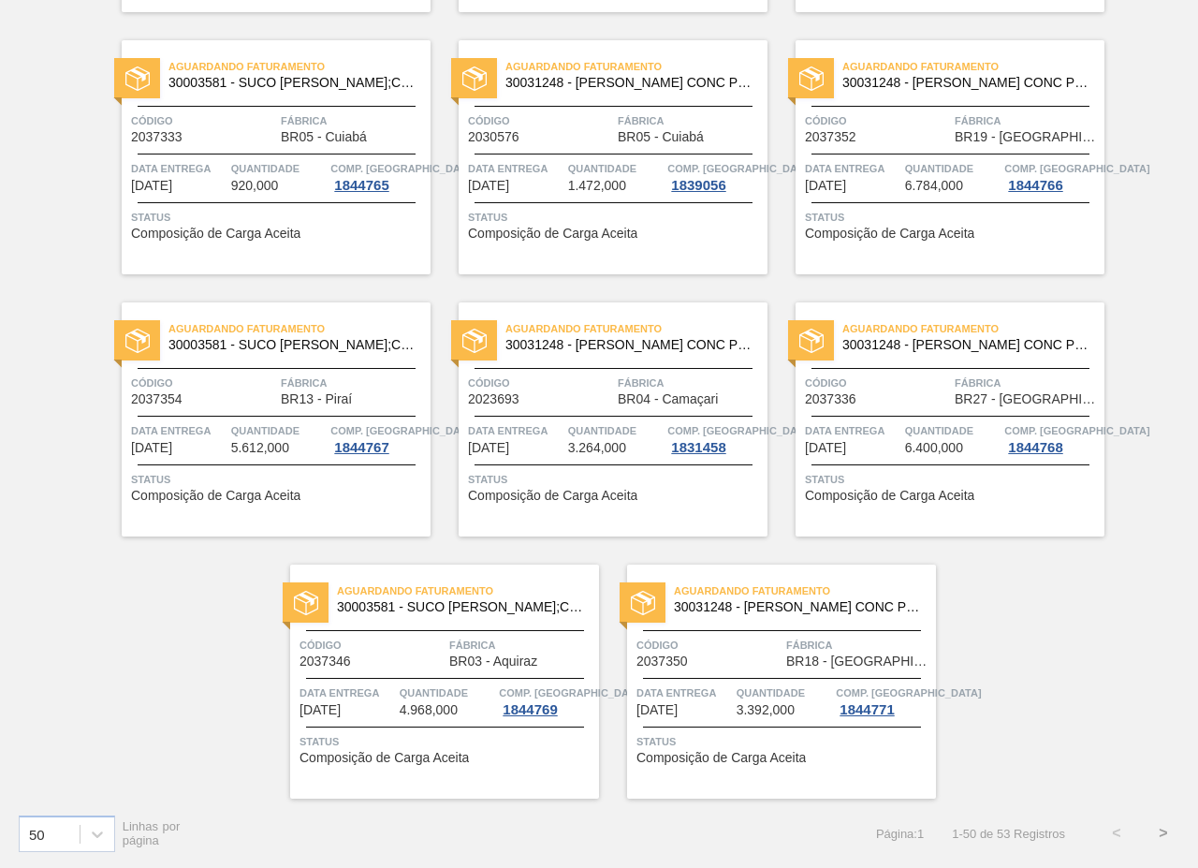
click at [1150, 822] on button ">" at bounding box center [1163, 833] width 47 height 47
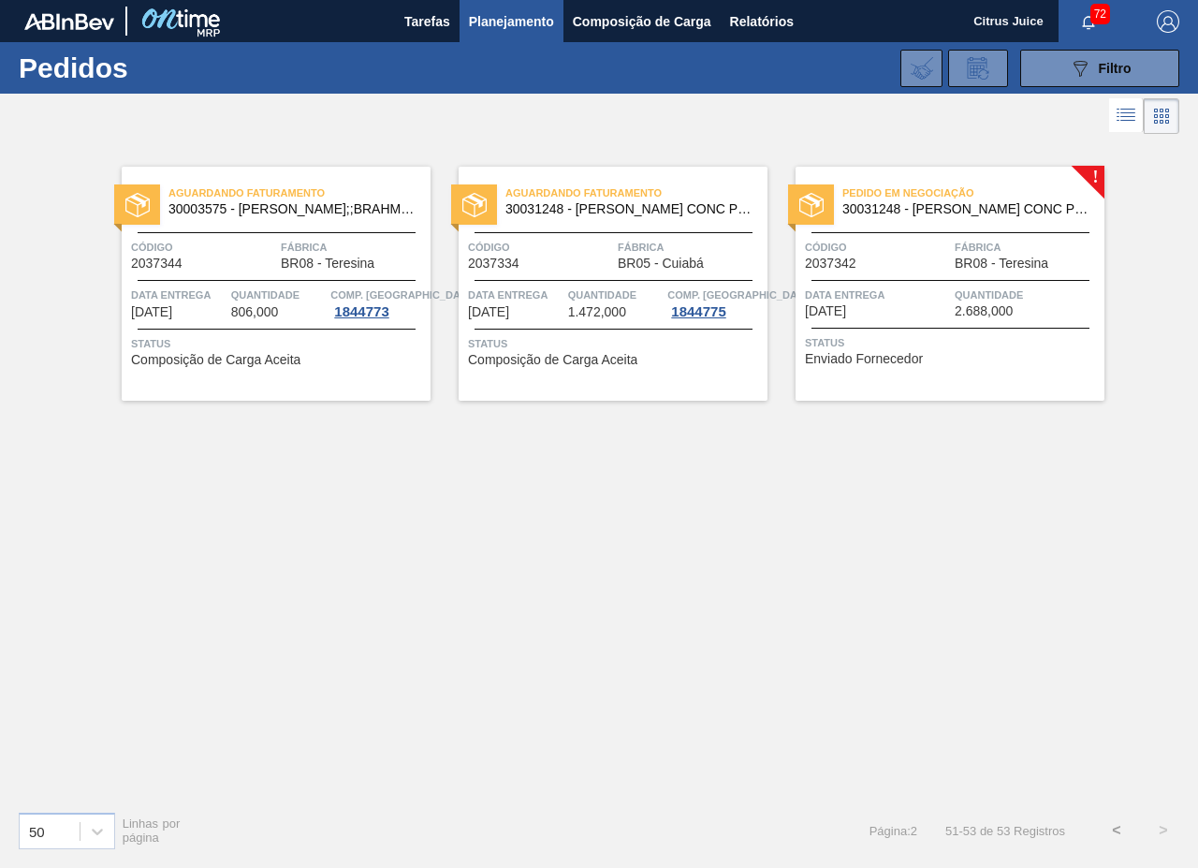
scroll to position [0, 0]
click at [943, 291] on span "Data entrega" at bounding box center [877, 295] width 145 height 19
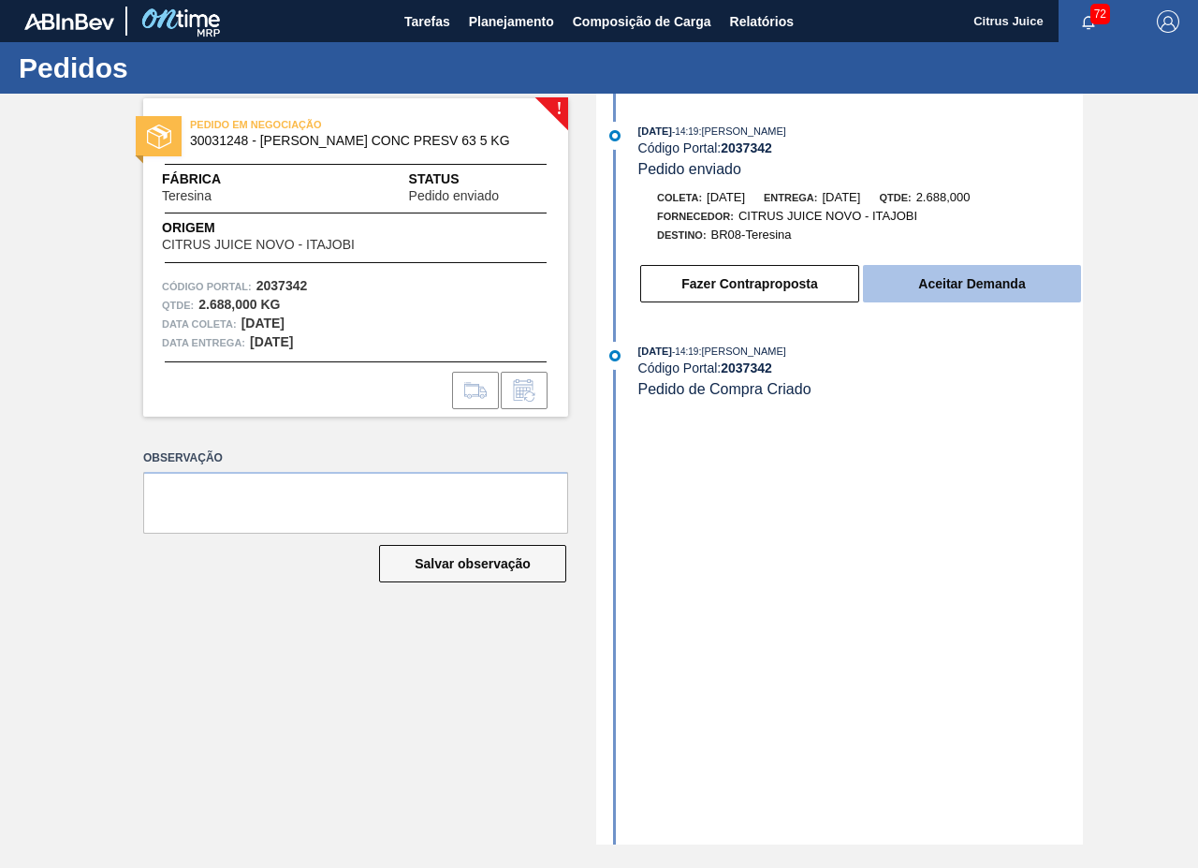
click at [915, 286] on button "Aceitar Demanda" at bounding box center [972, 283] width 218 height 37
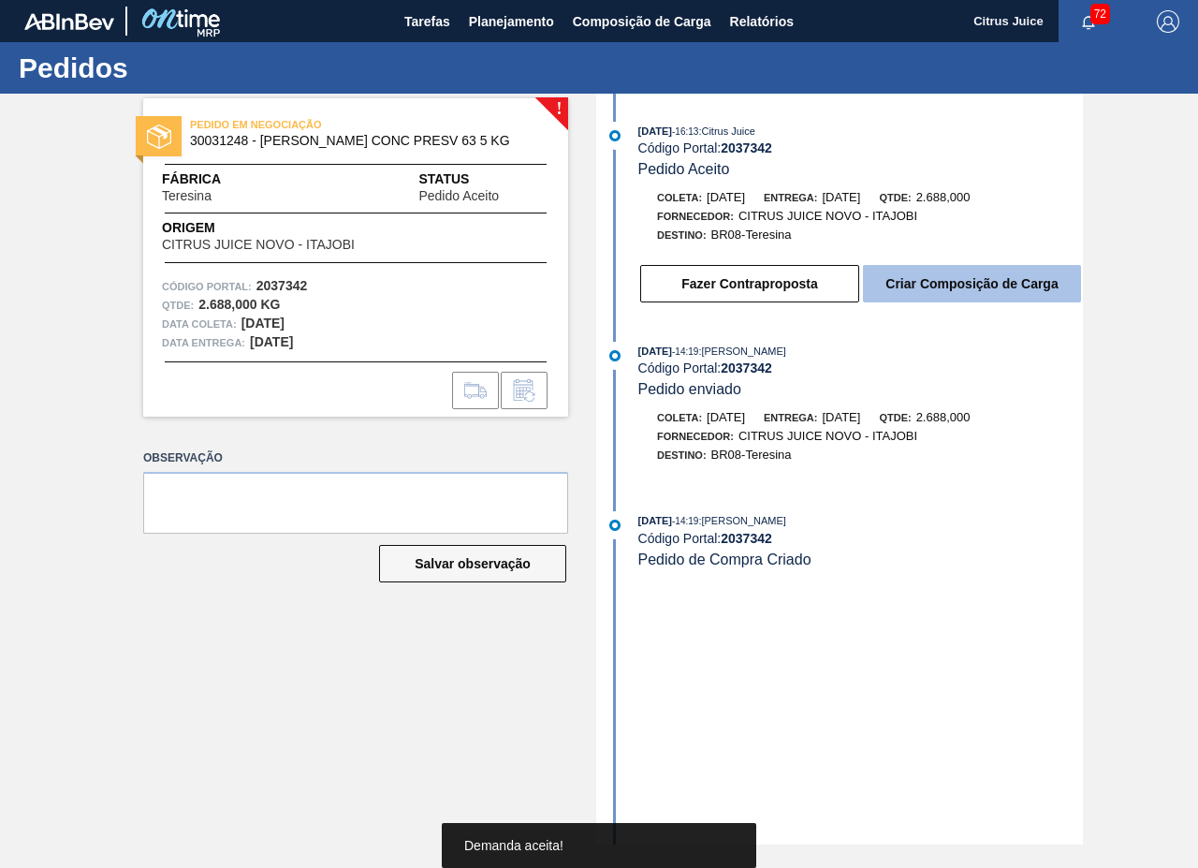
click at [915, 284] on button "Criar Composição de Carga" at bounding box center [972, 283] width 218 height 37
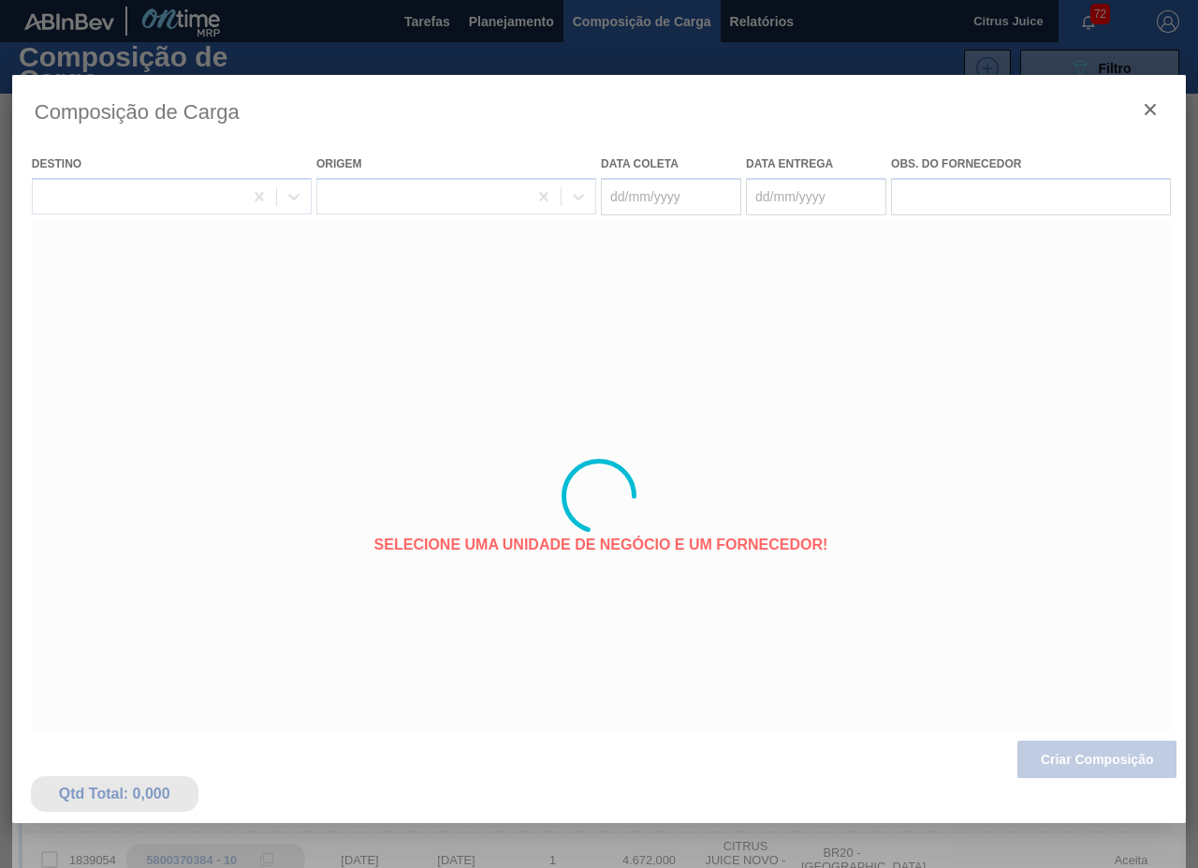
type coleta "[DATE]"
type entrega "[DATE]"
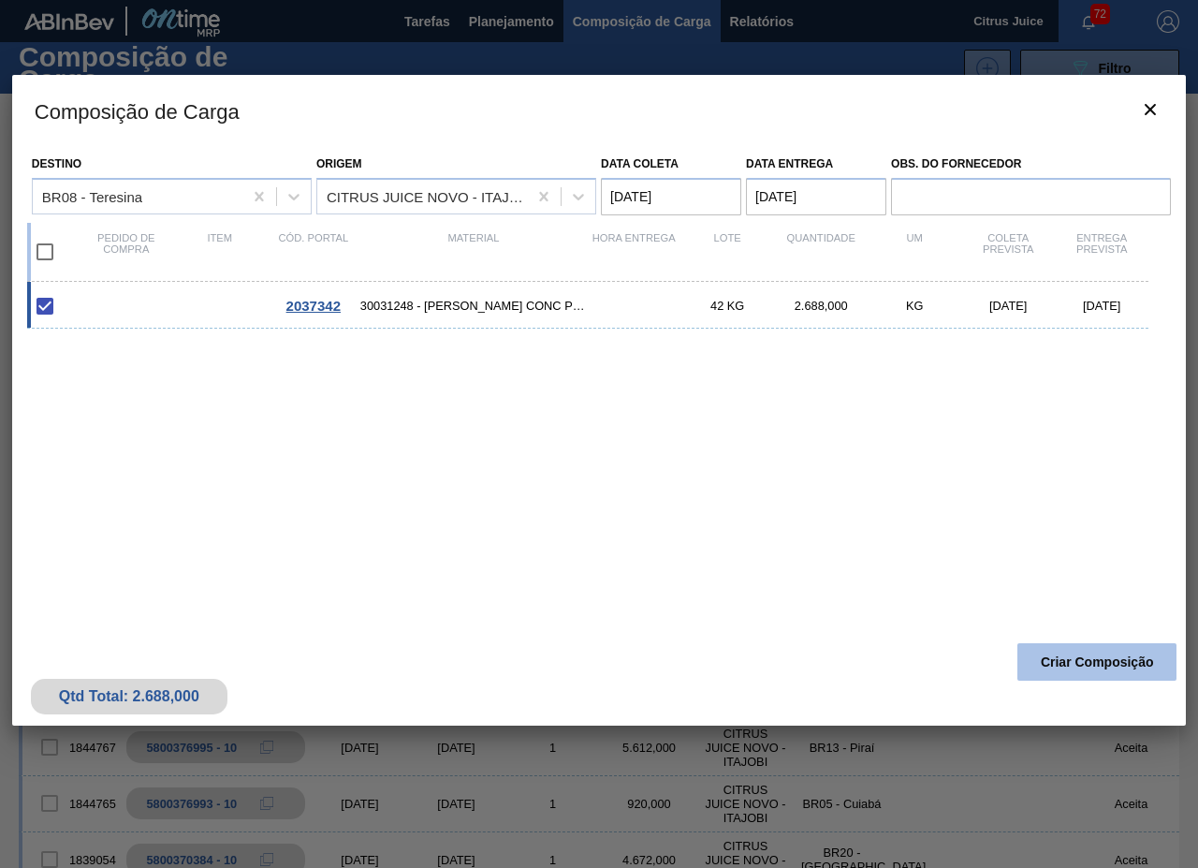
click at [1068, 660] on button "Criar Composição" at bounding box center [1097, 661] width 159 height 37
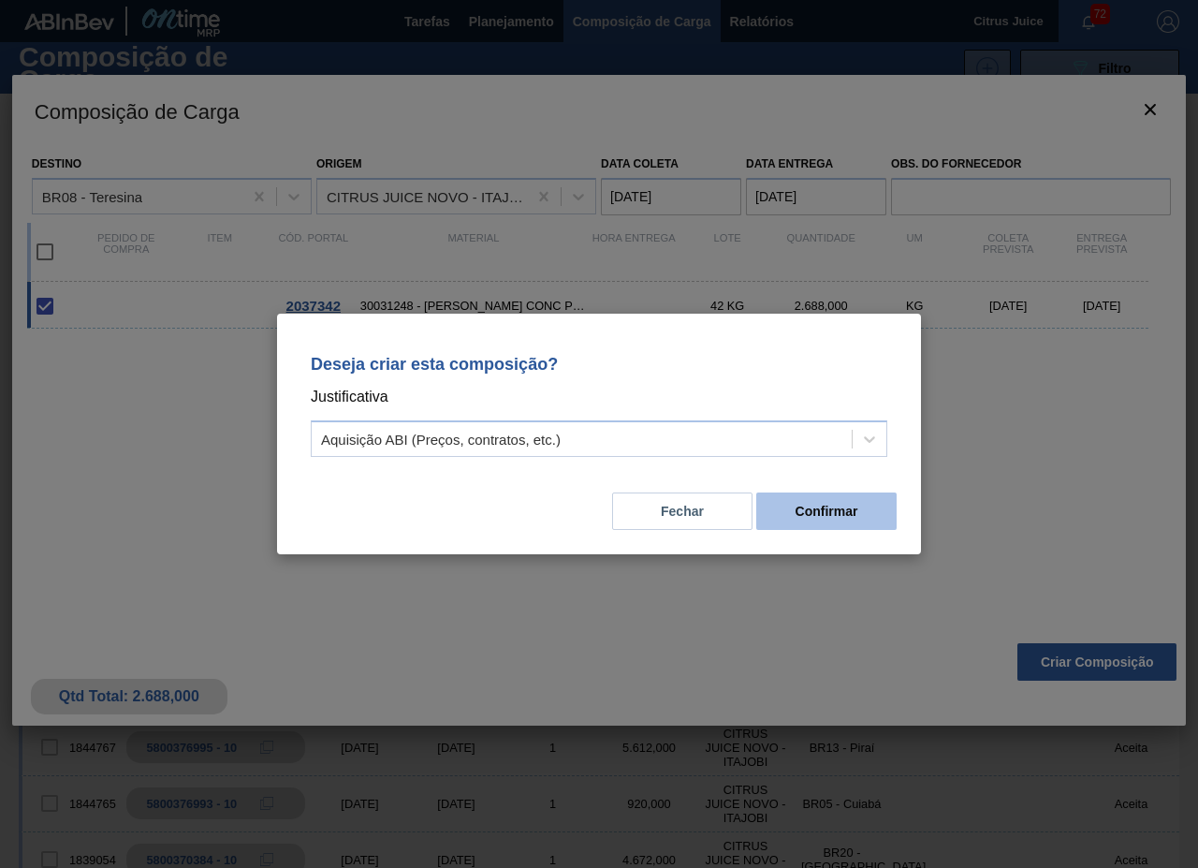
click at [827, 505] on button "Confirmar" at bounding box center [826, 510] width 140 height 37
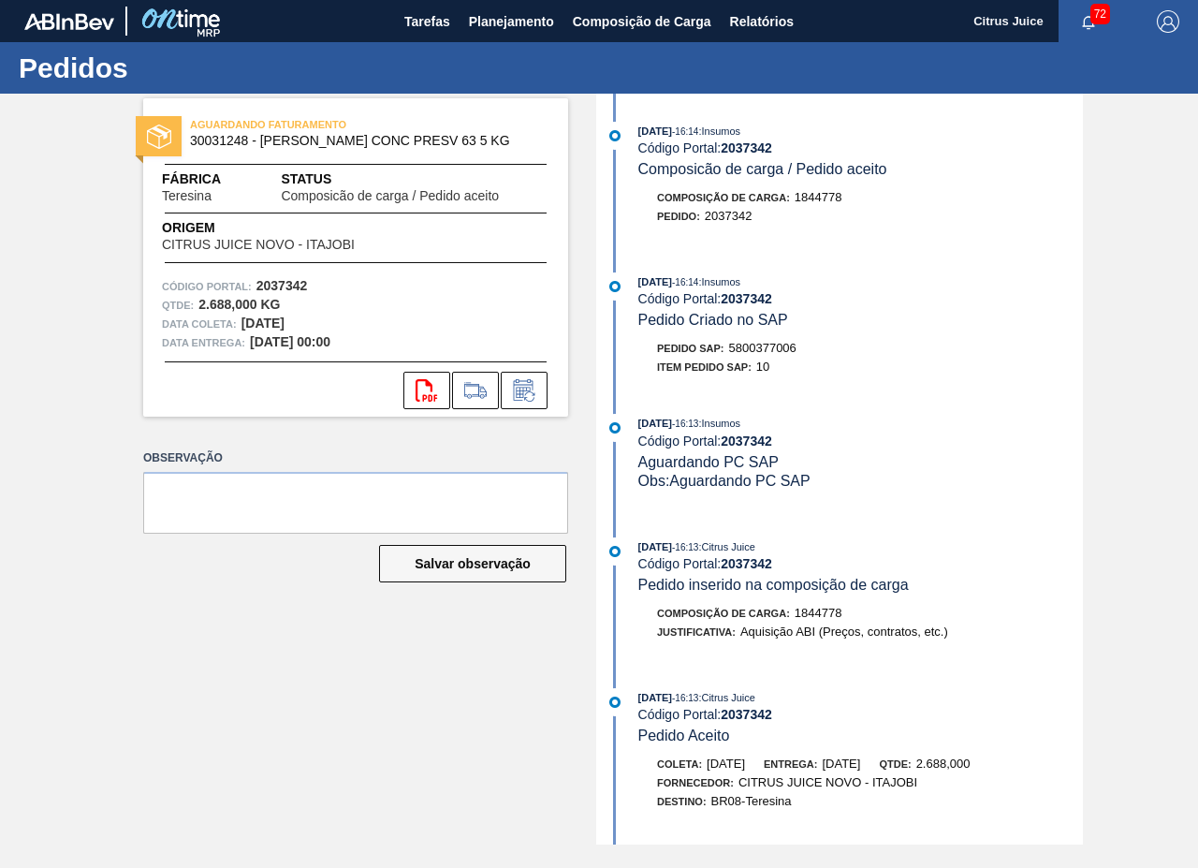
click at [774, 351] on span "5800377006" at bounding box center [762, 348] width 67 height 14
copy span "5800377006"
click at [517, 7] on button "Planejamento" at bounding box center [512, 21] width 104 height 42
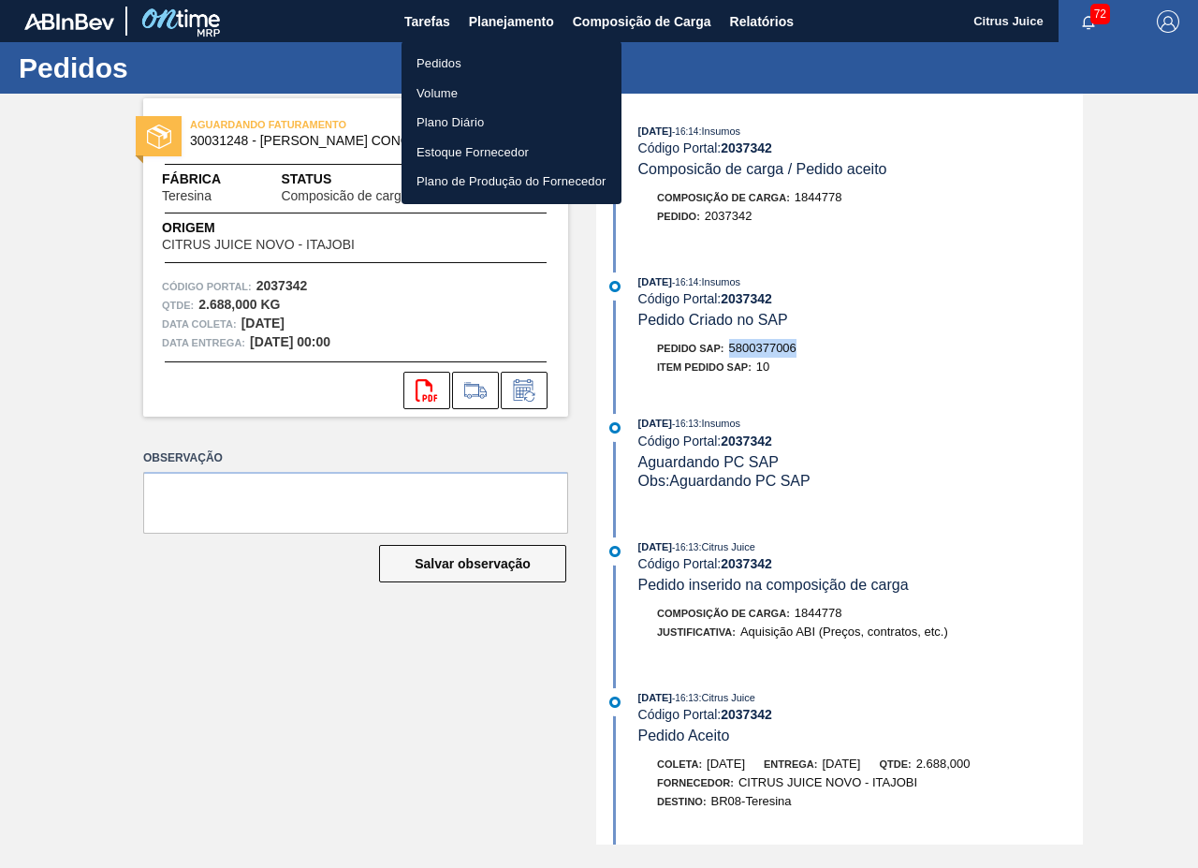
click at [443, 54] on li "Pedidos" at bounding box center [512, 64] width 220 height 30
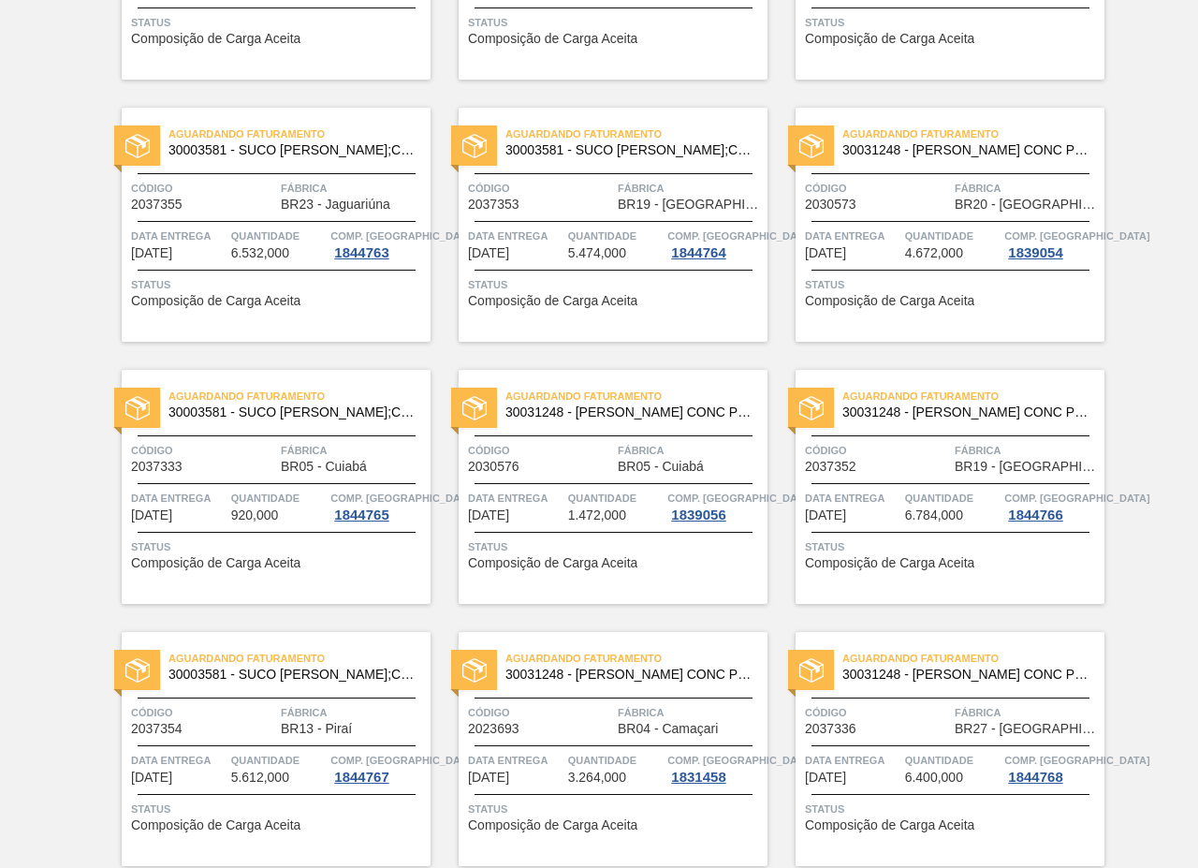
scroll to position [3796, 0]
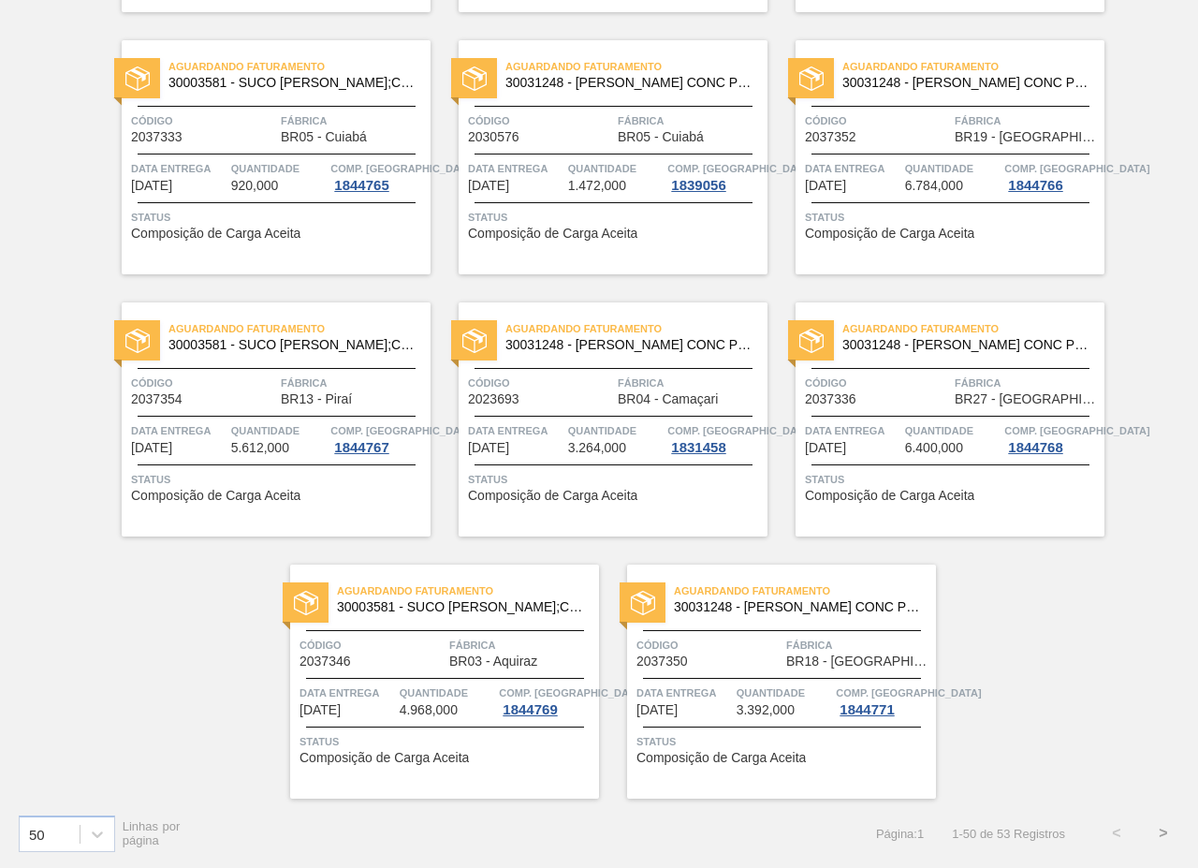
click at [1161, 831] on button ">" at bounding box center [1163, 833] width 47 height 47
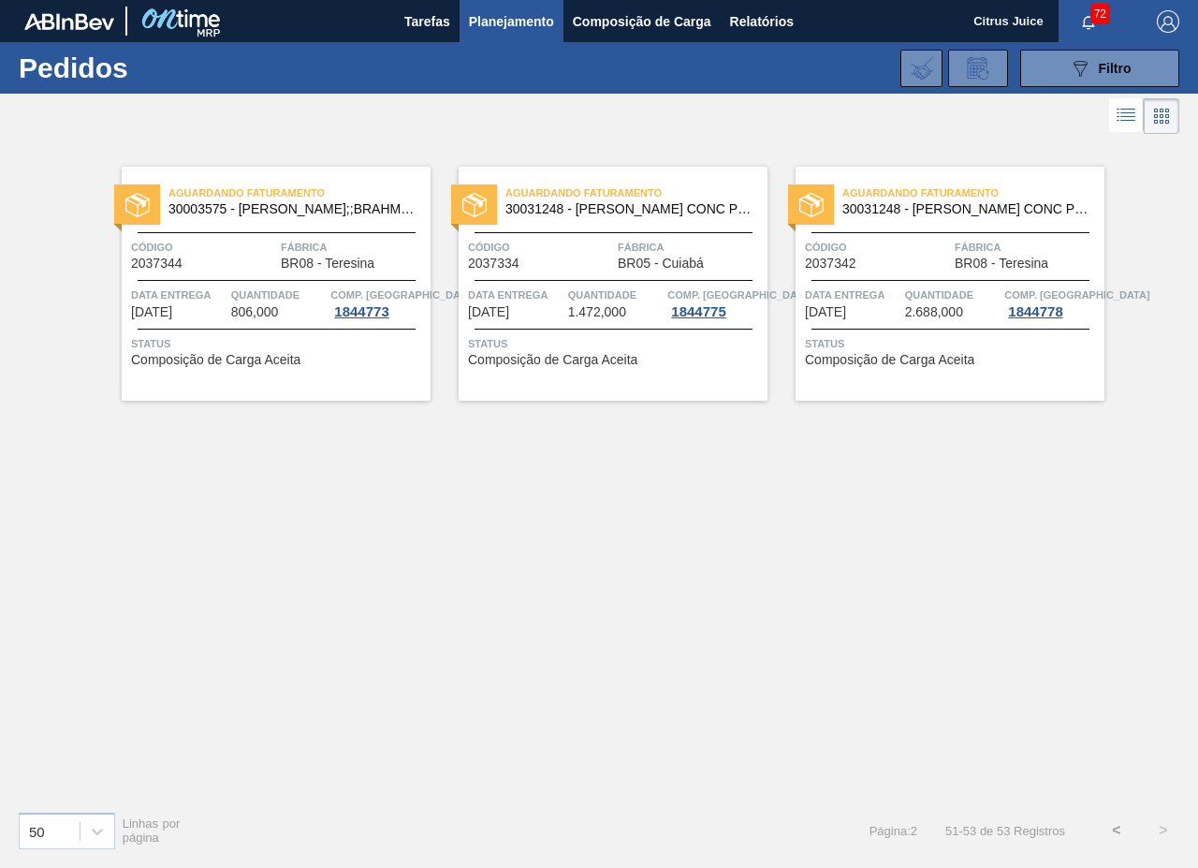
scroll to position [0, 0]
